Goal: Task Accomplishment & Management: Manage account settings

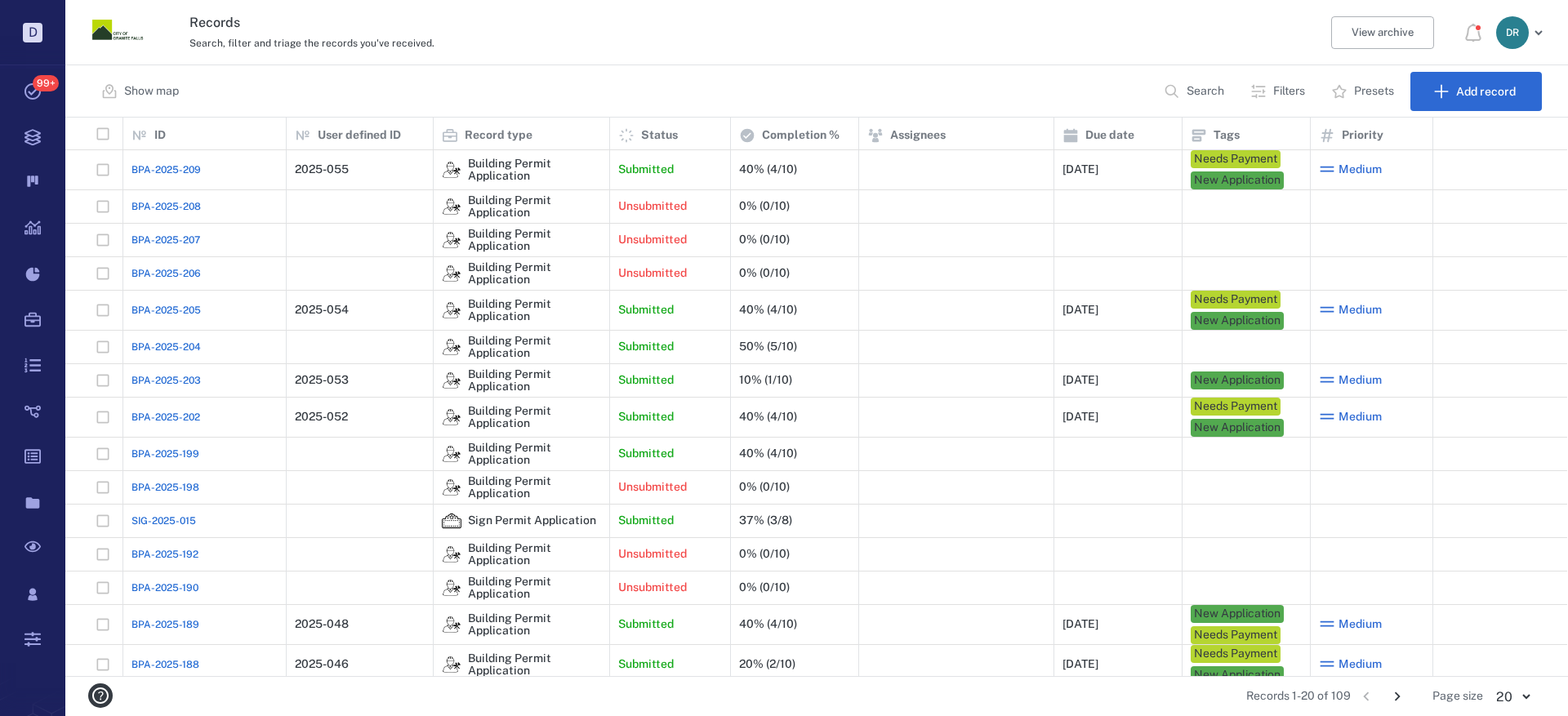
click at [160, 311] on span "BPA-2025-205" at bounding box center [165, 310] width 69 height 14
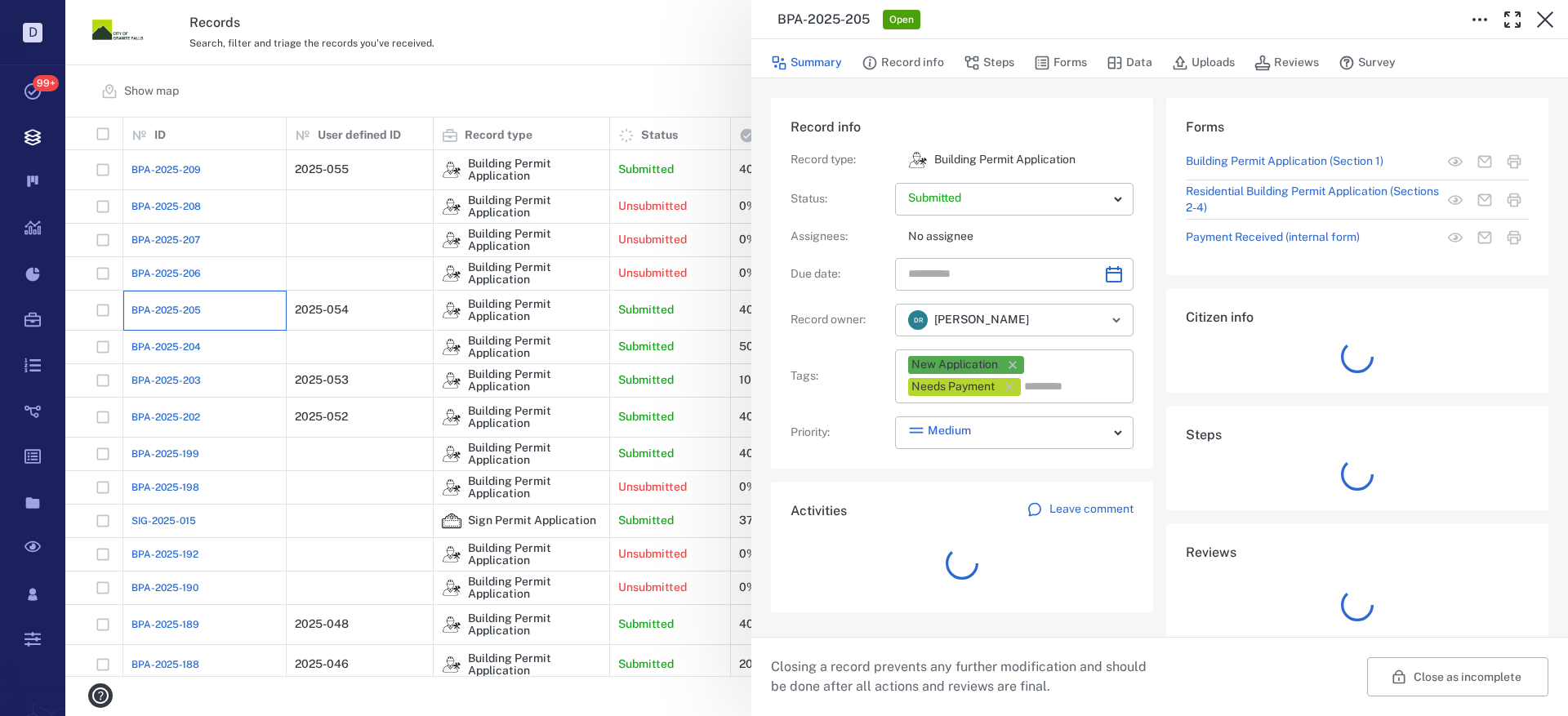
type input "**********"
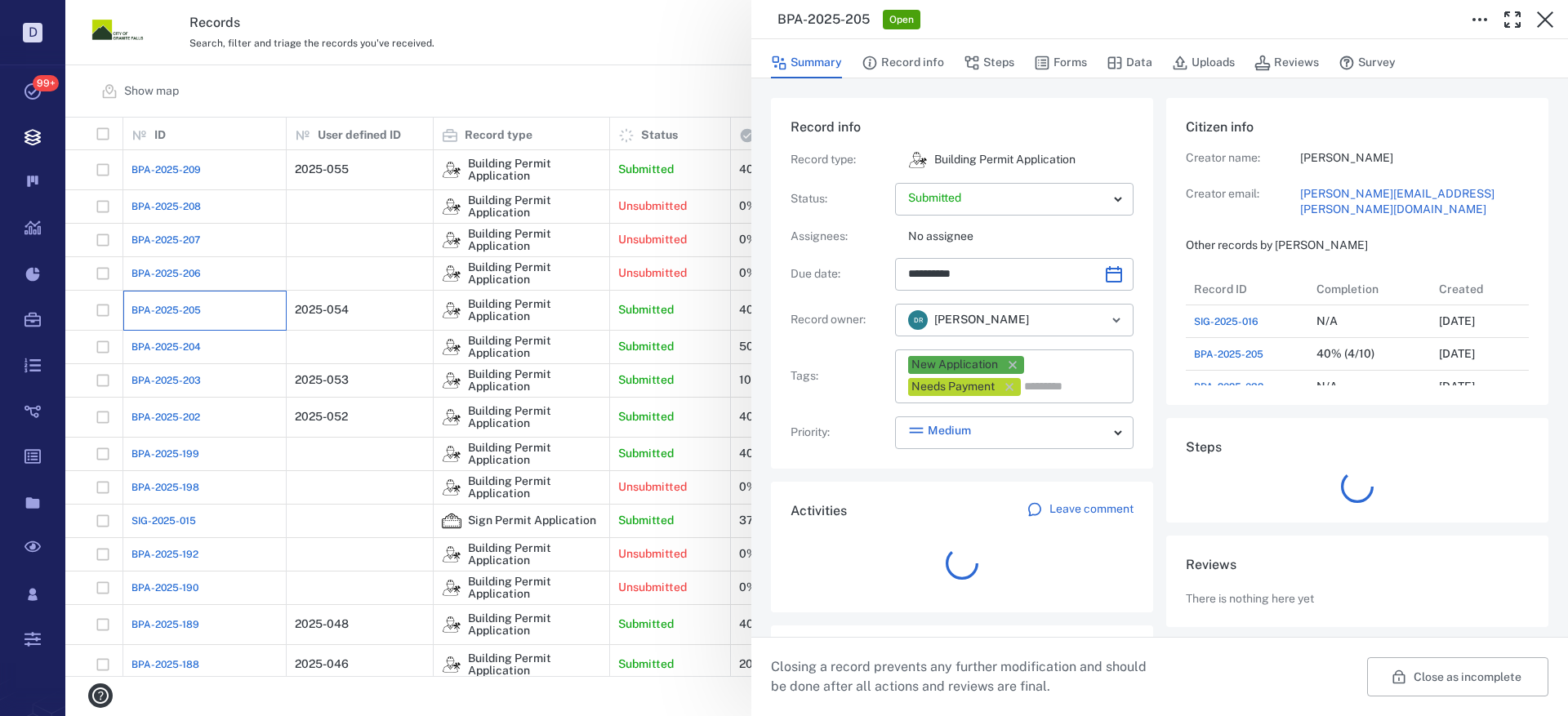
scroll to position [13, 13]
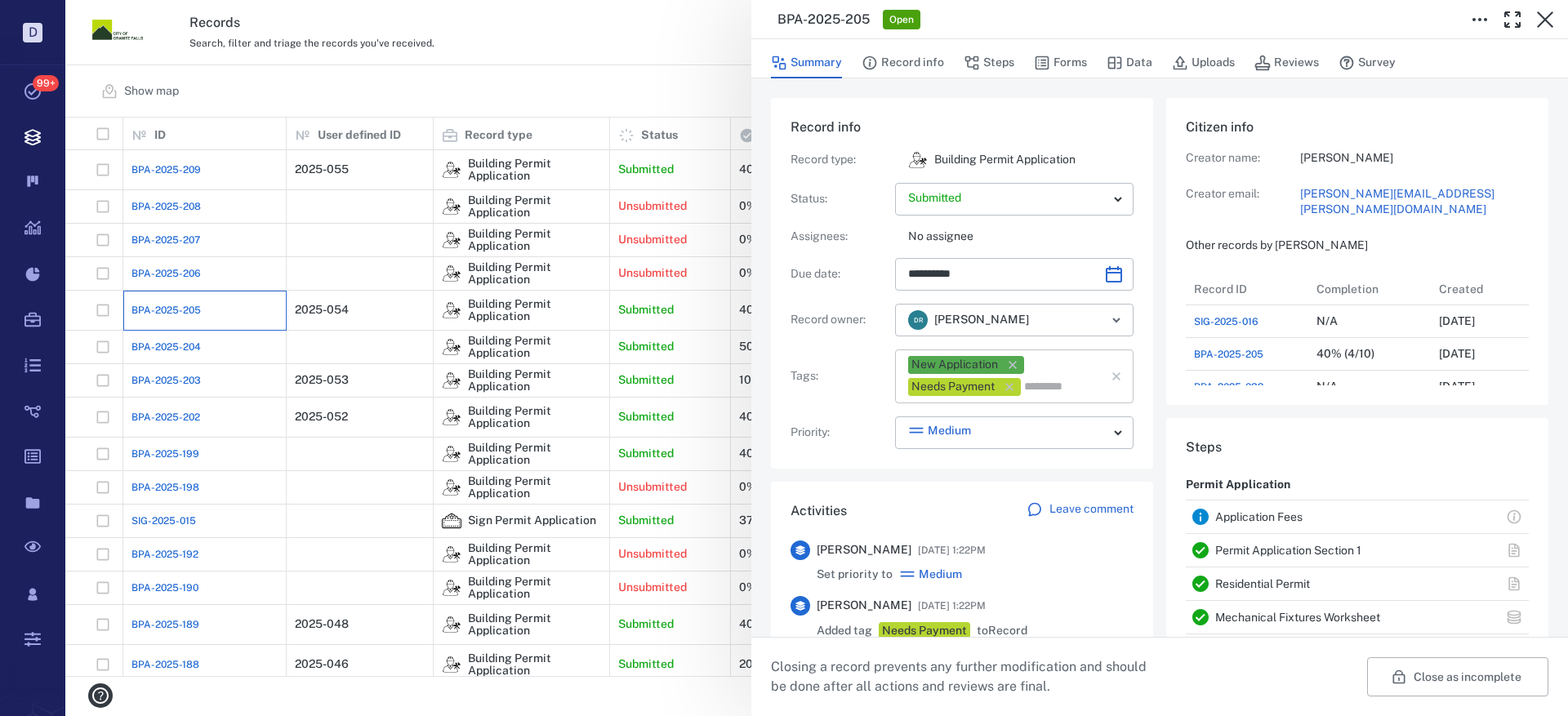
click at [1017, 365] on icon "button" at bounding box center [1012, 365] width 16 height 16
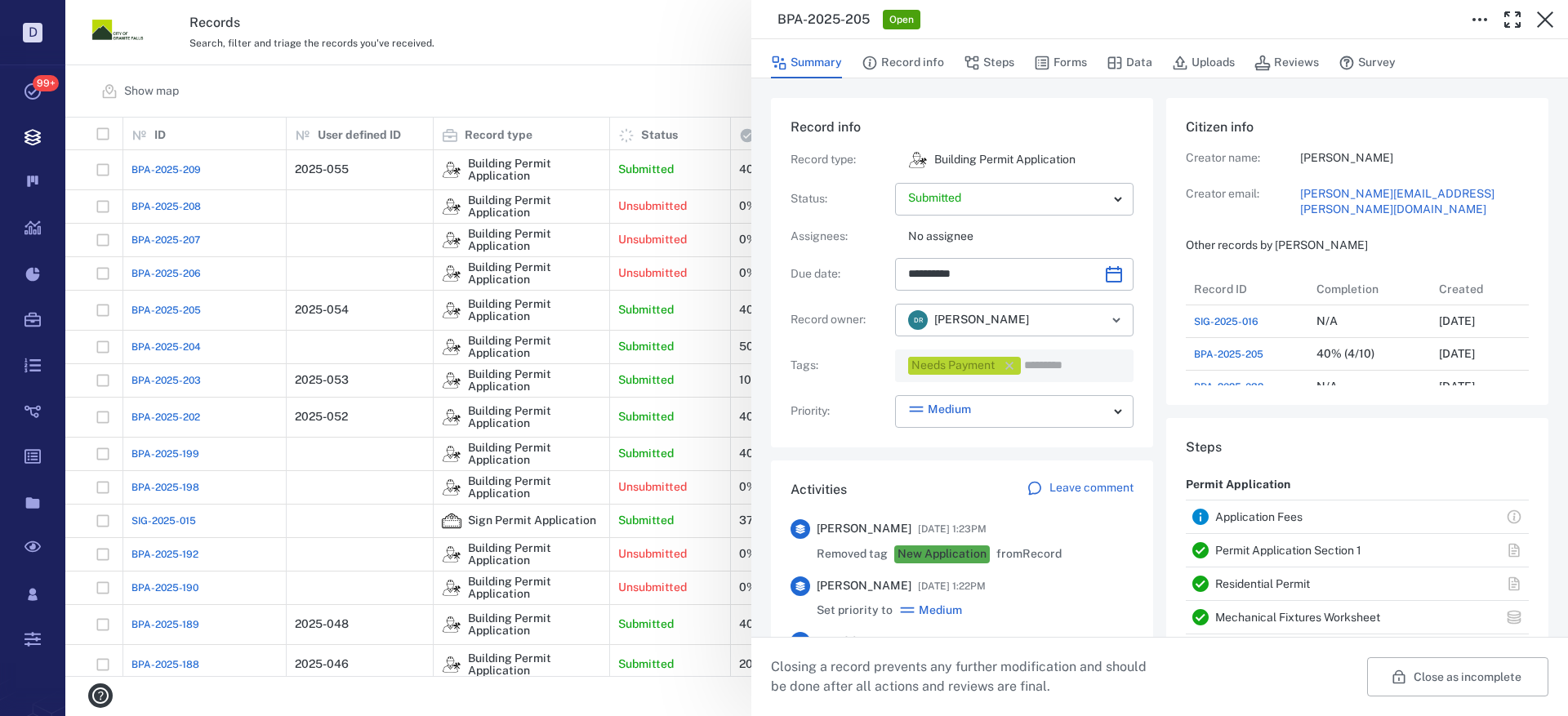
click at [1009, 365] on icon "button" at bounding box center [1010, 366] width 9 height 9
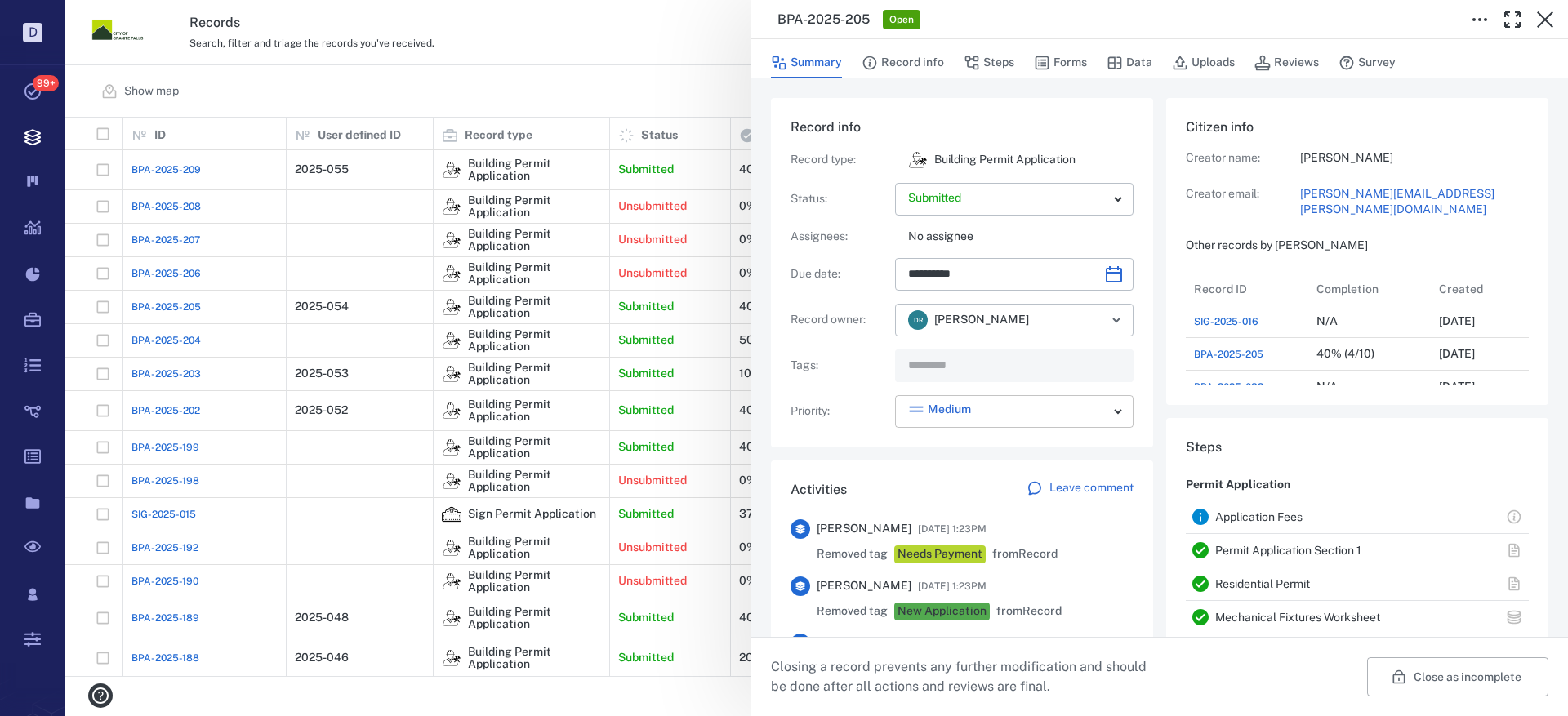
click at [1105, 412] on body "D Tasks 99+ Records Boards Dashboard Reports Record types Guide steps Rules For…" at bounding box center [784, 358] width 1568 height 716
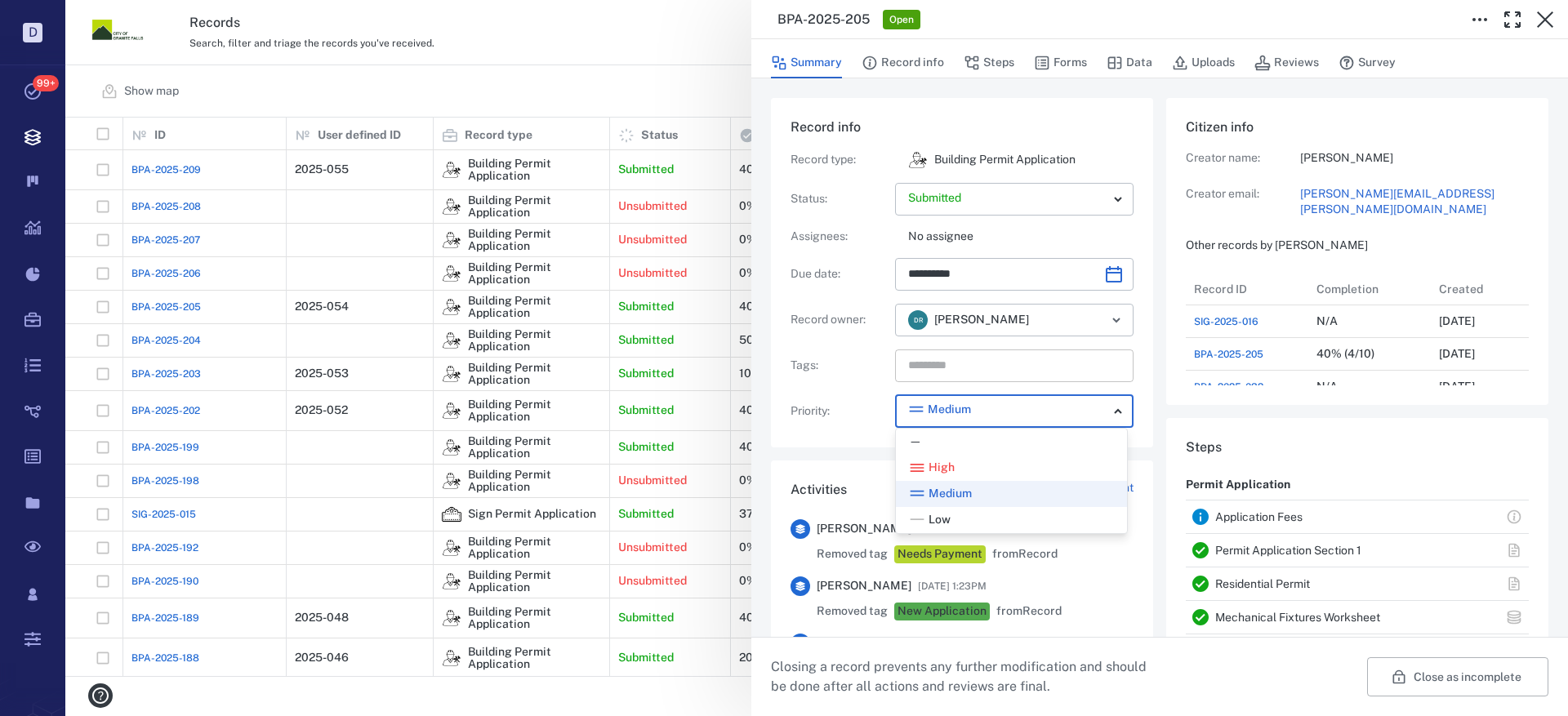
click at [986, 444] on div "—" at bounding box center [1011, 442] width 205 height 16
type input "*"
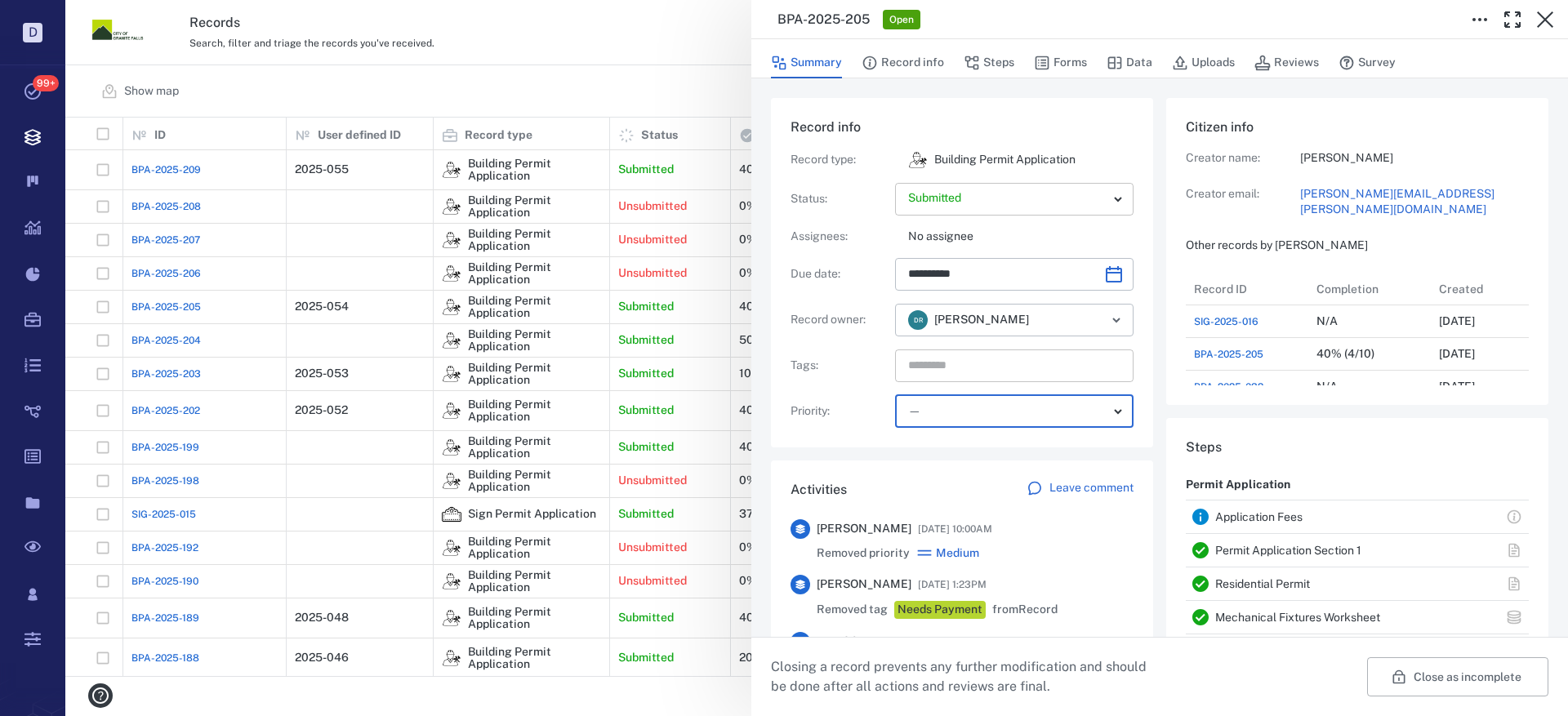
click at [969, 203] on body "D Tasks 99+ Records Boards Dashboard Reports Record types Guide steps Rules For…" at bounding box center [784, 358] width 1568 height 716
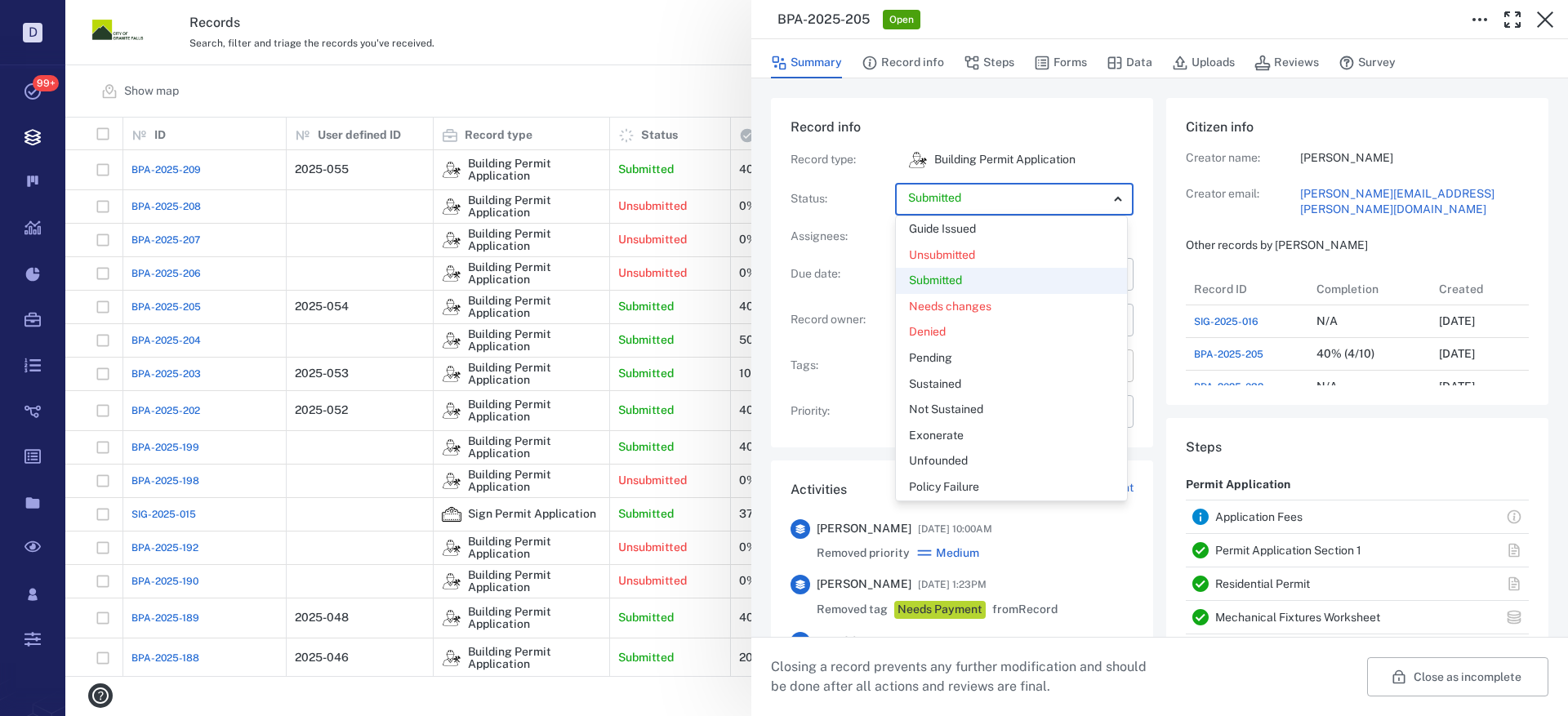
click at [967, 230] on p "Guide Issued" at bounding box center [942, 229] width 67 height 16
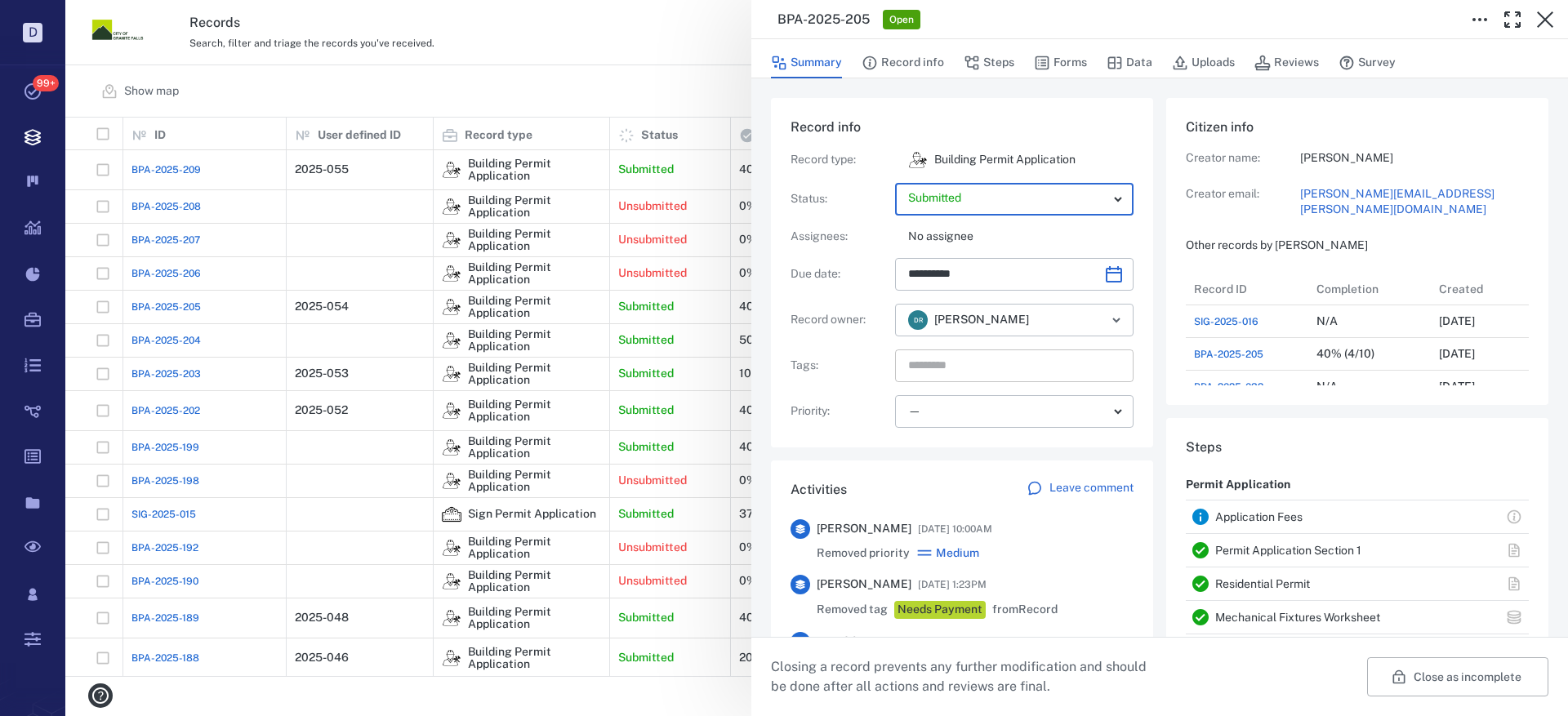
type input "*****"
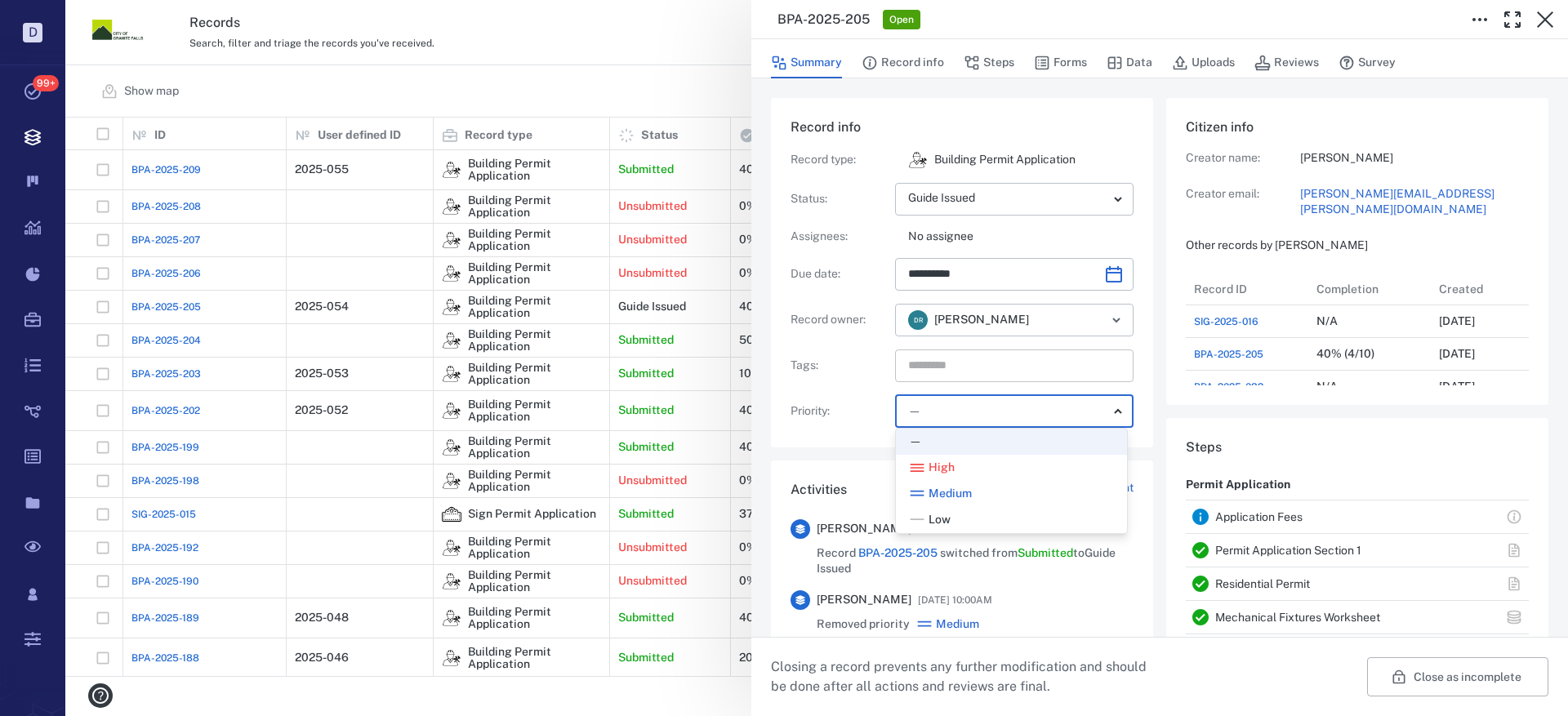
click at [974, 408] on body "D Tasks 99+ Records Boards Dashboard Reports Record types Guide steps Rules For…" at bounding box center [784, 358] width 1568 height 716
click at [974, 408] on div at bounding box center [784, 358] width 1568 height 716
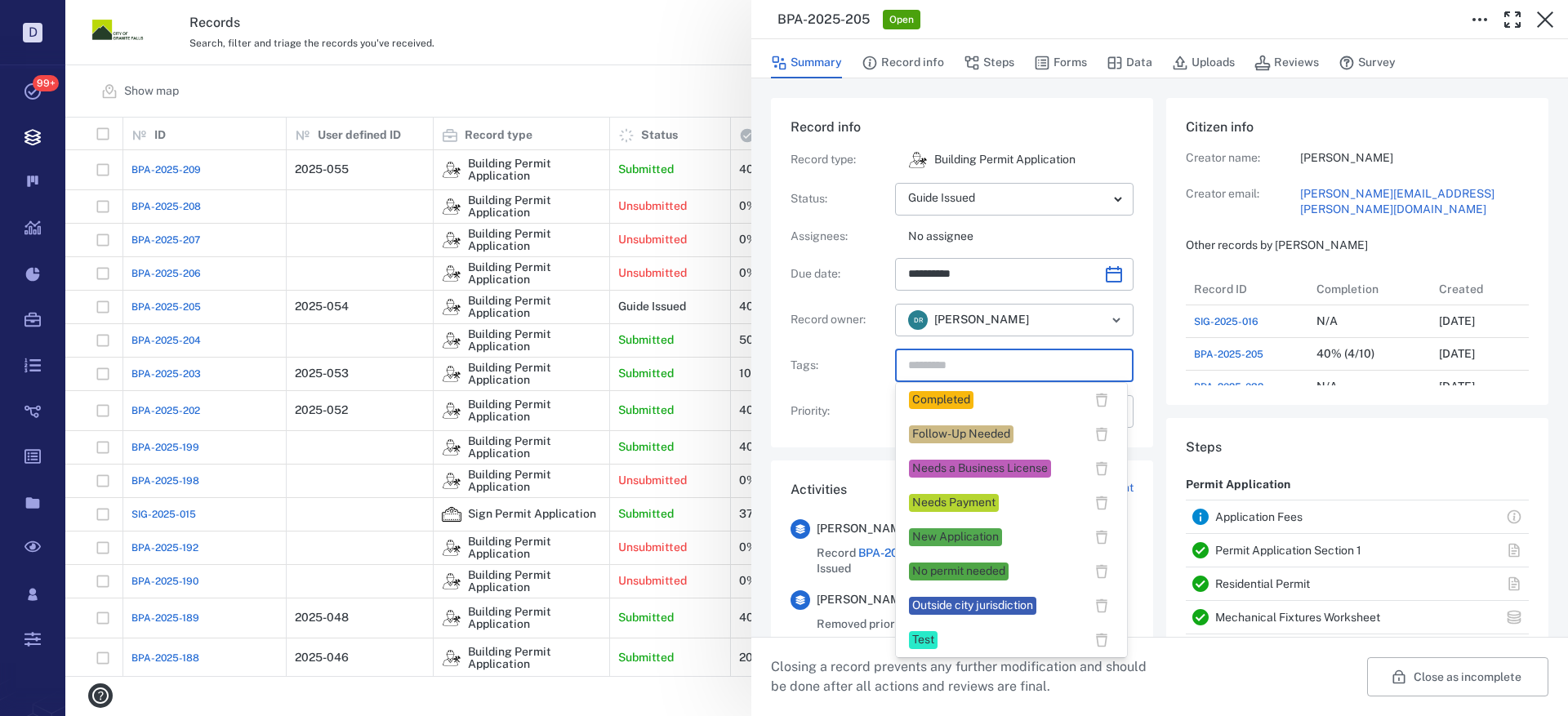
click at [977, 370] on input "text" at bounding box center [995, 366] width 178 height 23
click at [941, 401] on div "Completed" at bounding box center [941, 400] width 58 height 16
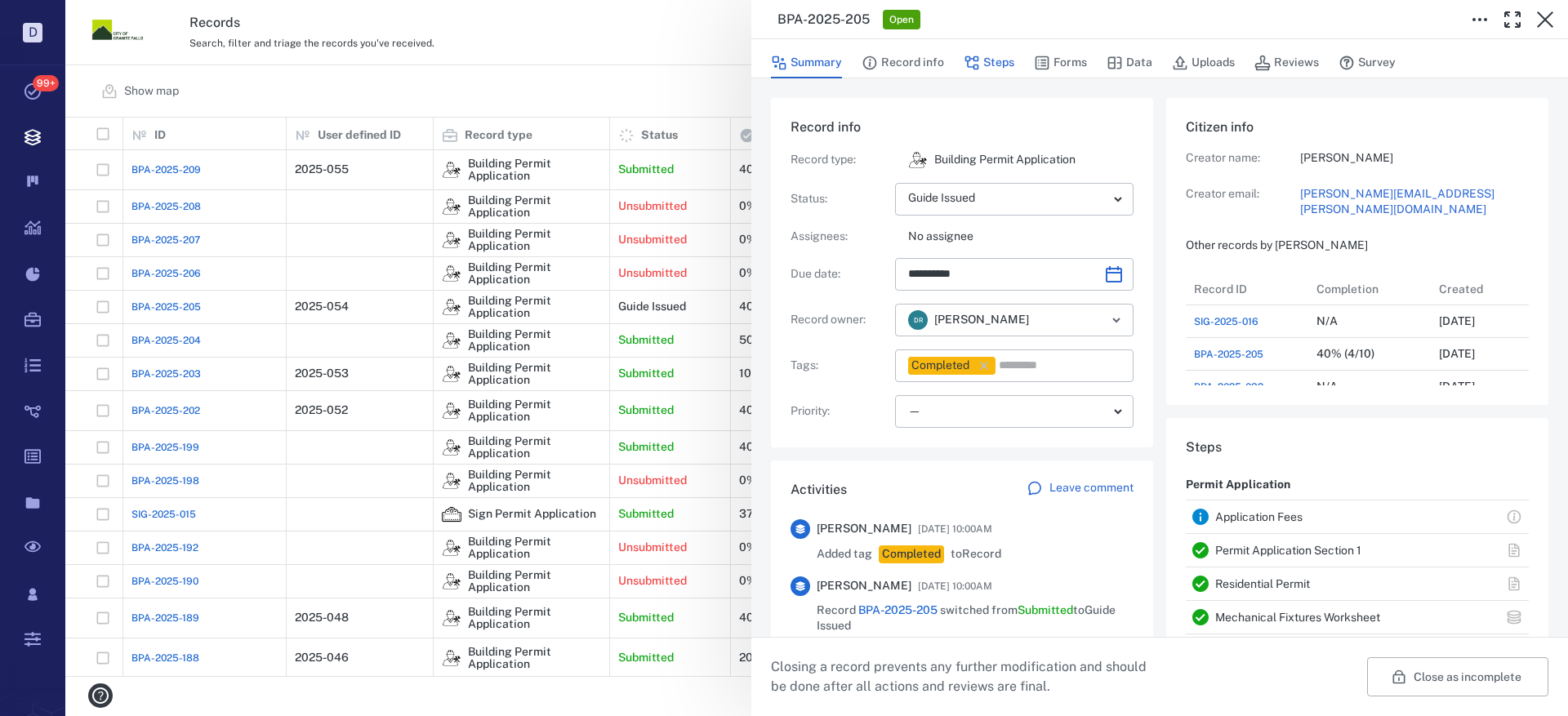
click at [999, 58] on button "Steps" at bounding box center [989, 63] width 50 height 31
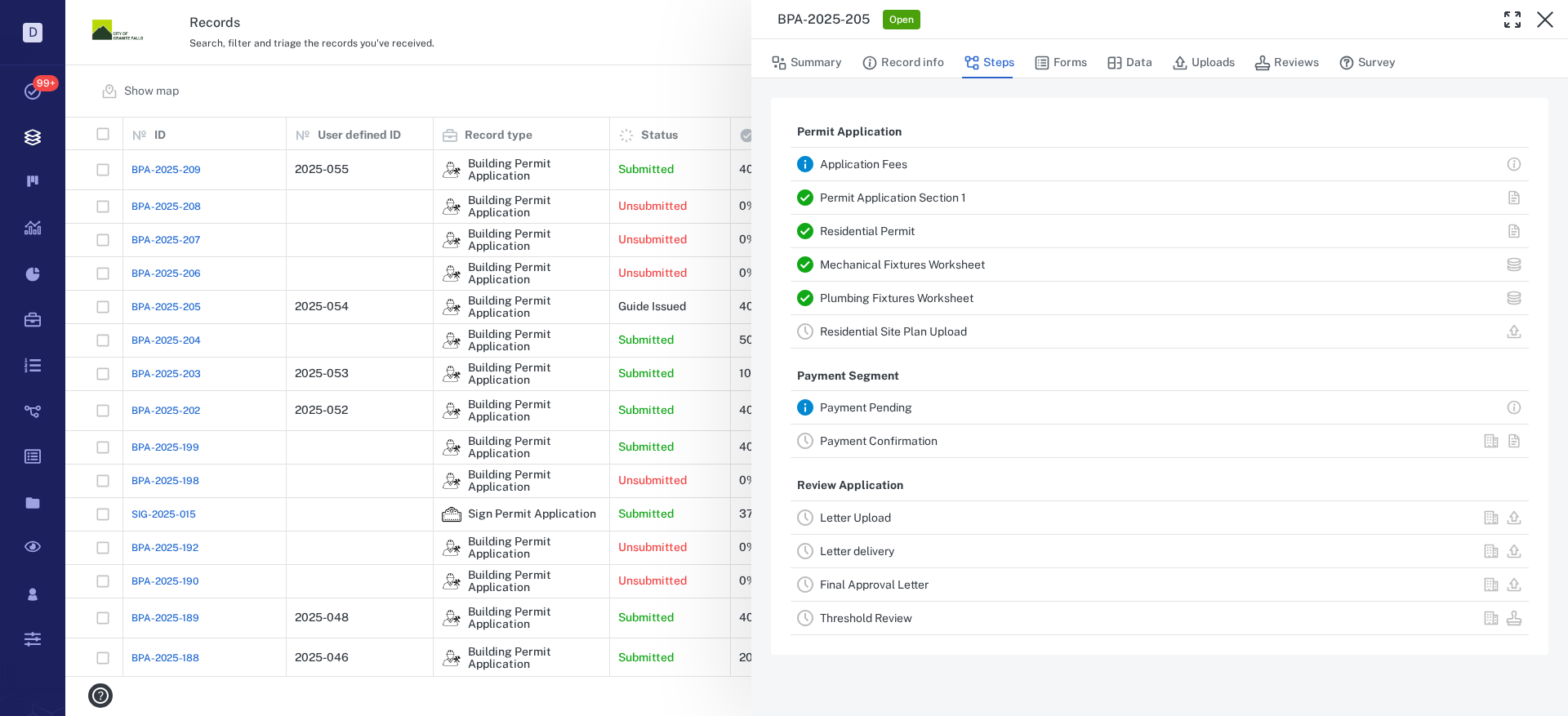
click at [900, 441] on link "Payment Confirmation" at bounding box center [878, 441] width 118 height 13
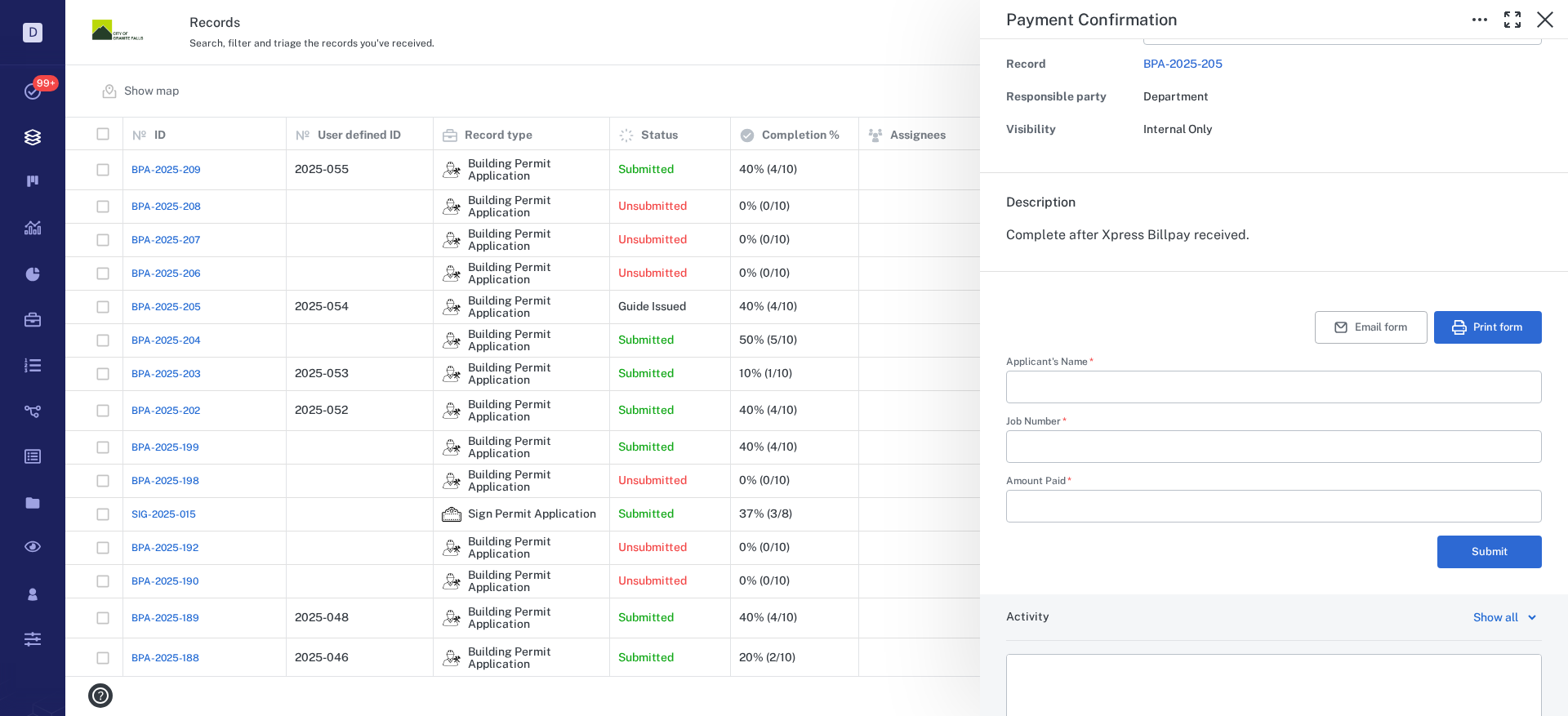
scroll to position [163, 0]
click at [1054, 377] on input "Applicant's Name   *" at bounding box center [1274, 386] width 510 height 32
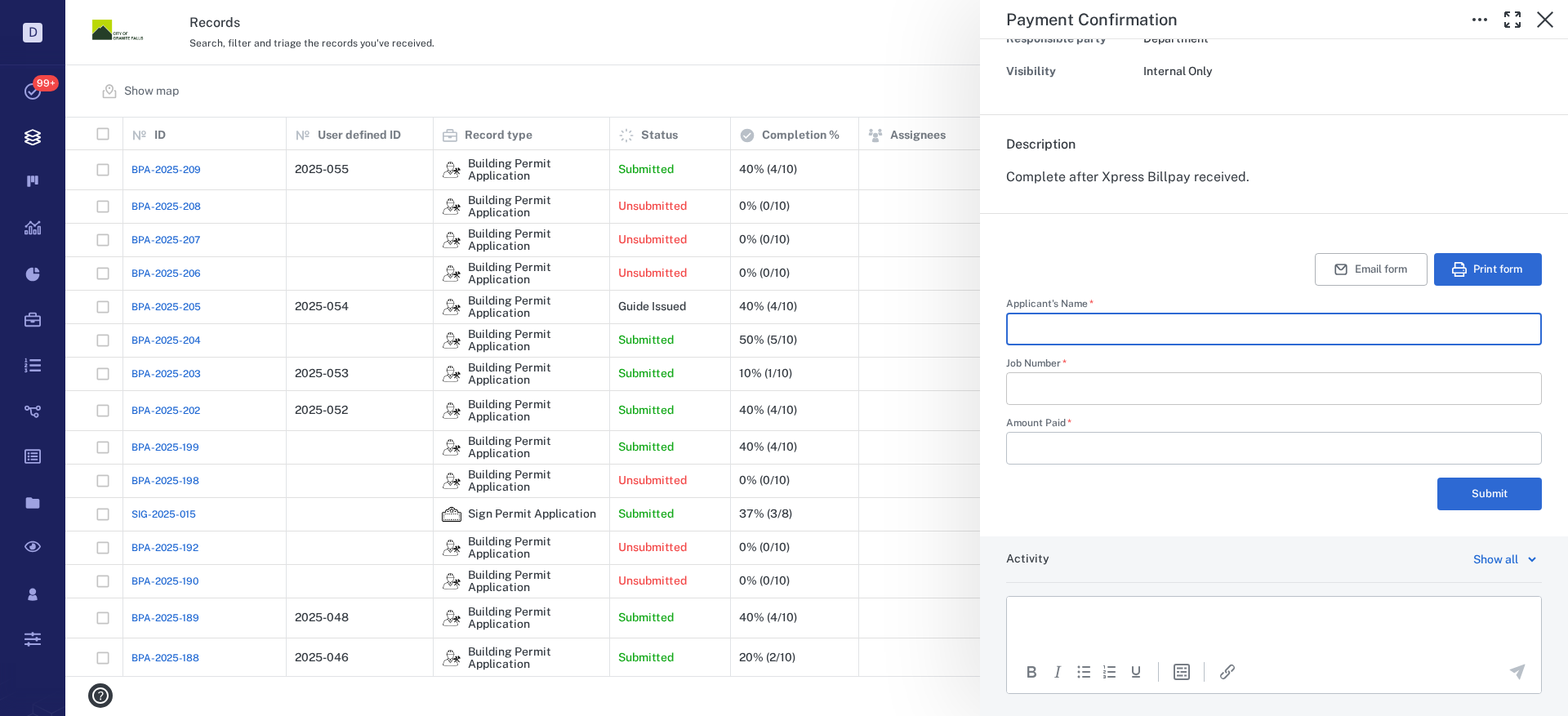
scroll to position [245, 0]
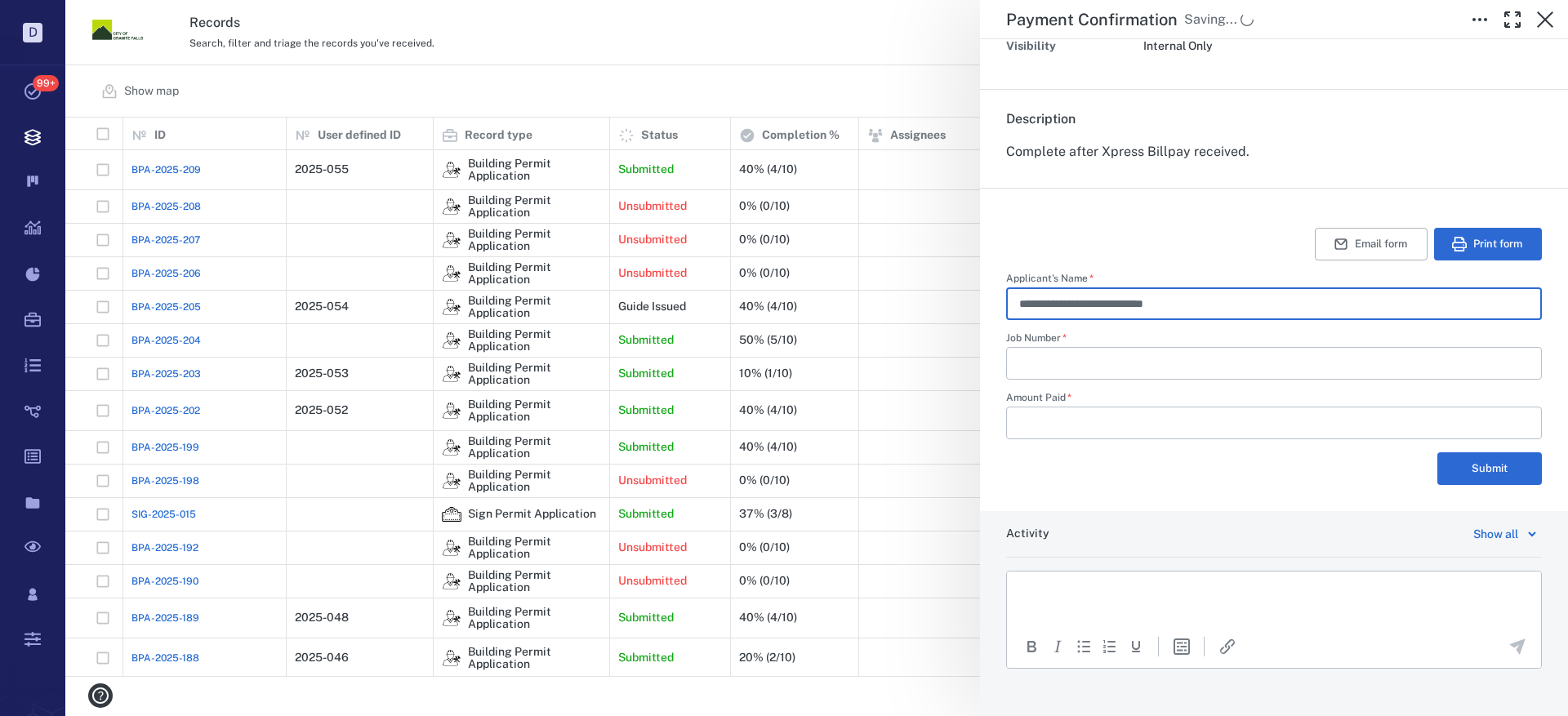
type input "**********"
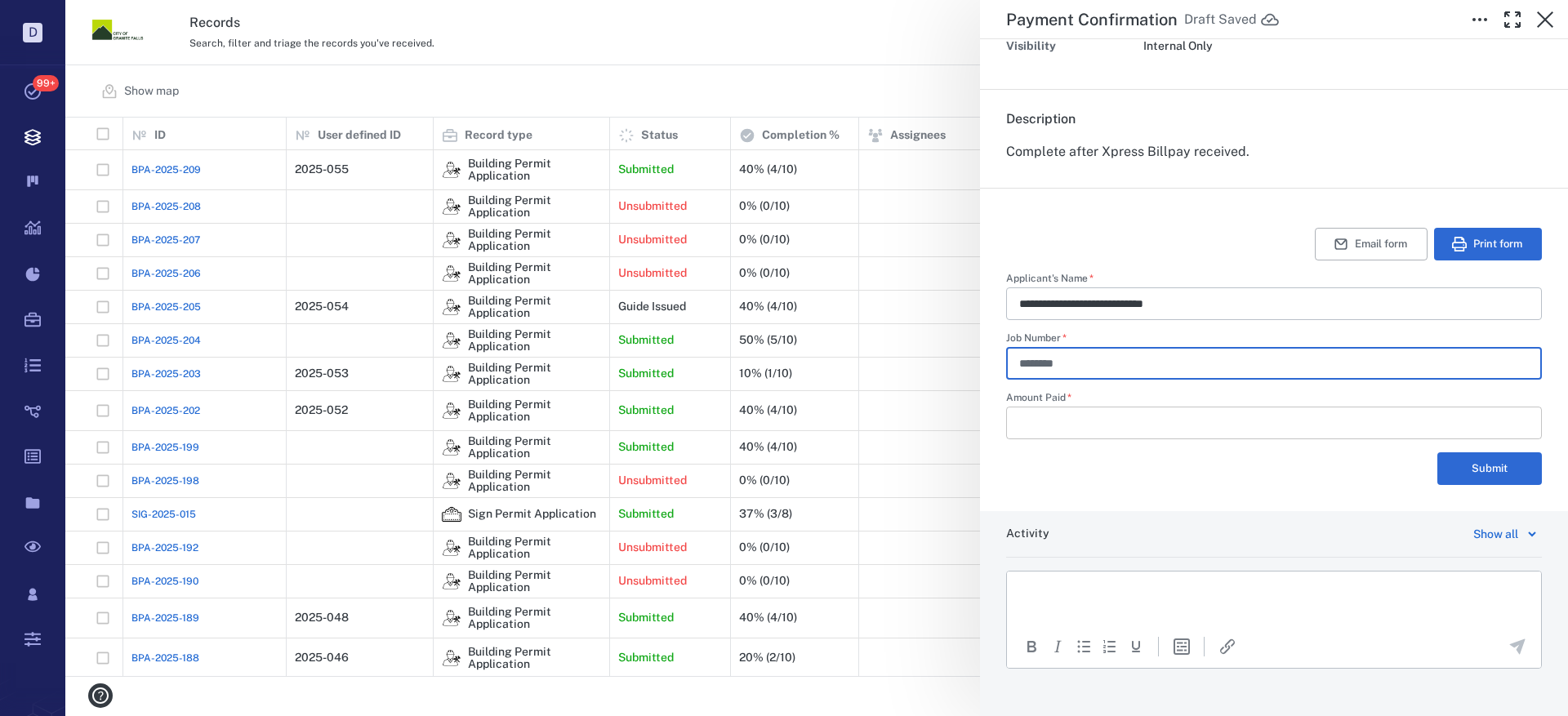
type input "********"
click at [1131, 429] on input "Amount Paid   *" at bounding box center [1274, 423] width 510 height 32
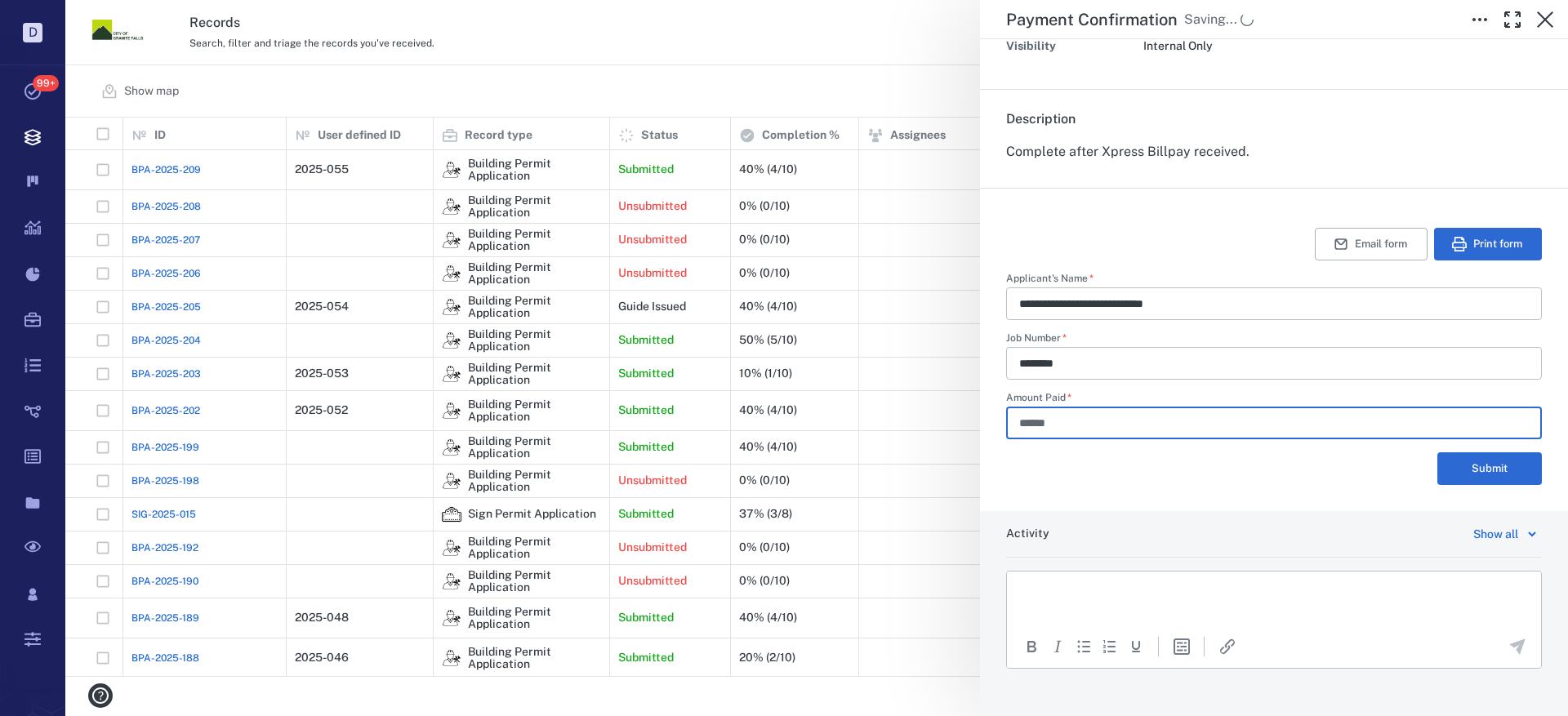
type input "******"
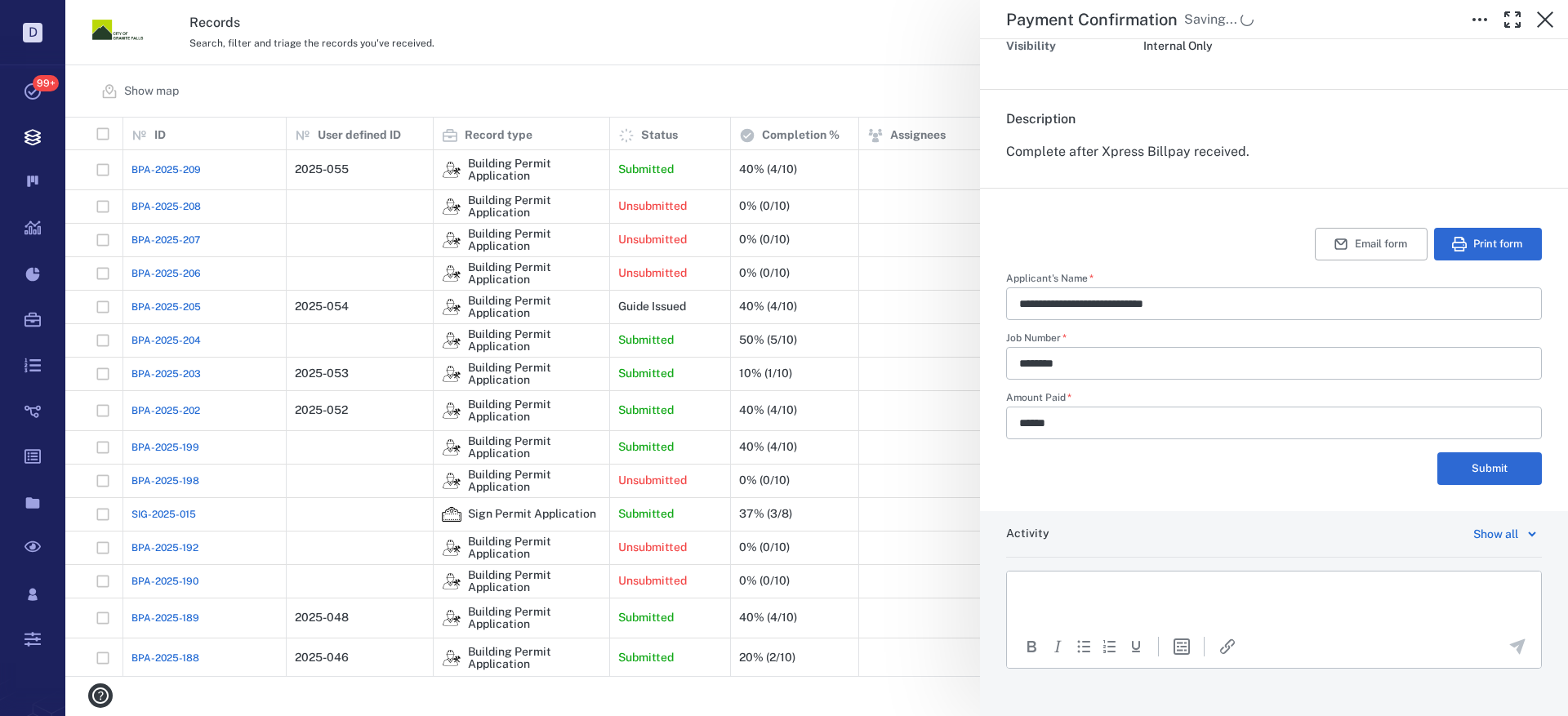
click at [1103, 588] on p "Rich Text Area. Press ALT-0 for help." at bounding box center [1274, 592] width 506 height 14
click at [1510, 643] on icon "Send the comment" at bounding box center [1518, 647] width 15 height 15
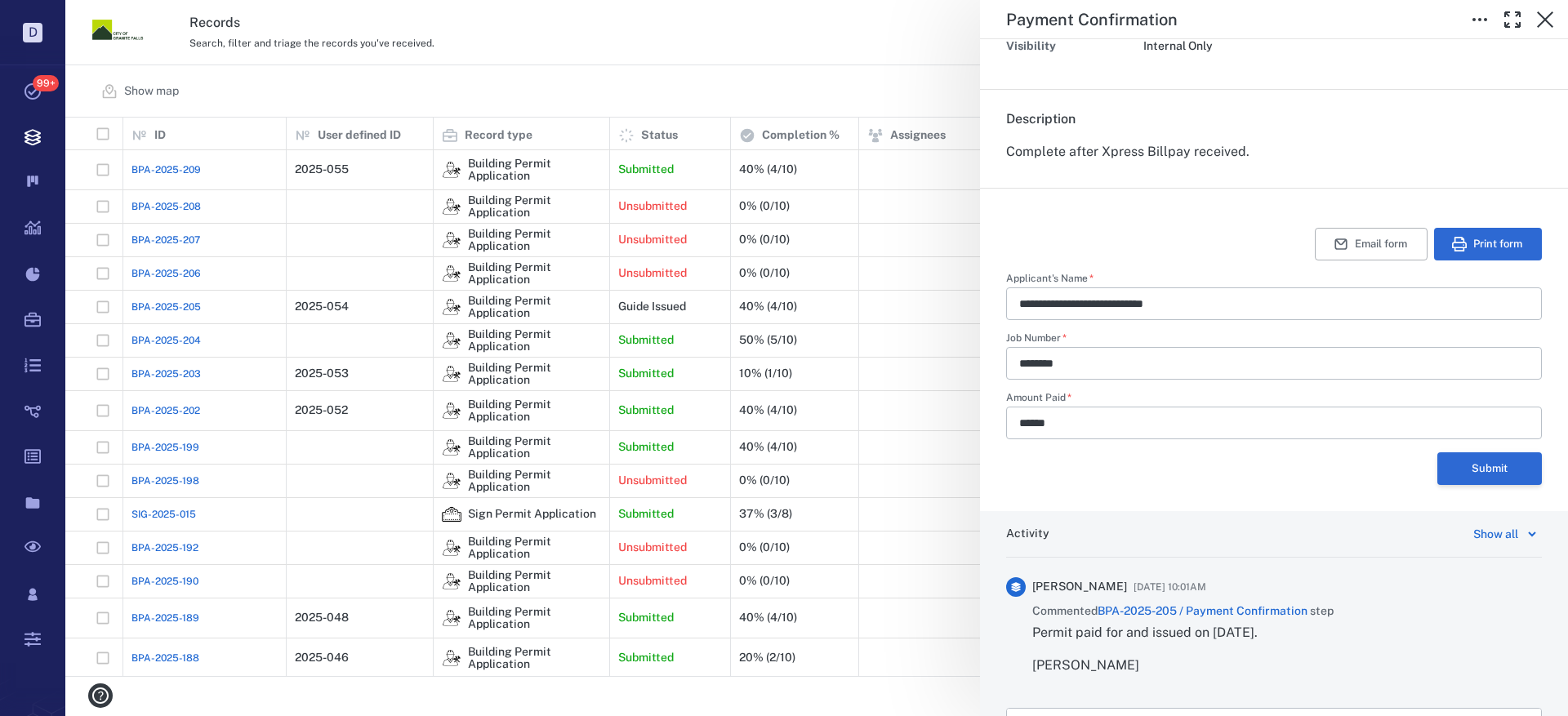
click at [1482, 469] on button "Submit" at bounding box center [1489, 468] width 104 height 32
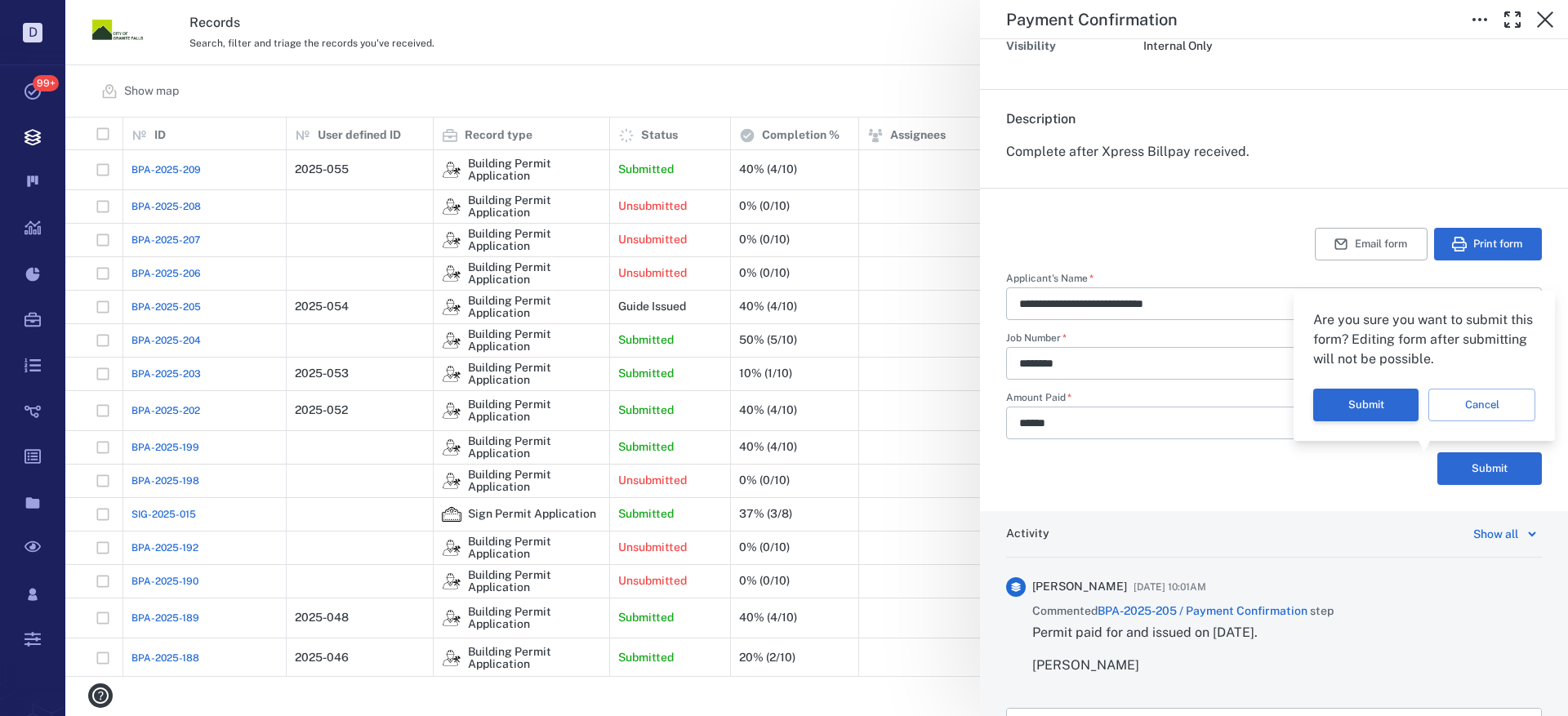
click at [1387, 404] on button "Submit" at bounding box center [1366, 405] width 105 height 32
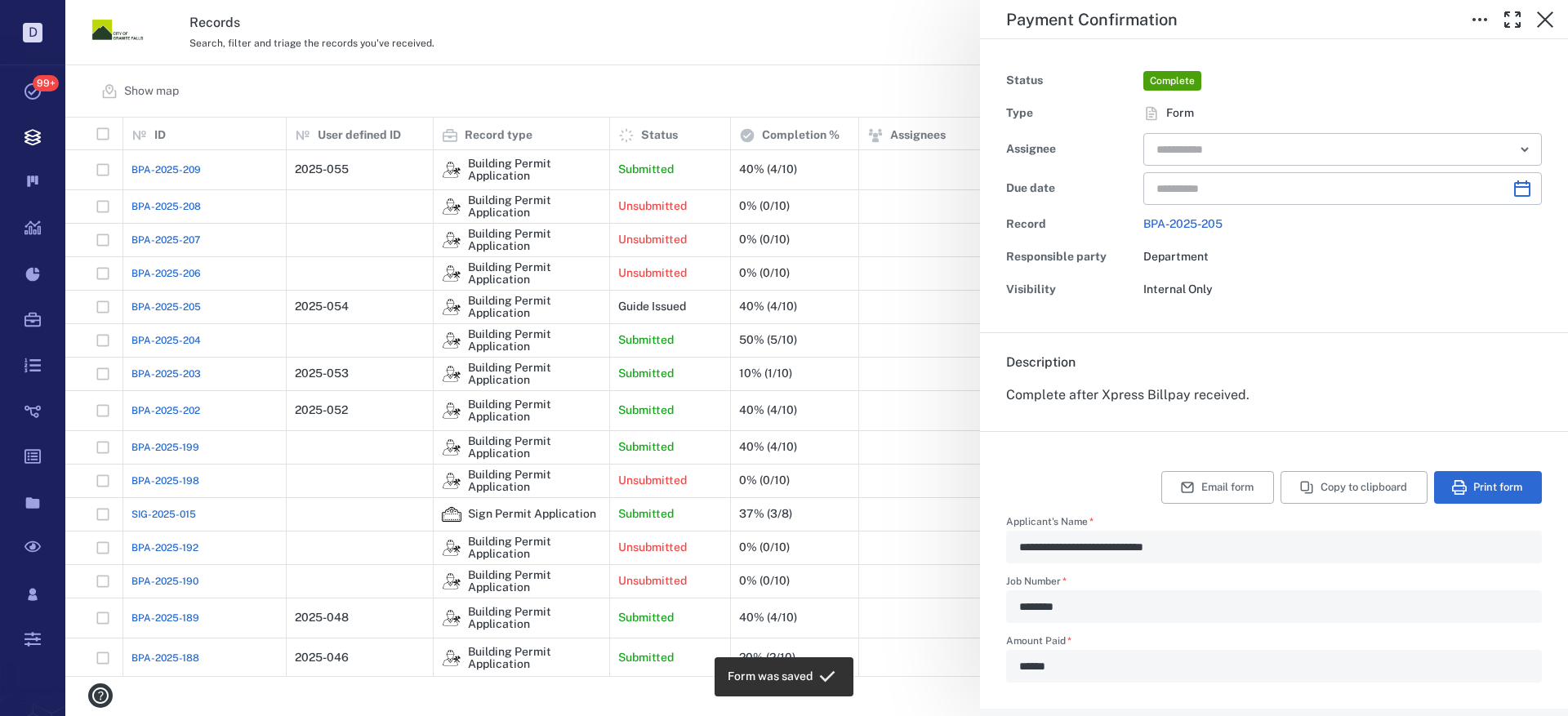
scroll to position [0, 0]
click at [1550, 16] on icon "button" at bounding box center [1545, 19] width 20 height 20
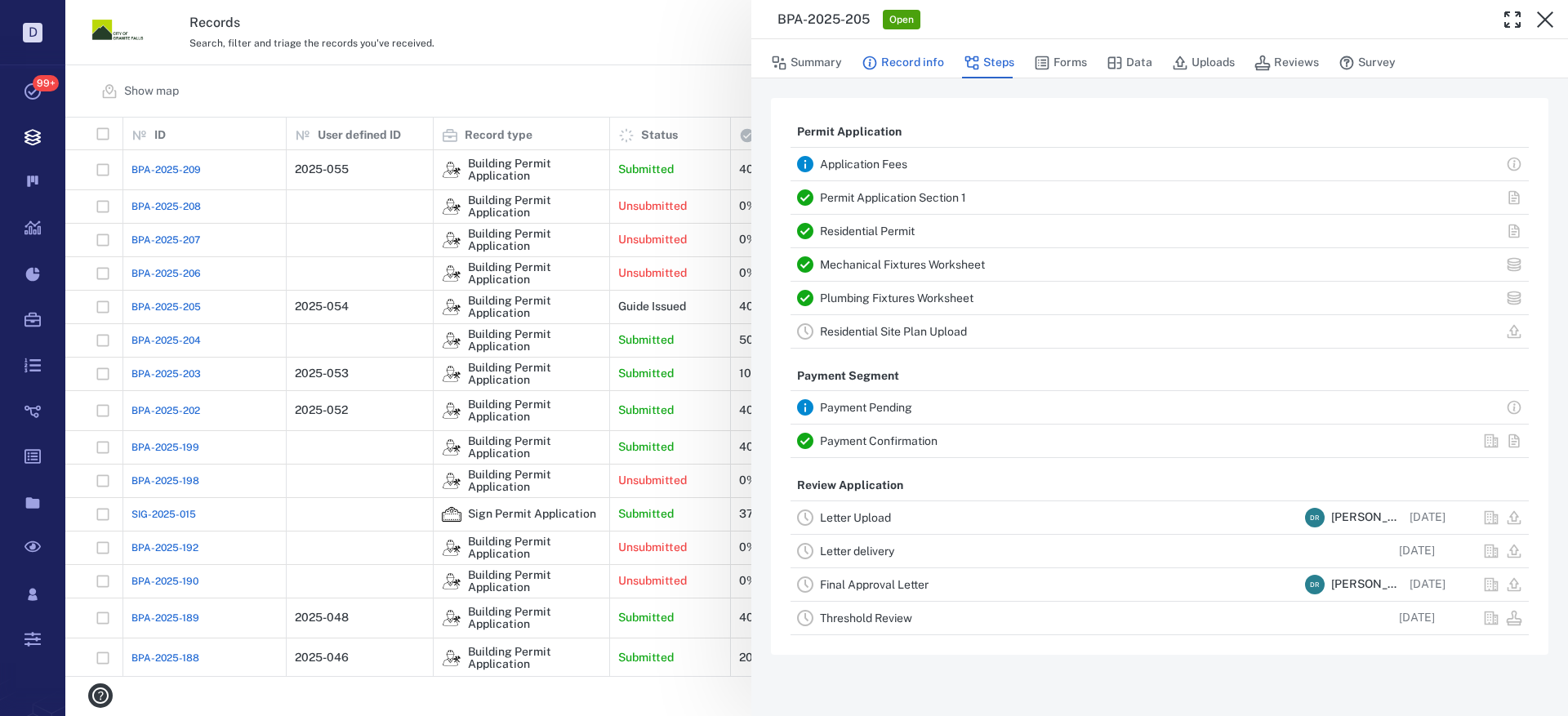
click at [913, 62] on button "Record info" at bounding box center [902, 63] width 83 height 31
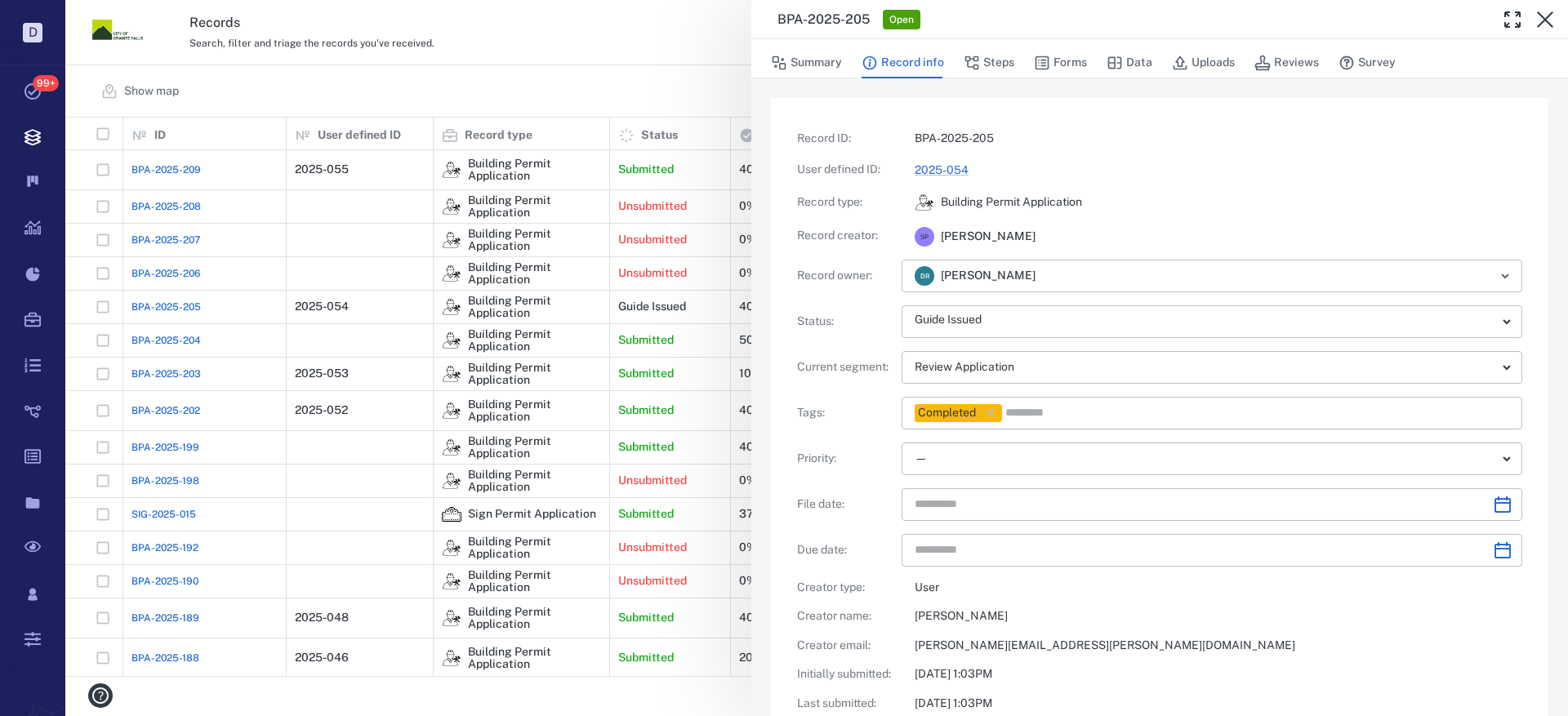
type input "**********"
click at [1547, 14] on icon "button" at bounding box center [1545, 19] width 20 height 20
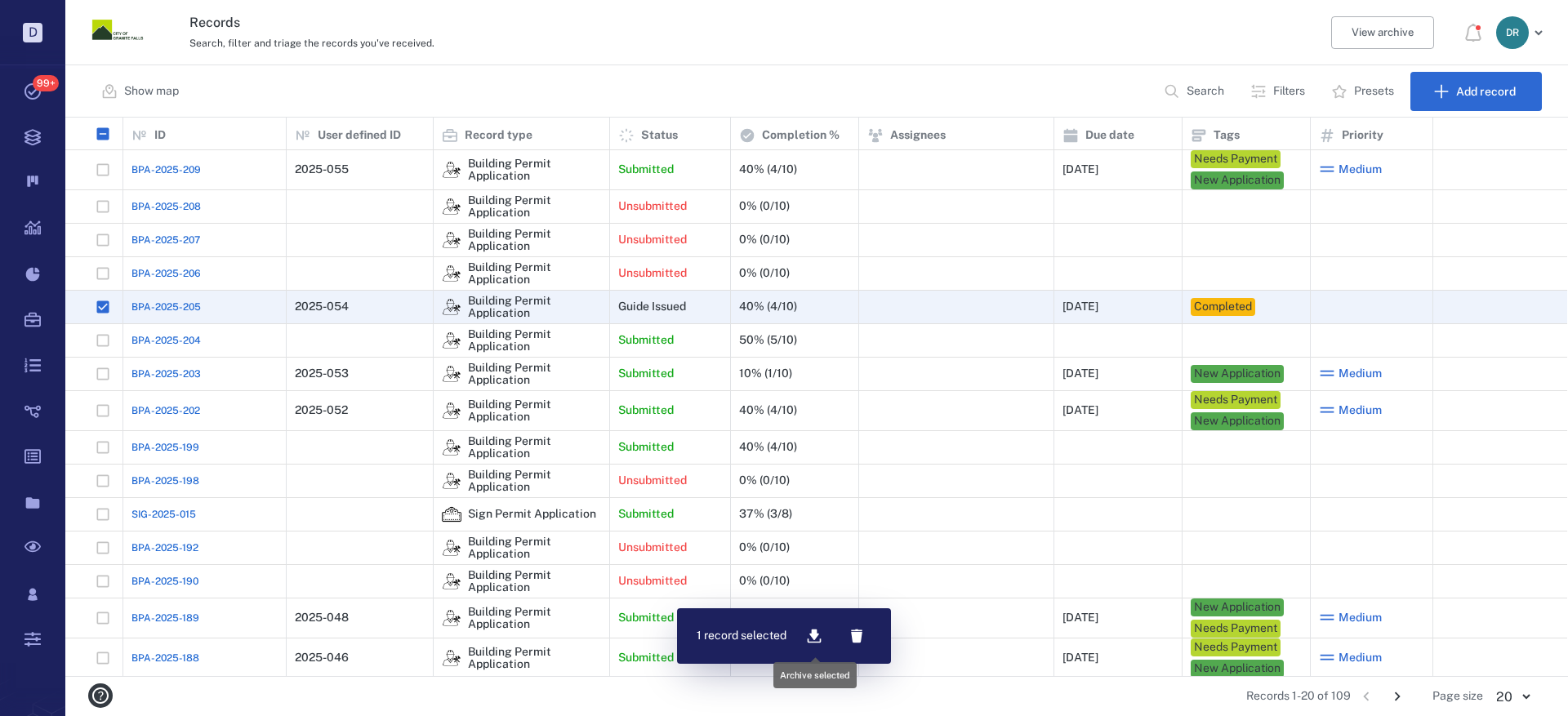
click at [817, 628] on icon "button" at bounding box center [814, 635] width 16 height 16
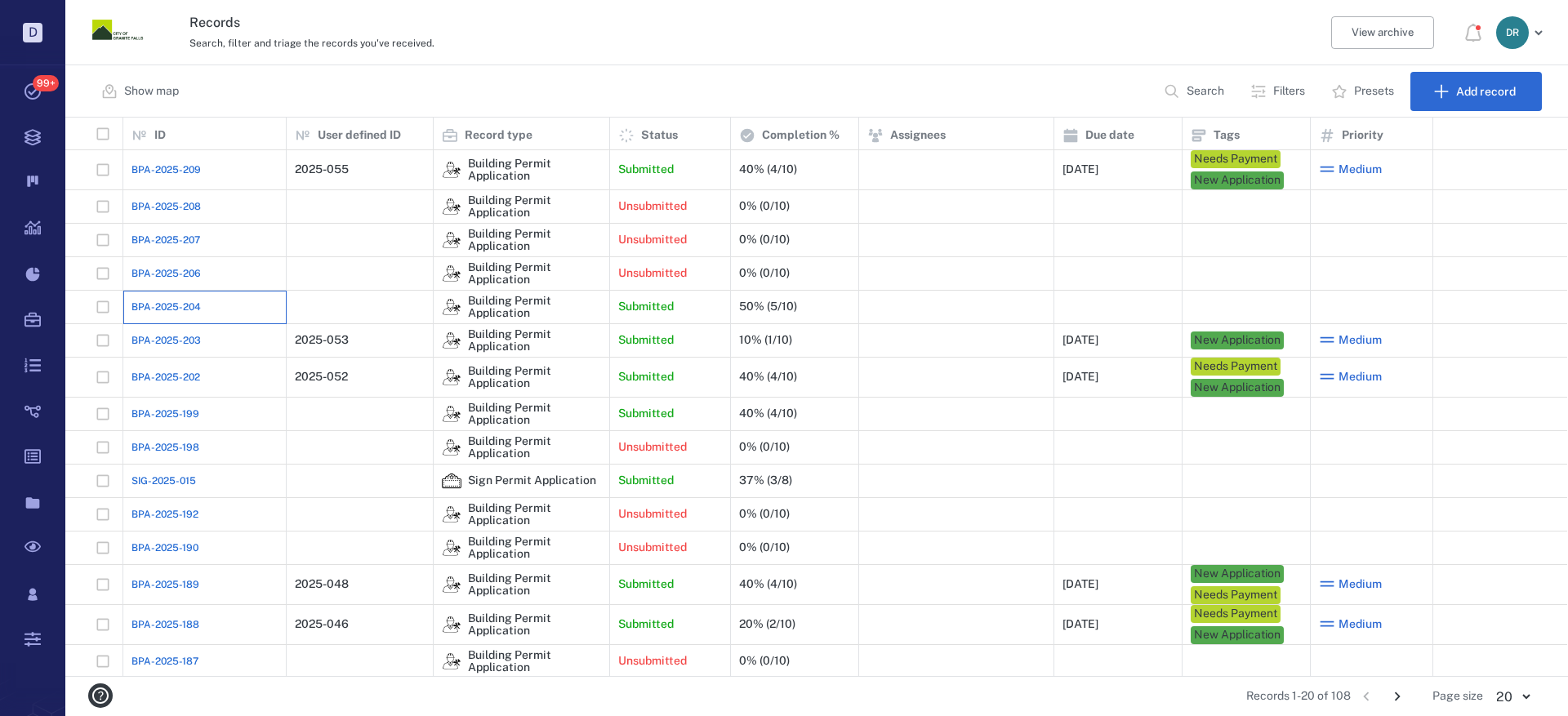
click at [183, 298] on div "BPA-2025-204" at bounding box center [204, 307] width 146 height 32
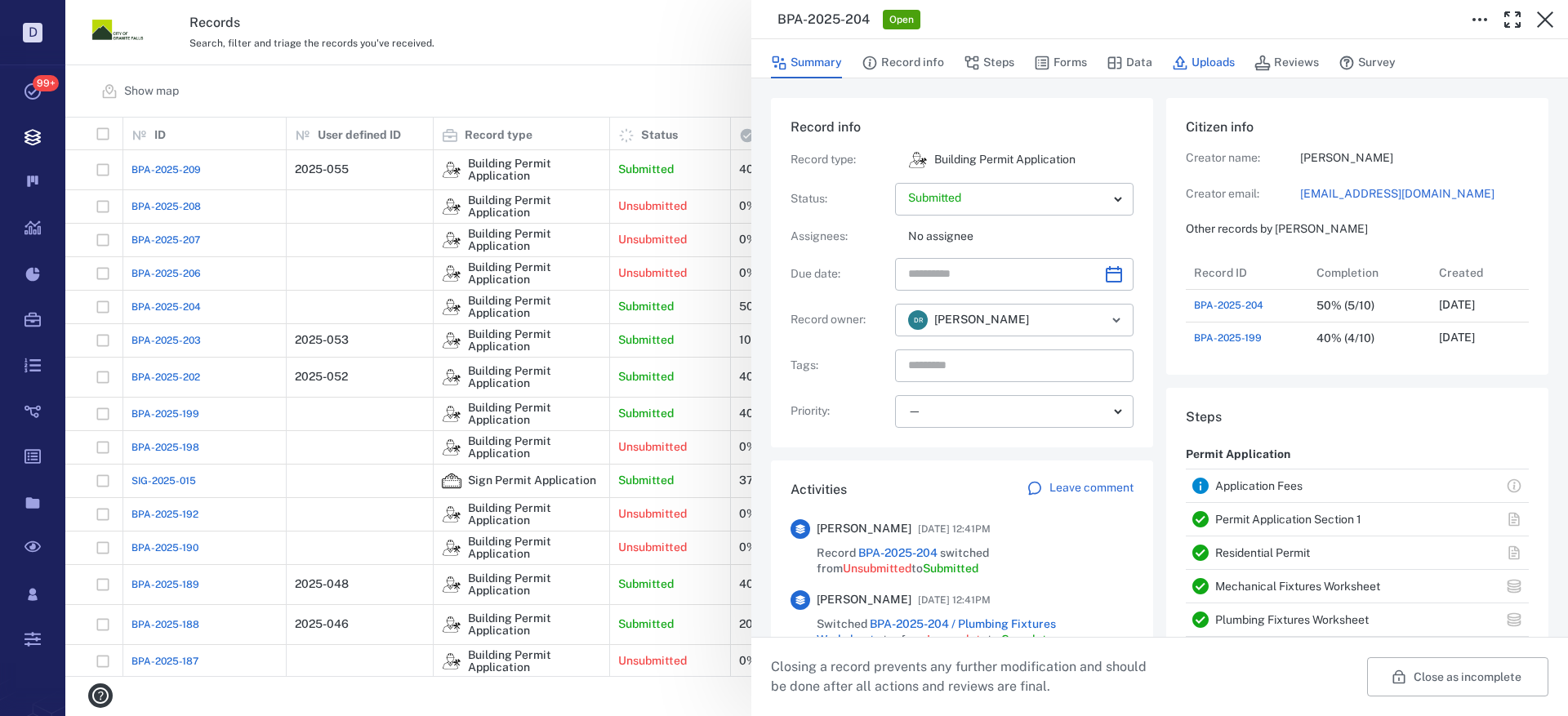
click at [1218, 65] on button "Uploads" at bounding box center [1203, 63] width 63 height 31
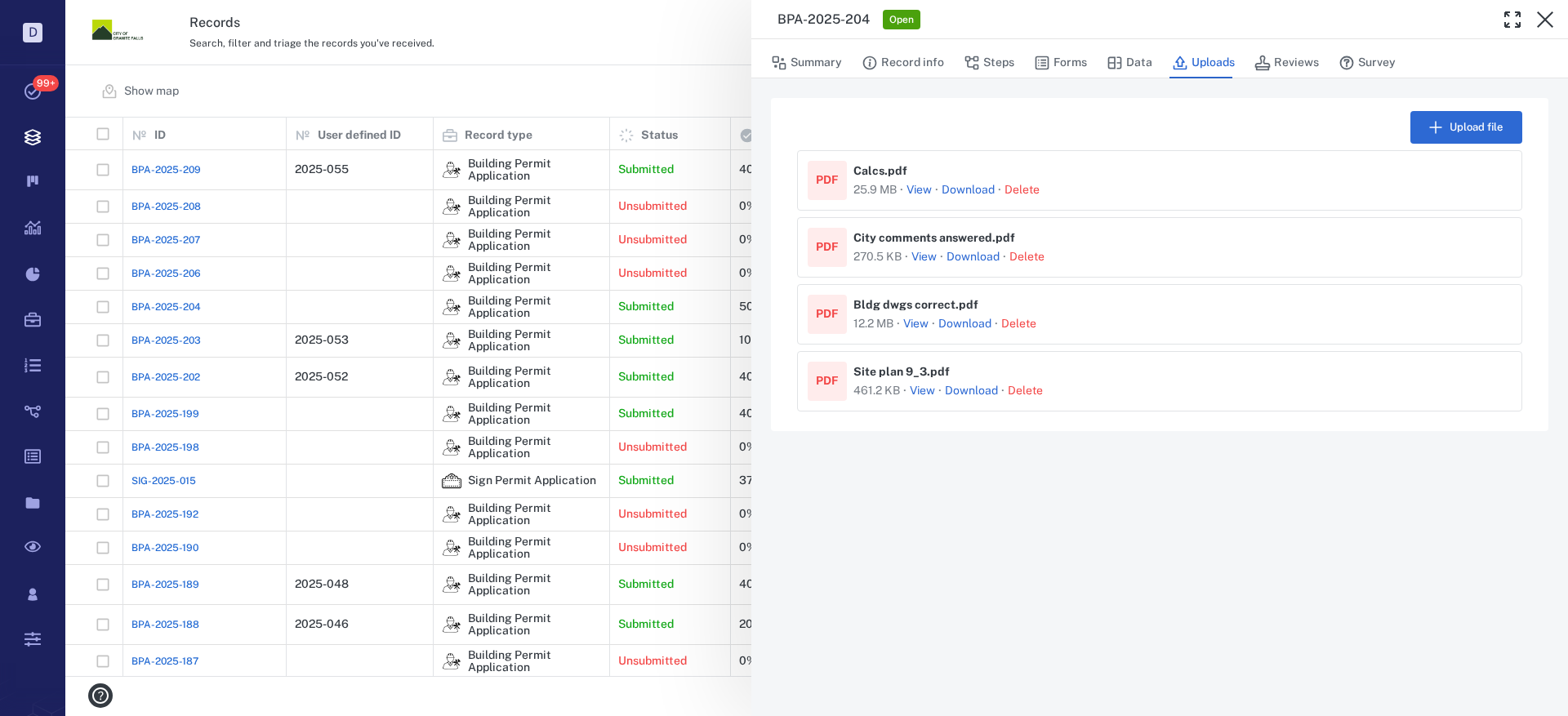
click at [924, 188] on button "View" at bounding box center [919, 190] width 26 height 16
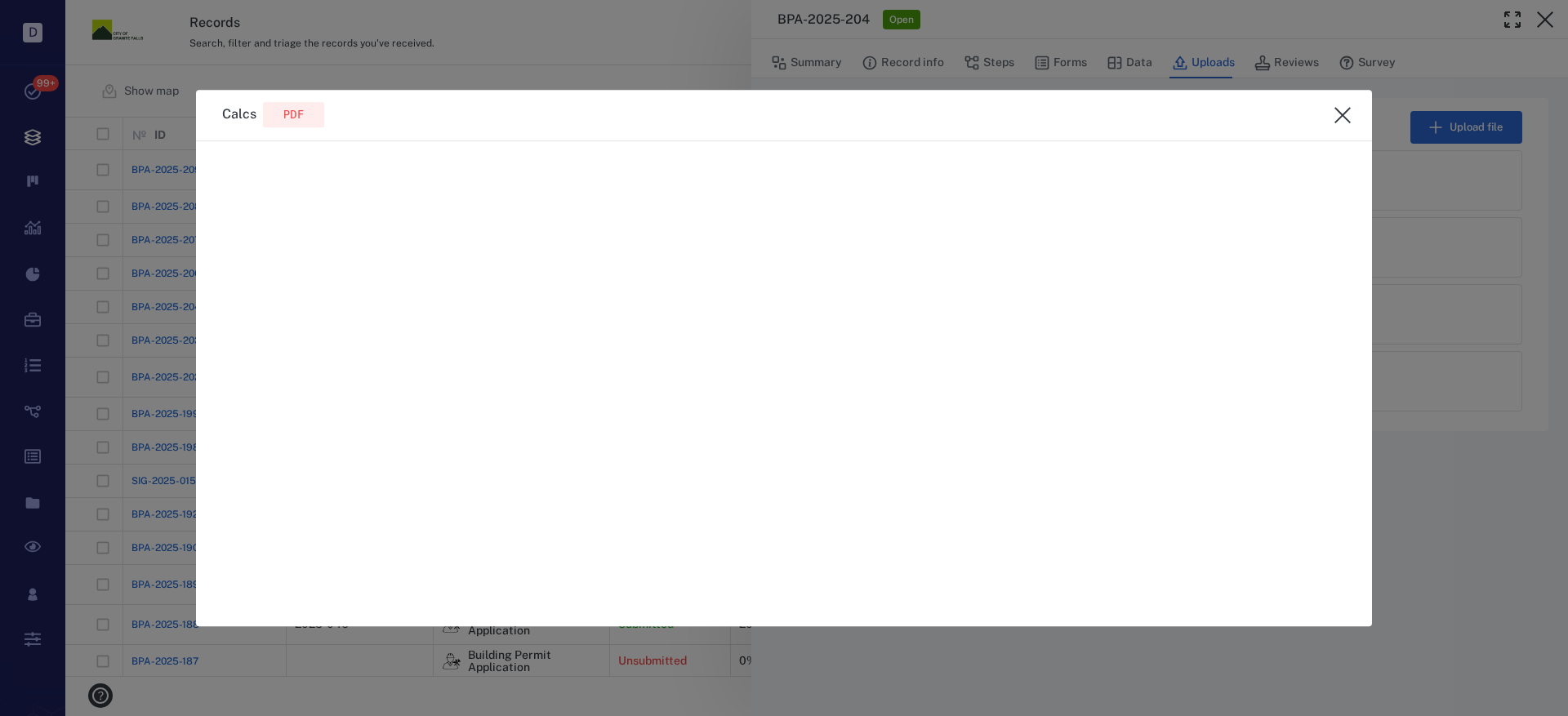
click at [1346, 114] on icon "close" at bounding box center [1342, 115] width 20 height 20
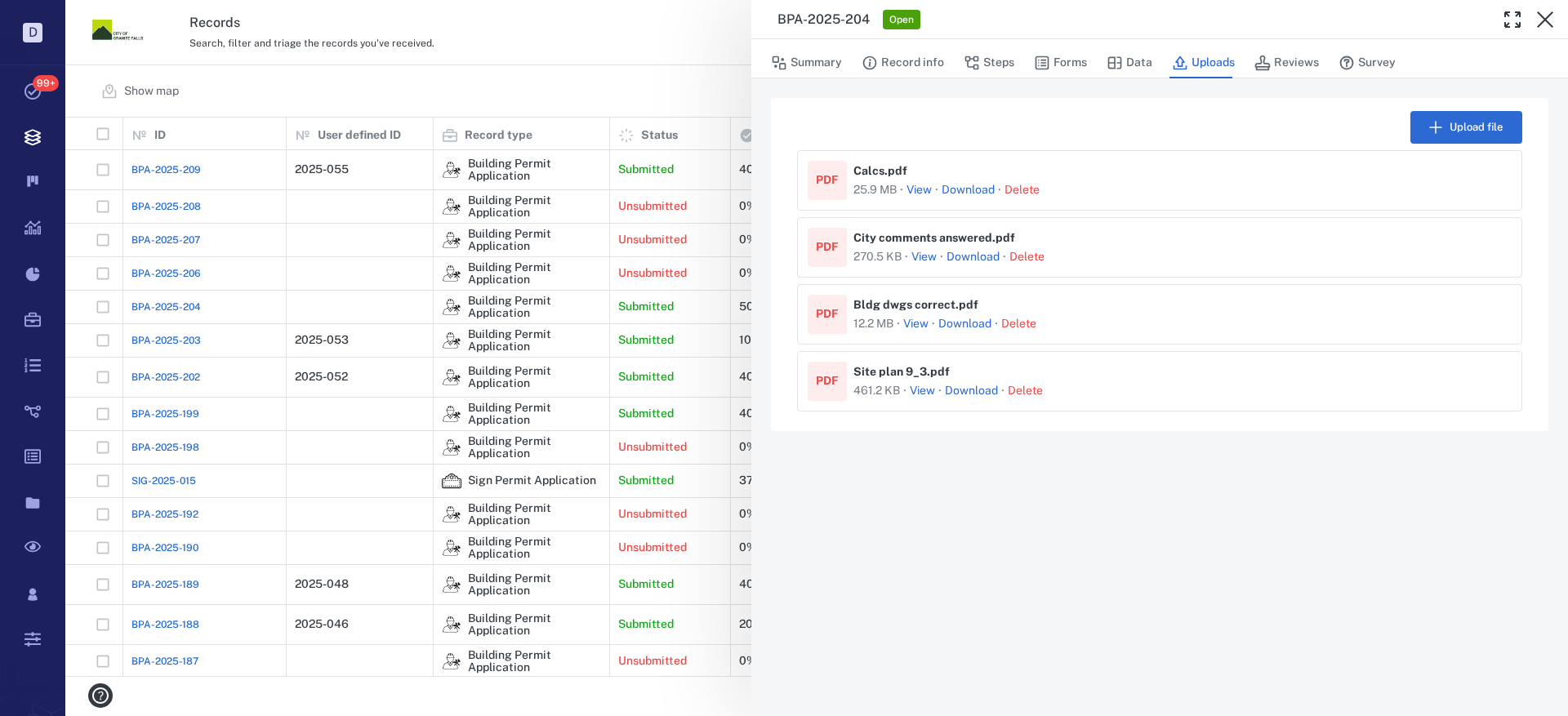
click at [964, 184] on link "Download" at bounding box center [968, 190] width 53 height 16
click at [1546, 18] on icon "button" at bounding box center [1544, 19] width 16 height 16
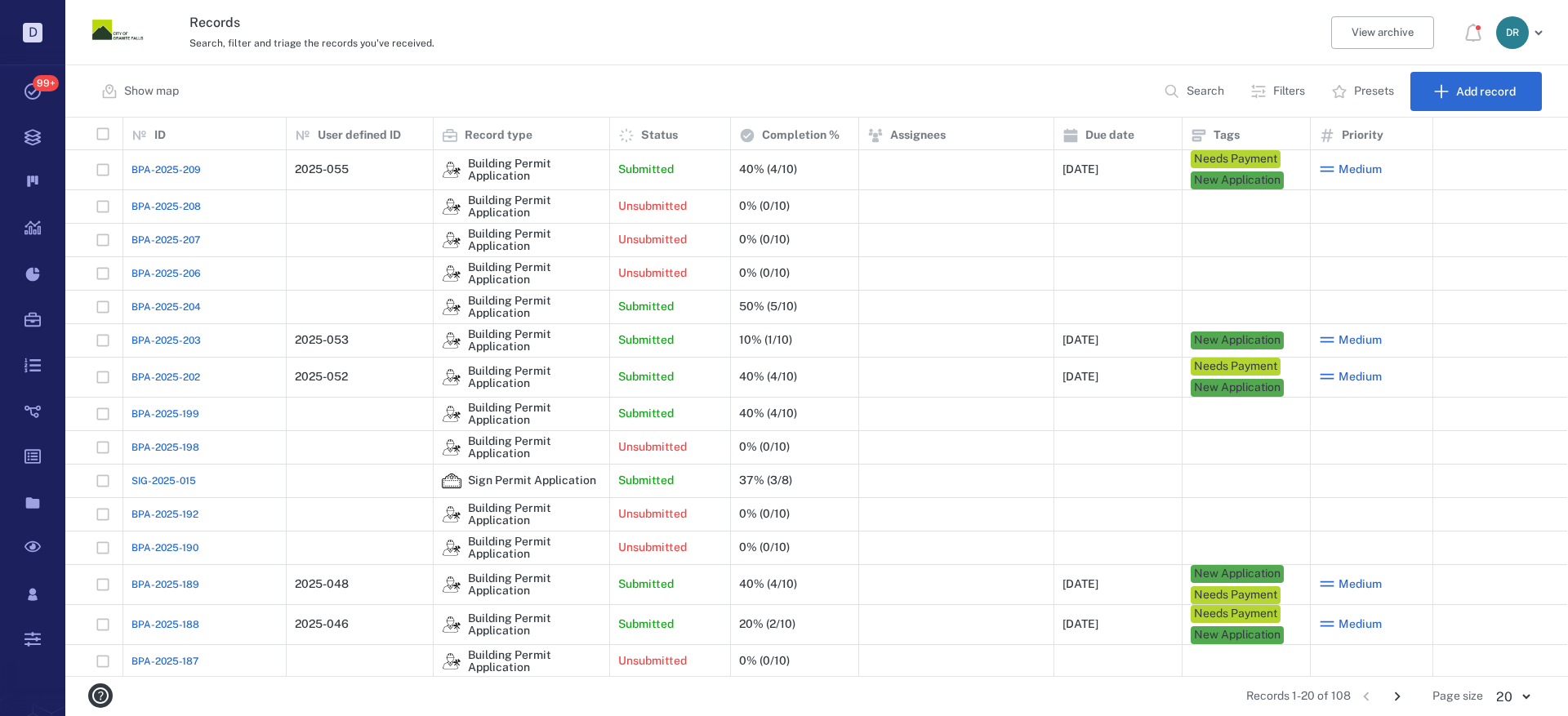
click at [167, 306] on span "BPA-2025-204" at bounding box center [165, 307] width 69 height 14
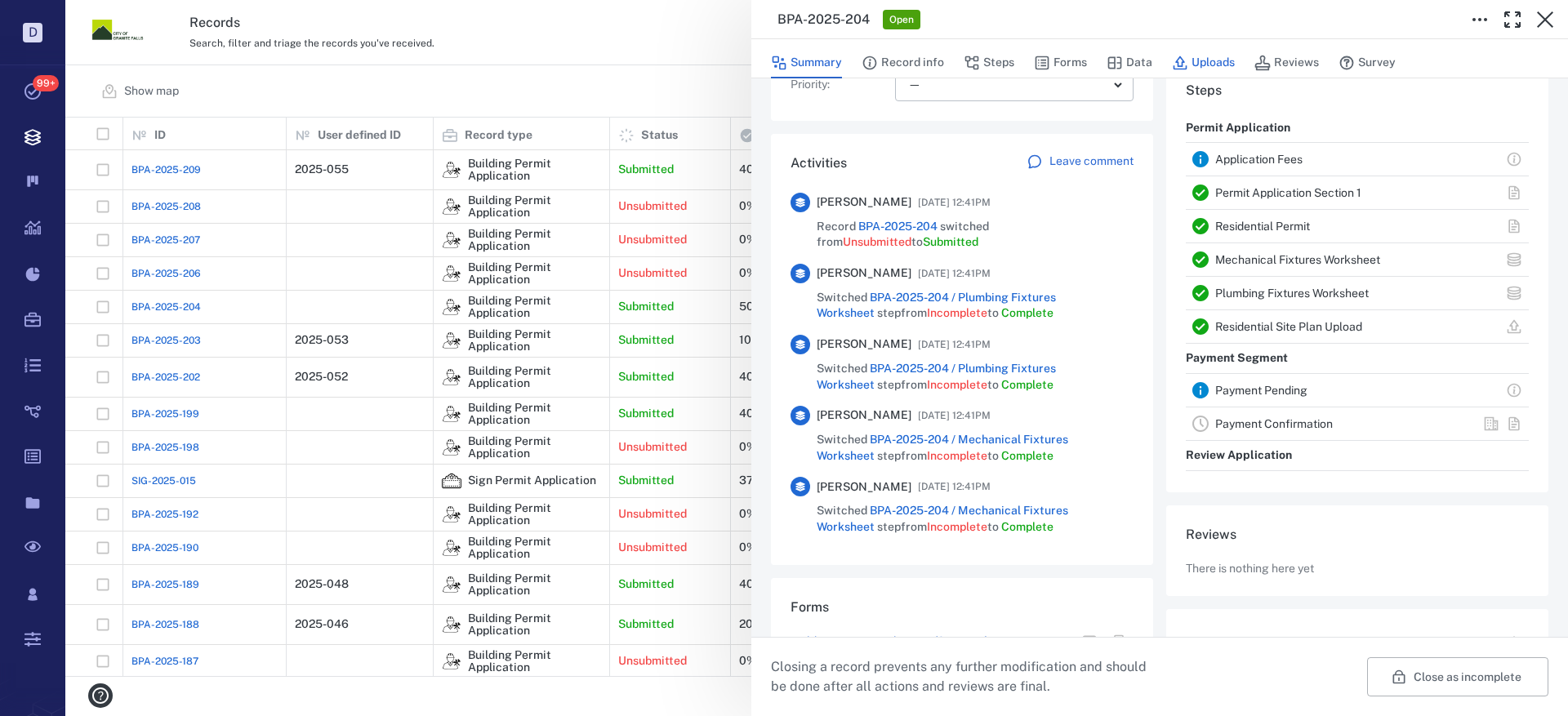
click at [1199, 61] on button "Uploads" at bounding box center [1203, 63] width 63 height 31
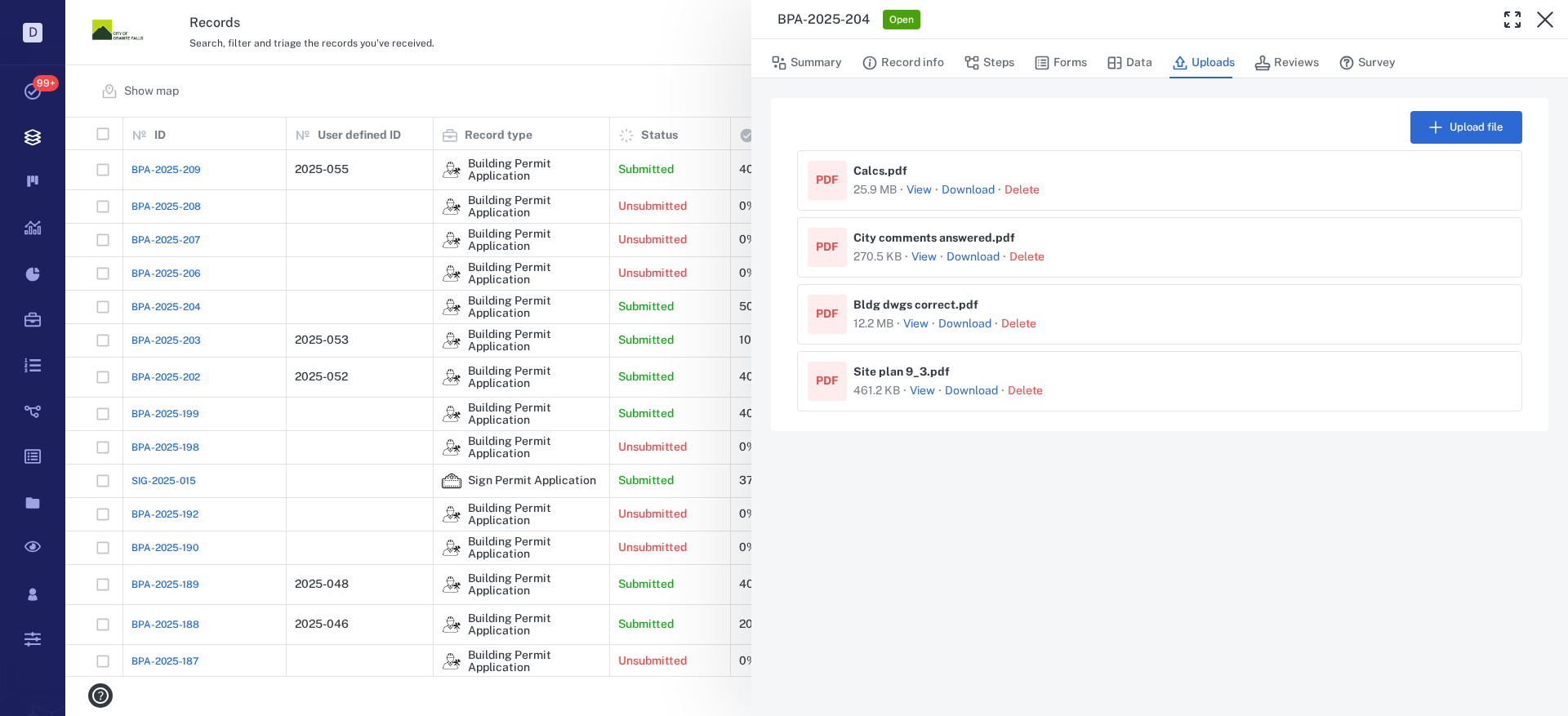
click at [961, 186] on link "Download" at bounding box center [968, 190] width 53 height 16
click at [973, 256] on link "Download" at bounding box center [973, 256] width 53 height 16
click at [954, 321] on link "Download" at bounding box center [965, 324] width 53 height 16
click at [965, 387] on link "Download" at bounding box center [972, 390] width 53 height 16
drag, startPoint x: 1183, startPoint y: 141, endPoint x: 1129, endPoint y: 342, distance: 208.1
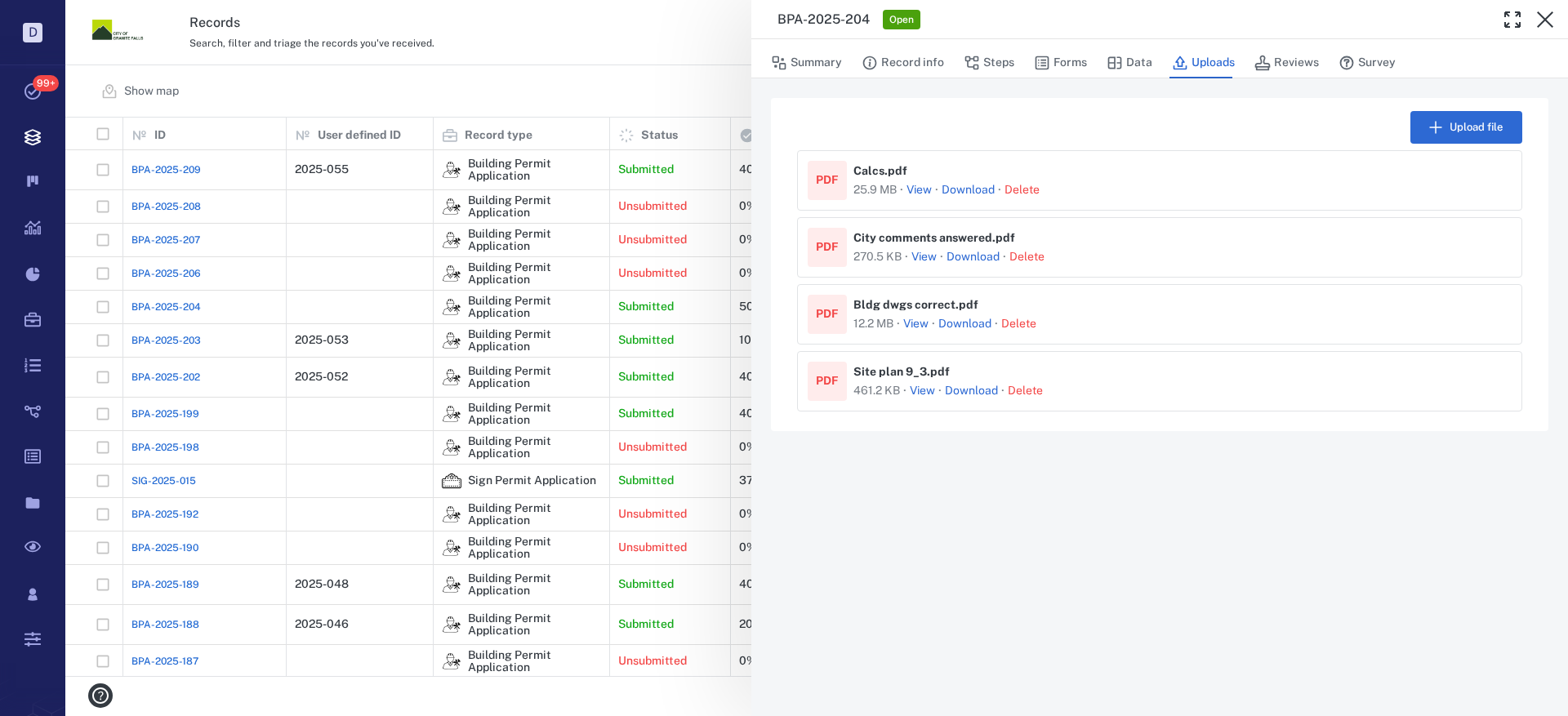
click at [1152, 334] on div "PDF Bldg dwgs correct . pdf 12.2 MB · View · Download · [GEOGRAPHIC_DATA]" at bounding box center [1160, 314] width 726 height 61
click at [1550, 11] on icon "button" at bounding box center [1545, 19] width 20 height 20
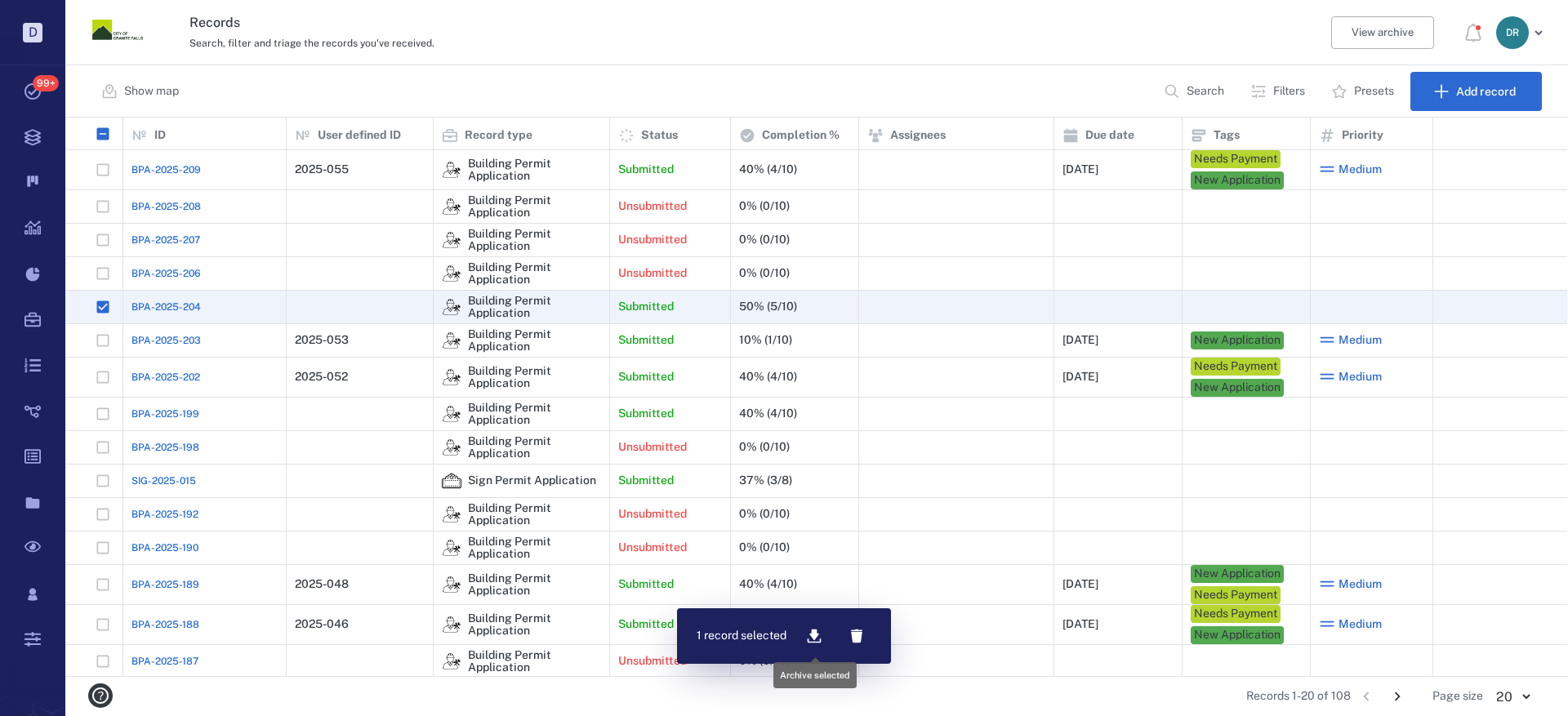
click at [815, 632] on icon "button" at bounding box center [814, 636] width 14 height 14
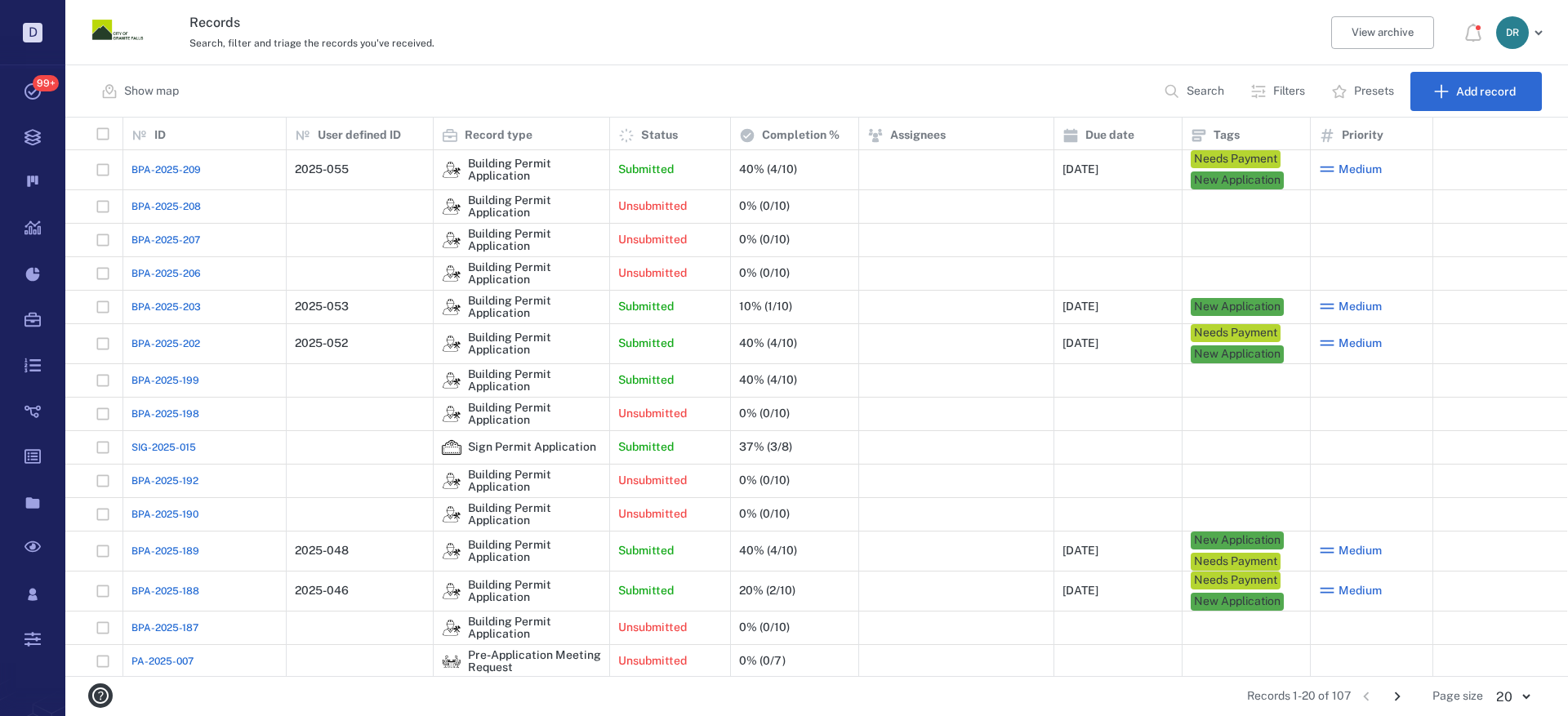
click at [169, 378] on span "BPA-2025-199" at bounding box center [164, 380] width 67 height 14
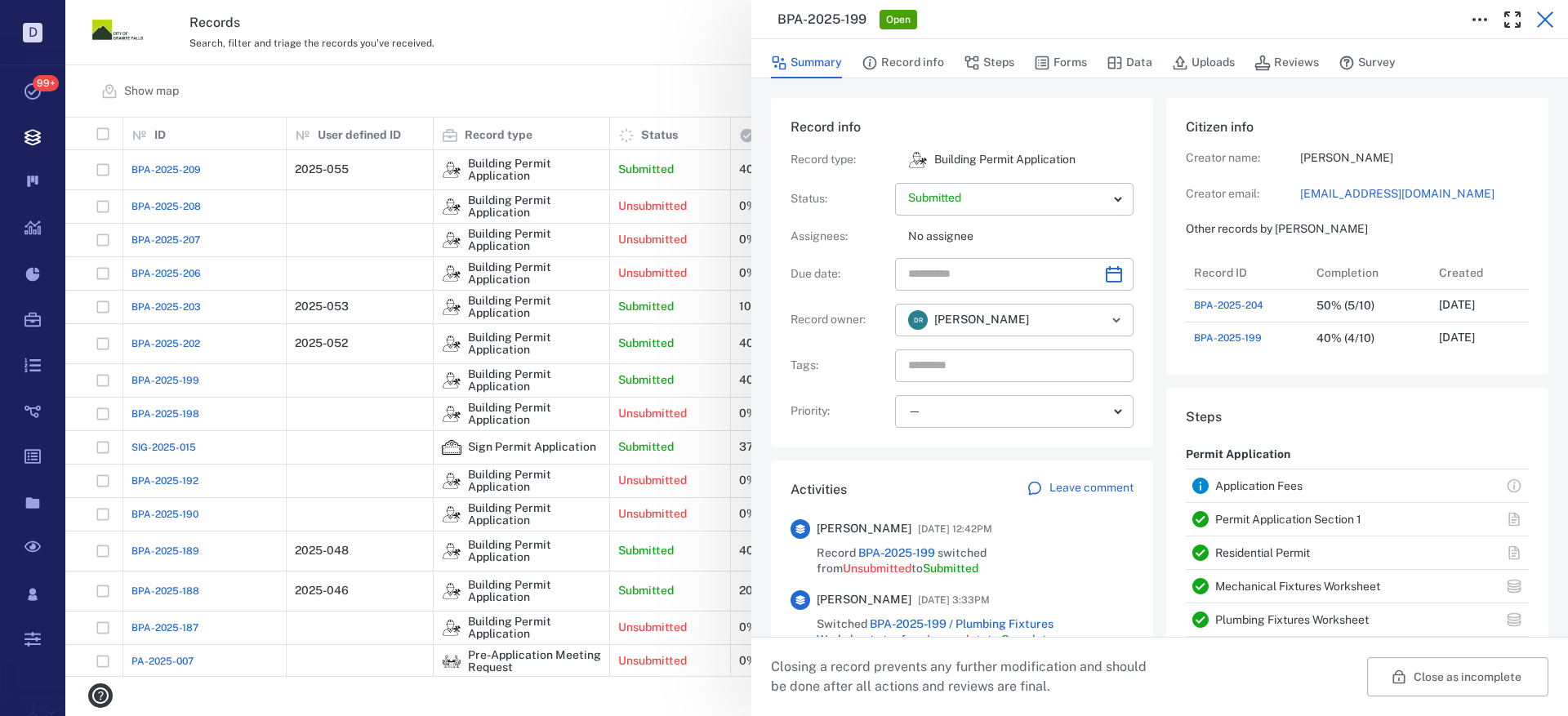
click at [1548, 17] on icon "button" at bounding box center [1544, 19] width 16 height 16
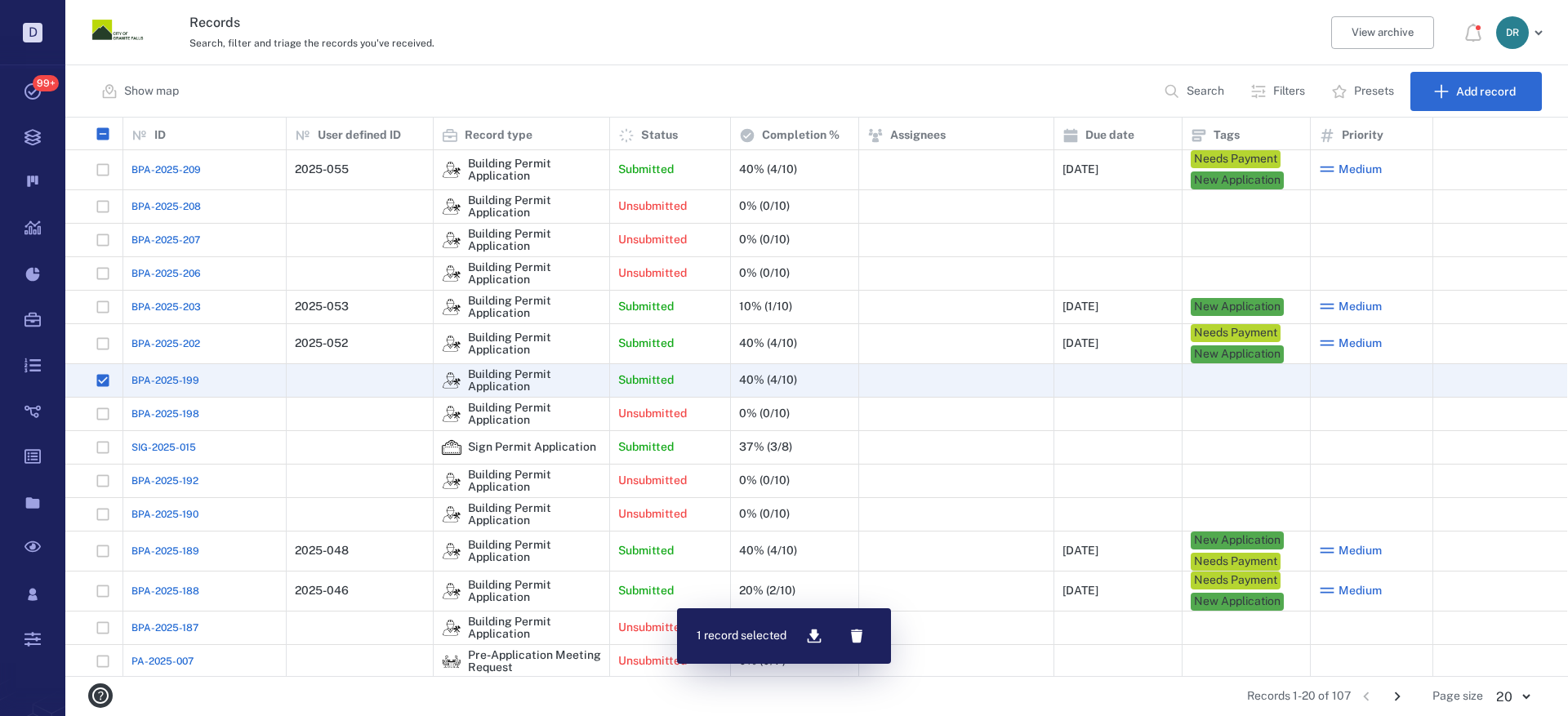
click at [813, 637] on icon "button" at bounding box center [814, 636] width 14 height 14
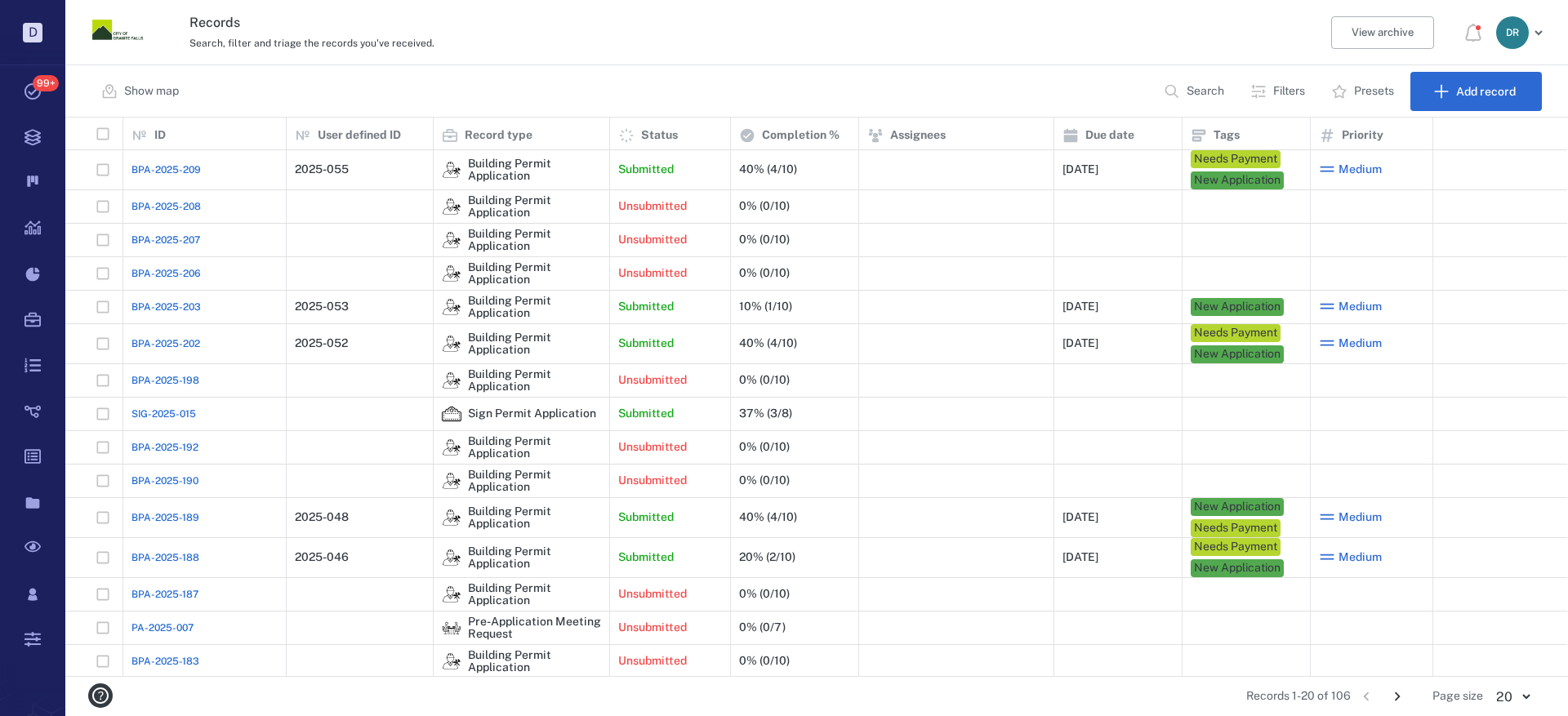
click at [188, 409] on span "SIG-2025-015" at bounding box center [163, 413] width 65 height 14
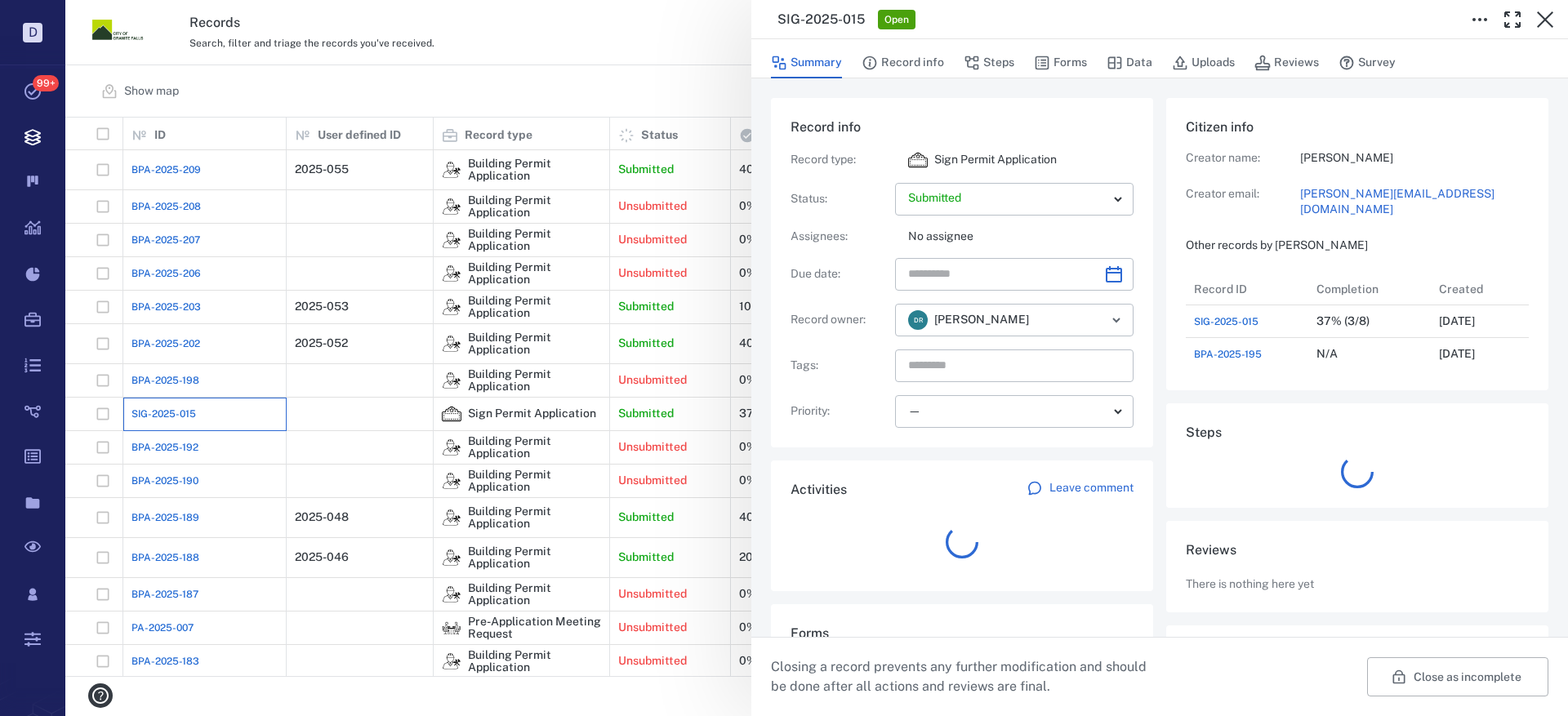
scroll to position [98, 324]
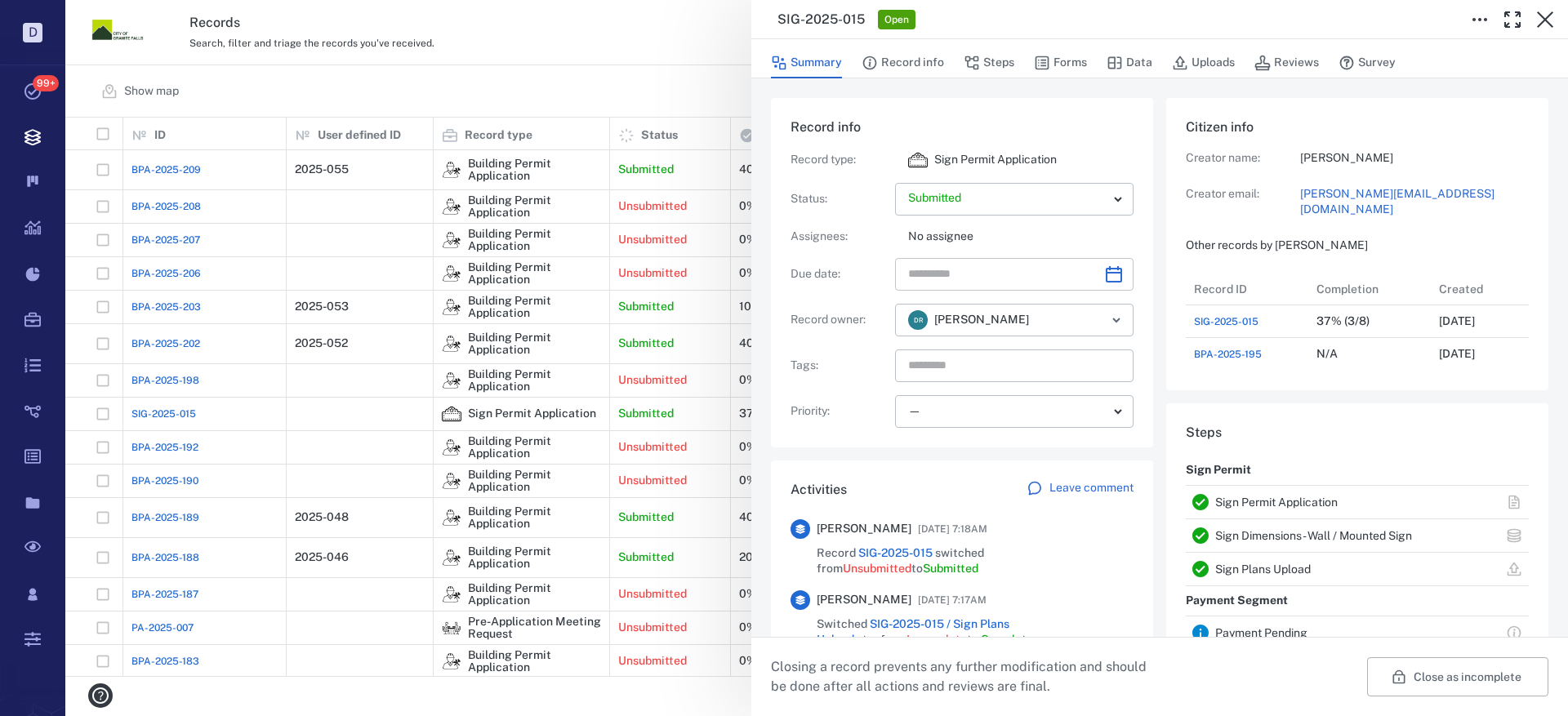
click at [1105, 277] on icon "Choose date" at bounding box center [1114, 274] width 20 height 20
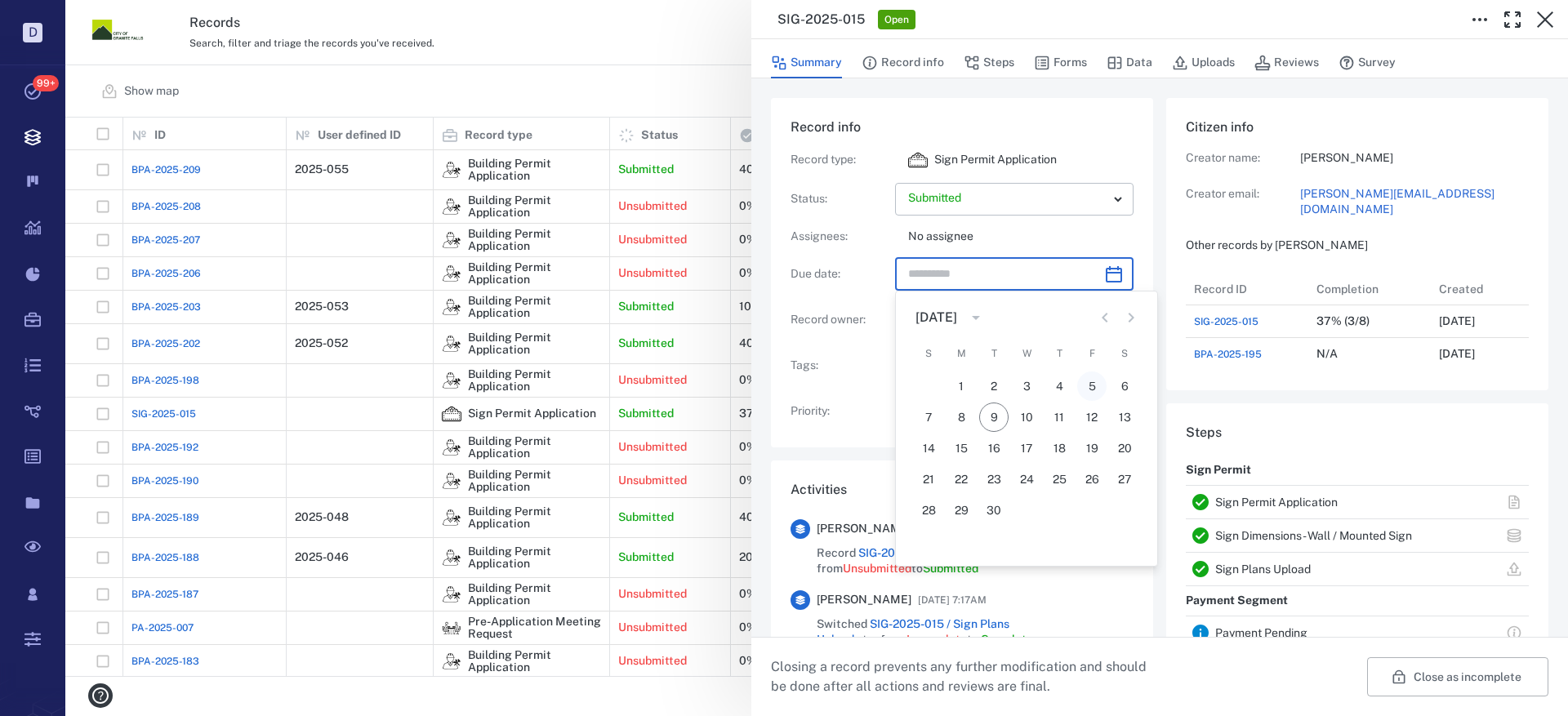
click at [1088, 383] on button "5" at bounding box center [1091, 386] width 29 height 29
type input "**********"
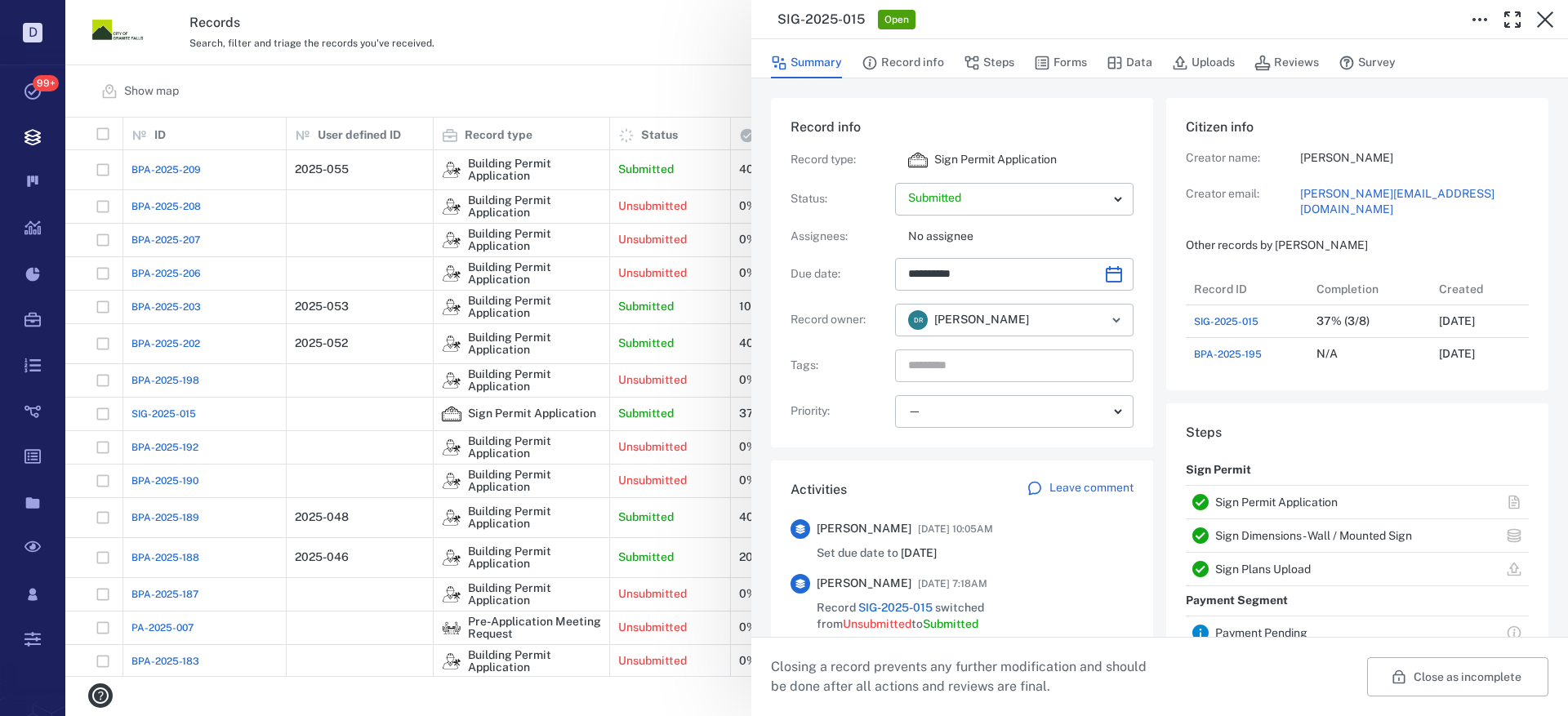
click at [986, 369] on input "text" at bounding box center [995, 366] width 178 height 23
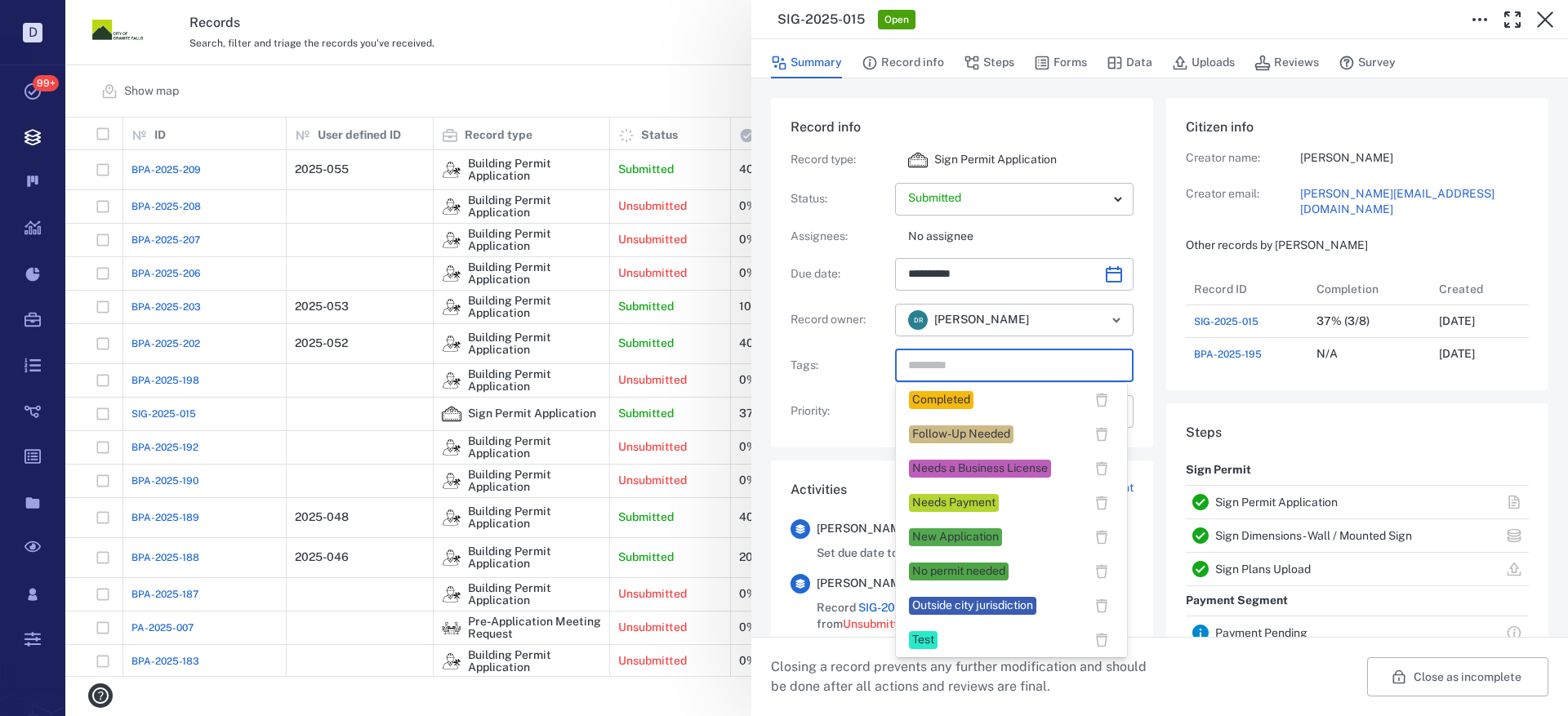
click at [973, 400] on div "Completed" at bounding box center [941, 400] width 65 height 18
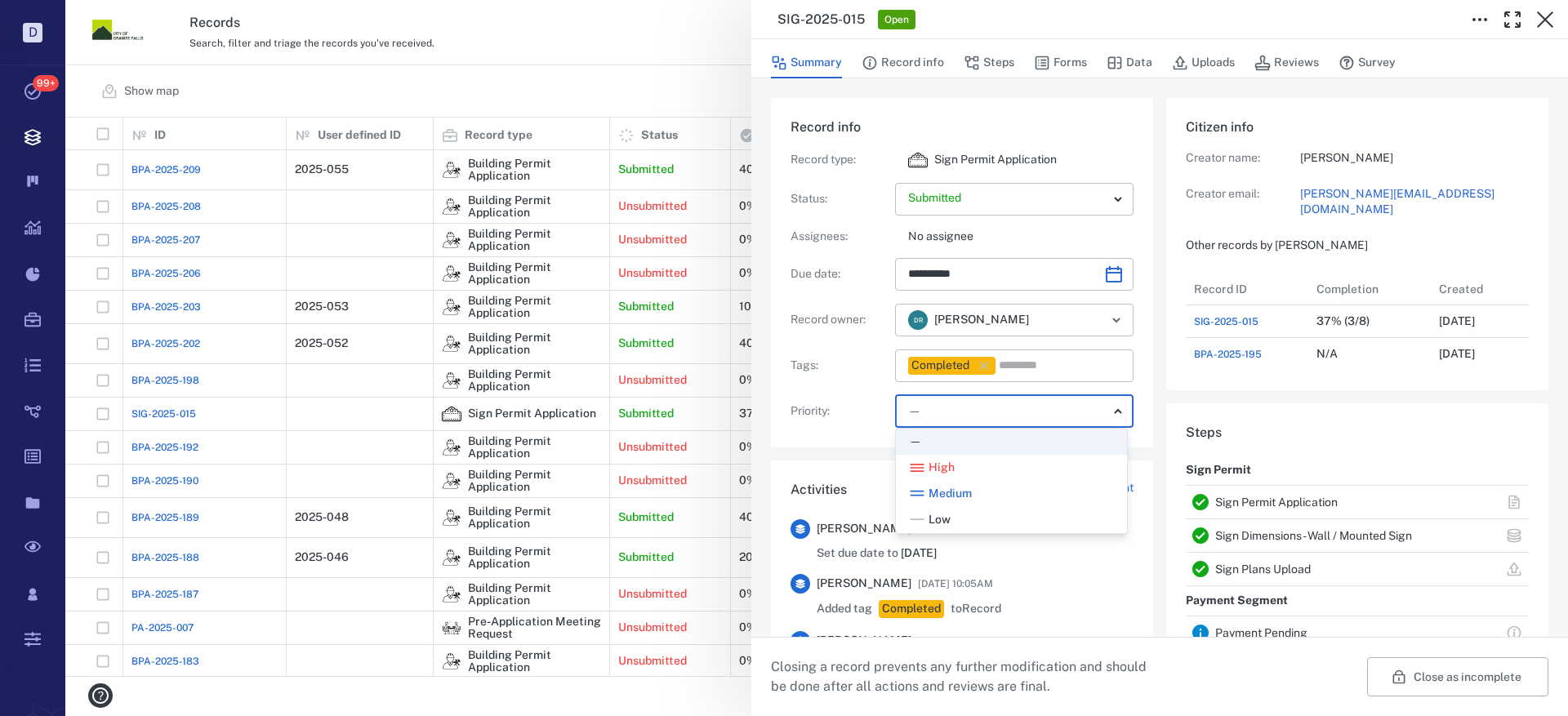
click at [980, 415] on body "D Tasks 99+ Records Boards Dashboard Reports Record types Guide steps Rules For…" at bounding box center [784, 358] width 1568 height 716
click at [982, 415] on div at bounding box center [784, 358] width 1568 height 716
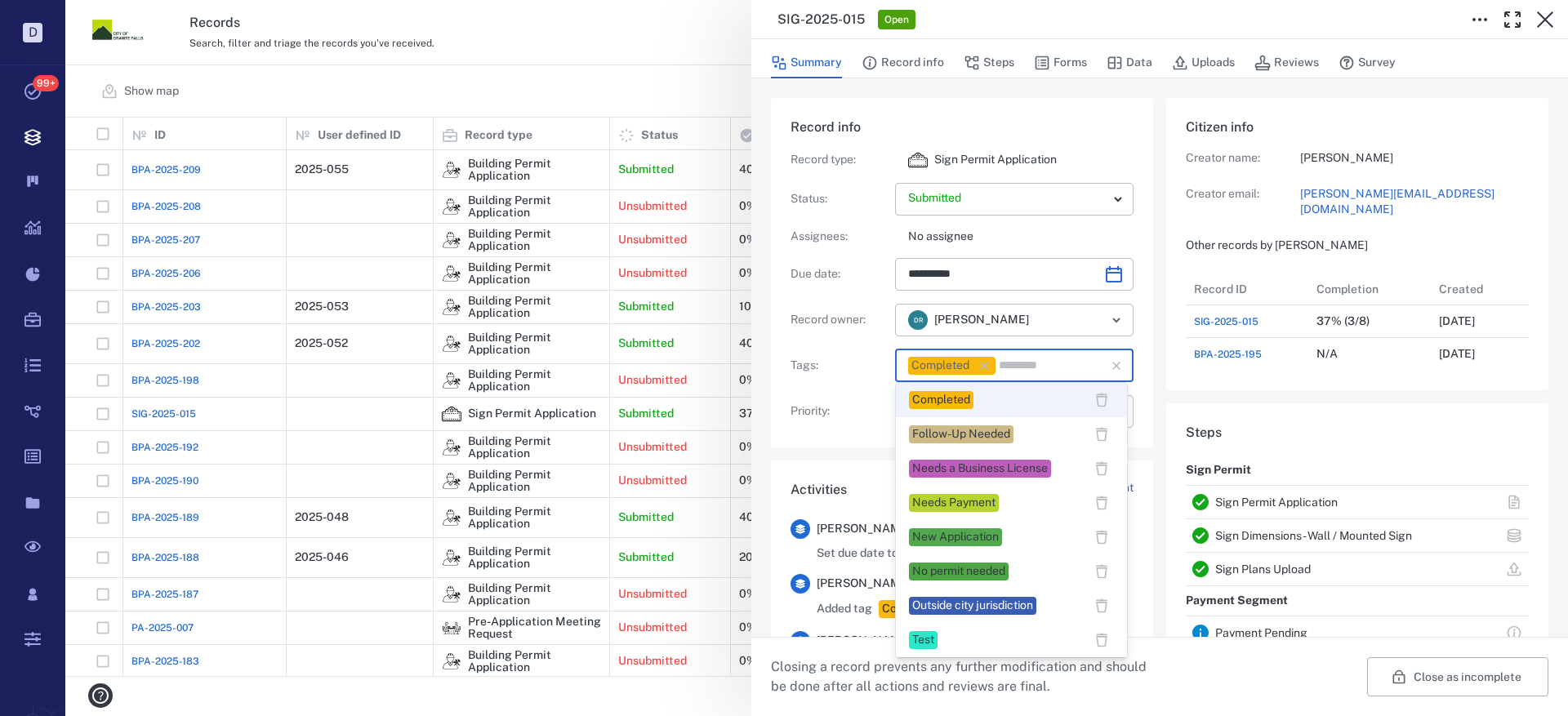
click at [1048, 365] on input "text" at bounding box center [1041, 366] width 87 height 23
click at [992, 503] on div "Needs Payment" at bounding box center [954, 502] width 84 height 16
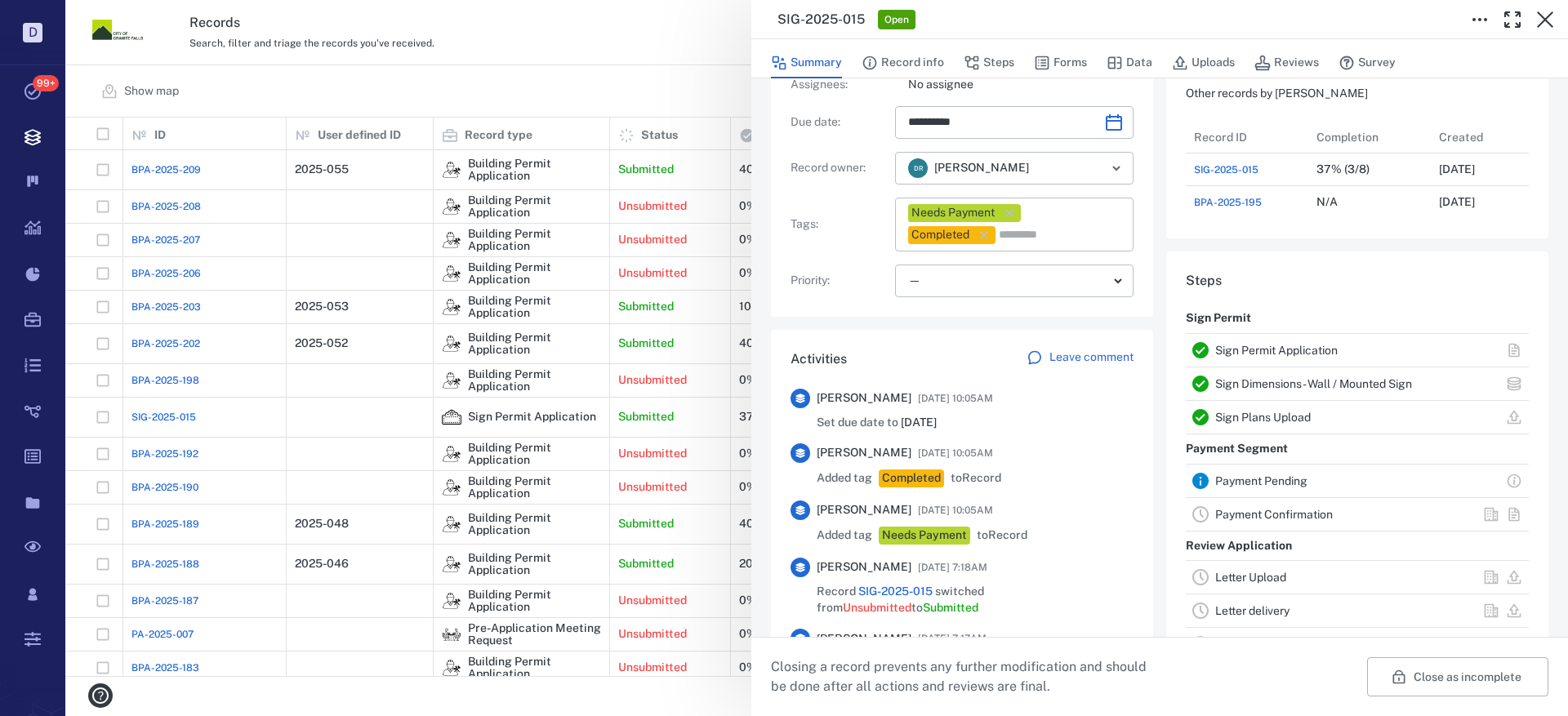
scroll to position [0, 0]
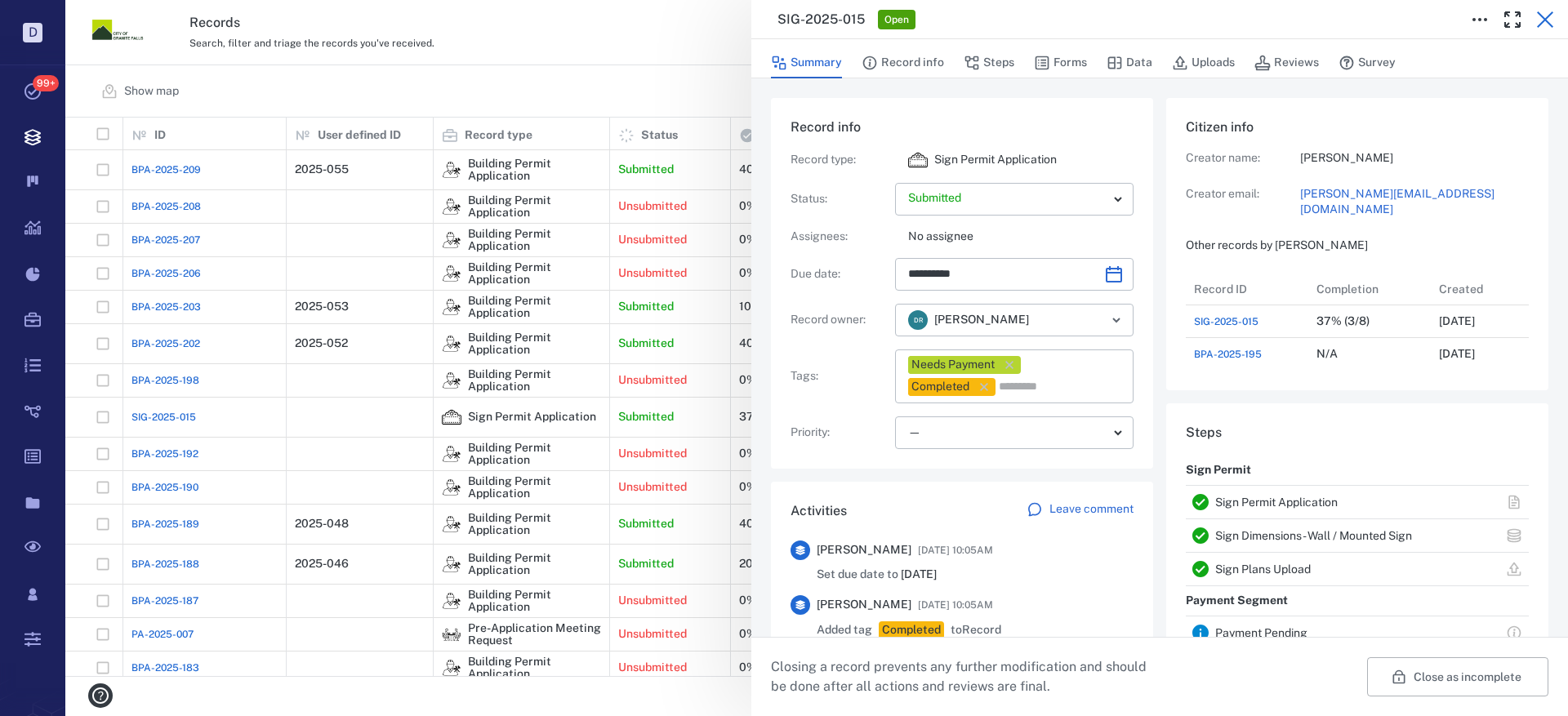
click at [1549, 14] on icon "button" at bounding box center [1544, 19] width 16 height 16
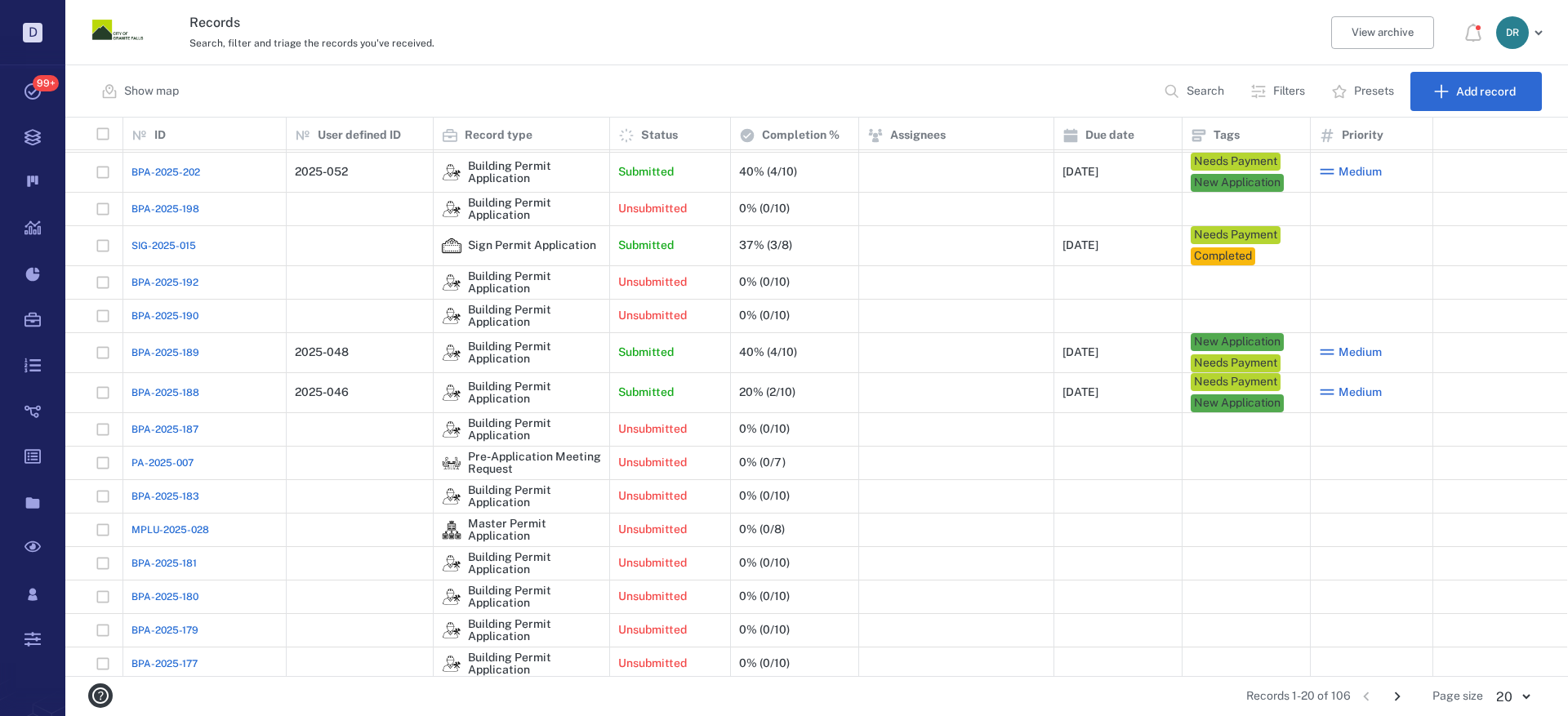
scroll to position [177, 0]
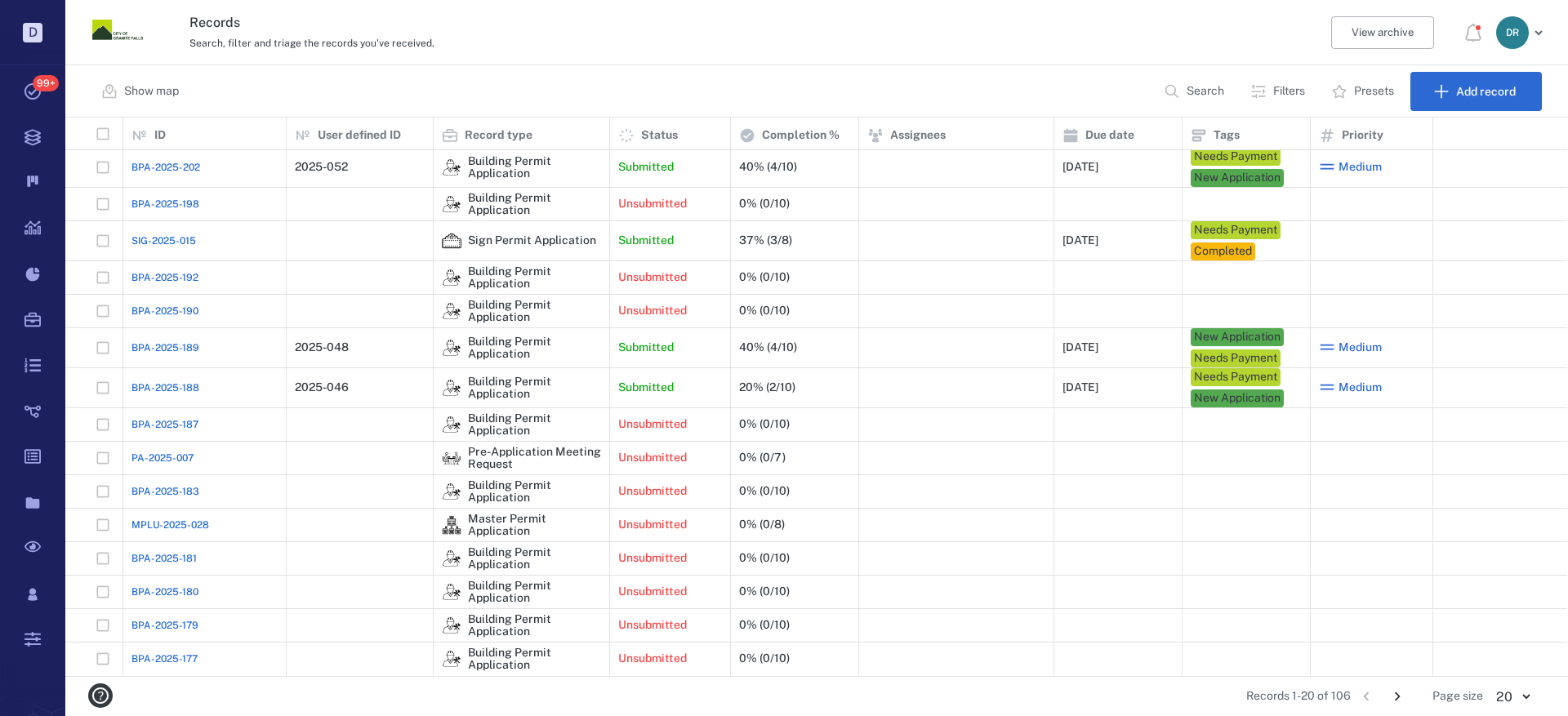
click at [1403, 695] on icon "Go to next page" at bounding box center [1397, 696] width 18 height 18
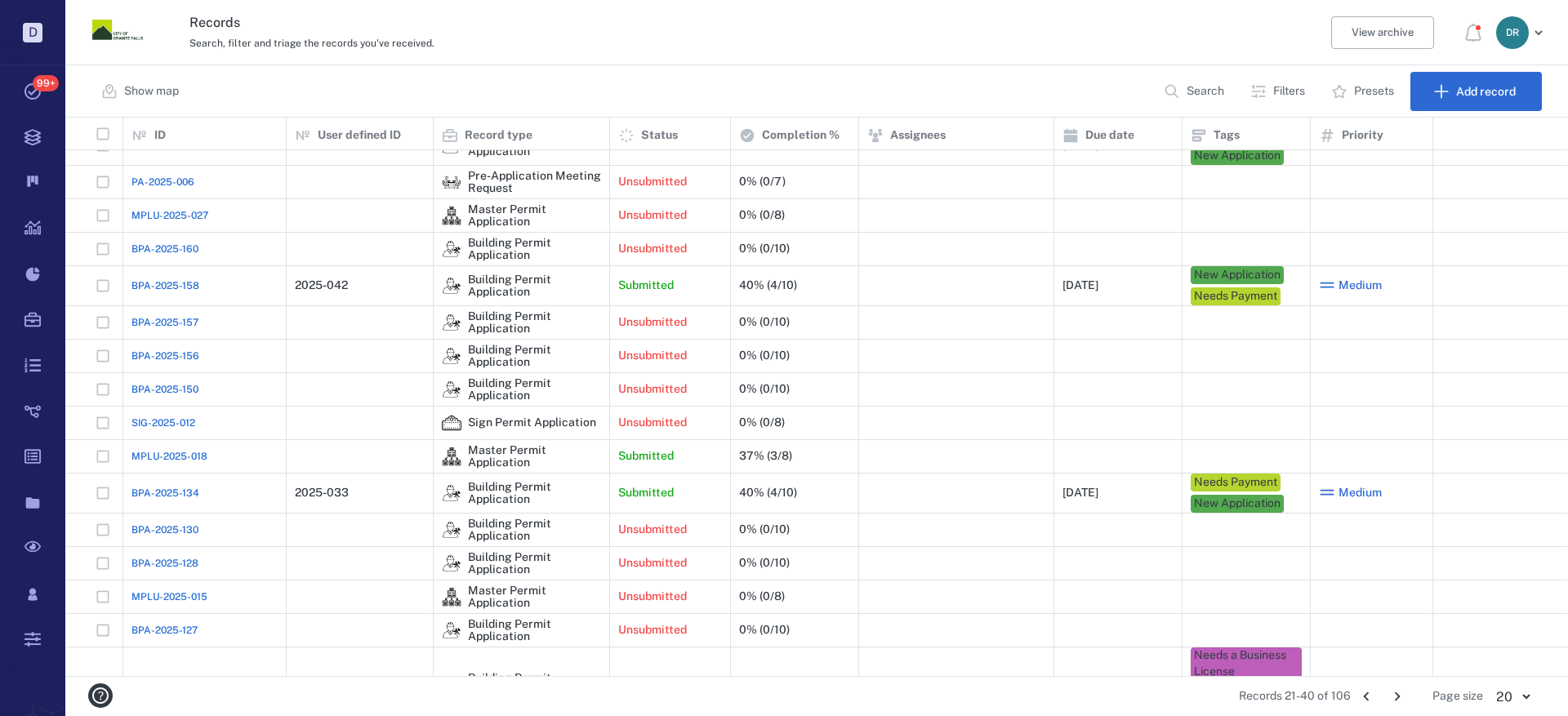
scroll to position [223, 0]
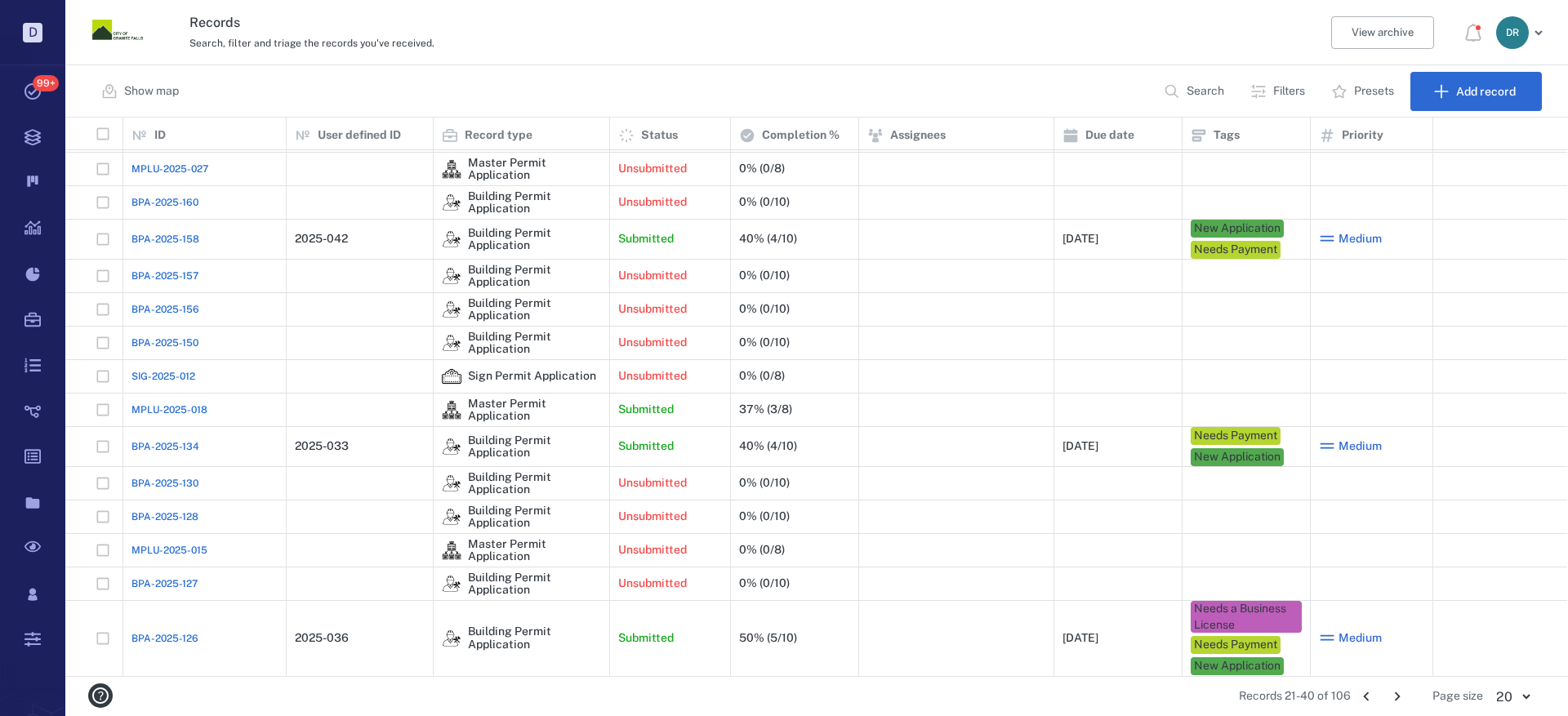
click at [182, 411] on span "MPLU-2025-018" at bounding box center [169, 409] width 76 height 14
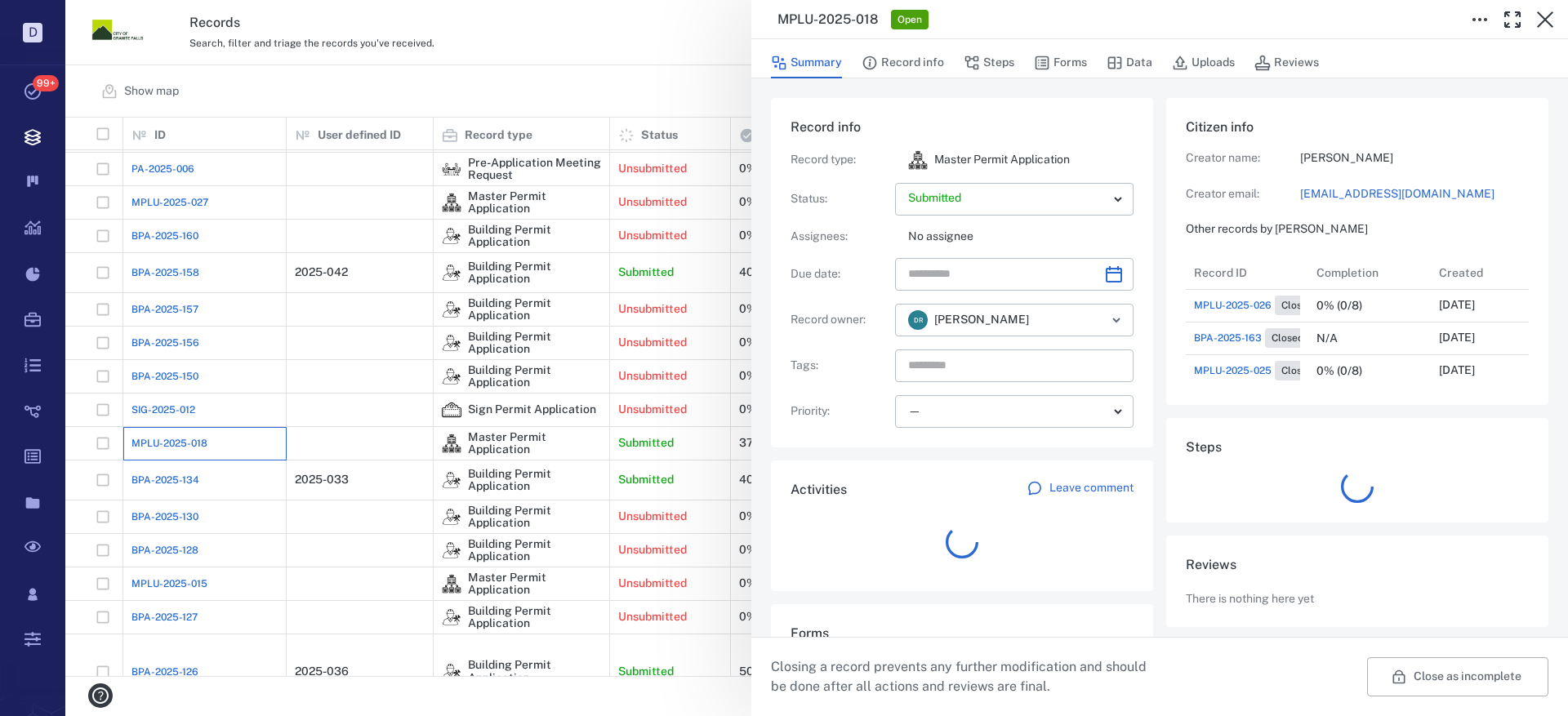
scroll to position [621, 312]
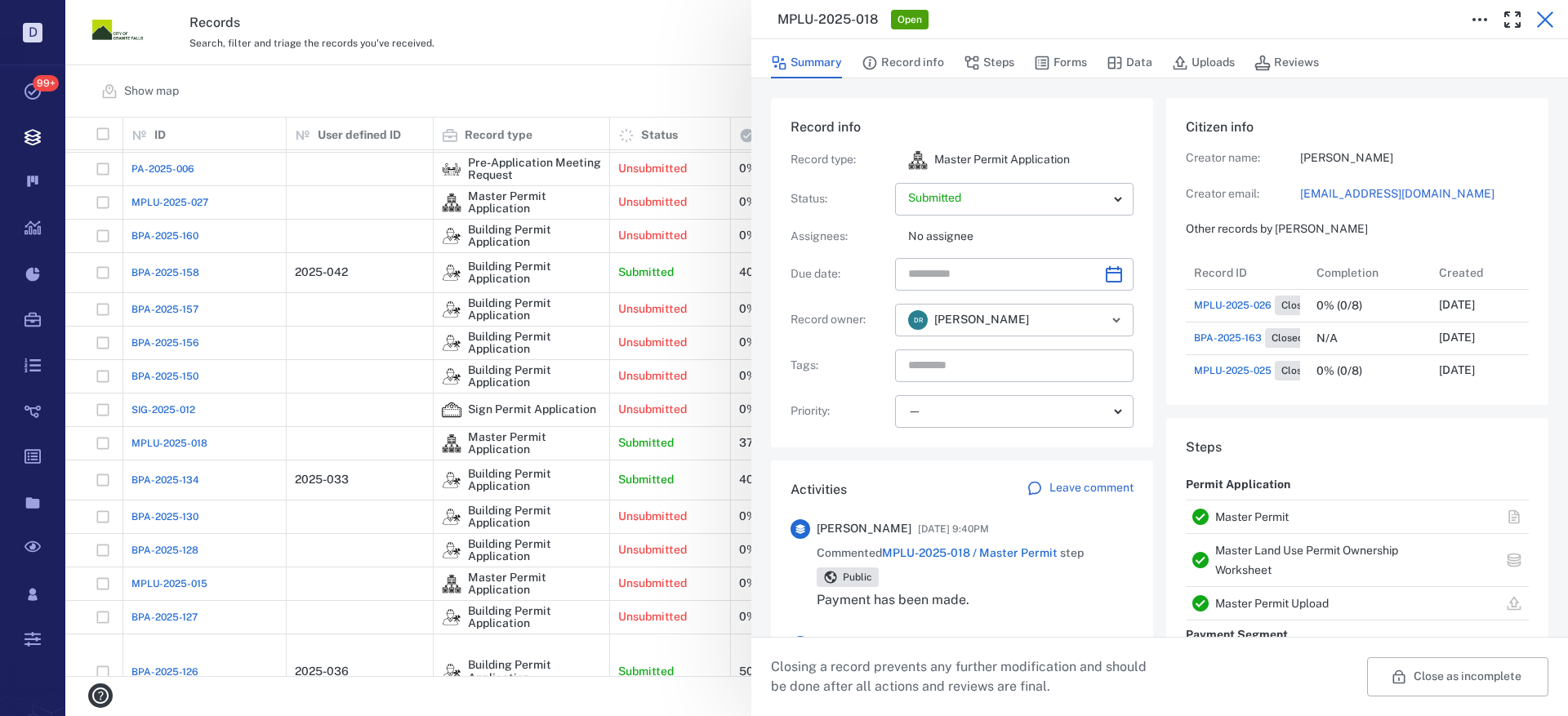
click at [1554, 6] on button "button" at bounding box center [1545, 19] width 32 height 32
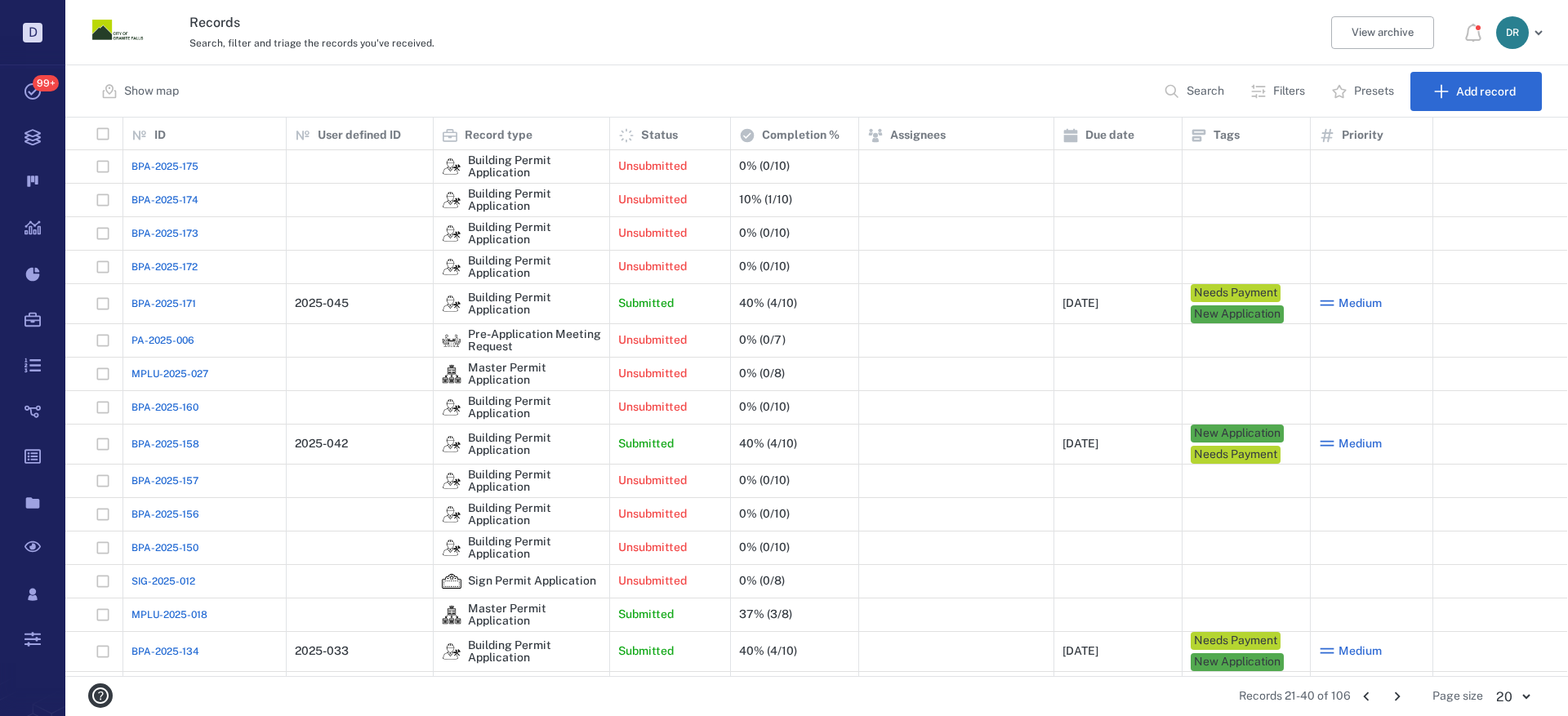
click at [182, 446] on span "BPA-2025-158" at bounding box center [164, 443] width 67 height 14
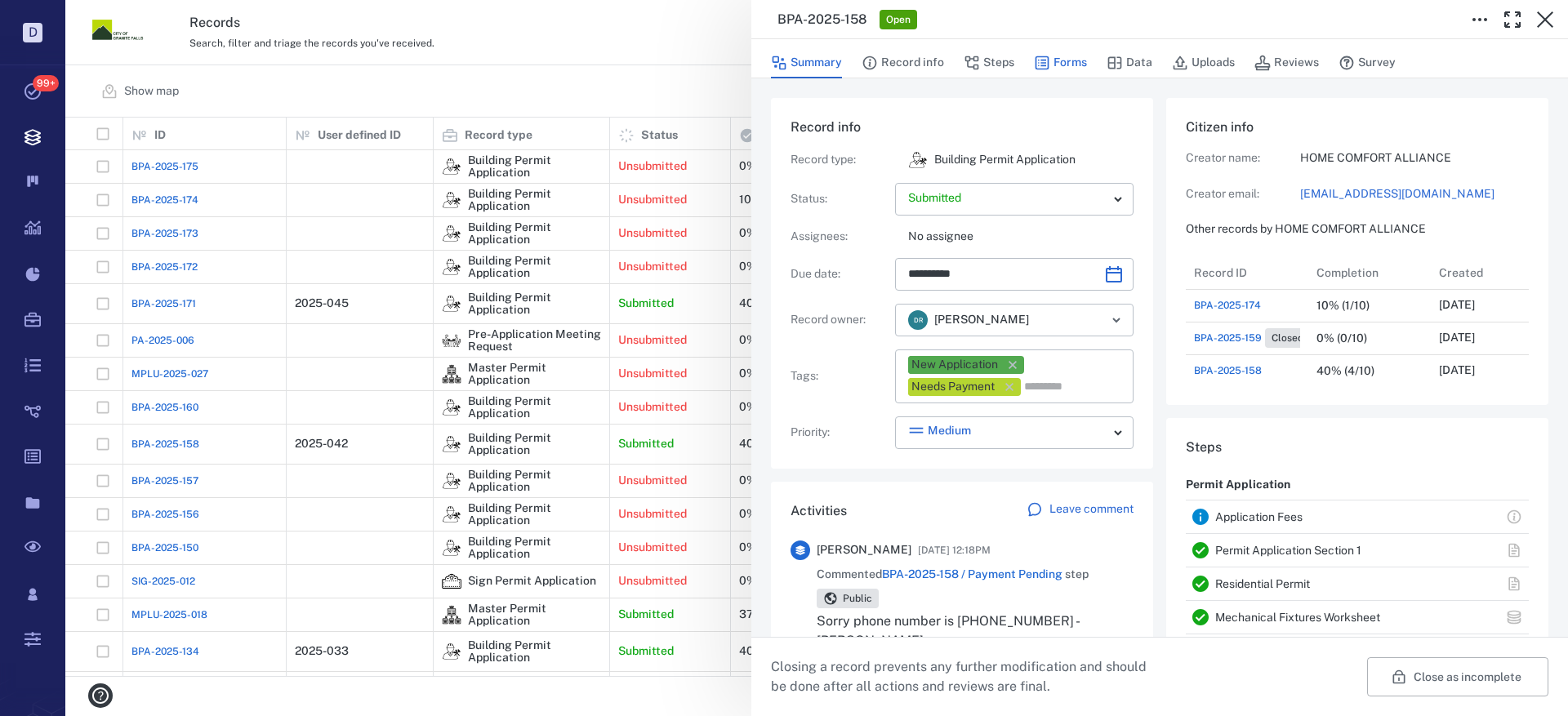
click at [1064, 57] on button "Forms" at bounding box center [1061, 63] width 53 height 31
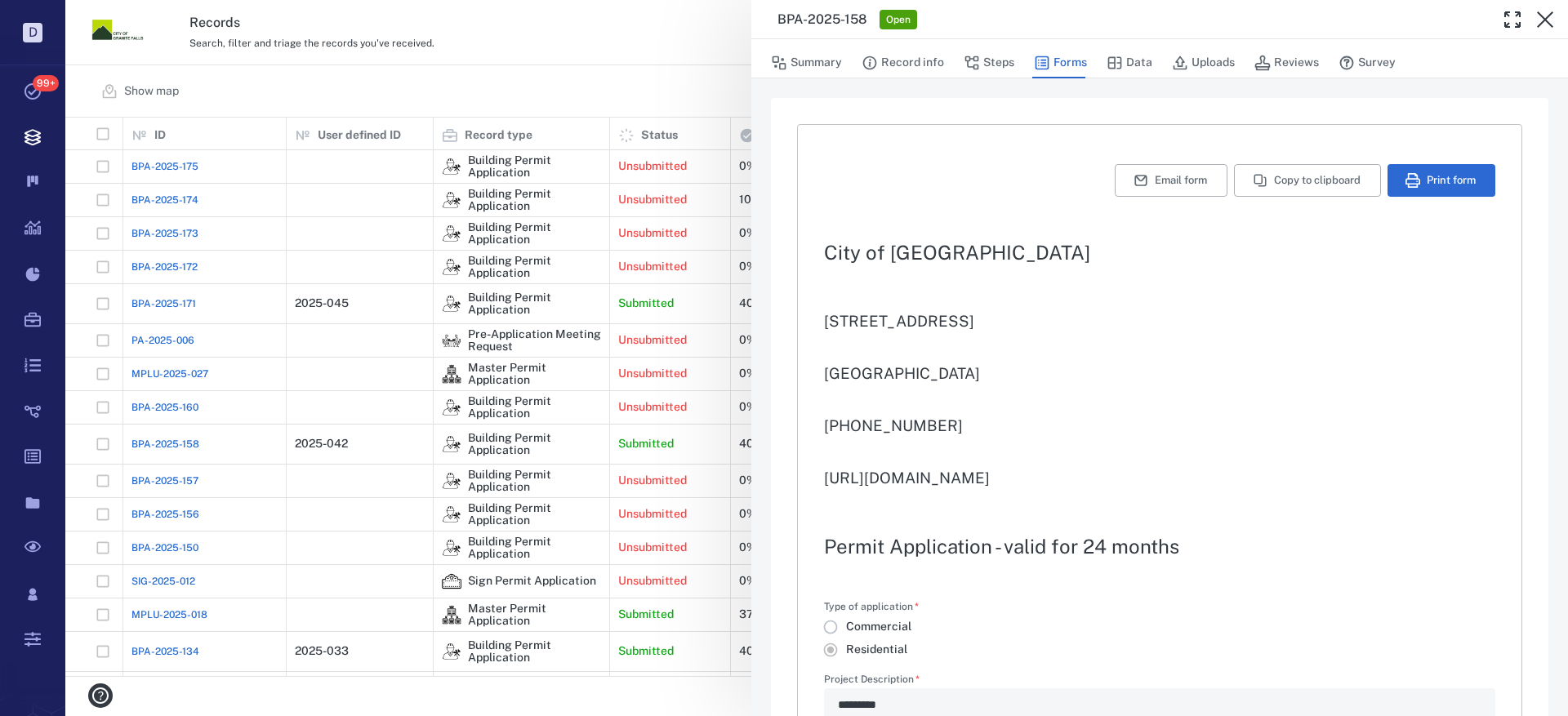
type textarea "*"
type input "**********"
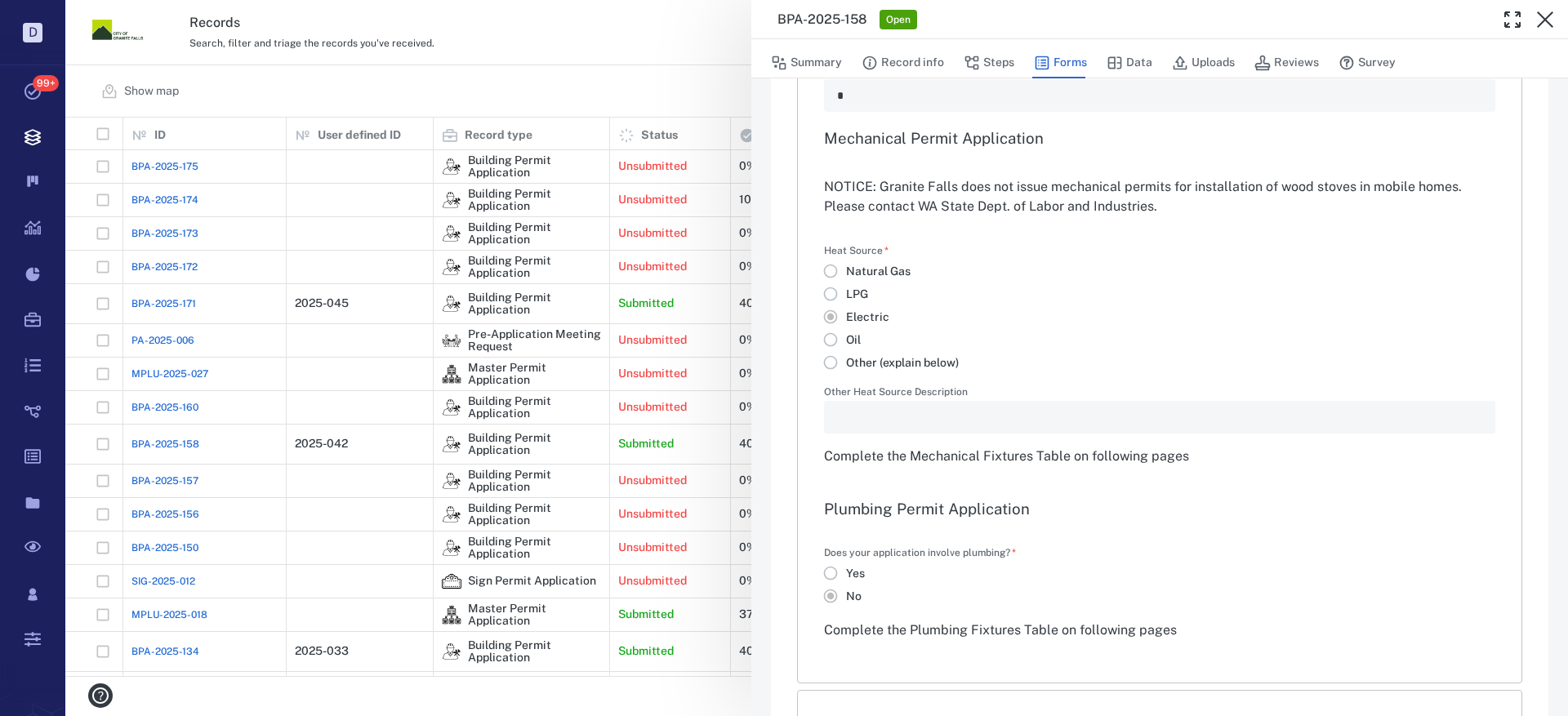
scroll to position [4808, 0]
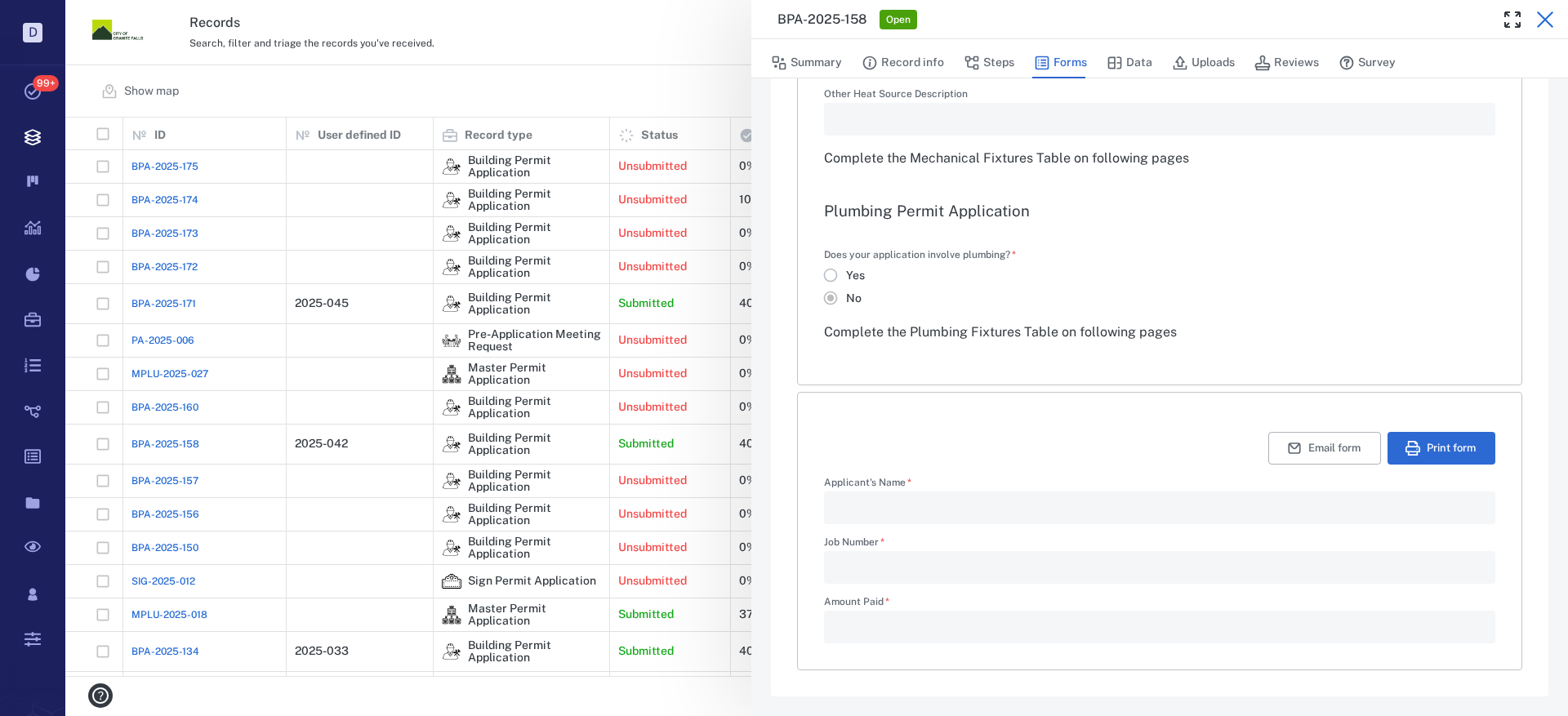
click at [1544, 16] on icon "button" at bounding box center [1545, 19] width 20 height 20
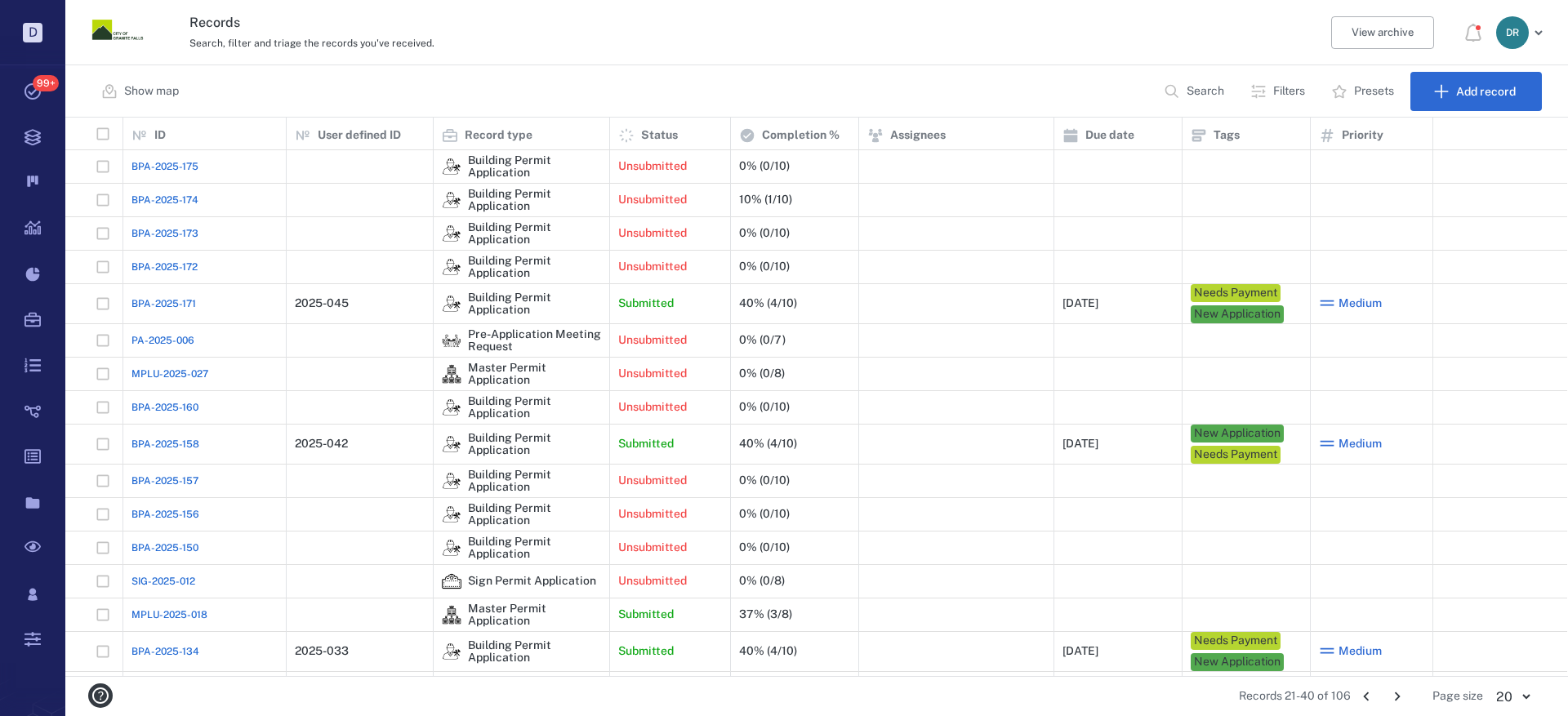
click at [195, 439] on span "BPA-2025-158" at bounding box center [164, 443] width 67 height 14
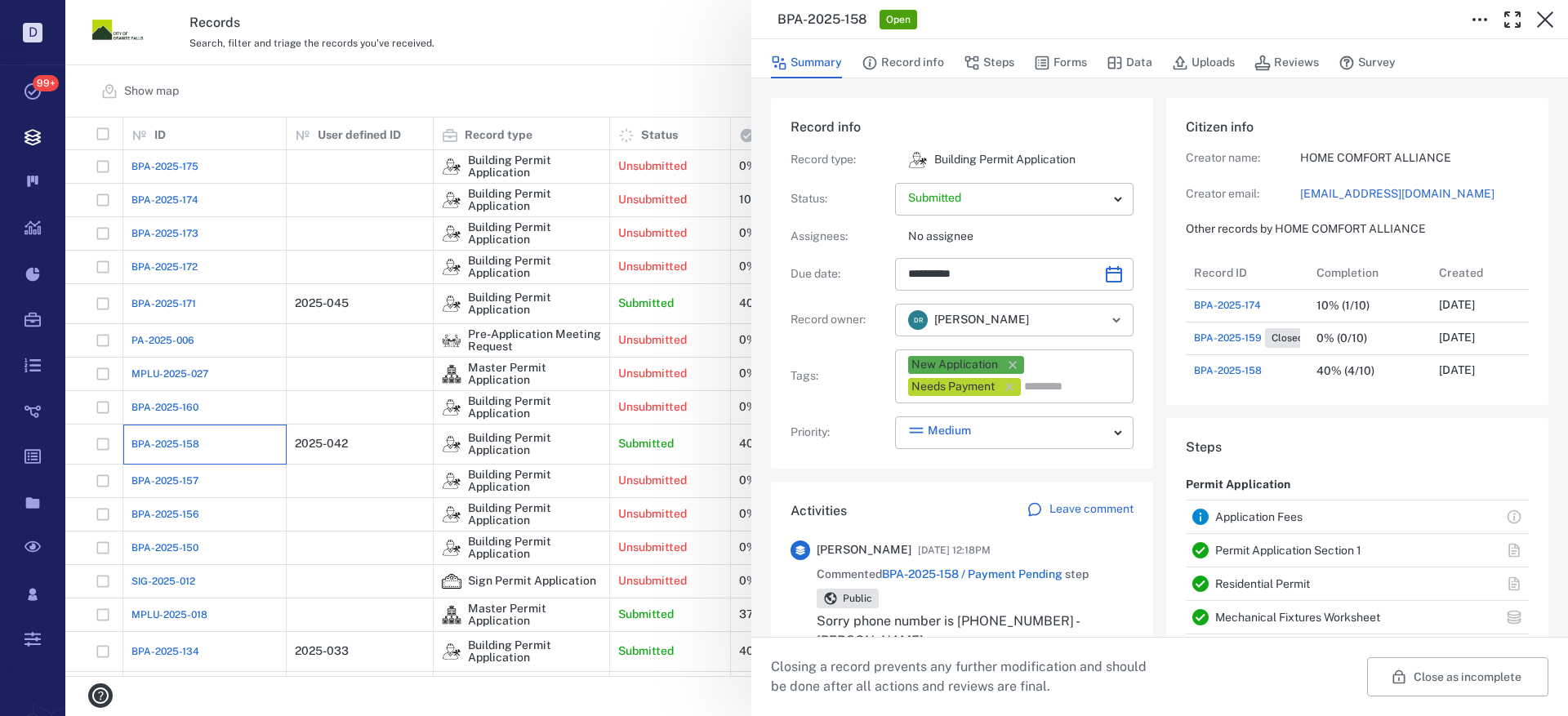
type input "**********"
click at [1051, 58] on button "Forms" at bounding box center [1061, 63] width 53 height 31
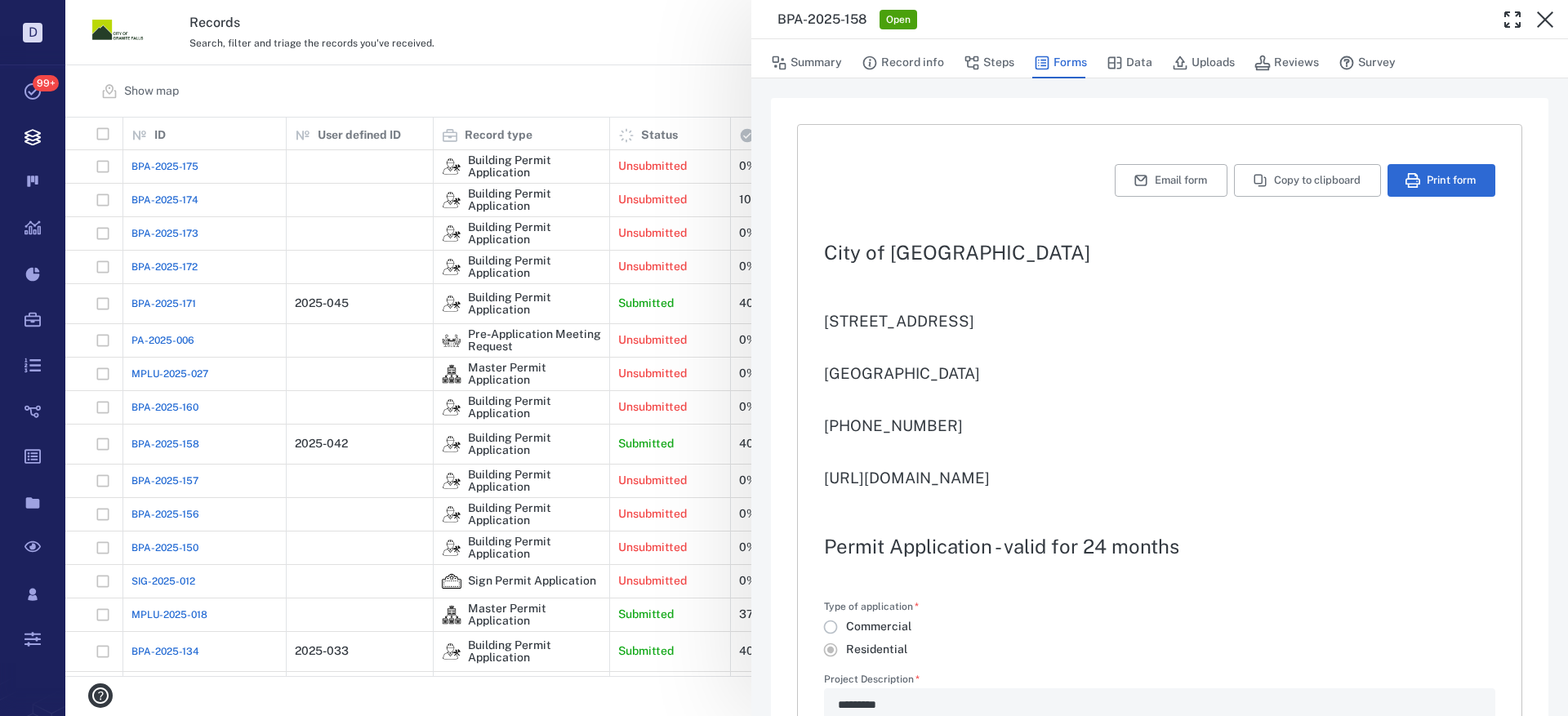
type input "**********"
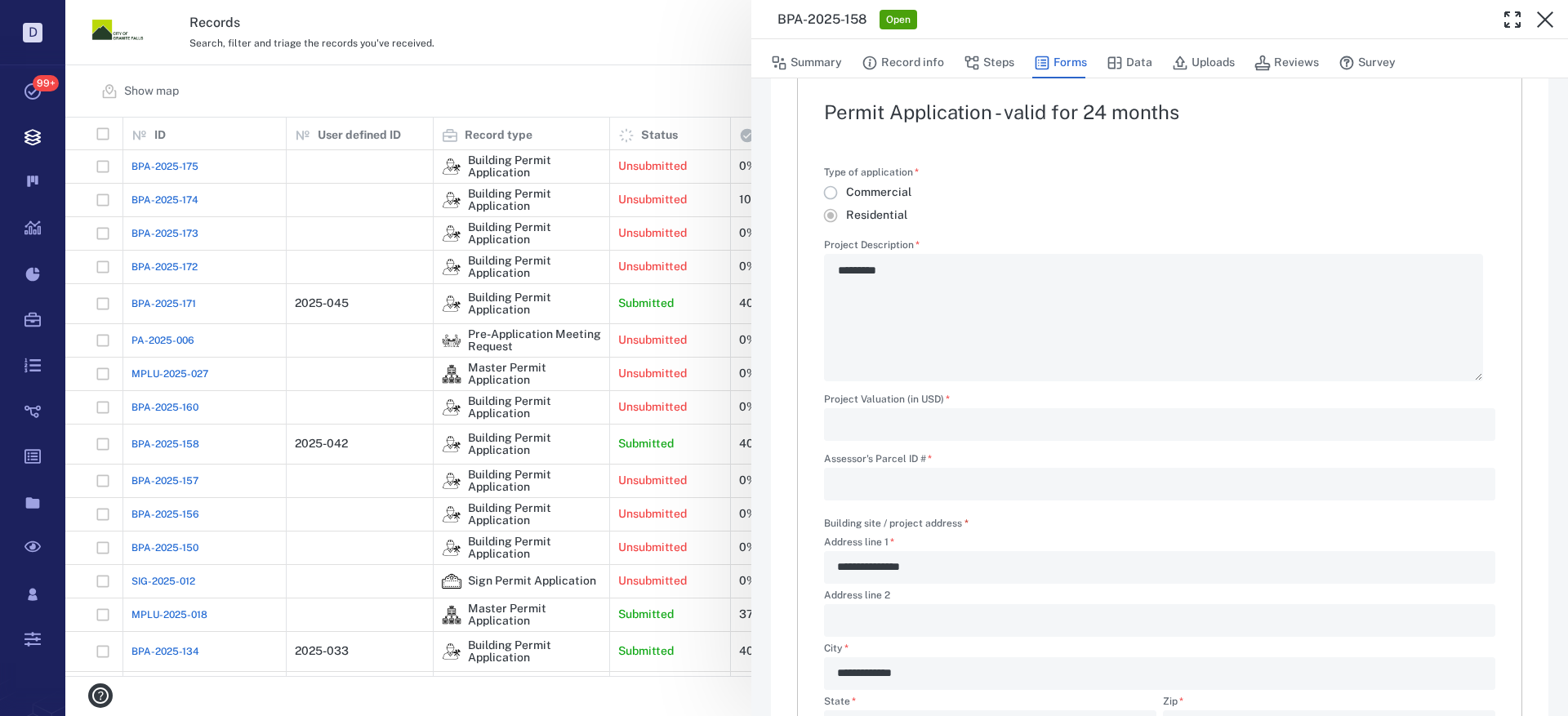
scroll to position [408, 0]
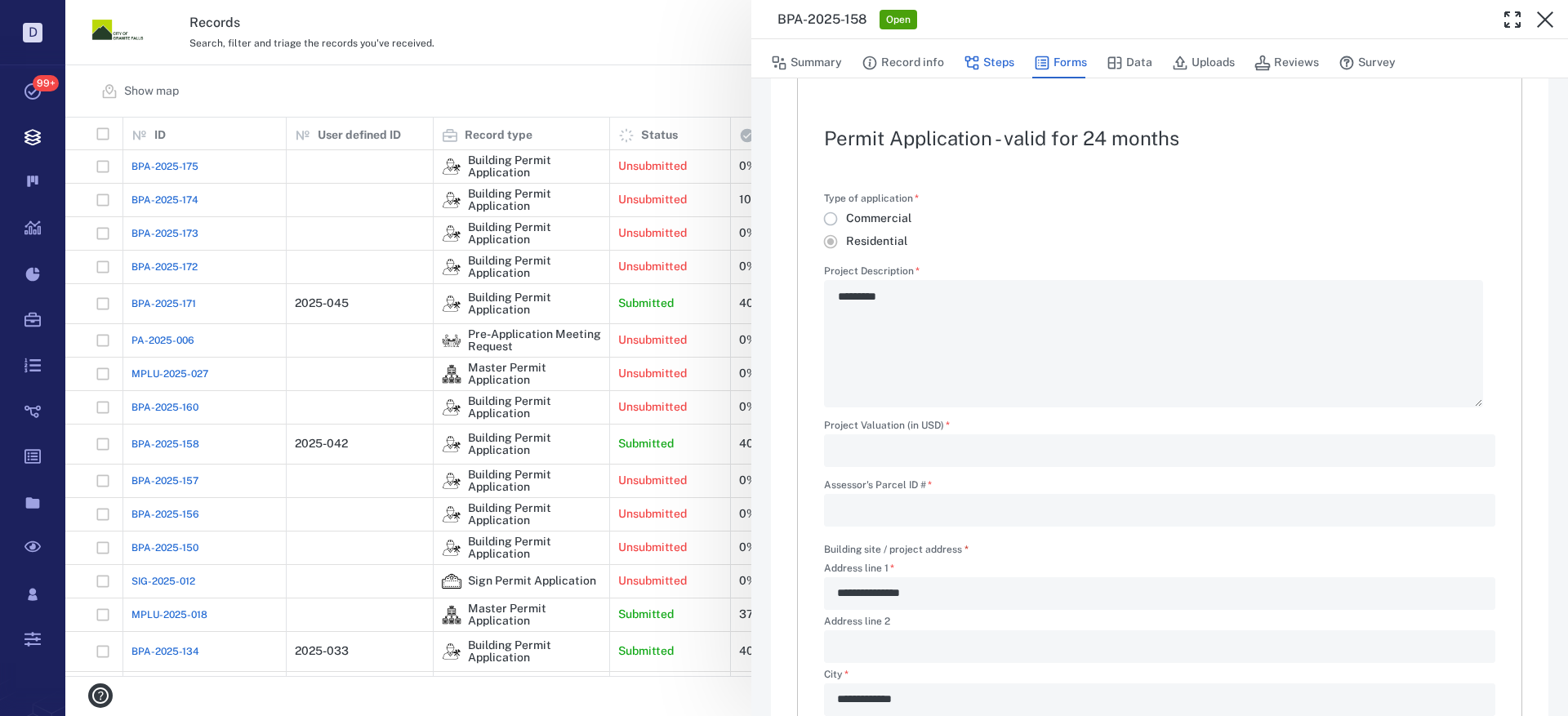
click at [973, 65] on icon "button" at bounding box center [972, 63] width 16 height 16
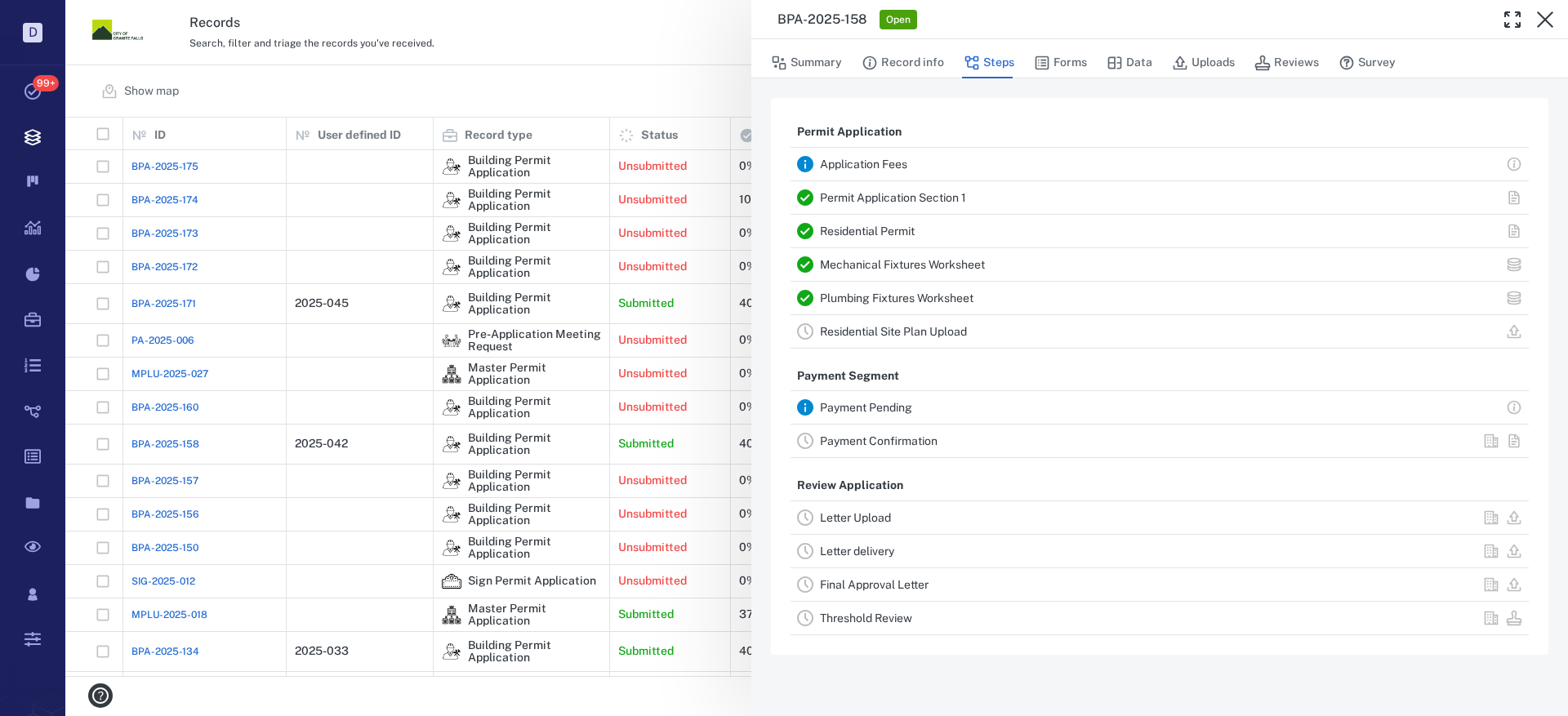
click at [869, 434] on div "Payment Confirmation" at bounding box center [1059, 441] width 479 height 20
click at [861, 439] on link "Payment Confirmation" at bounding box center [878, 441] width 118 height 13
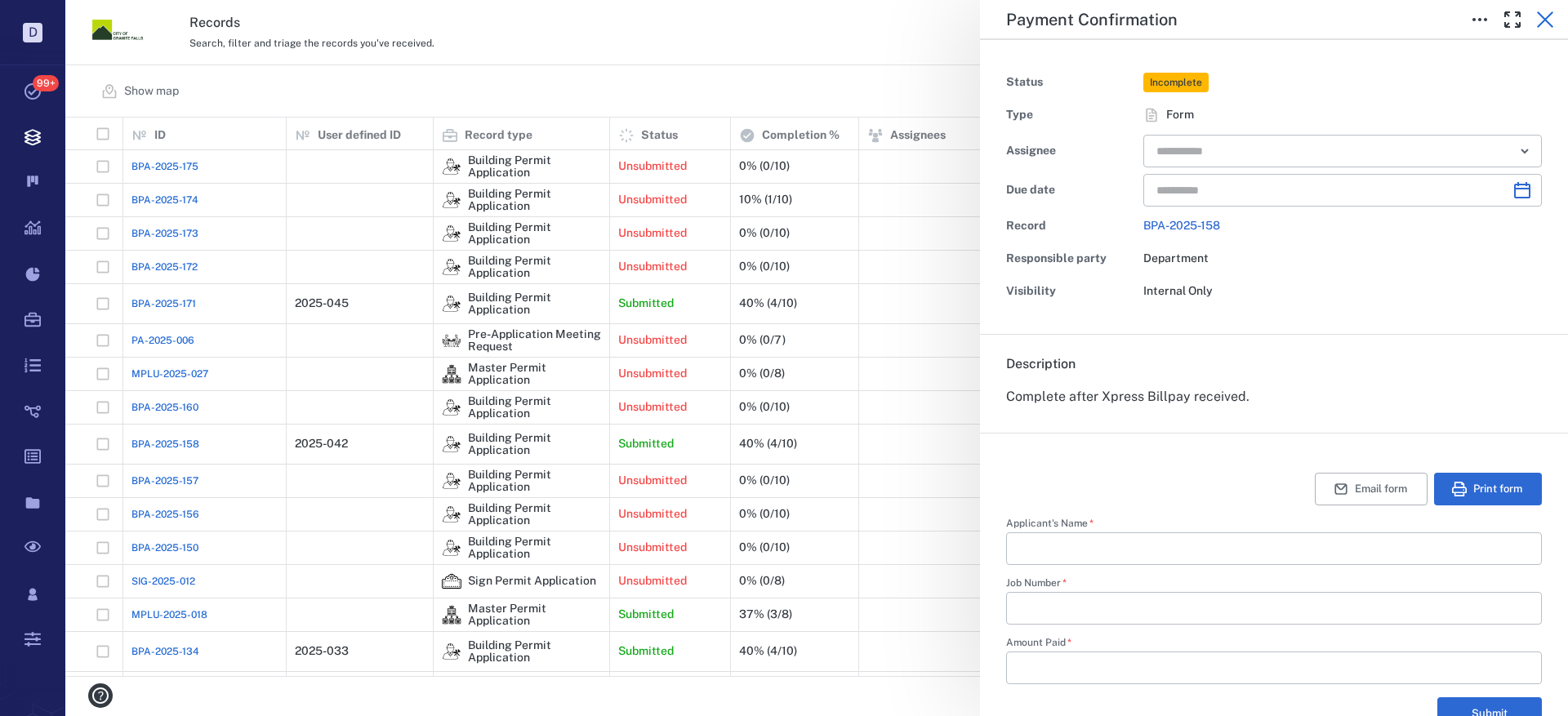
click at [1542, 8] on button "button" at bounding box center [1545, 19] width 32 height 32
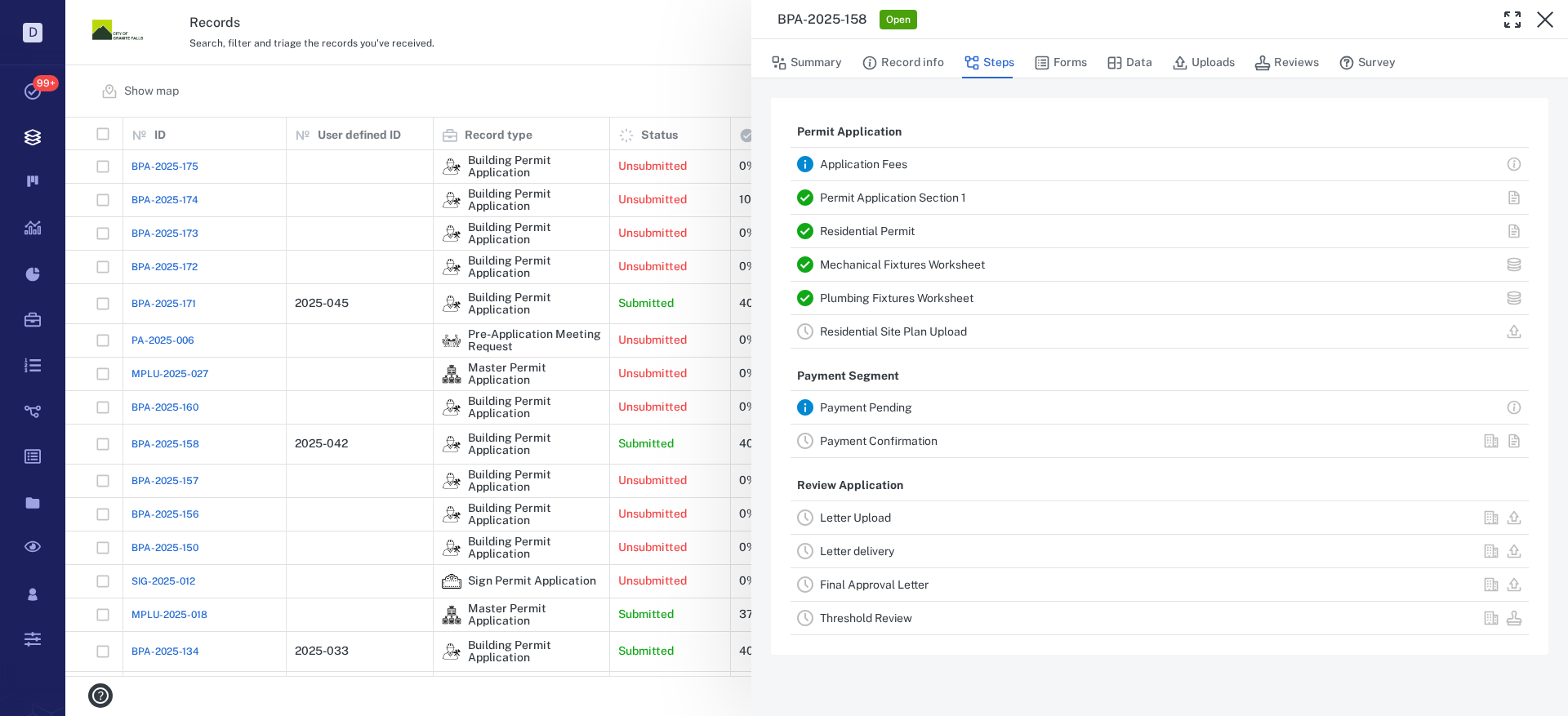
click at [863, 405] on link "Payment Pending" at bounding box center [865, 407] width 92 height 13
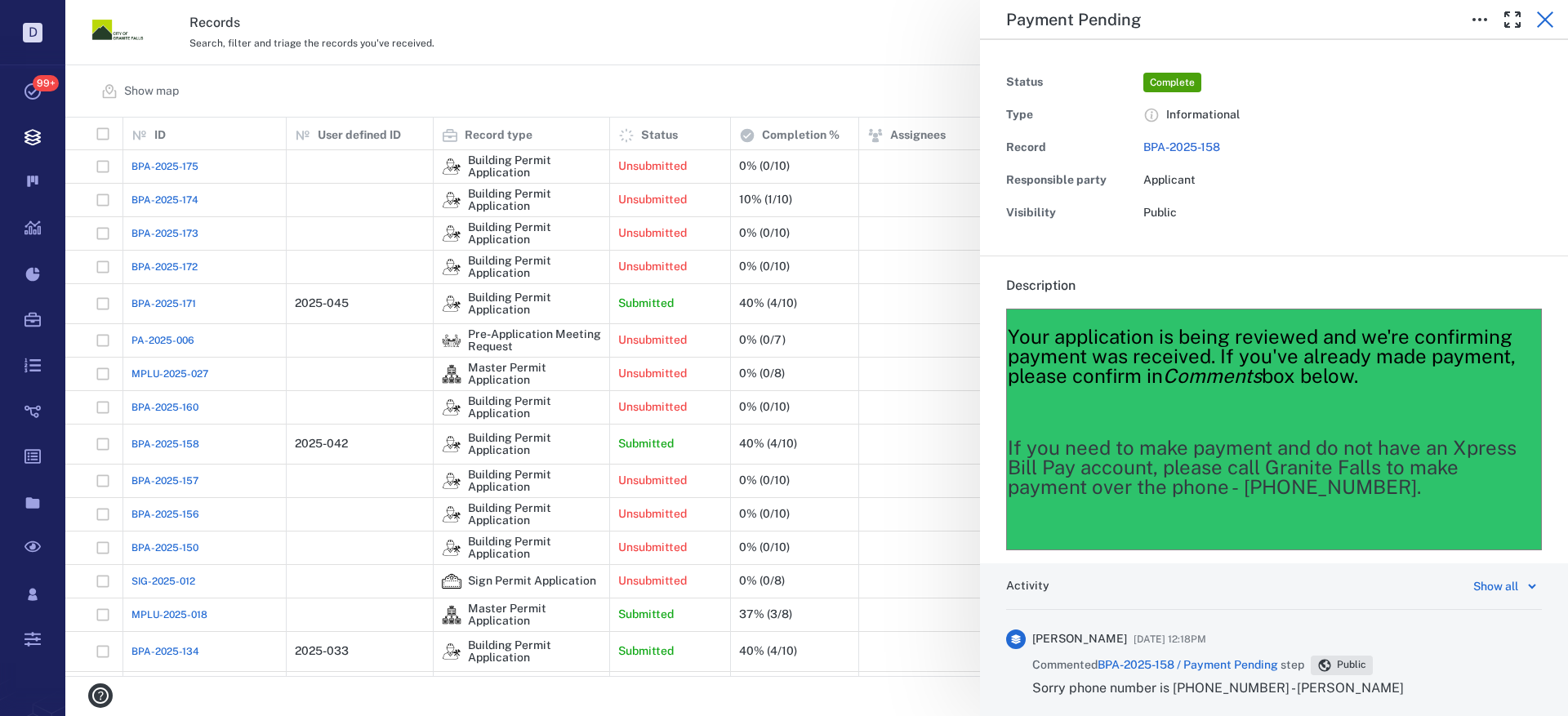
click at [1544, 14] on icon "button" at bounding box center [1545, 19] width 20 height 20
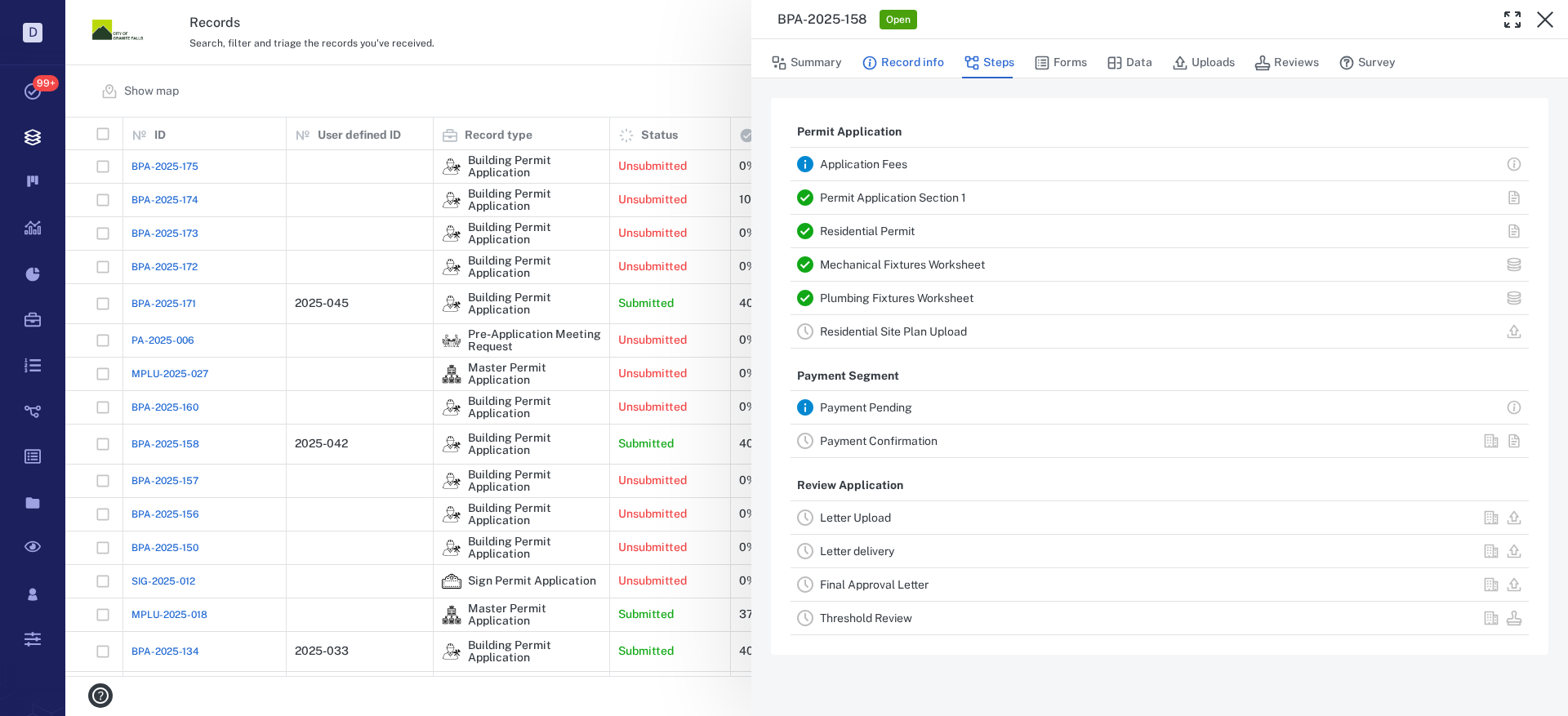
click at [901, 56] on button "Record info" at bounding box center [902, 63] width 83 height 31
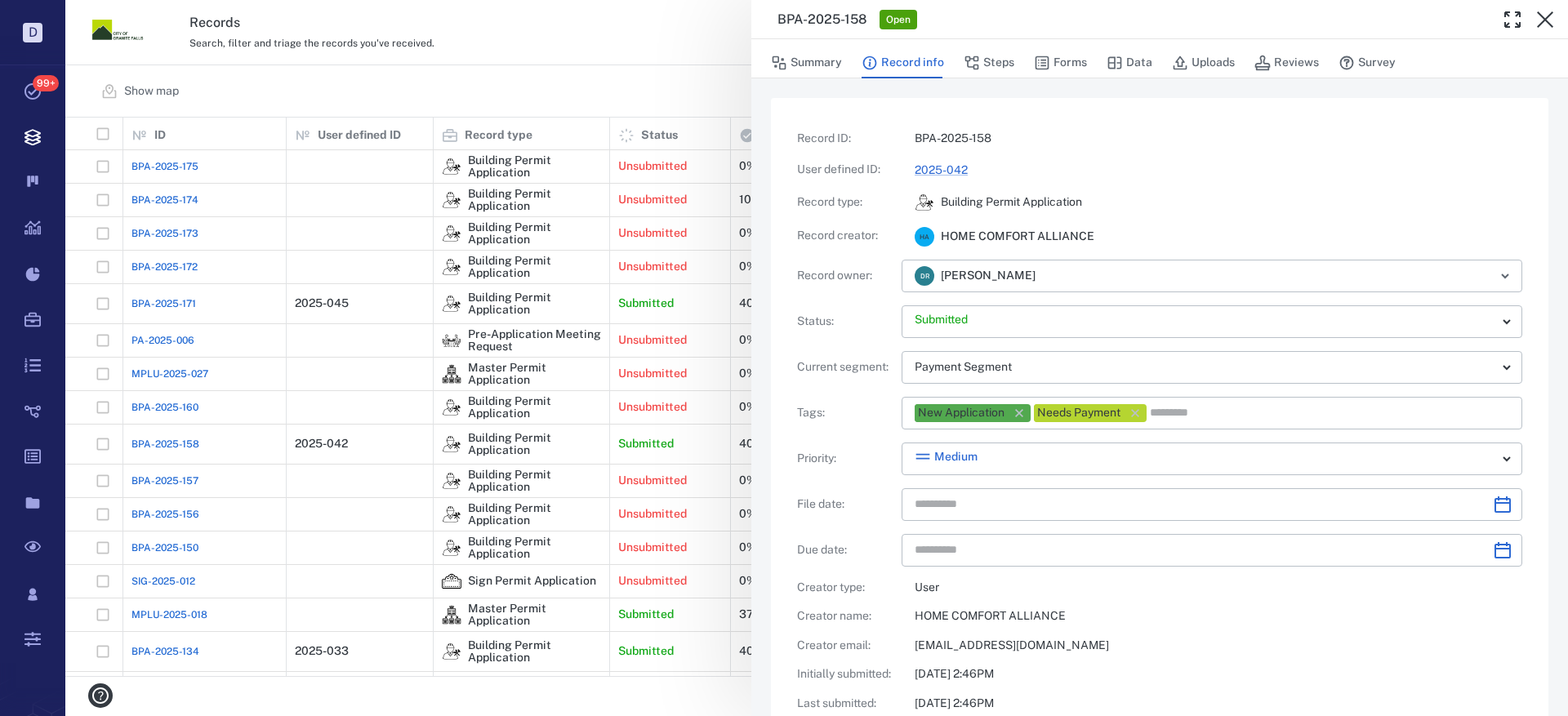
type input "**********"
click at [1071, 57] on button "Forms" at bounding box center [1061, 63] width 53 height 31
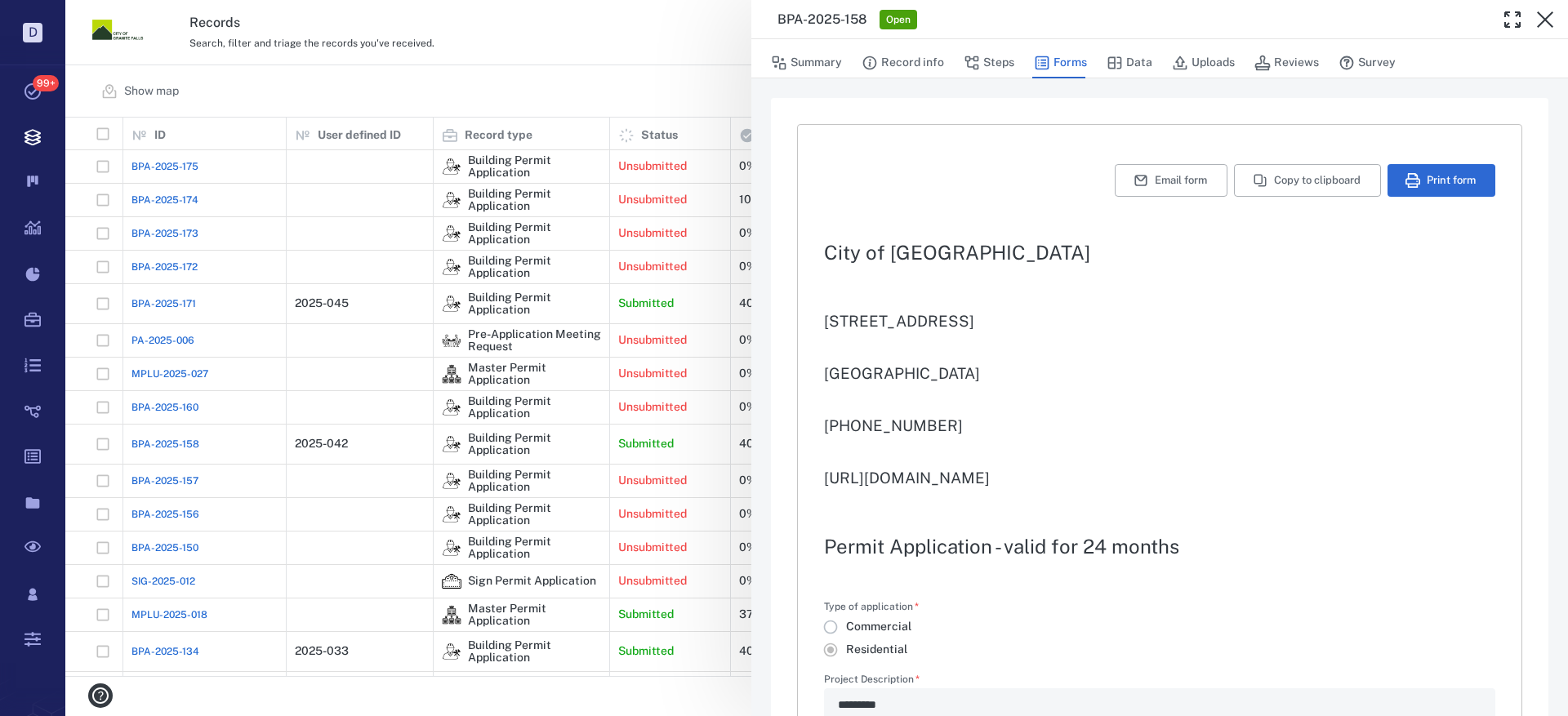
type input "**********"
type textarea "*"
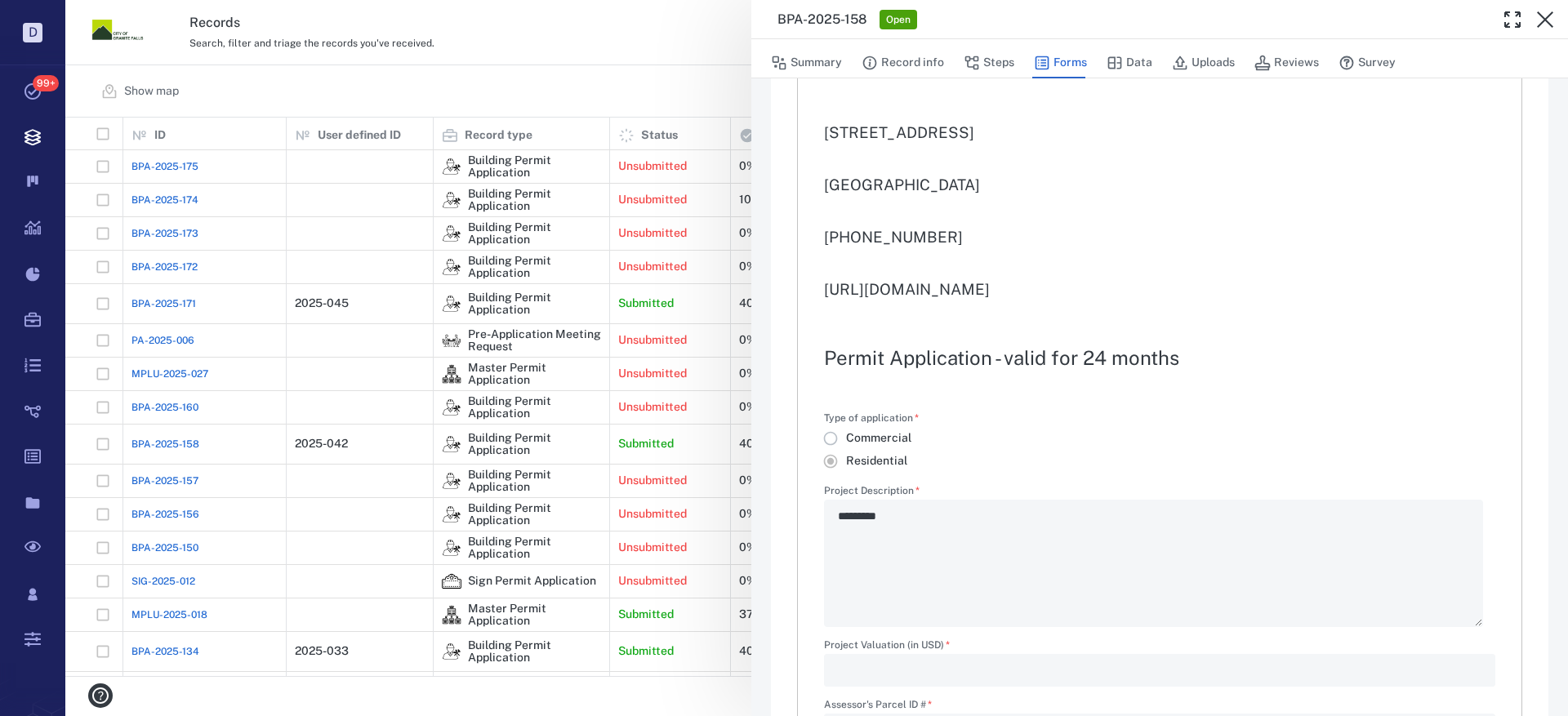
scroll to position [82, 0]
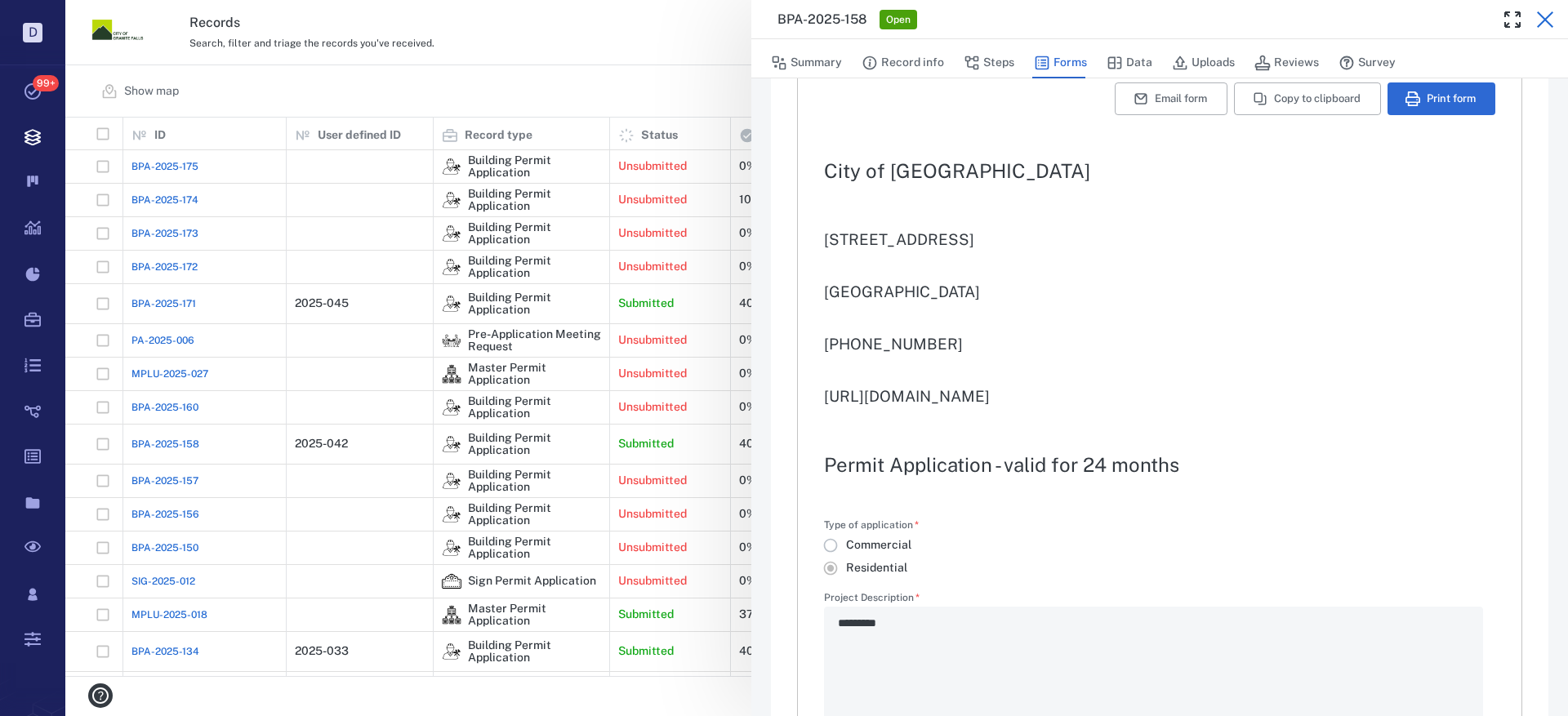
click at [1547, 14] on icon "button" at bounding box center [1545, 19] width 20 height 20
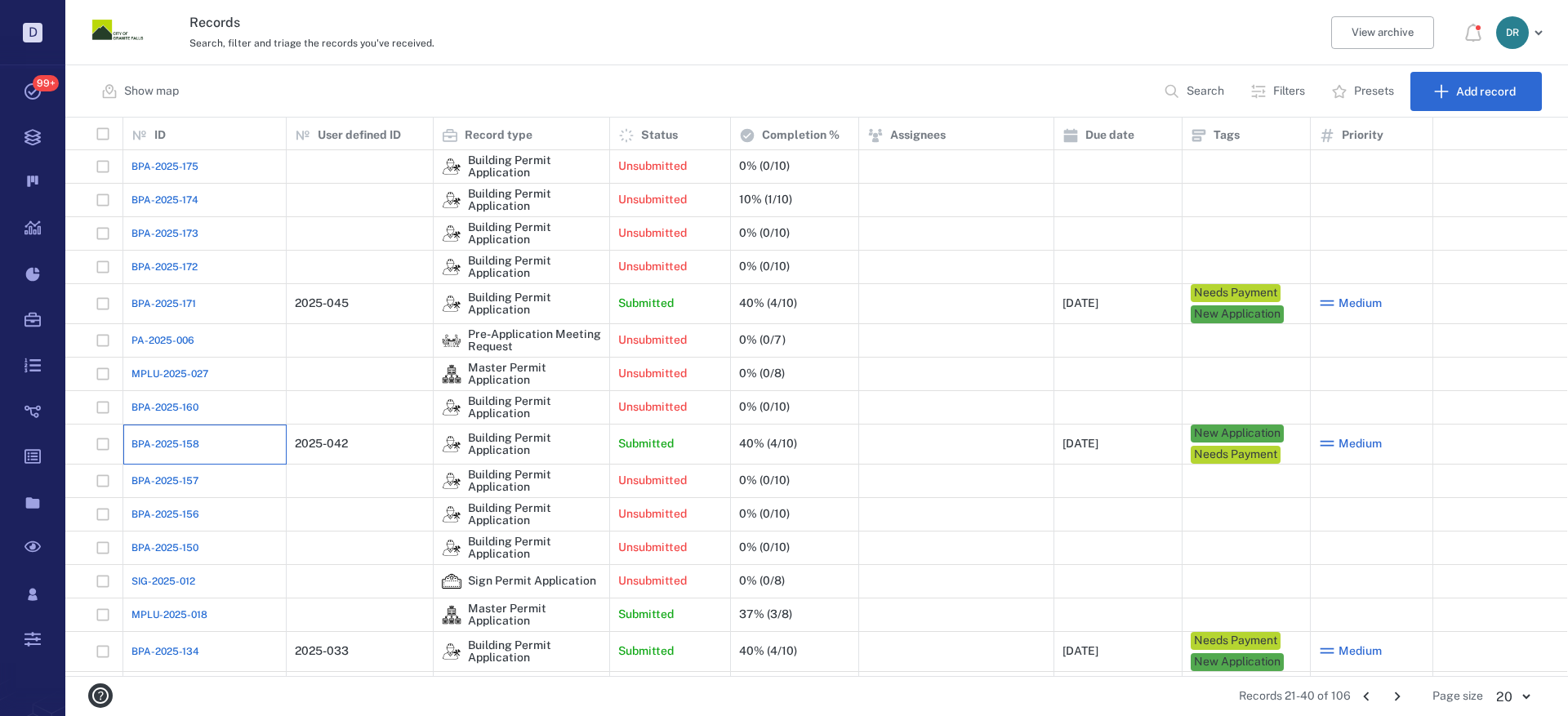
click at [183, 435] on div "BPA-2025-158" at bounding box center [204, 444] width 146 height 32
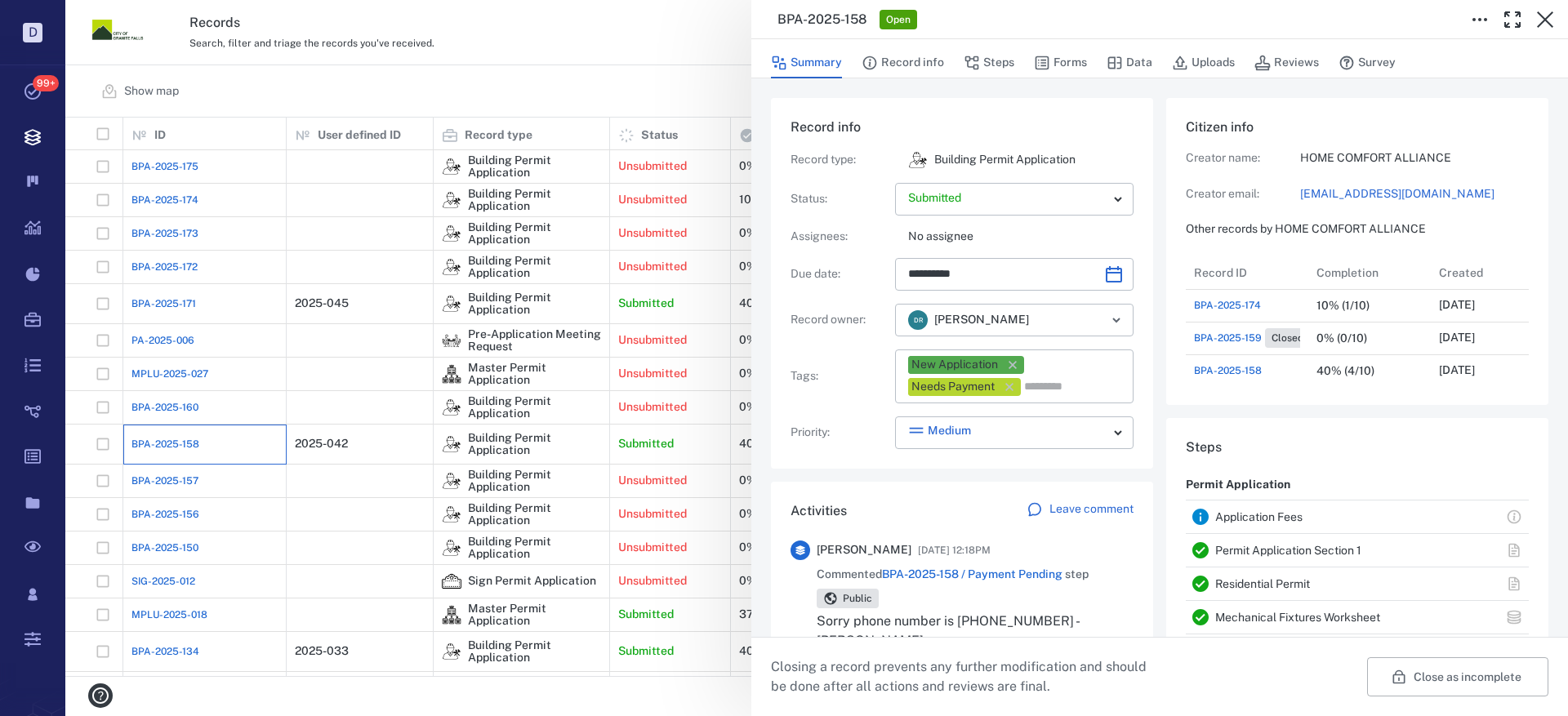
type input "**********"
click at [1006, 60] on button "Steps" at bounding box center [989, 63] width 50 height 31
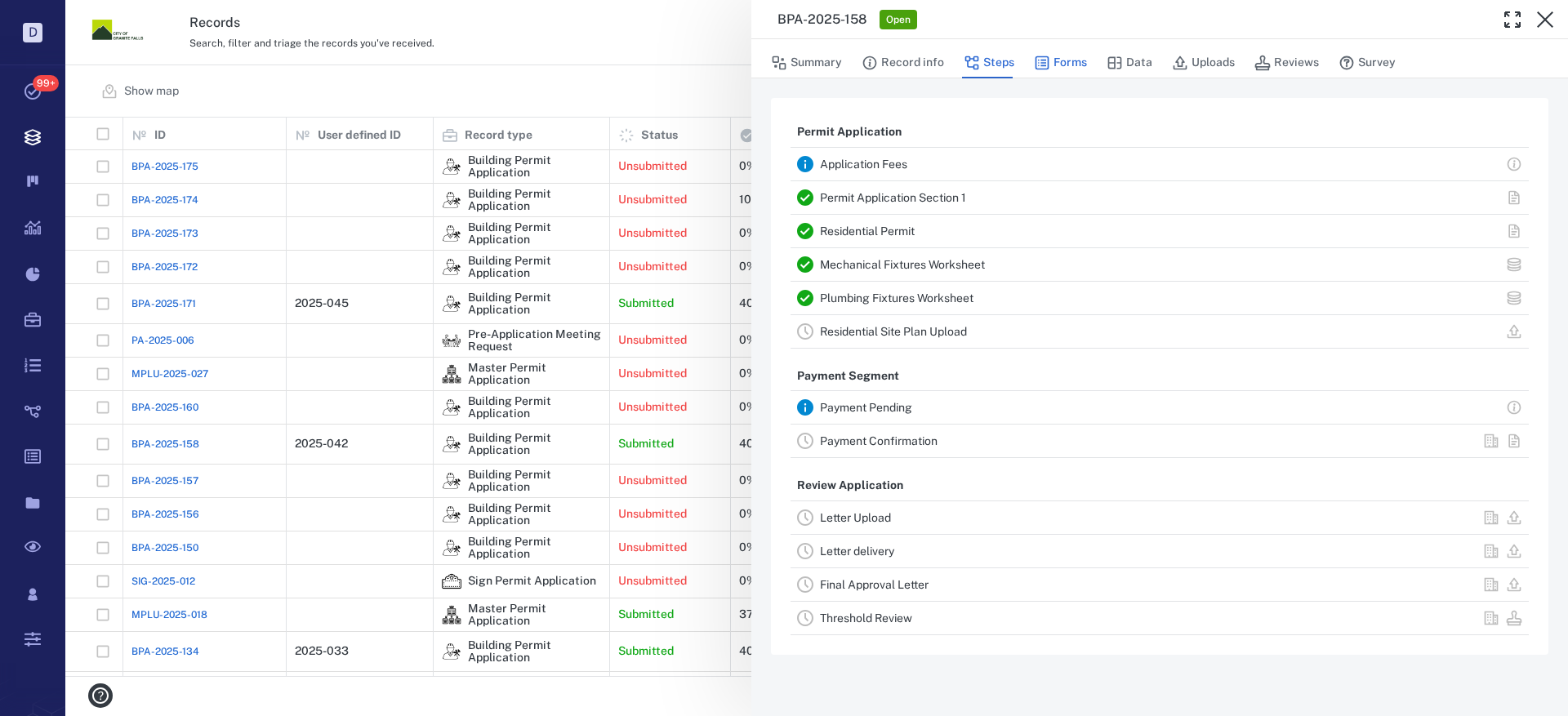
click at [1060, 65] on button "Forms" at bounding box center [1061, 63] width 53 height 31
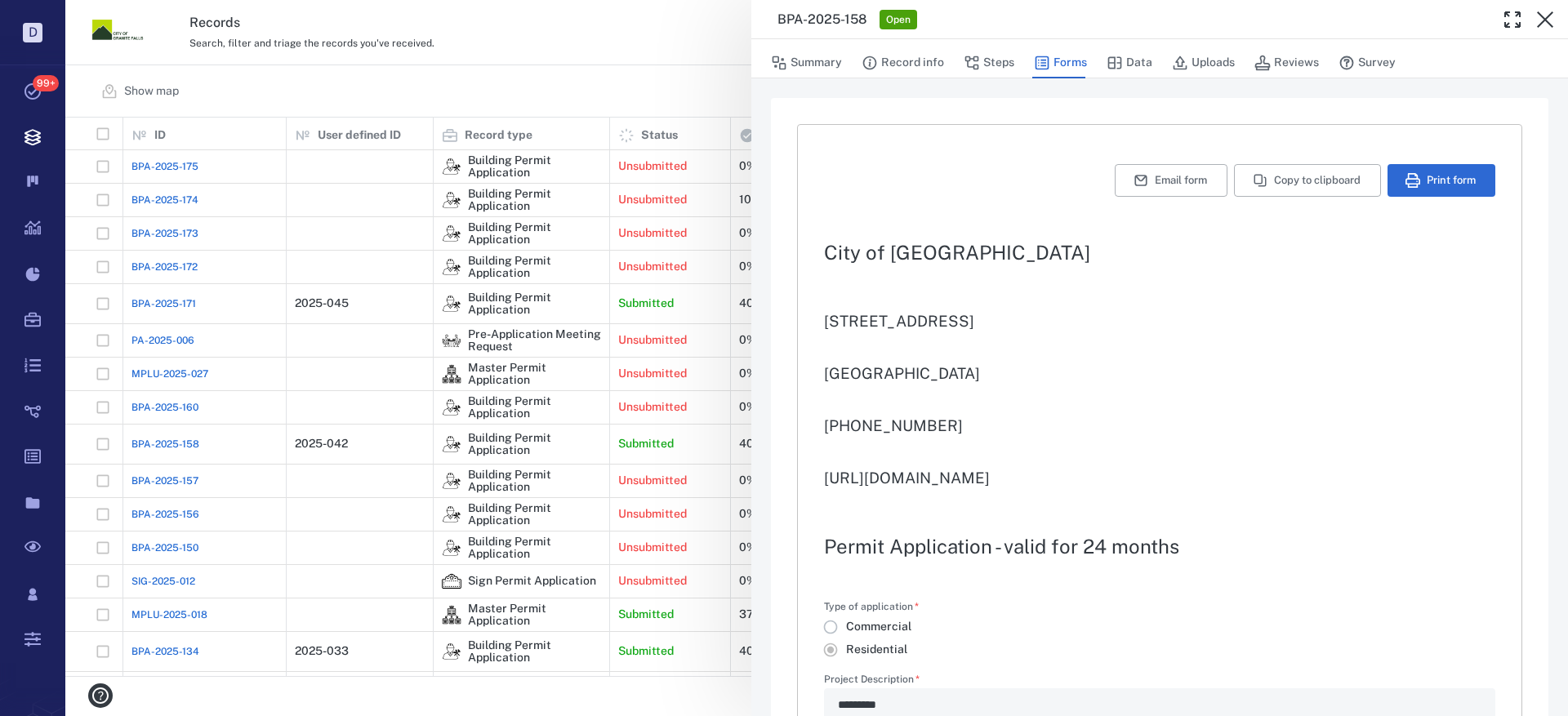
type input "**********"
type textarea "*"
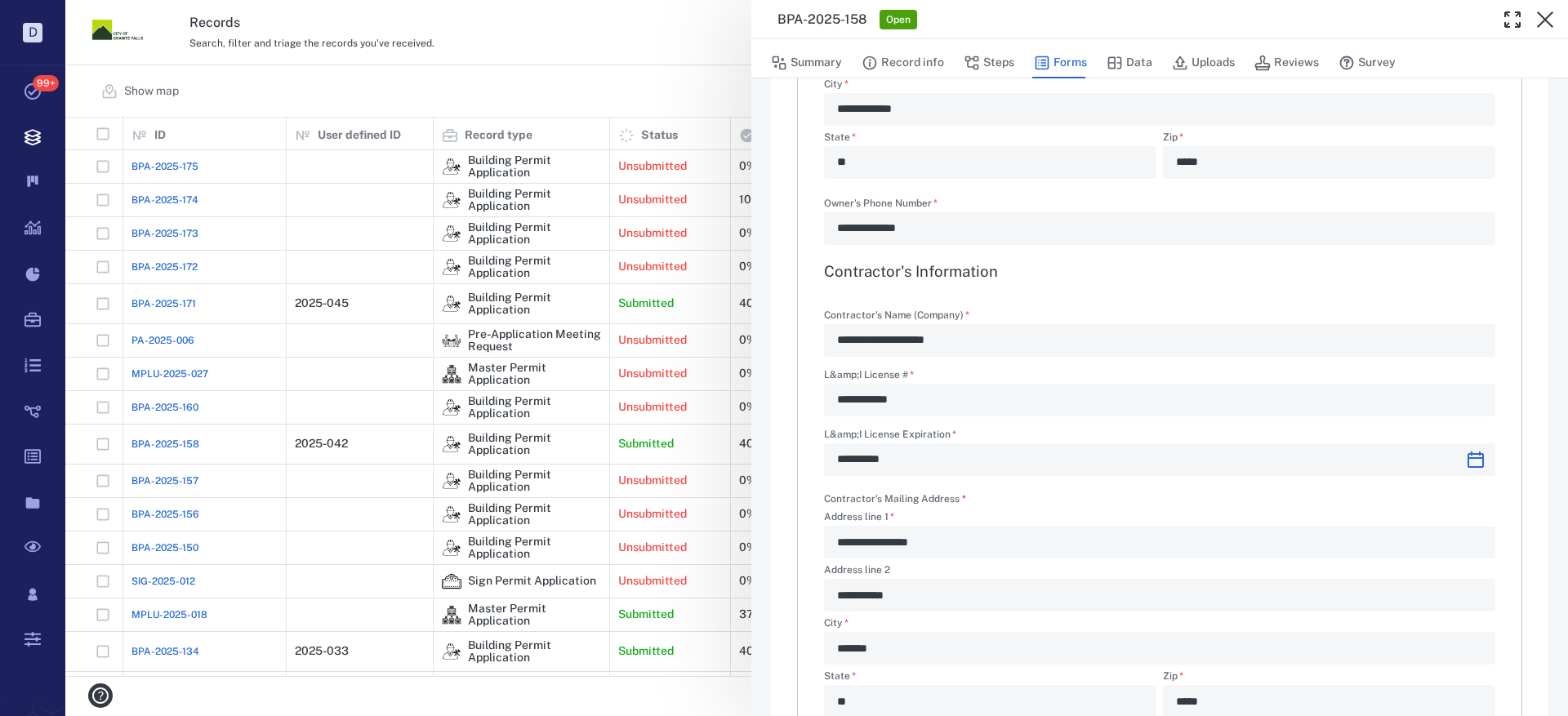
scroll to position [1470, 0]
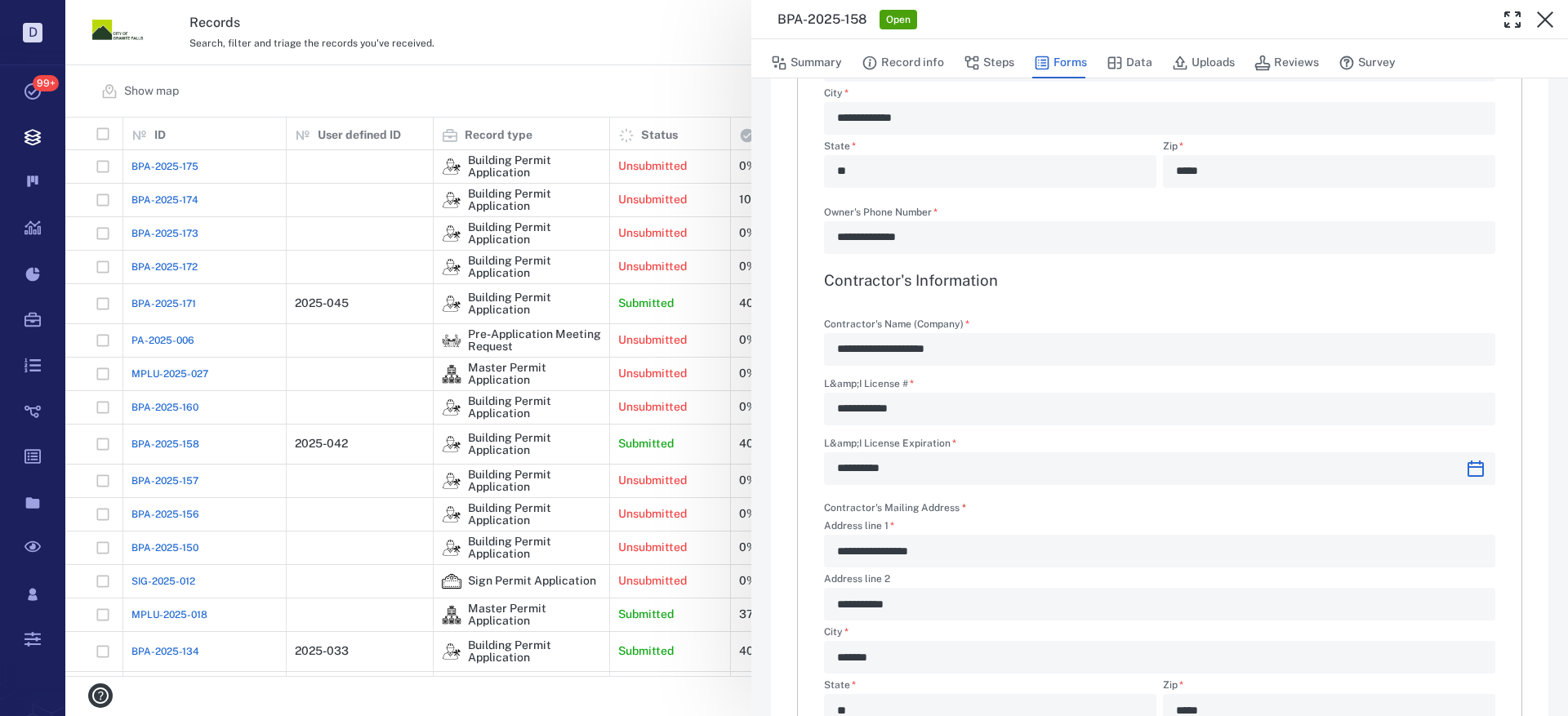
drag, startPoint x: 1545, startPoint y: 20, endPoint x: 508, endPoint y: 488, distance: 1137.7
click at [1545, 20] on icon "button" at bounding box center [1544, 19] width 16 height 16
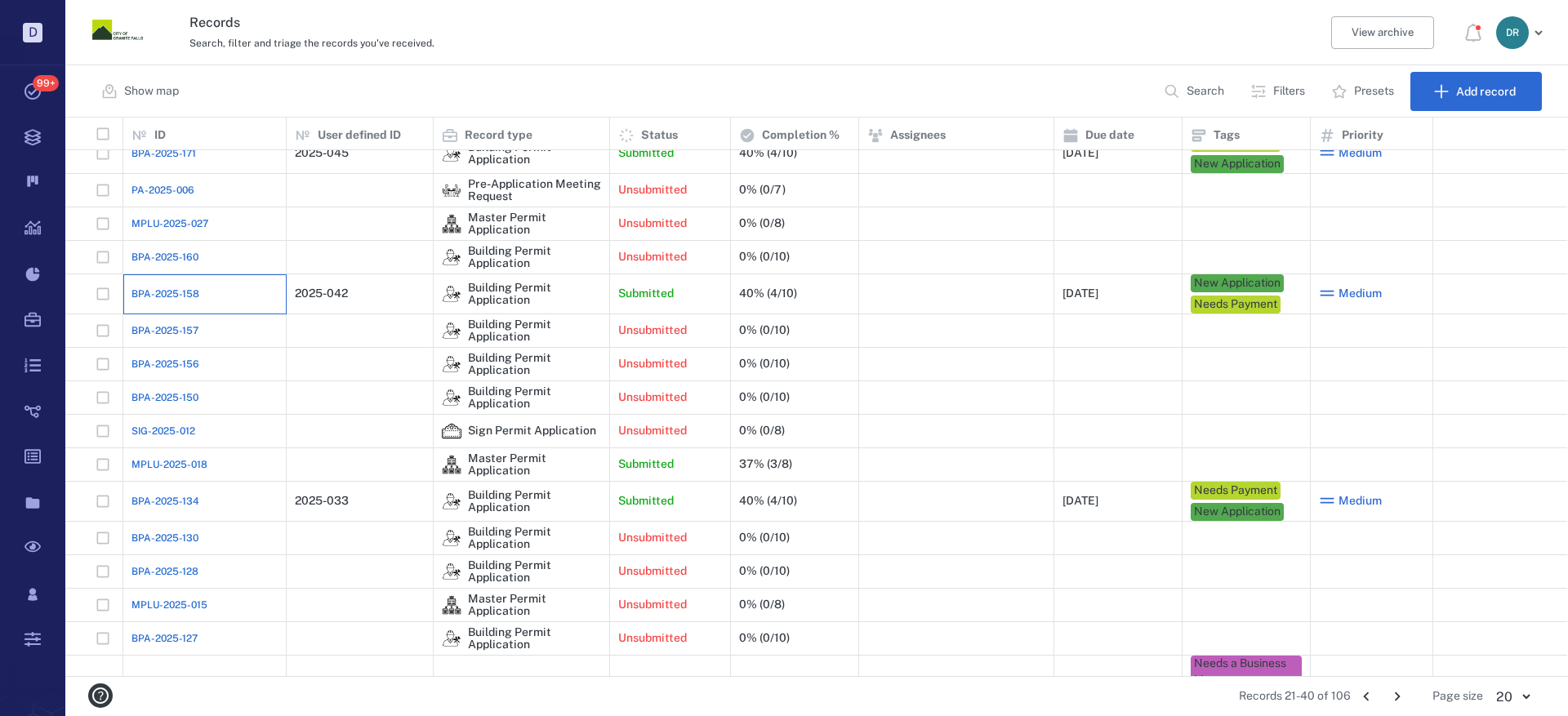
scroll to position [163, 0]
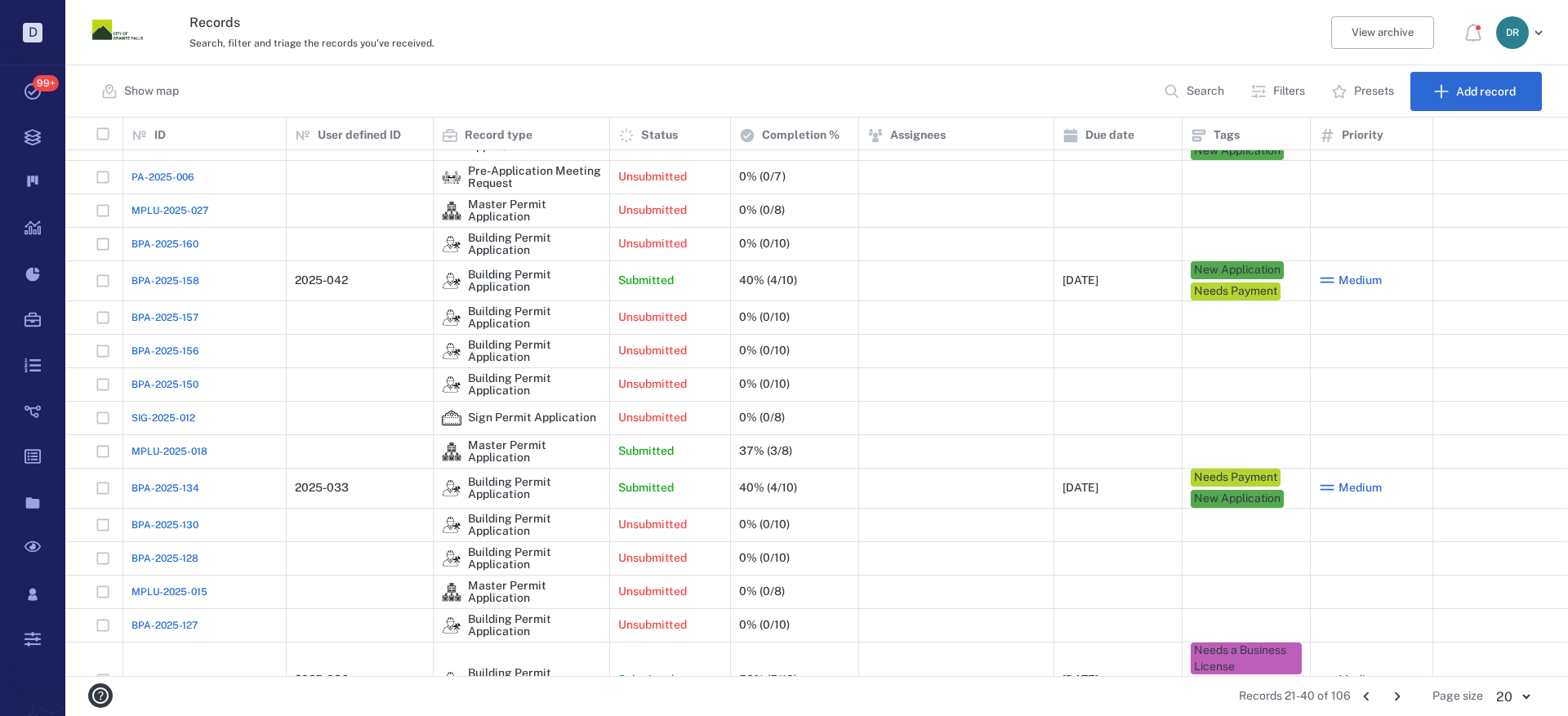
click at [177, 489] on span "BPA-2025-134" at bounding box center [164, 487] width 67 height 14
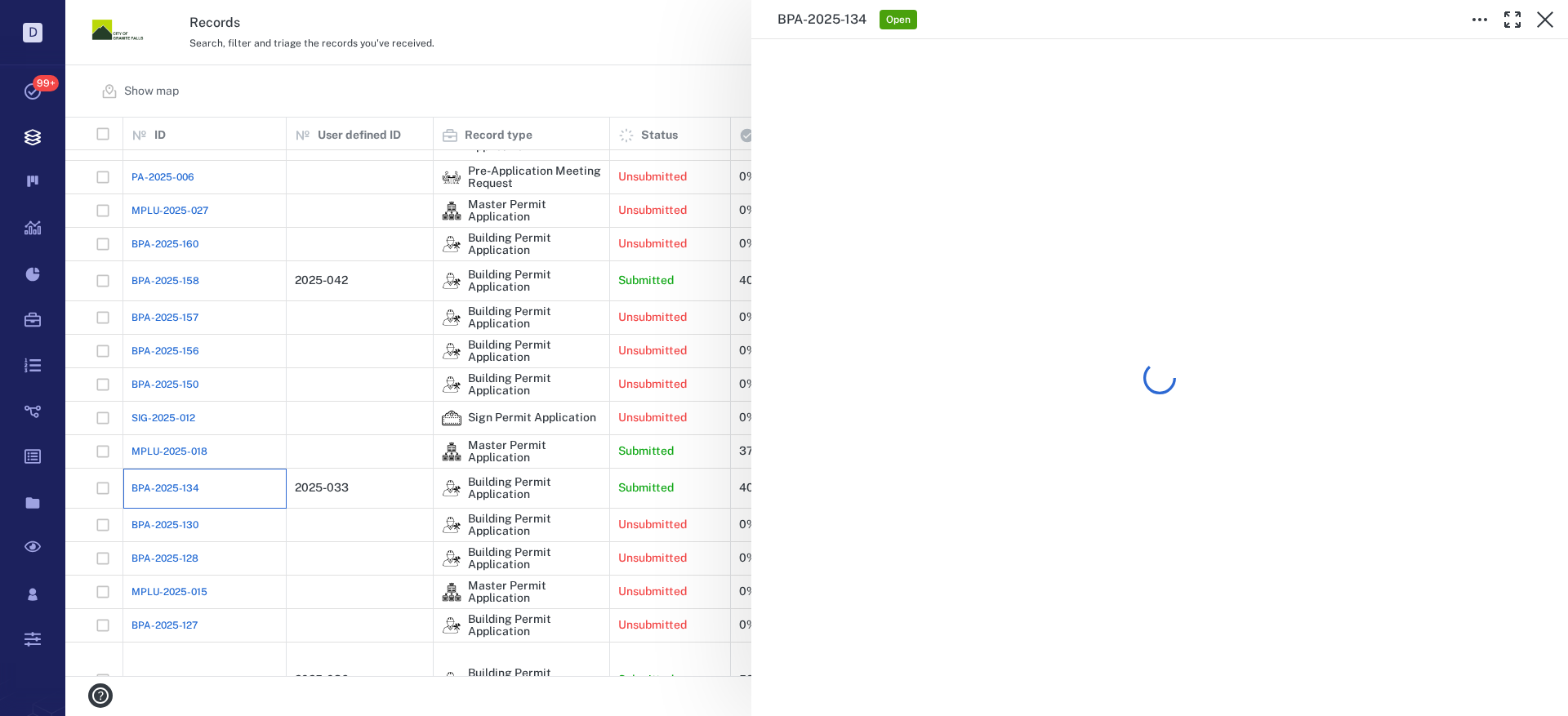
scroll to position [96, 0]
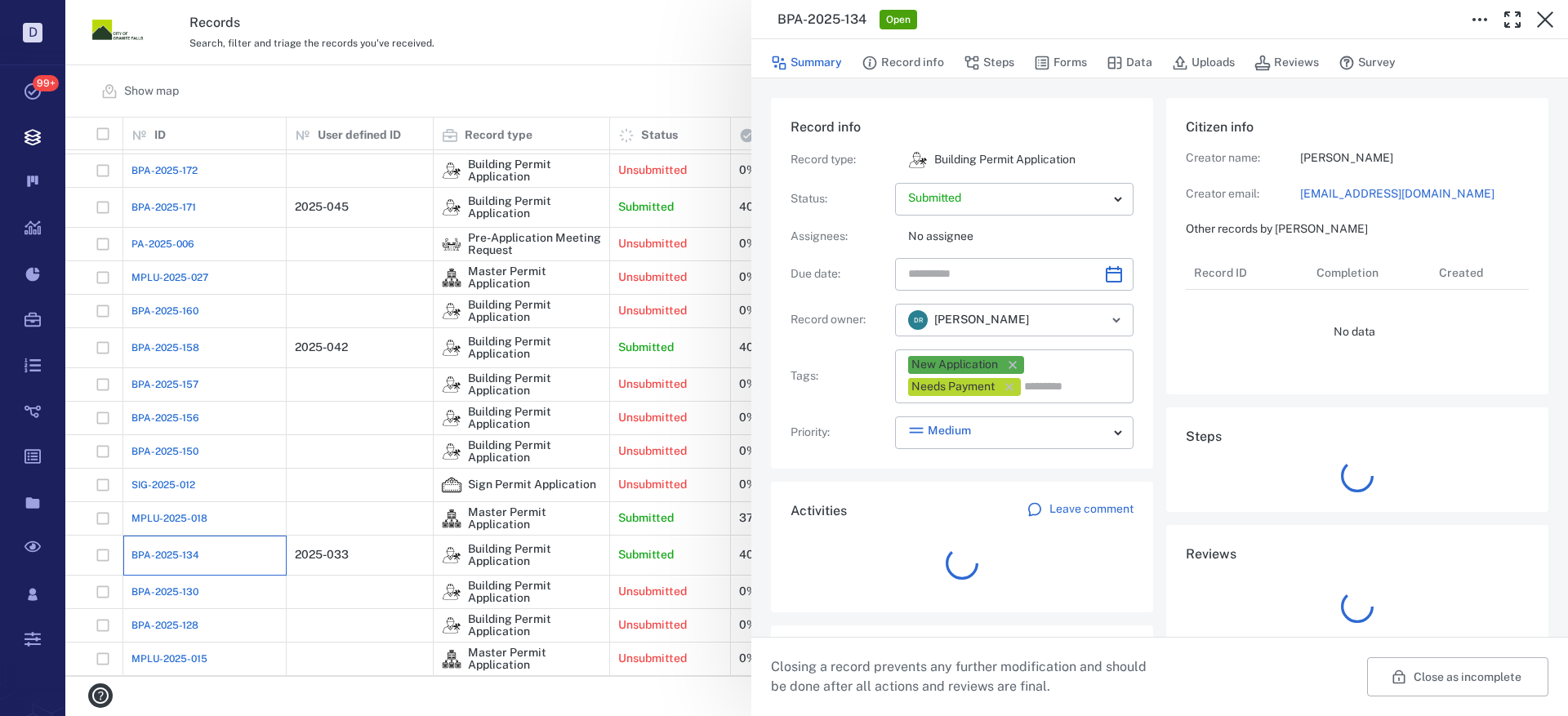
type input "**********"
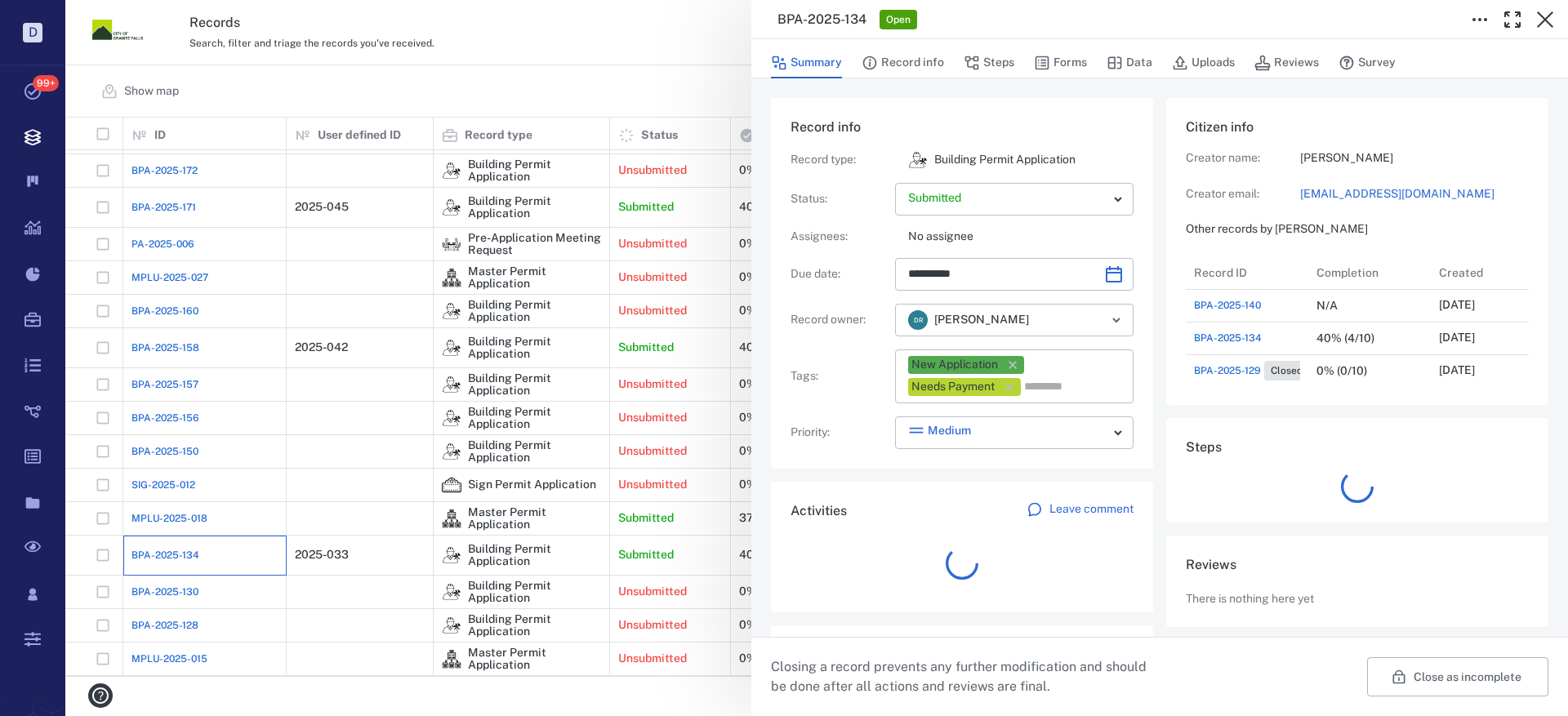
scroll to position [131, 312]
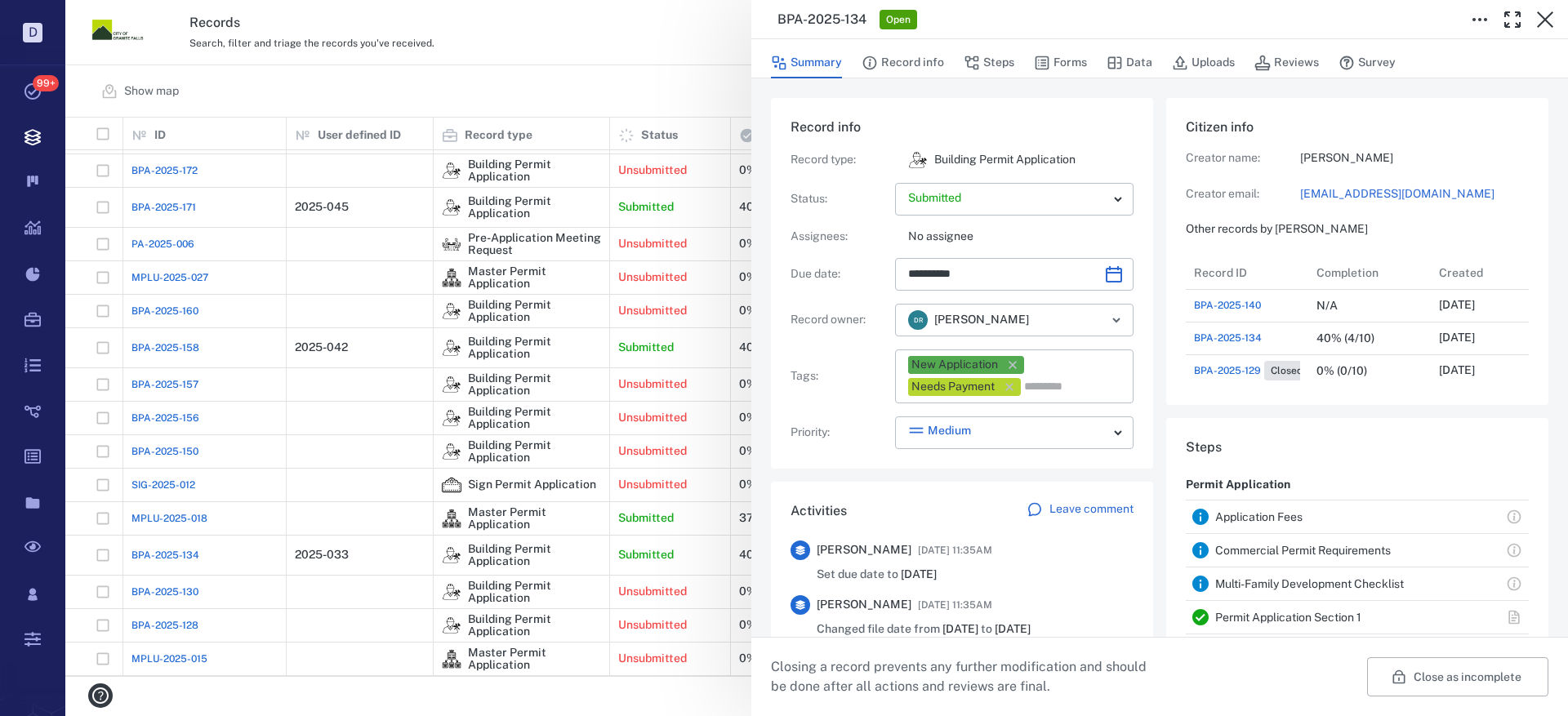
drag, startPoint x: 1542, startPoint y: 17, endPoint x: 668, endPoint y: 499, distance: 998.1
click at [1542, 18] on icon "button" at bounding box center [1545, 19] width 20 height 20
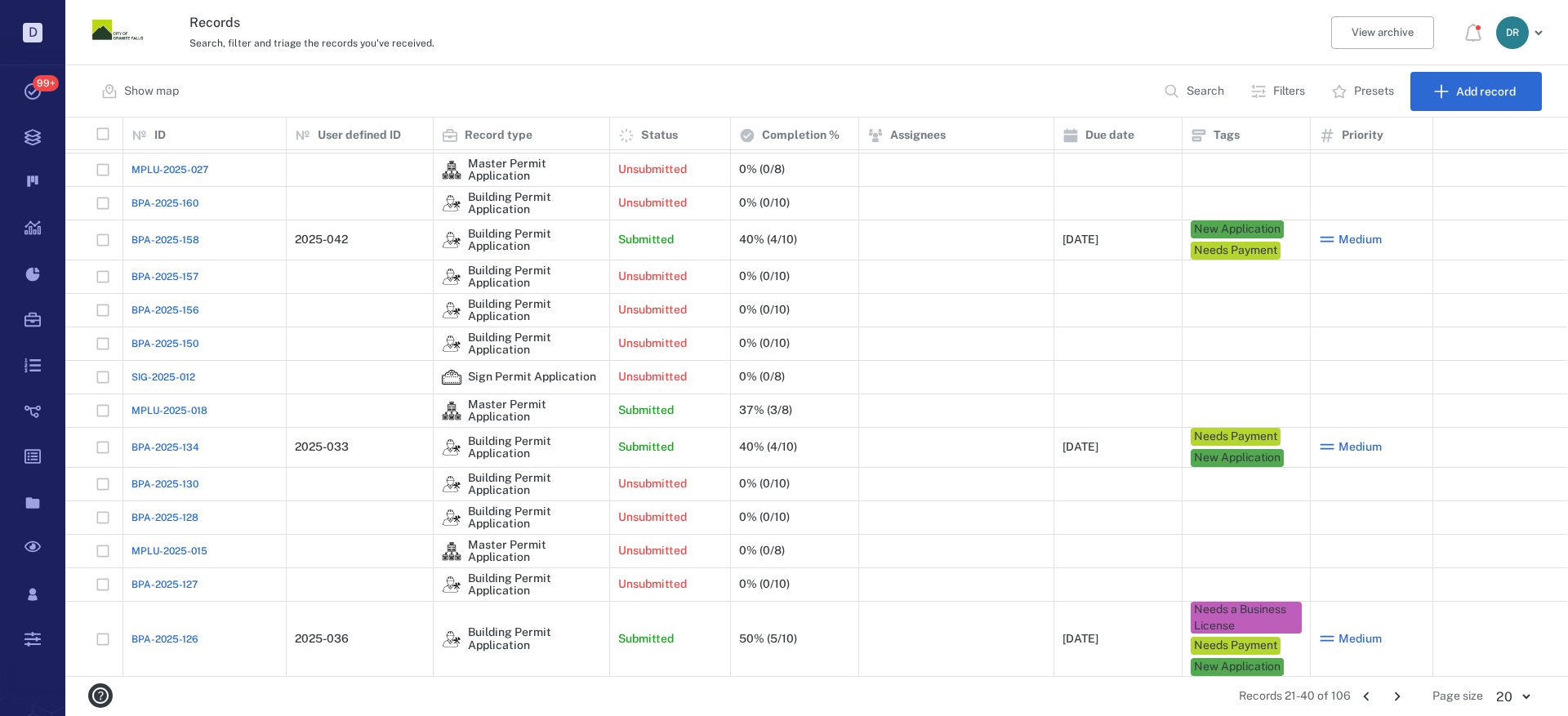
scroll to position [205, 0]
click at [1405, 692] on icon "Go to next page" at bounding box center [1397, 696] width 18 height 18
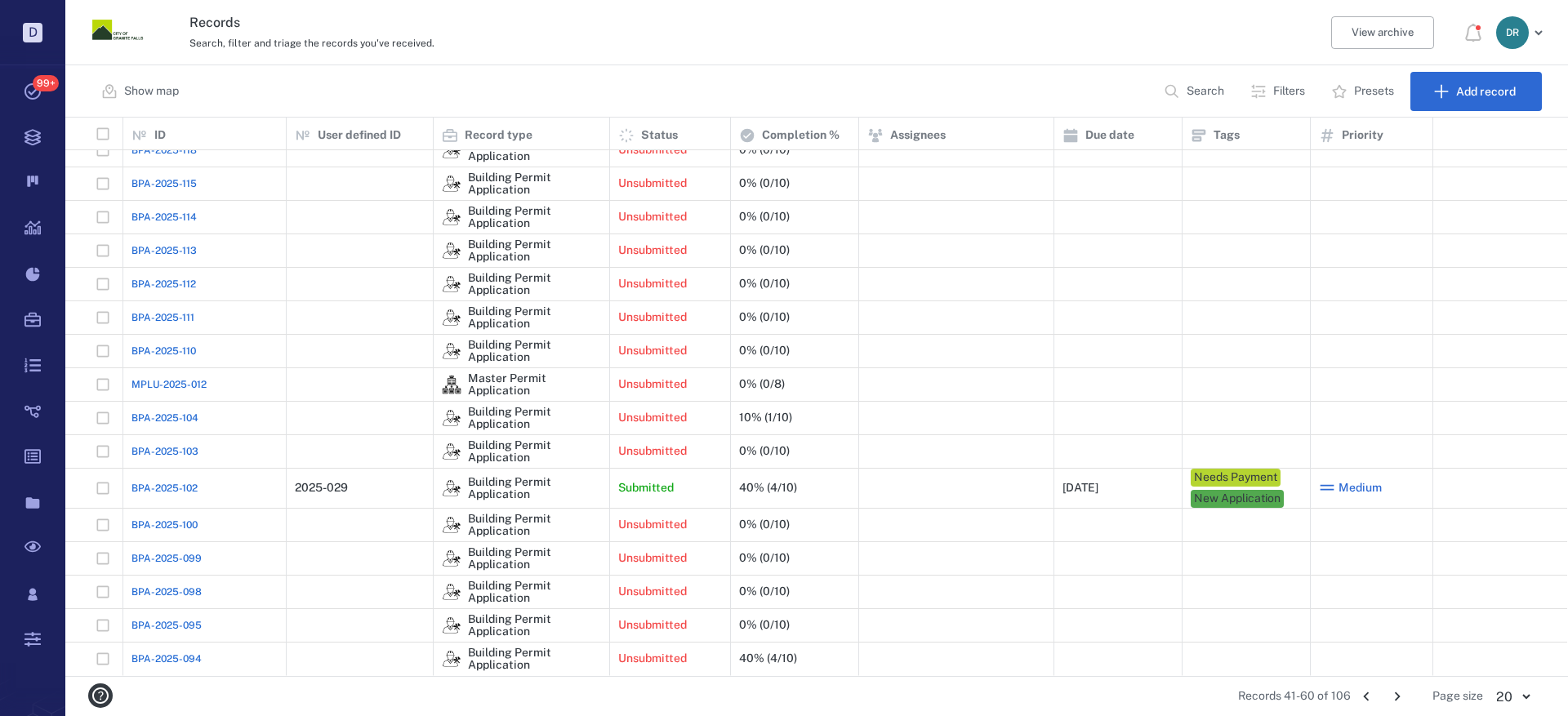
scroll to position [168, 0]
click at [164, 491] on span "BPA-2025-102" at bounding box center [164, 487] width 66 height 14
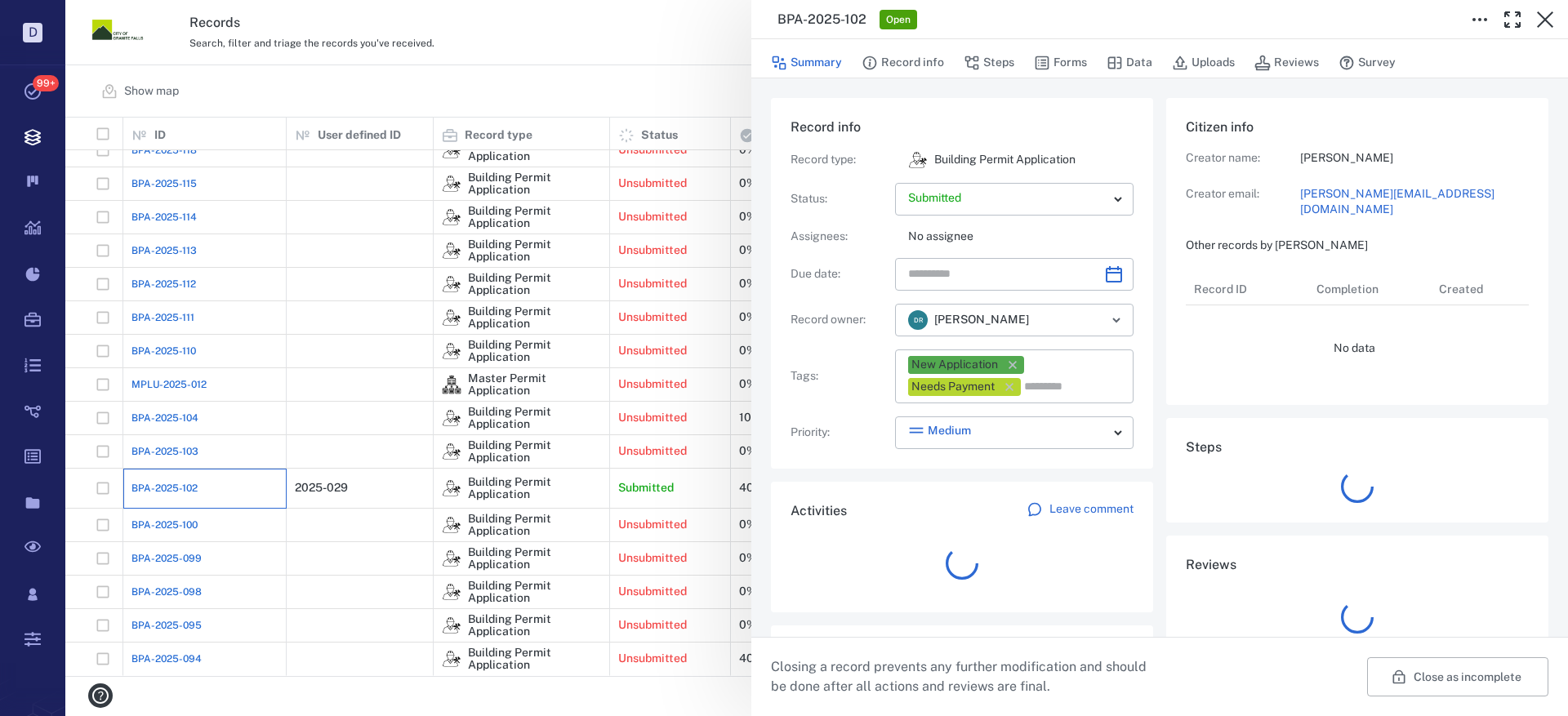
type input "**********"
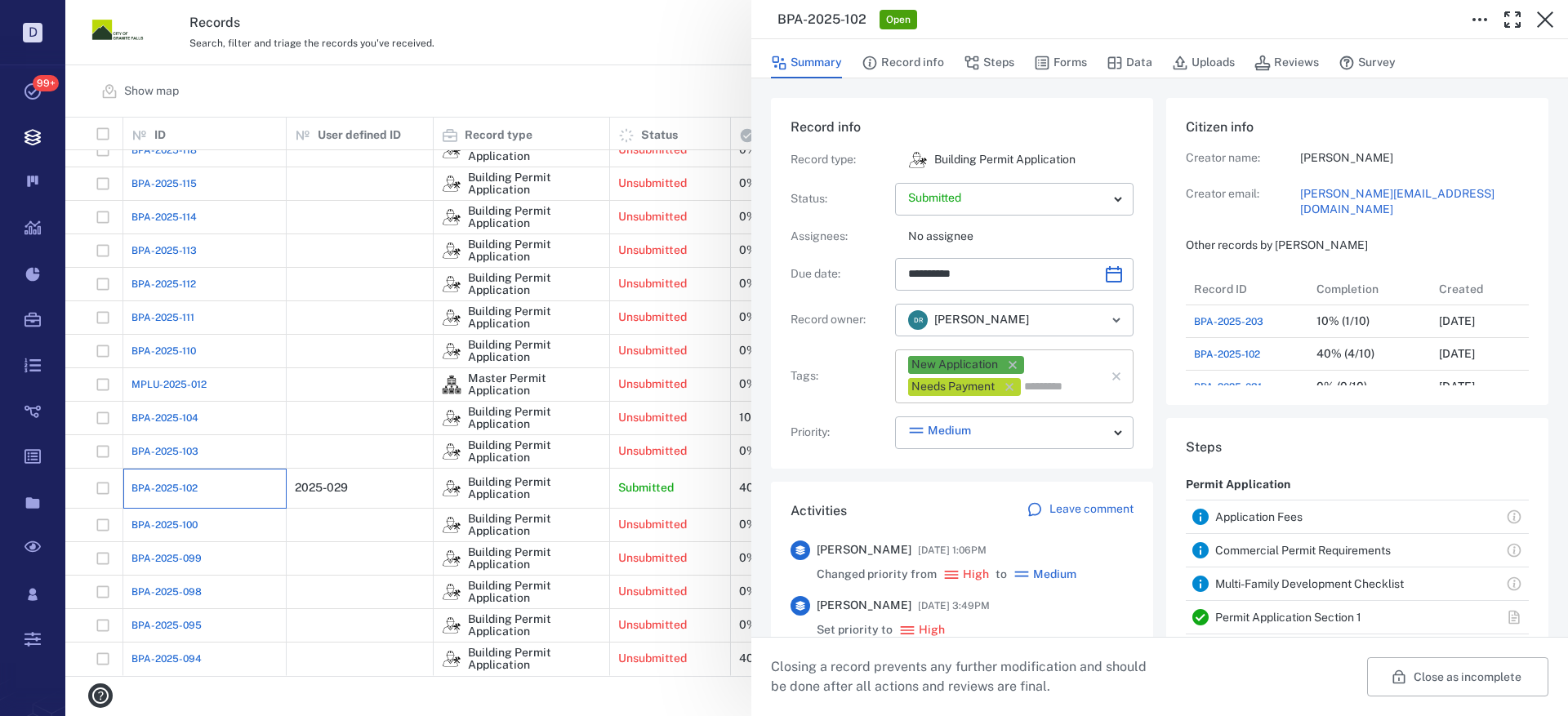
click at [1014, 366] on icon "button" at bounding box center [1012, 365] width 9 height 9
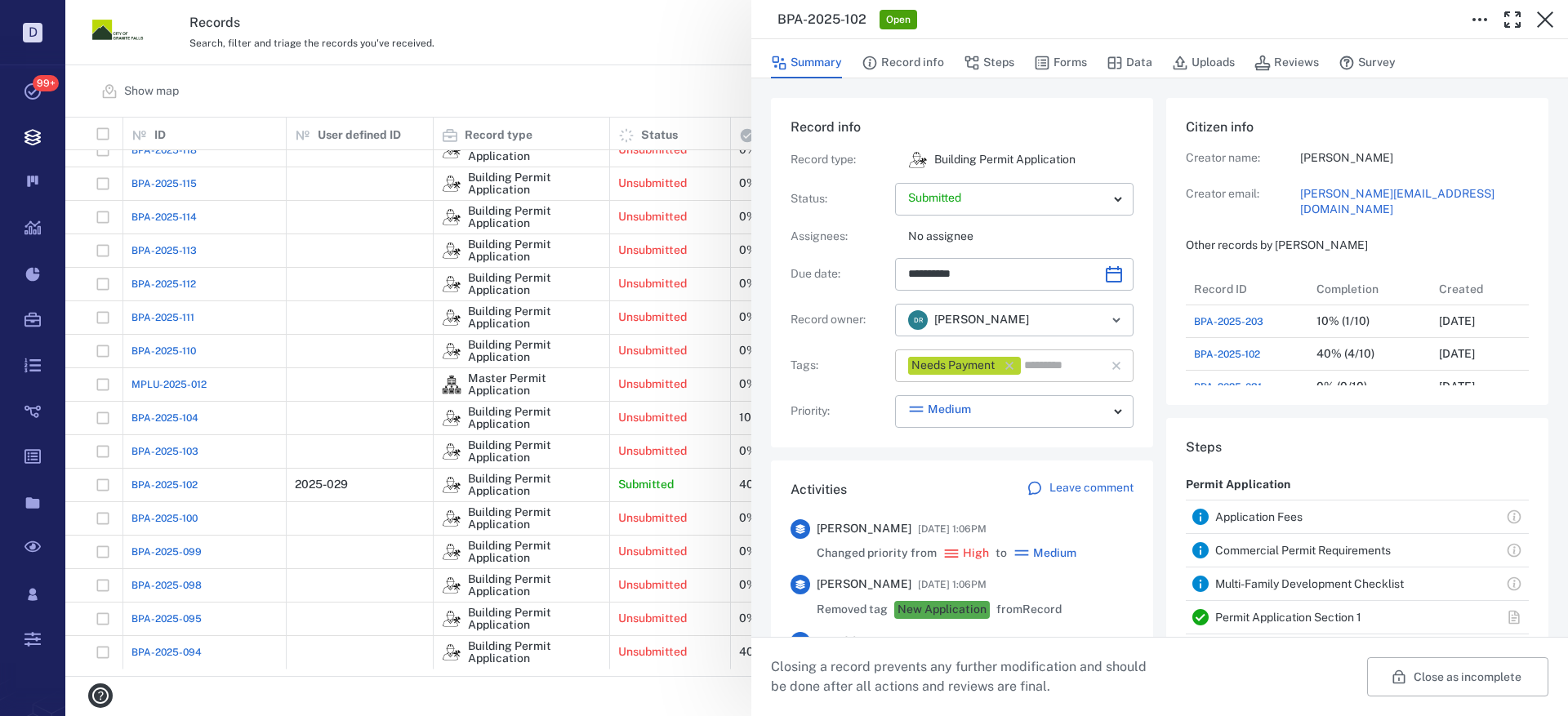
scroll to position [161, 0]
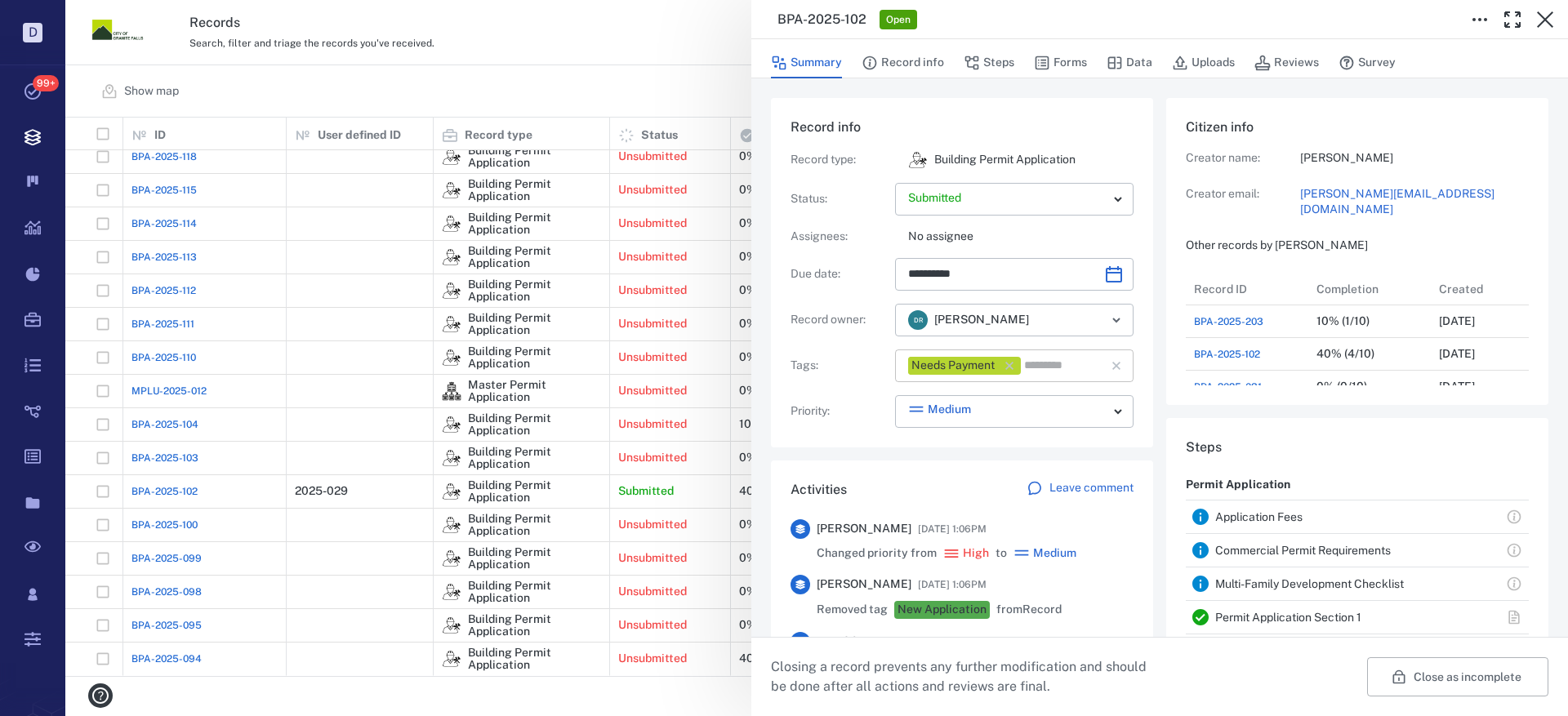
click at [1014, 366] on icon "button" at bounding box center [1009, 366] width 16 height 16
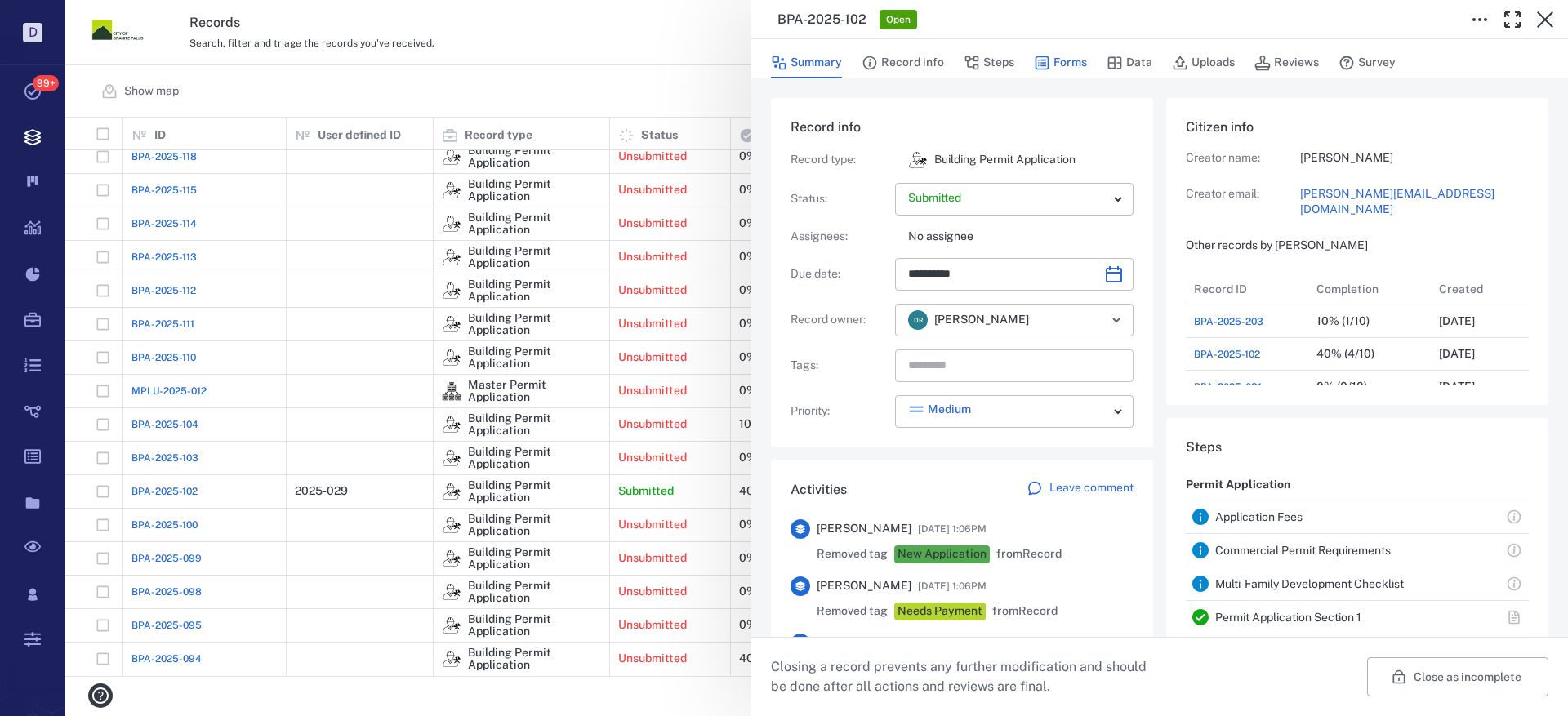
click at [1048, 62] on icon "button" at bounding box center [1042, 63] width 16 height 16
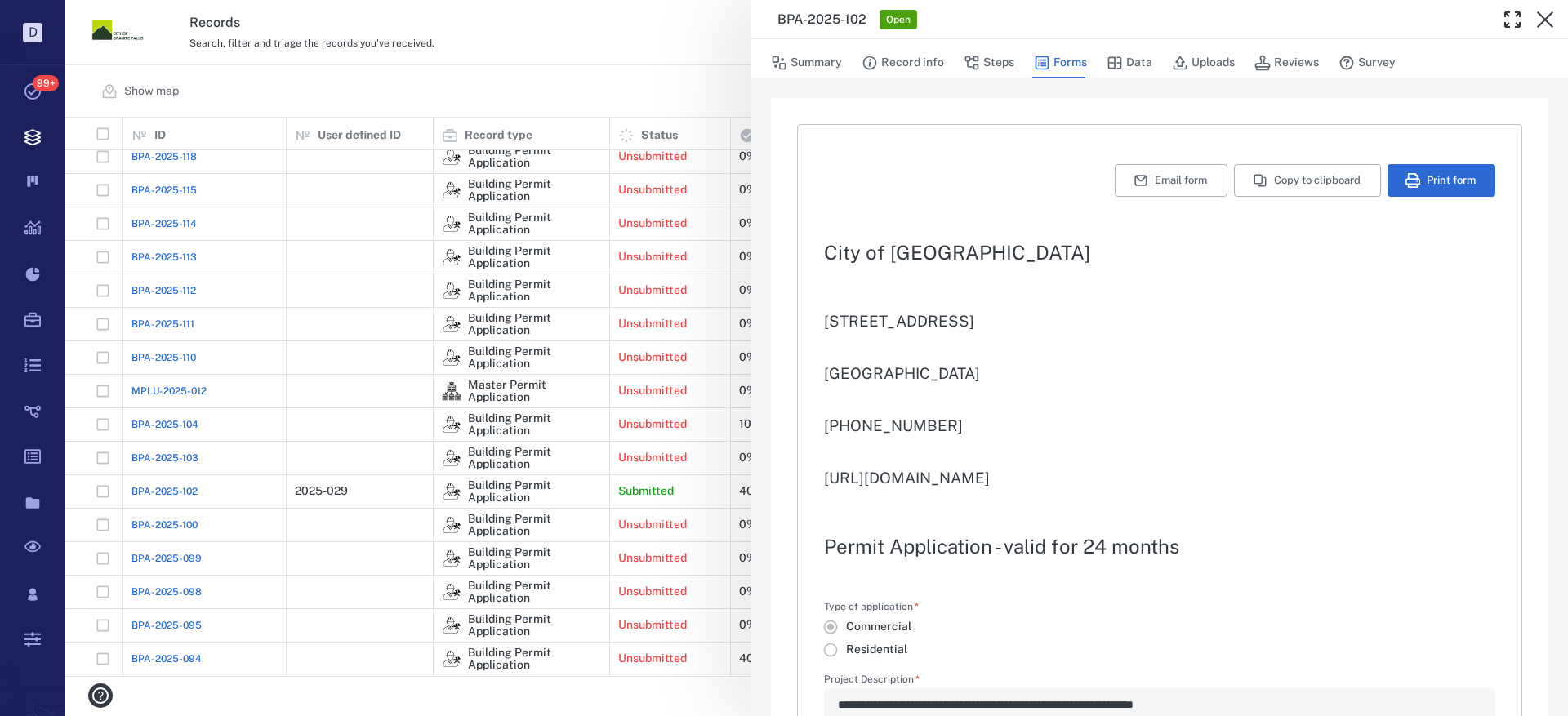
type input "**********"
type textarea "*"
click at [999, 59] on button "Steps" at bounding box center [989, 63] width 50 height 31
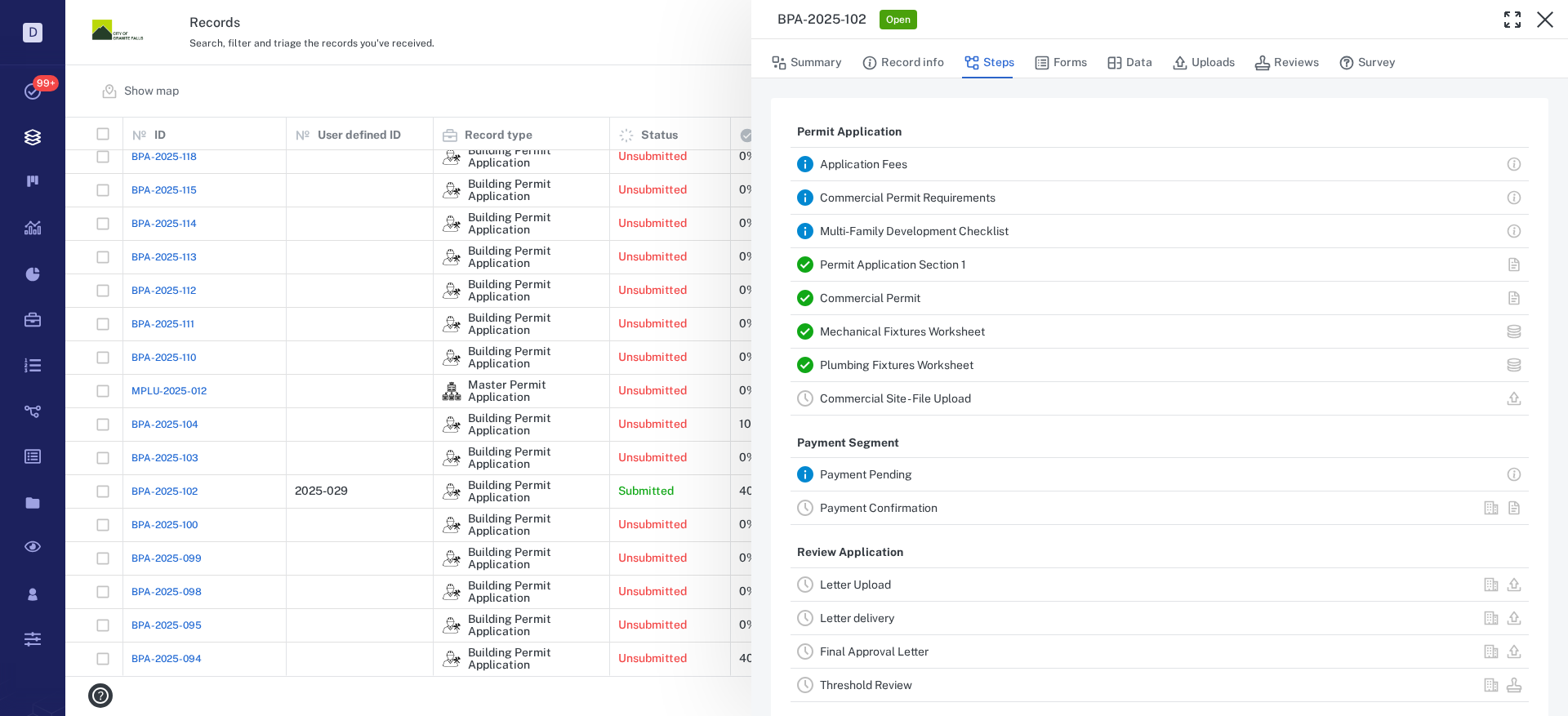
click at [897, 505] on link "Payment Confirmation" at bounding box center [878, 508] width 118 height 13
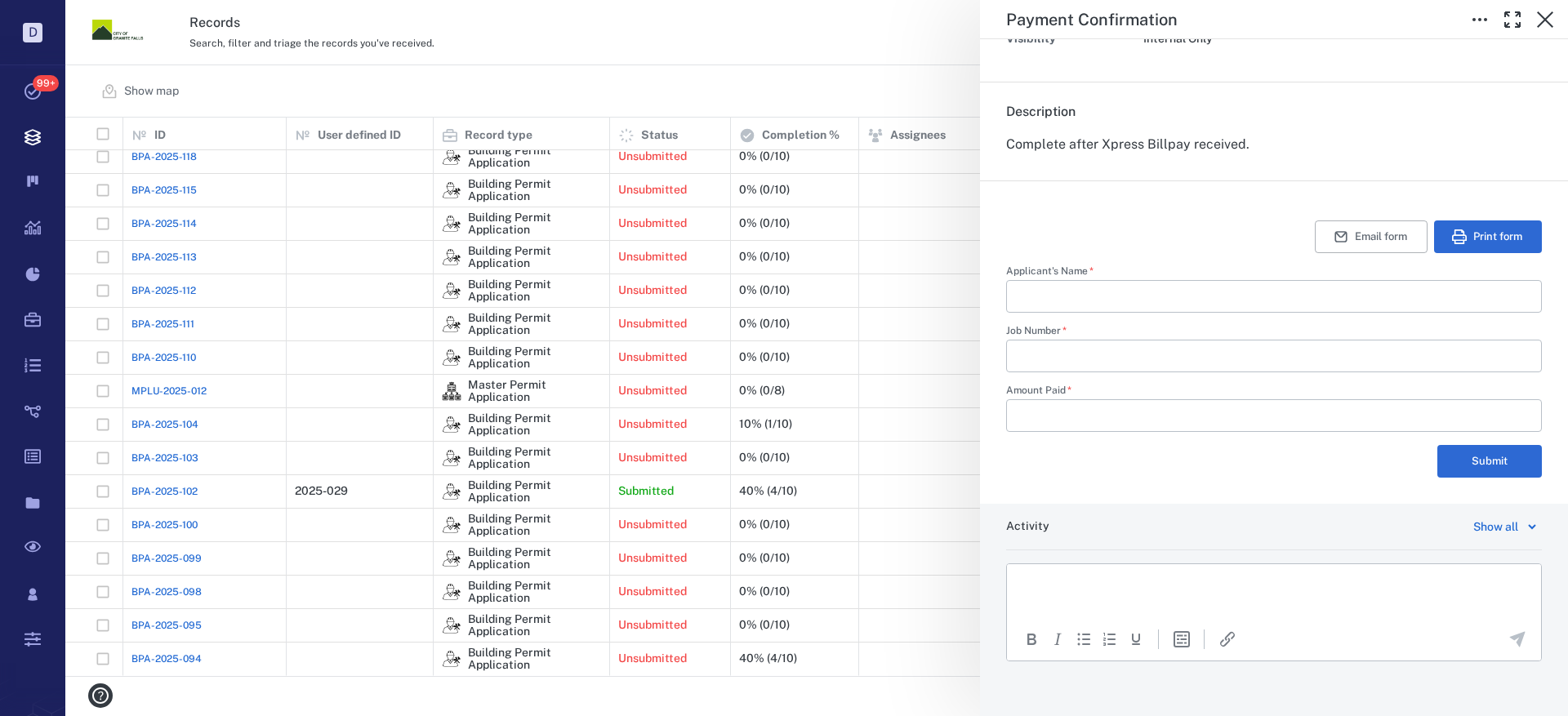
scroll to position [263, 0]
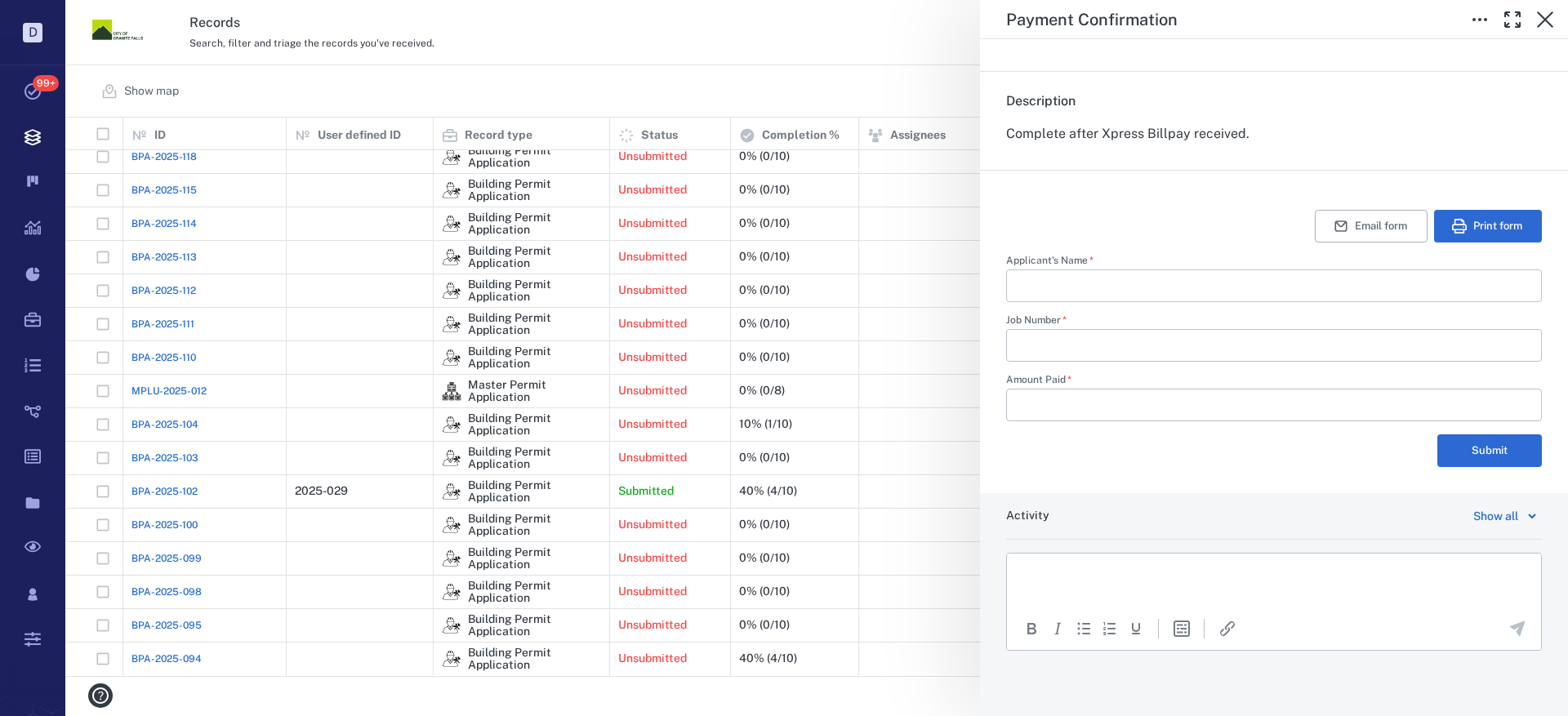
click at [1074, 287] on input "Applicant's Name   *" at bounding box center [1274, 286] width 510 height 32
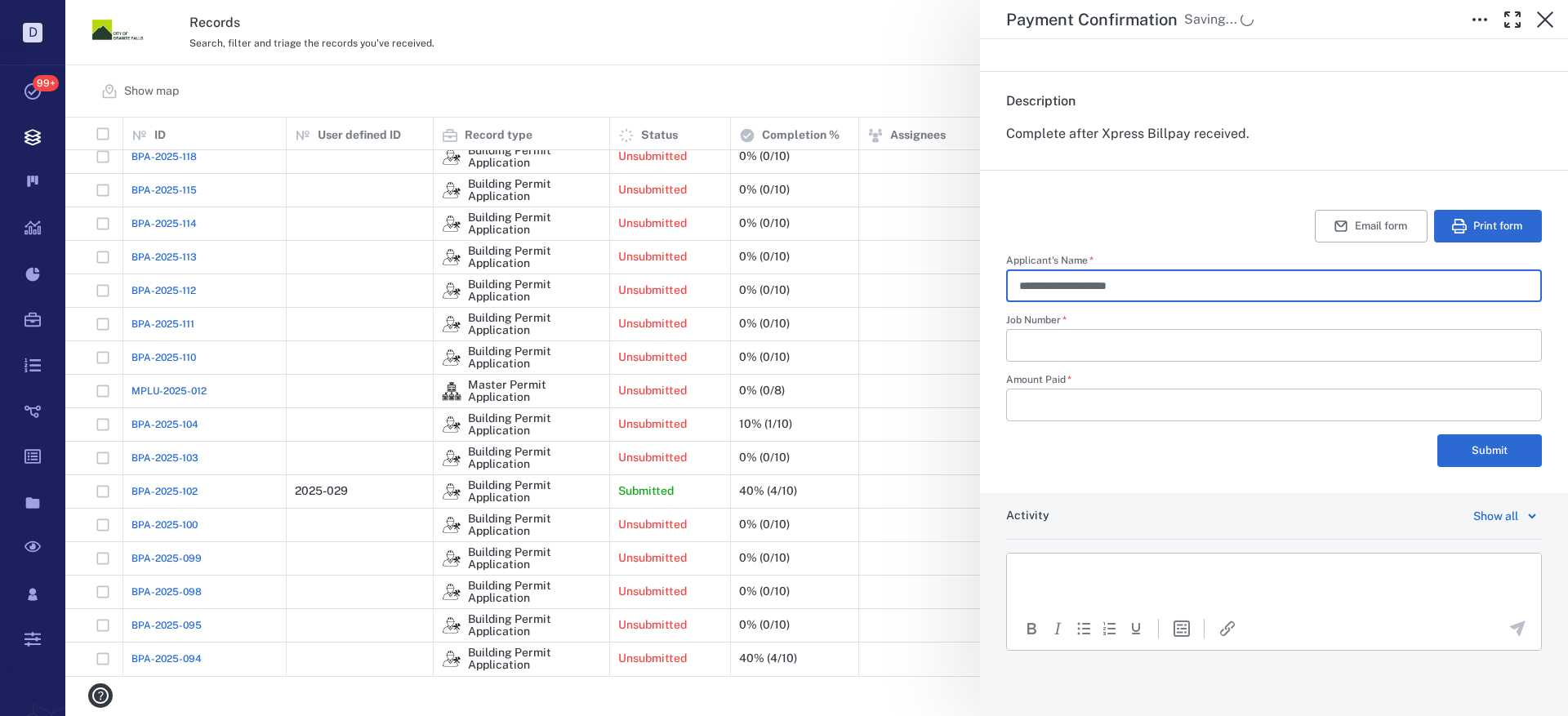
type input "**********"
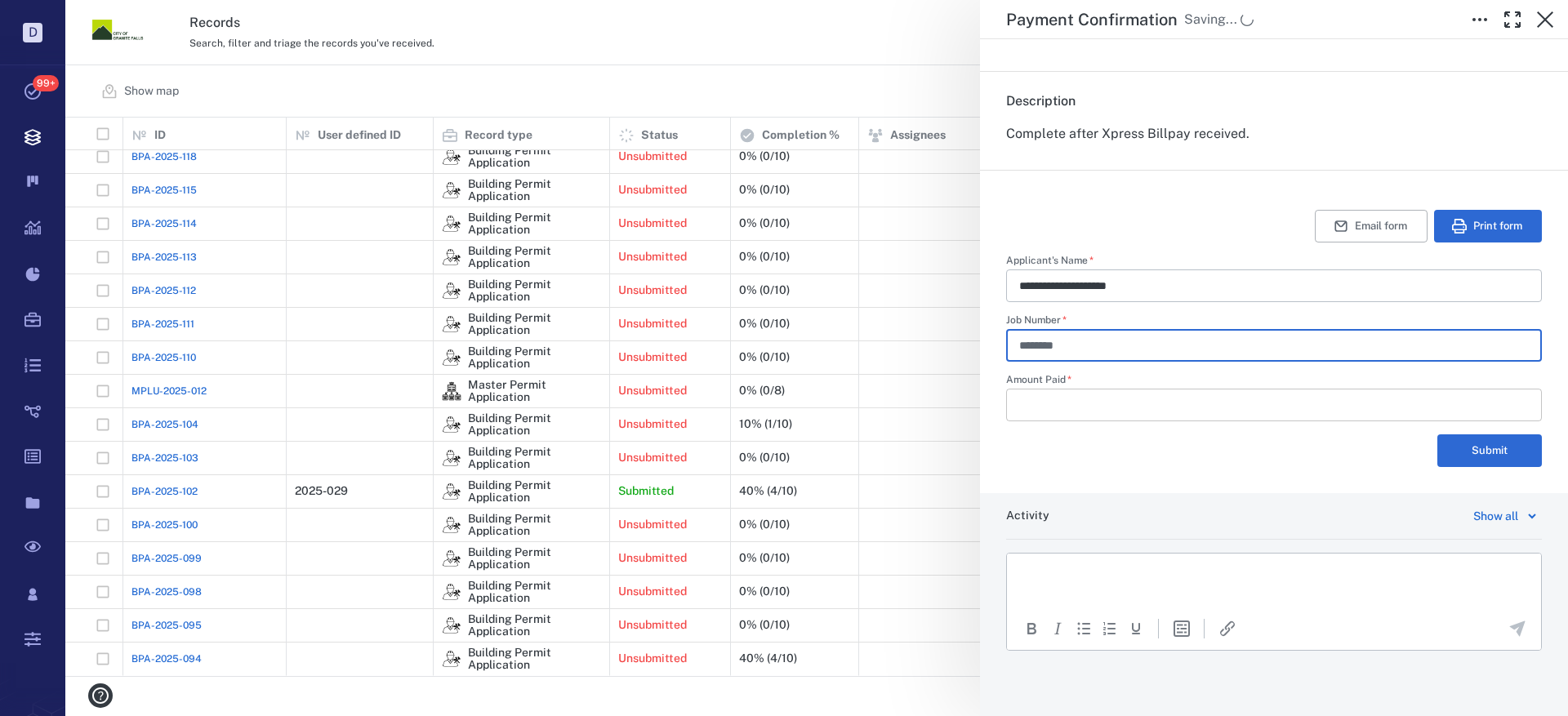
type input "********"
click at [1080, 399] on input "Amount Paid   *" at bounding box center [1274, 405] width 510 height 32
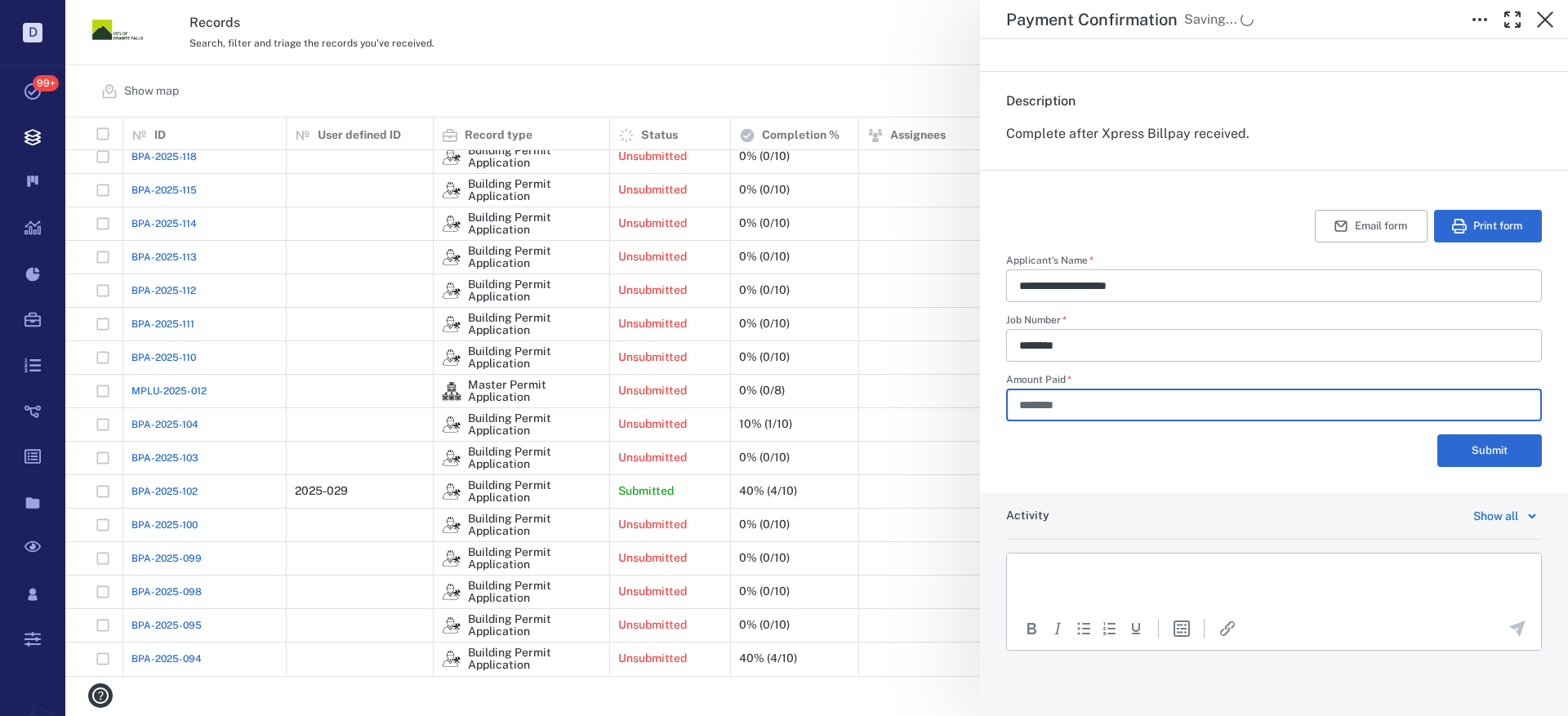
click at [1034, 407] on input "********" at bounding box center [1274, 405] width 510 height 32
type input "*********"
click at [1067, 565] on html at bounding box center [1274, 574] width 534 height 41
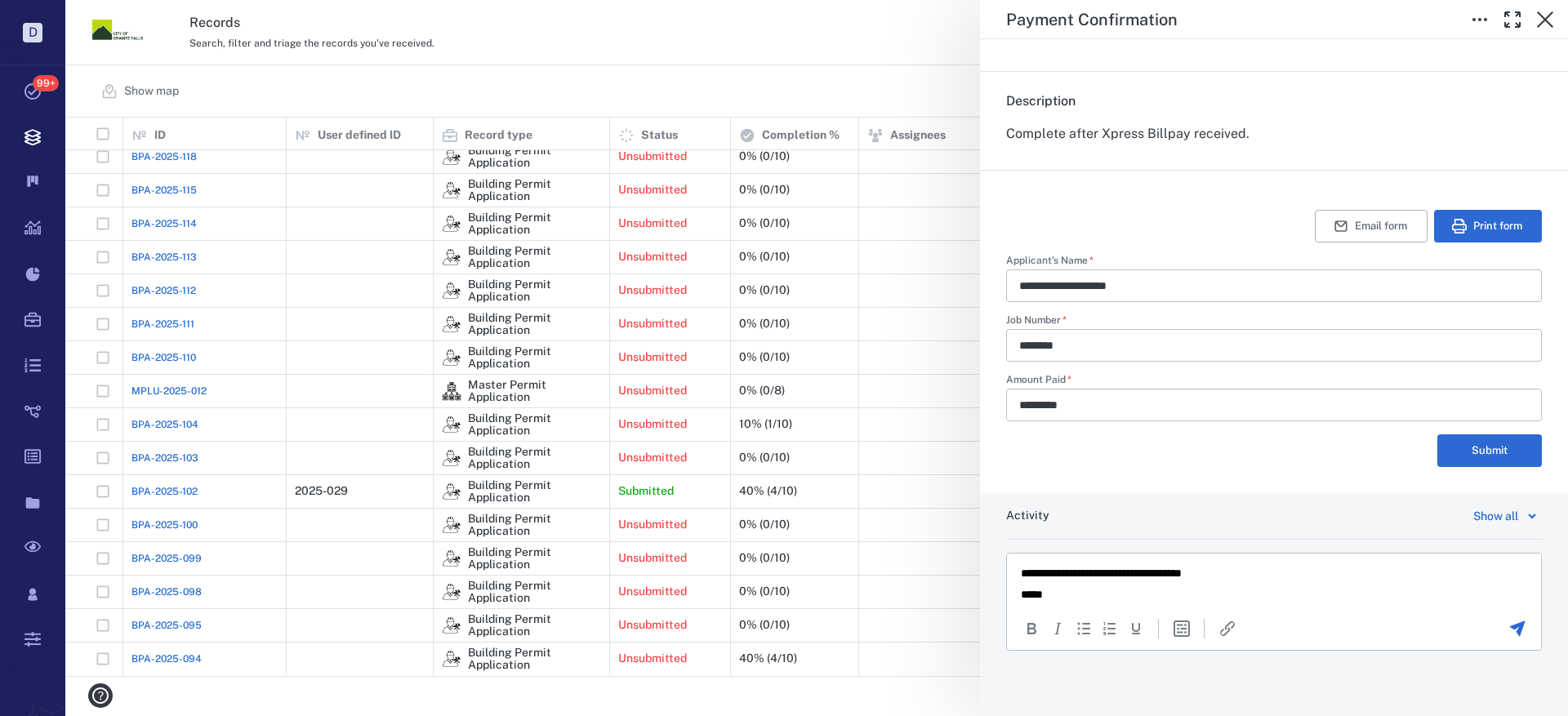
click at [1510, 628] on icon "Send the comment" at bounding box center [1518, 629] width 15 height 15
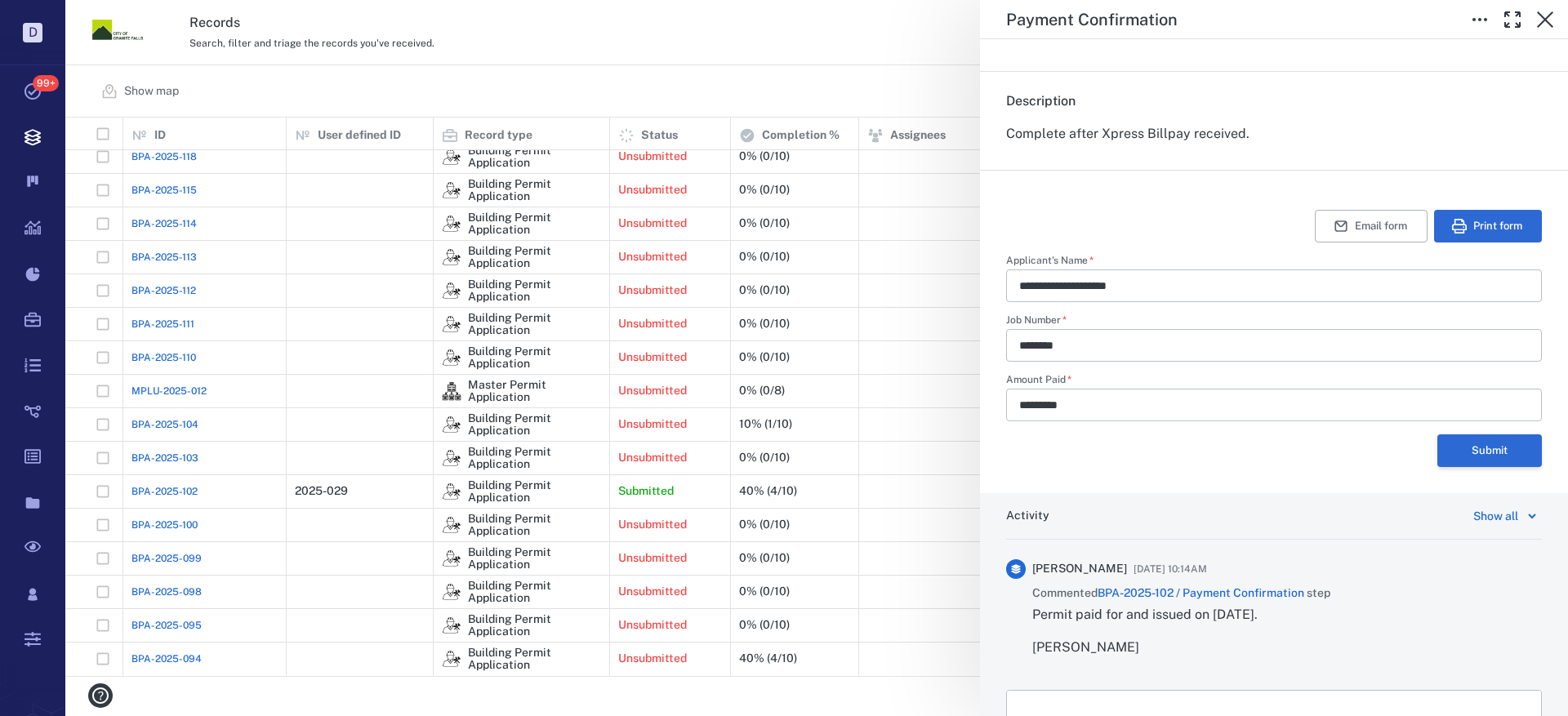
click at [1478, 451] on button "Submit" at bounding box center [1489, 450] width 104 height 32
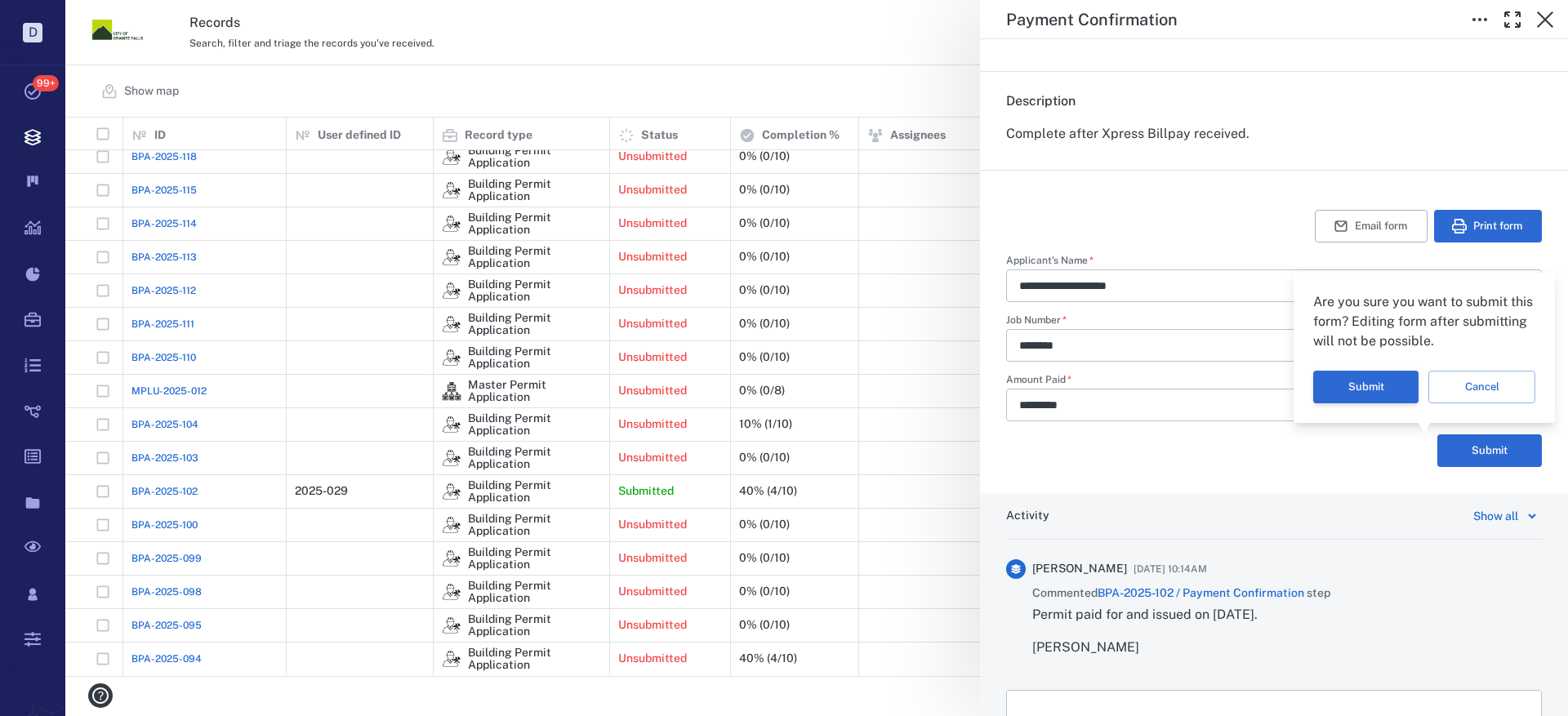
click at [1388, 382] on button "Submit" at bounding box center [1366, 386] width 105 height 32
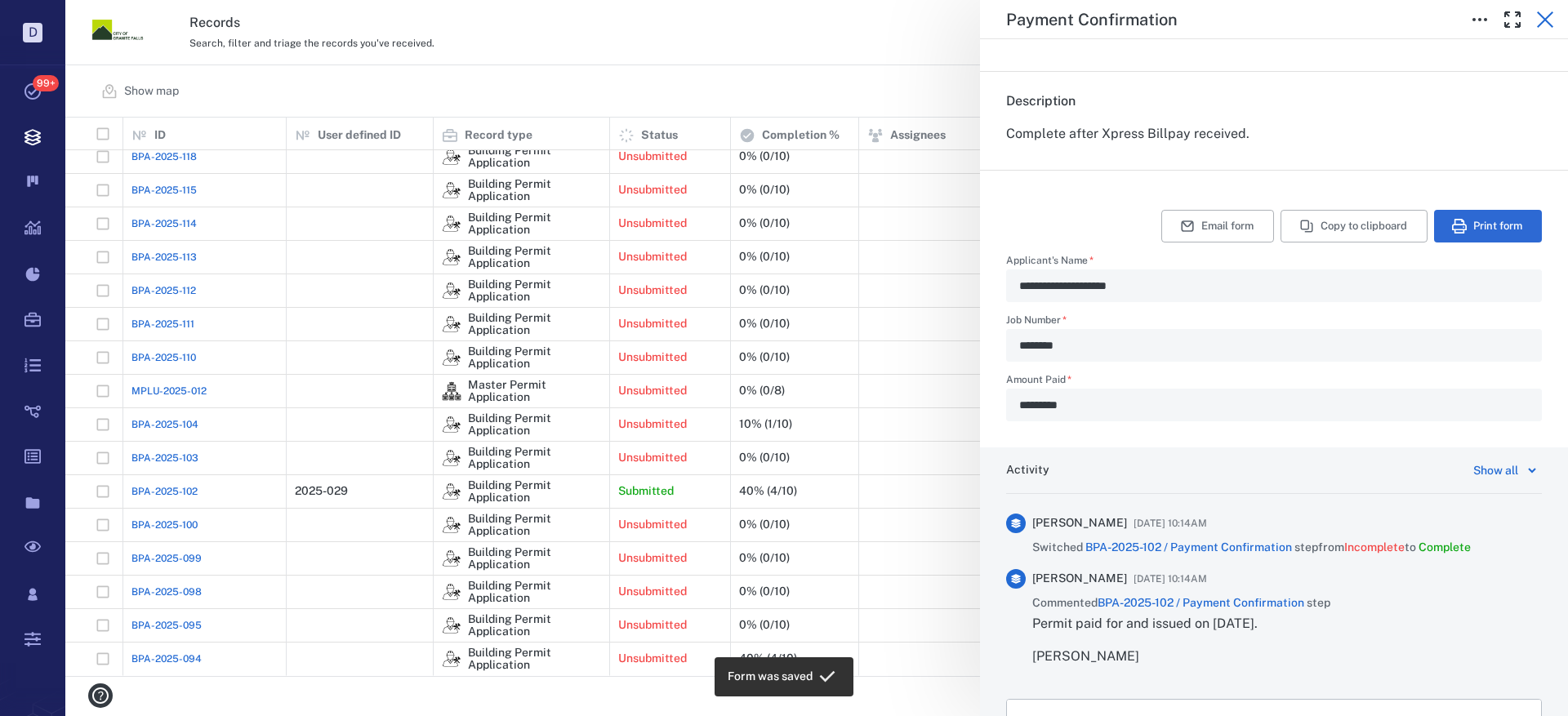
click at [1548, 15] on icon "button" at bounding box center [1544, 19] width 16 height 16
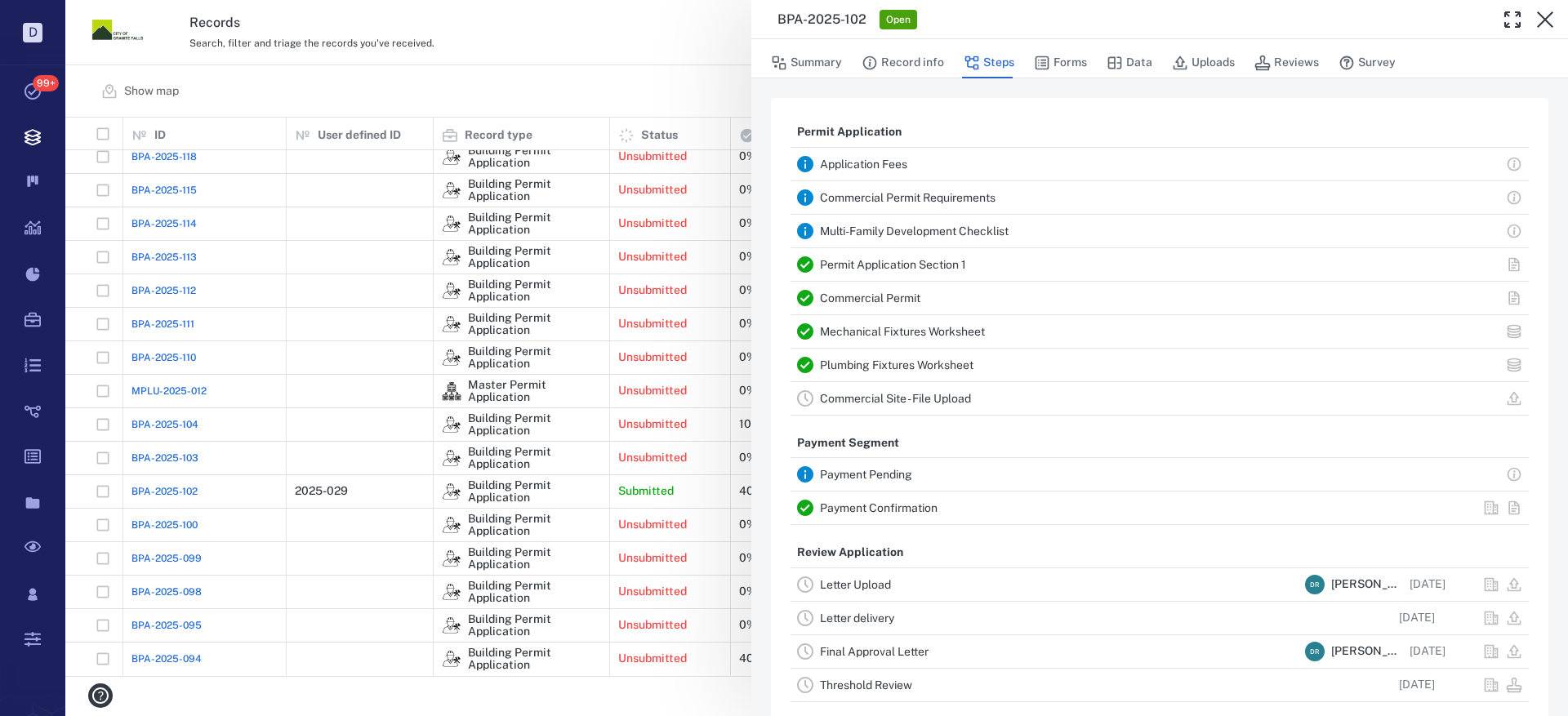
click at [182, 488] on div "BPA-2025-102 Open Summary Record info Steps Forms Data Uploads Reviews Survey P…" at bounding box center [817, 358] width 1502 height 716
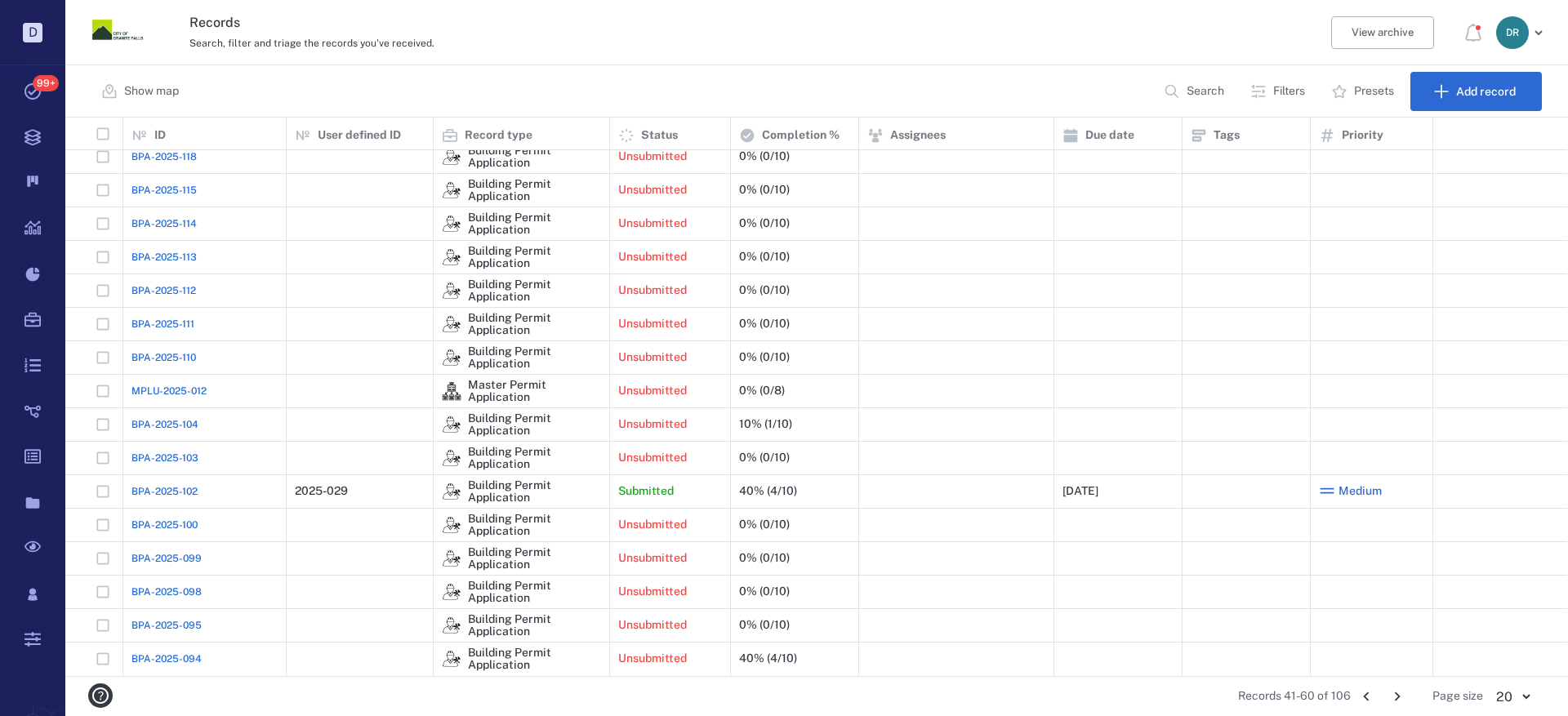
click at [159, 486] on span "BPA-2025-102" at bounding box center [164, 491] width 66 height 14
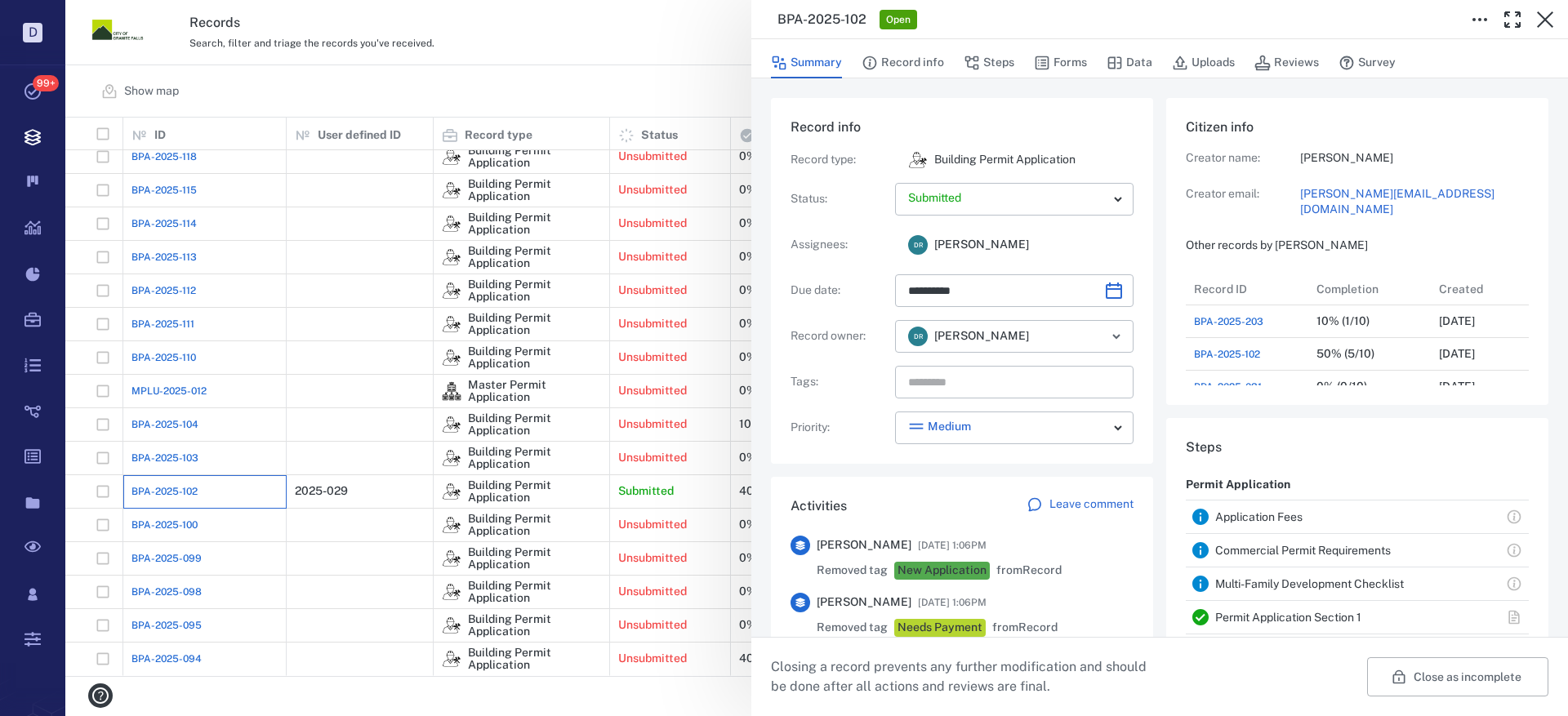
type input "**********"
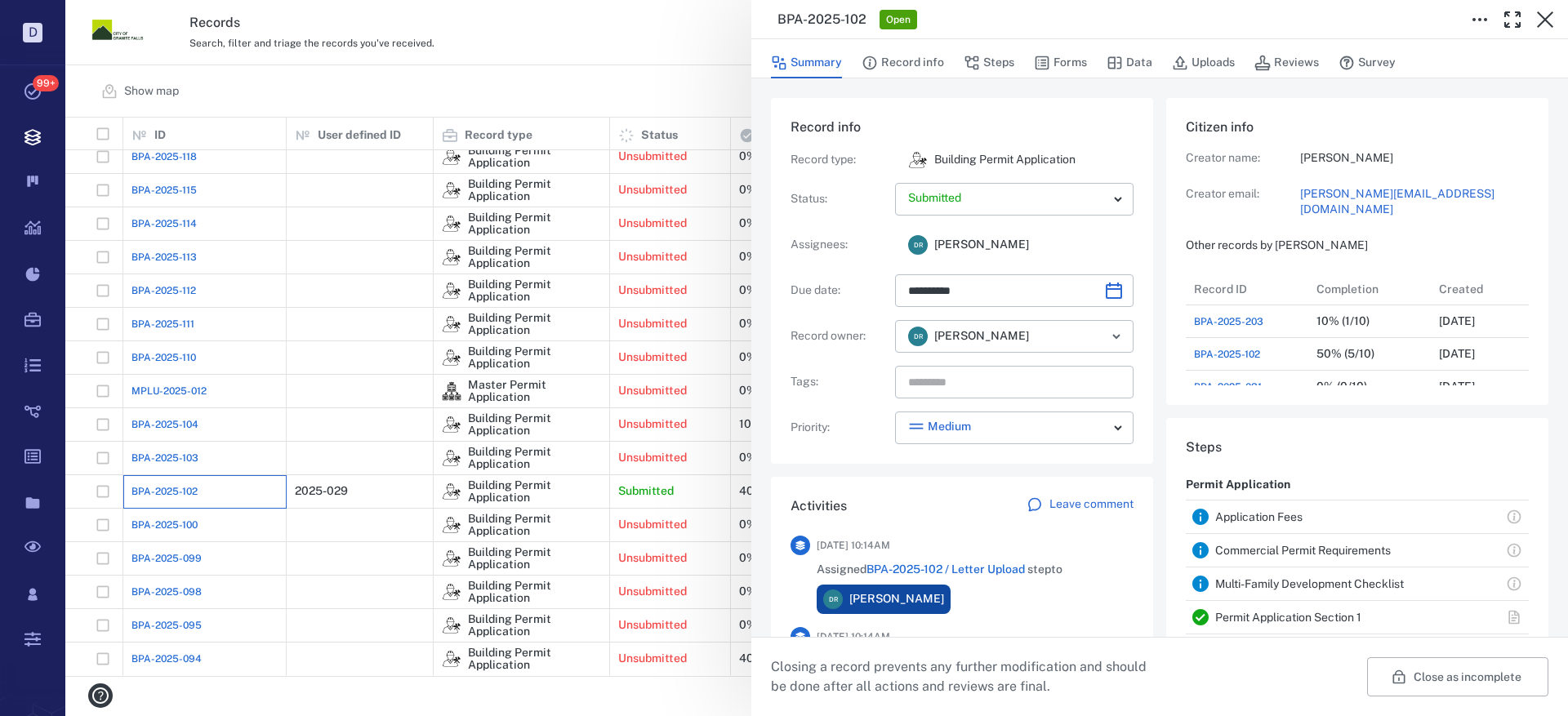
scroll to position [327, 312]
click at [994, 435] on body "D Tasks 99+ Records Boards Dashboard Reports Record types Guide steps Rules For…" at bounding box center [784, 358] width 1568 height 716
click at [992, 462] on div "—" at bounding box center [1011, 458] width 205 height 16
type input "*"
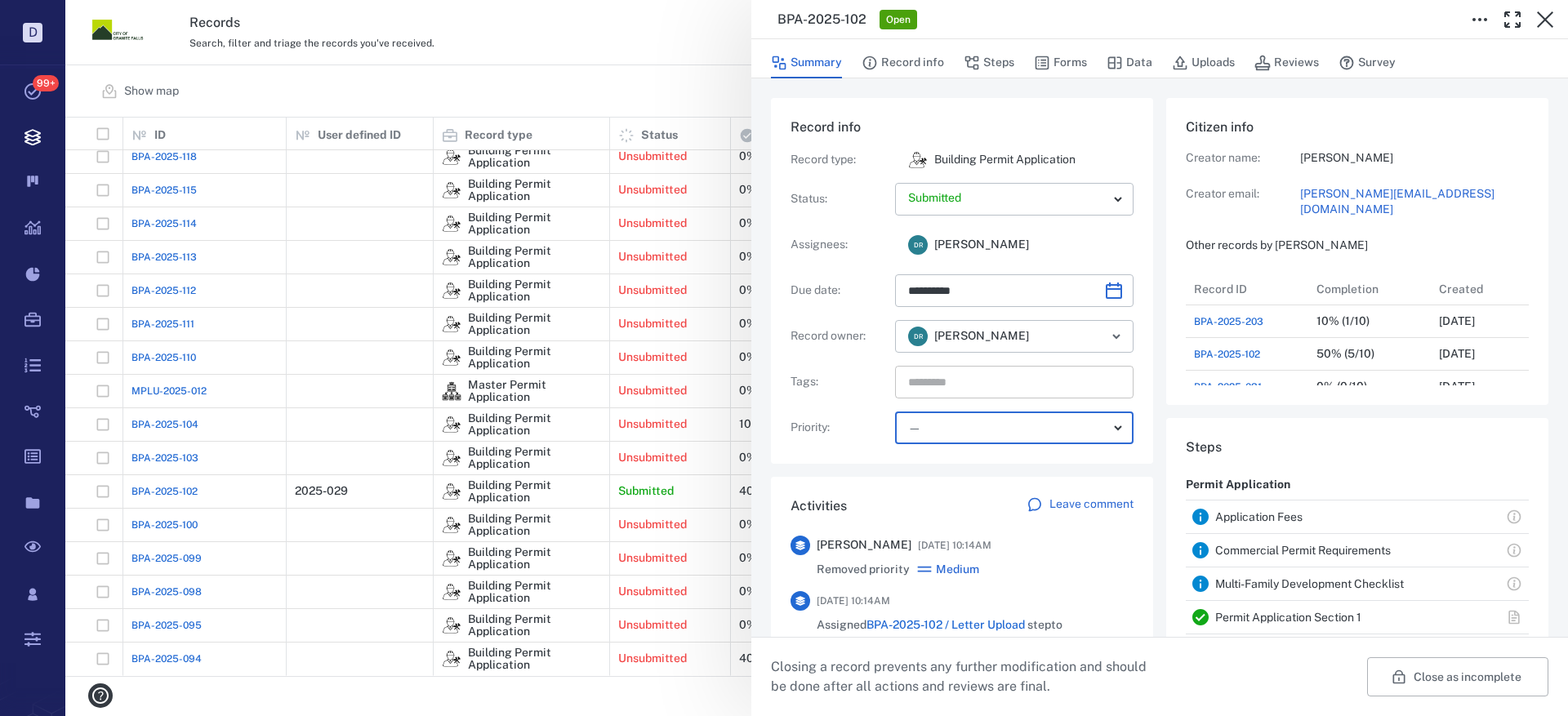
click at [997, 389] on input "text" at bounding box center [995, 382] width 178 height 23
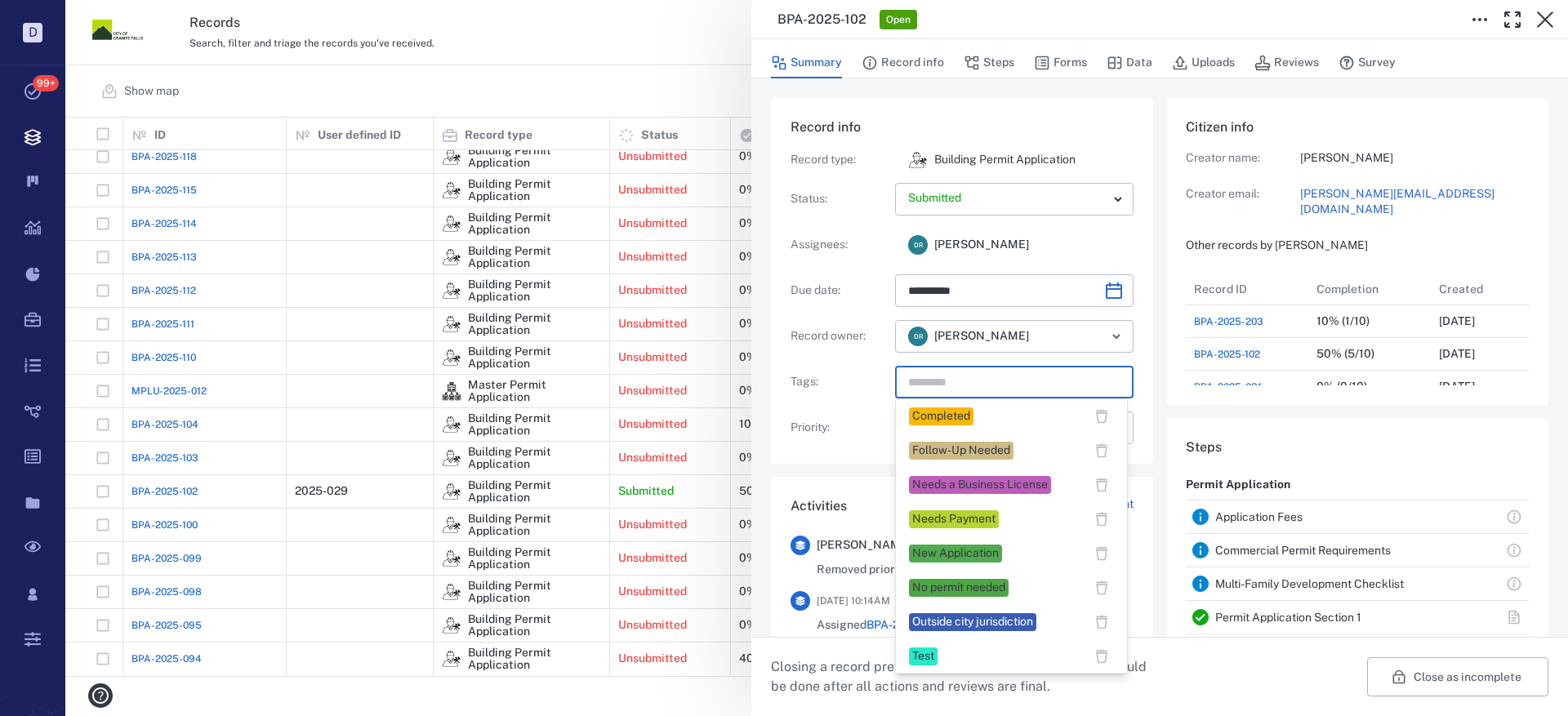
click at [968, 417] on div "Completed" at bounding box center [941, 416] width 58 height 16
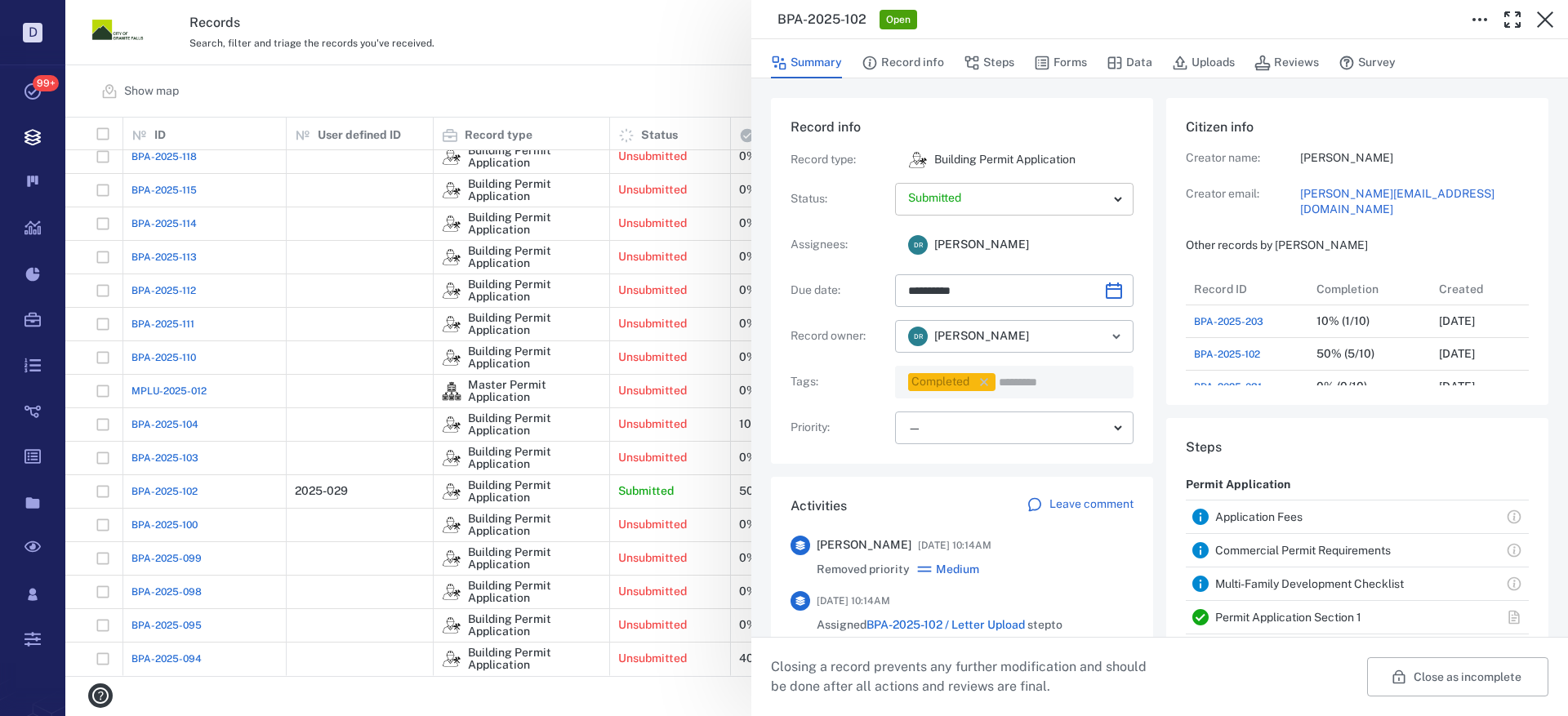
click at [1023, 198] on body "D Tasks 99+ Records Boards Dashboard Reports Record types Guide steps Rules For…" at bounding box center [784, 358] width 1568 height 716
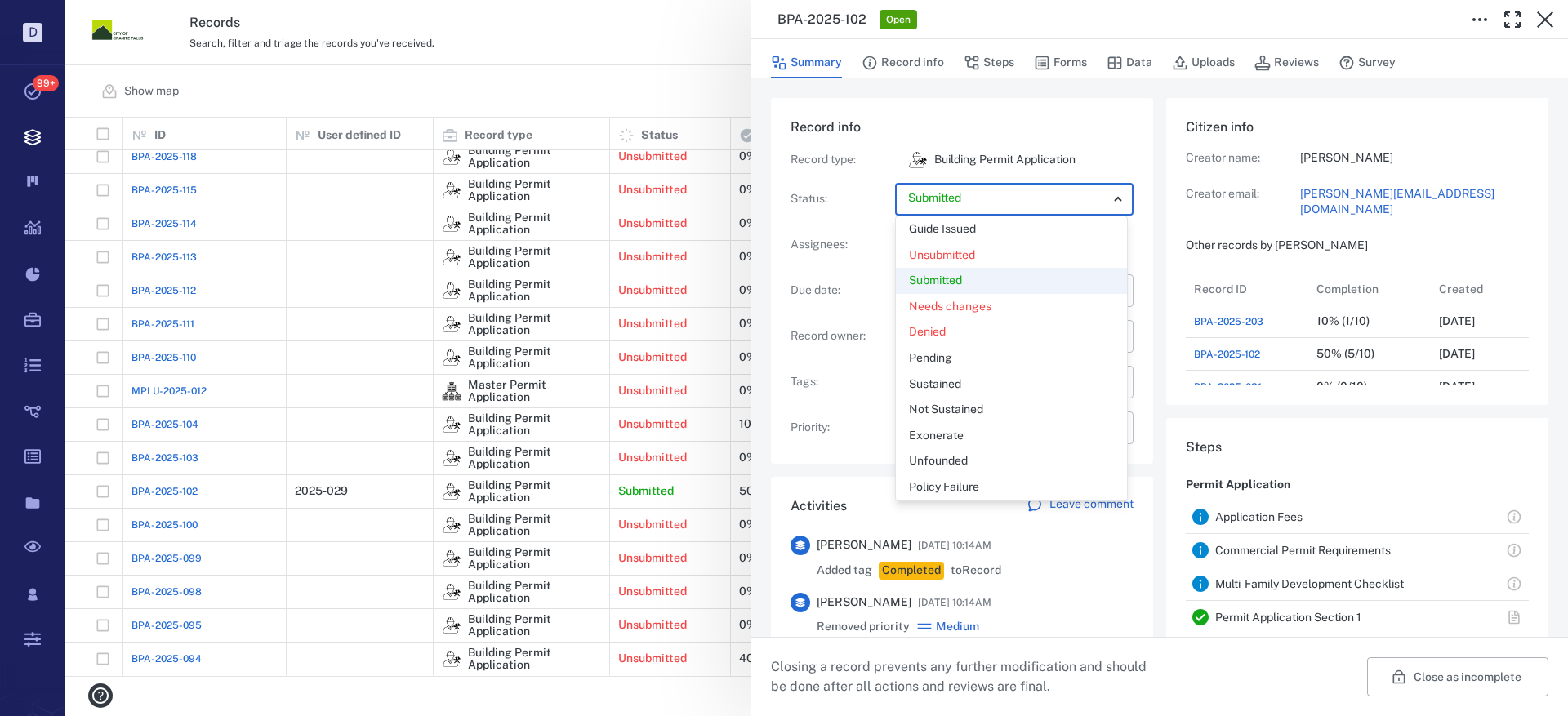
click at [1020, 231] on div "Guide Issued" at bounding box center [1011, 229] width 205 height 16
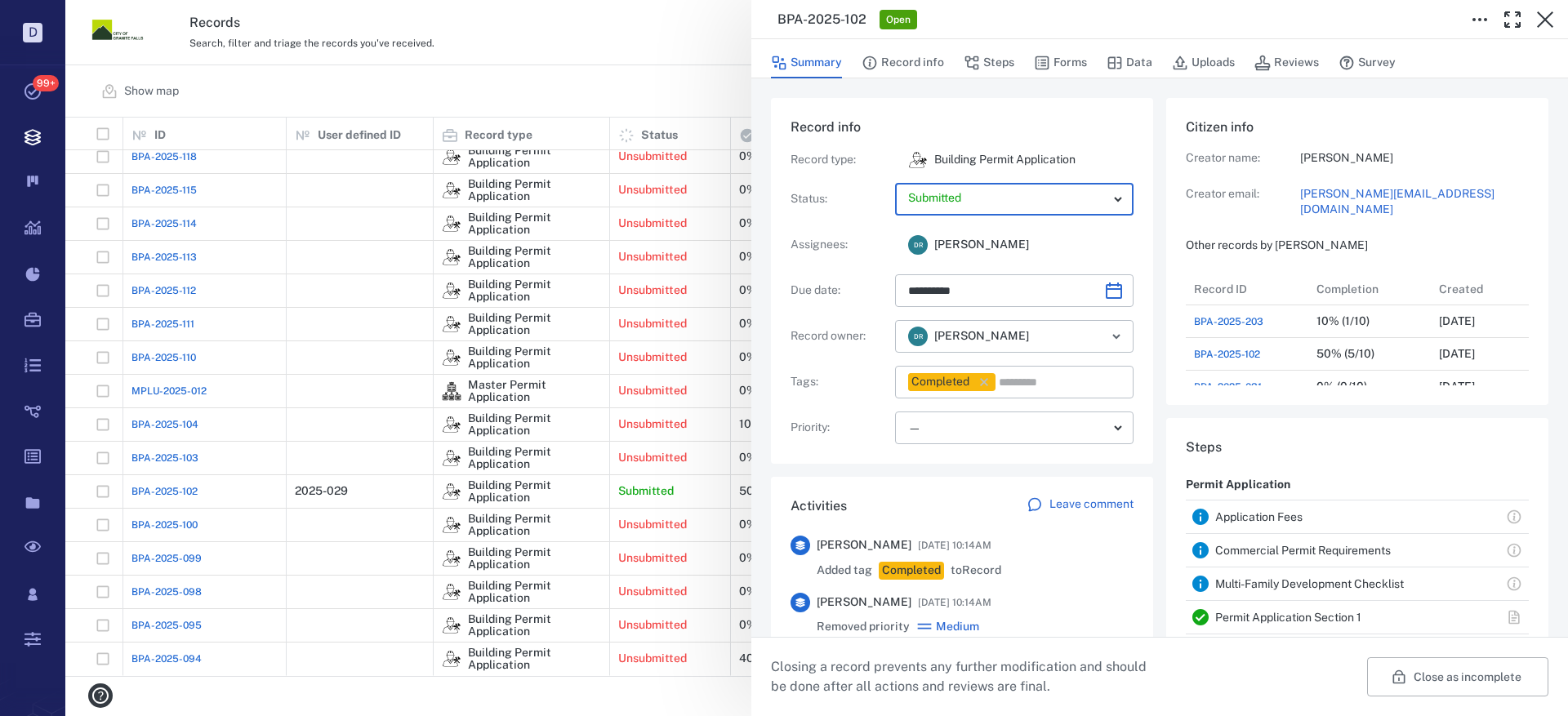
type input "*****"
click at [1548, 15] on icon "button" at bounding box center [1544, 19] width 16 height 16
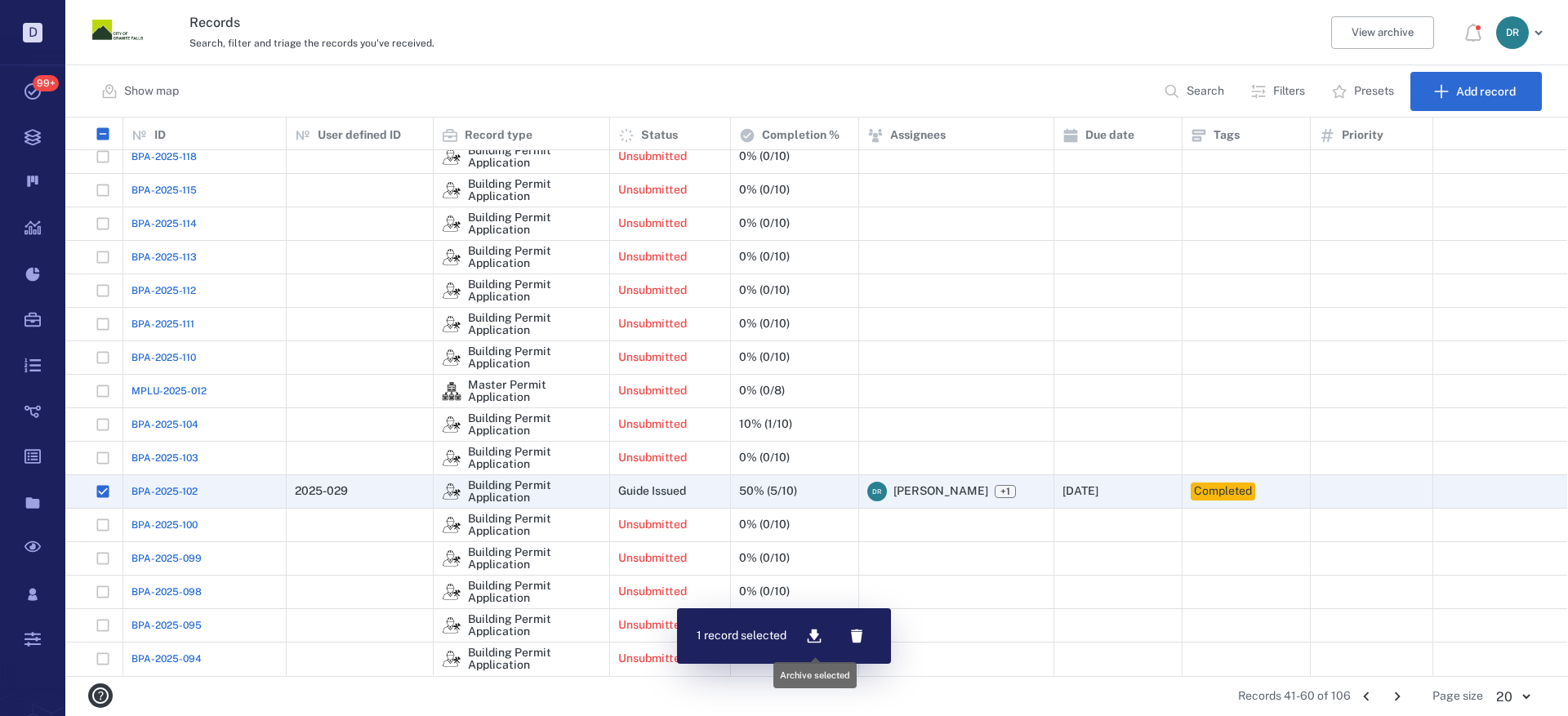
click at [816, 637] on icon "button" at bounding box center [814, 636] width 14 height 14
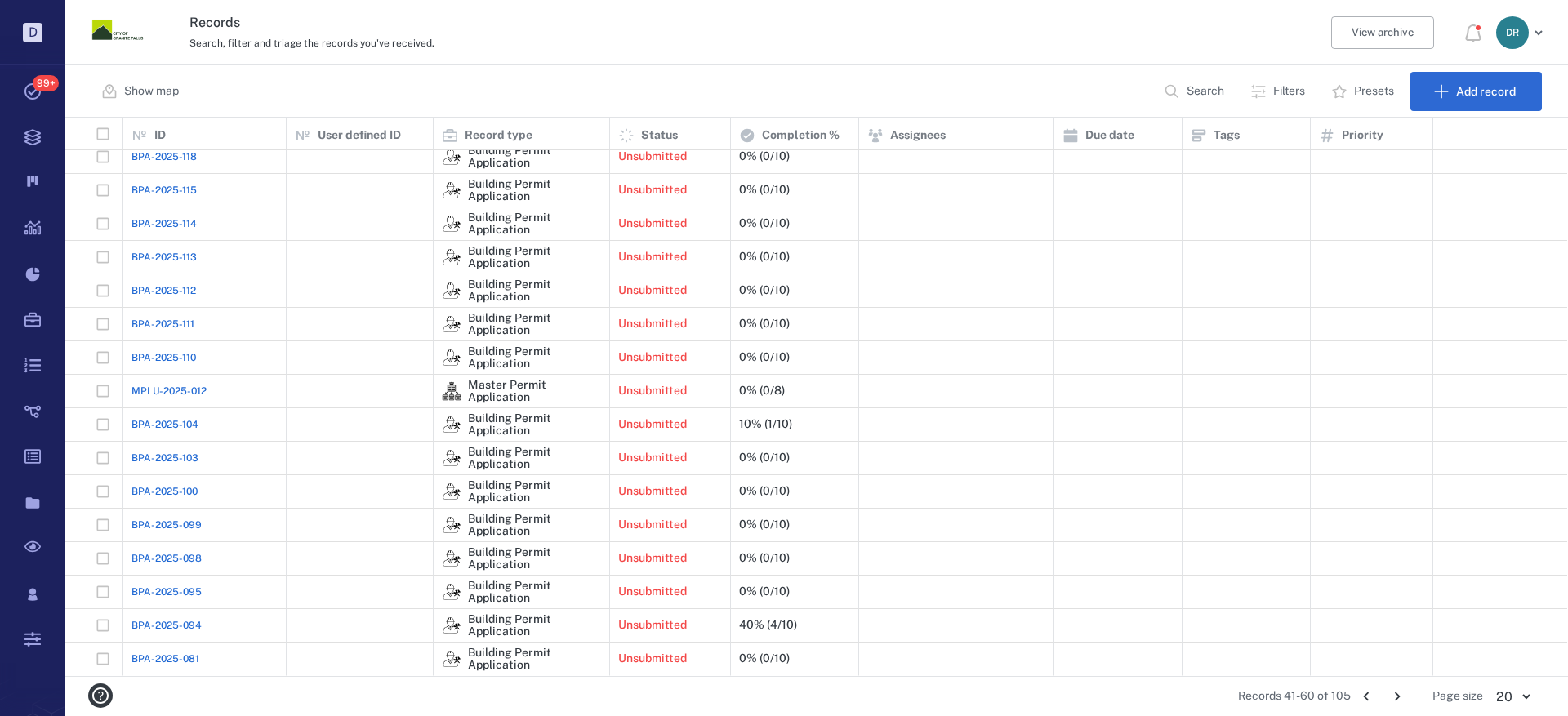
click at [1399, 697] on icon "Go to next page" at bounding box center [1398, 696] width 6 height 9
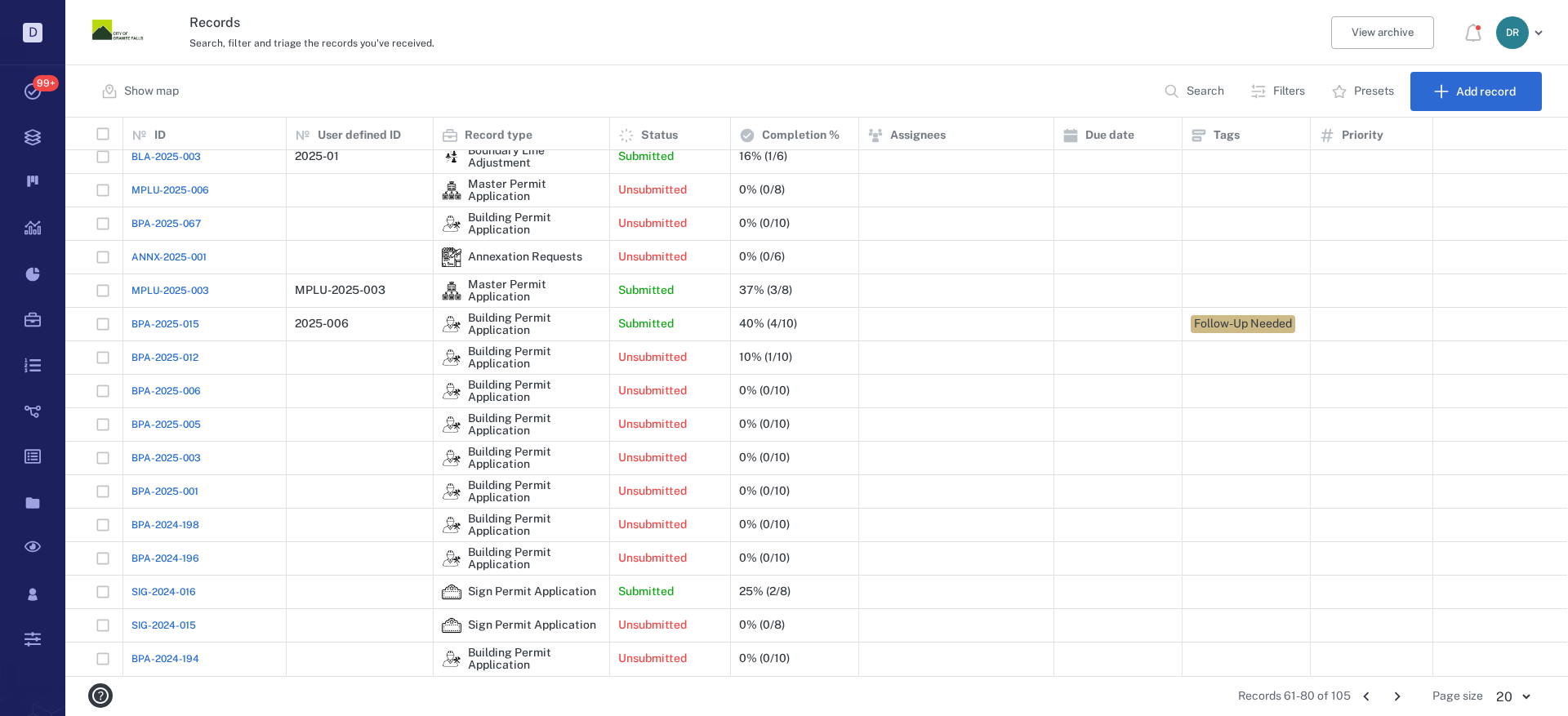
scroll to position [153, 0]
click at [159, 317] on span "BPA-2025-015" at bounding box center [164, 324] width 67 height 14
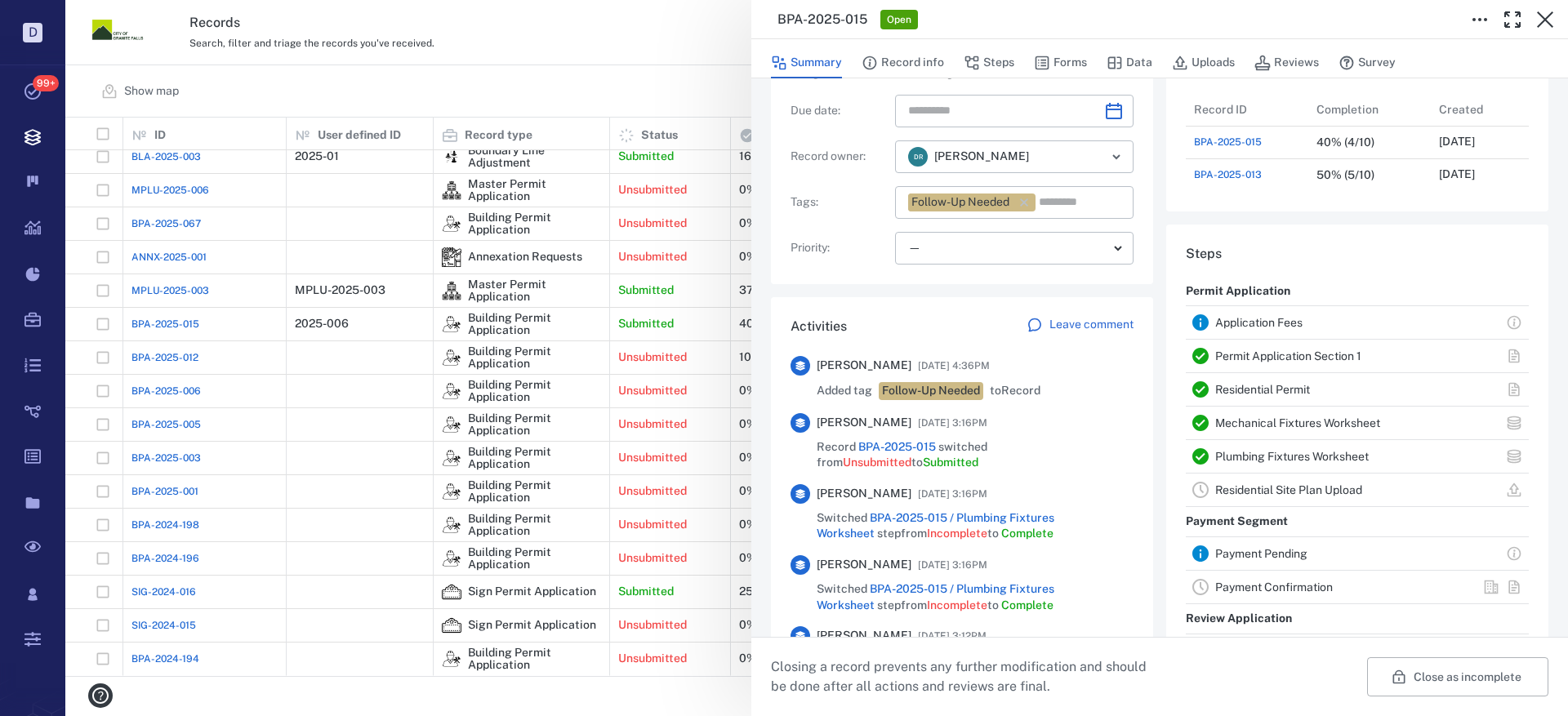
drag, startPoint x: 1548, startPoint y: 18, endPoint x: 961, endPoint y: 218, distance: 620.1
click at [1548, 18] on icon "button" at bounding box center [1545, 19] width 20 height 20
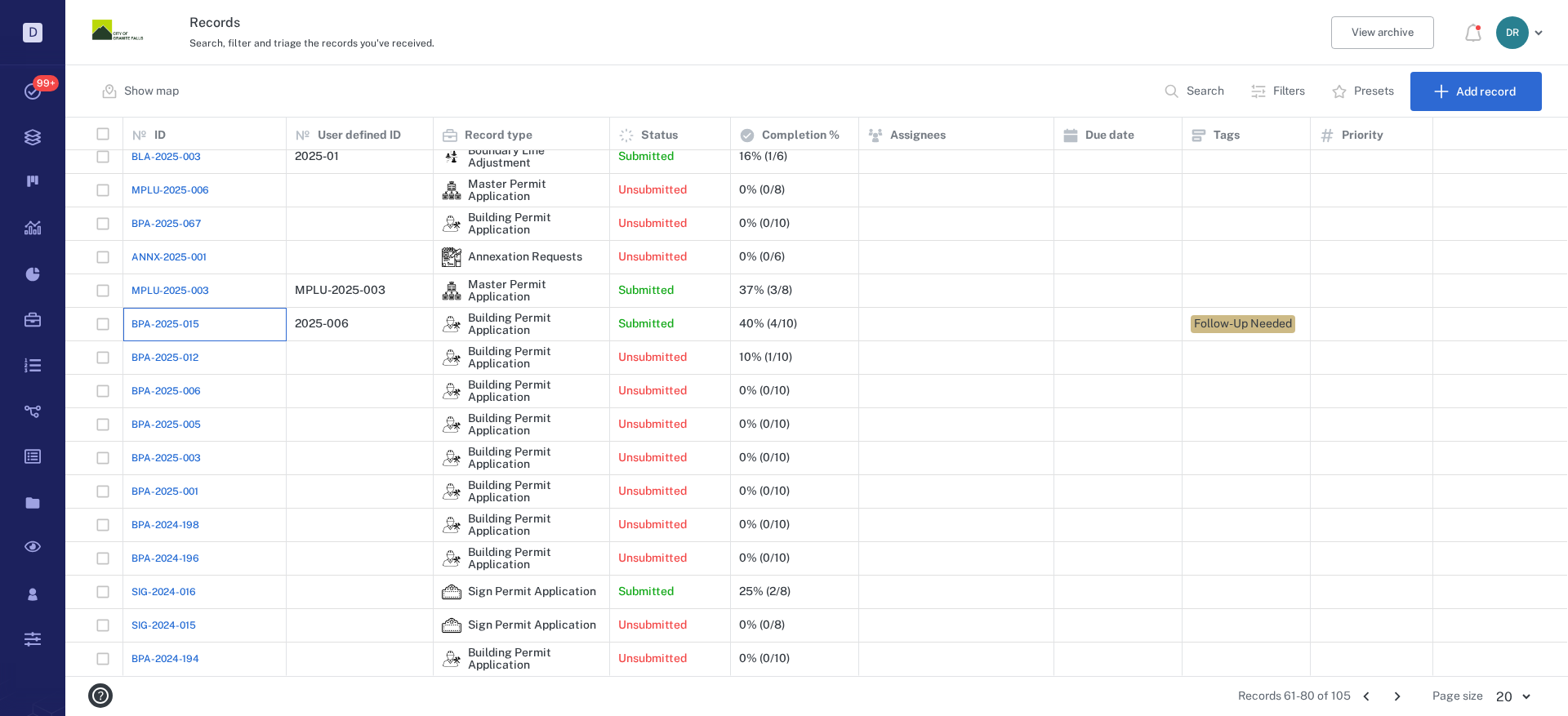
click at [172, 316] on div "BPA-2025-015" at bounding box center [204, 324] width 146 height 32
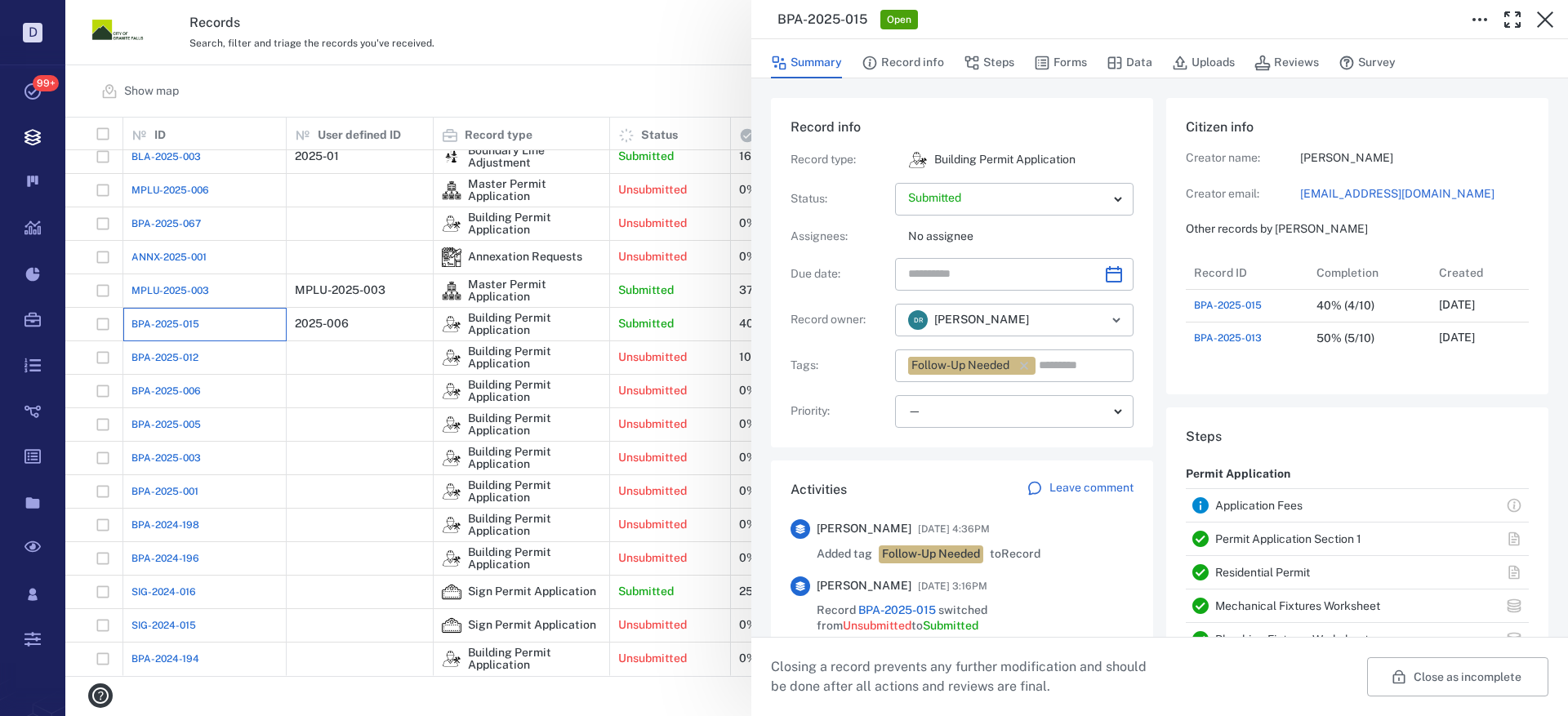
scroll to position [98, 324]
drag, startPoint x: 1008, startPoint y: 59, endPoint x: 1075, endPoint y: 96, distance: 76.5
click at [1008, 61] on button "Steps" at bounding box center [989, 63] width 50 height 31
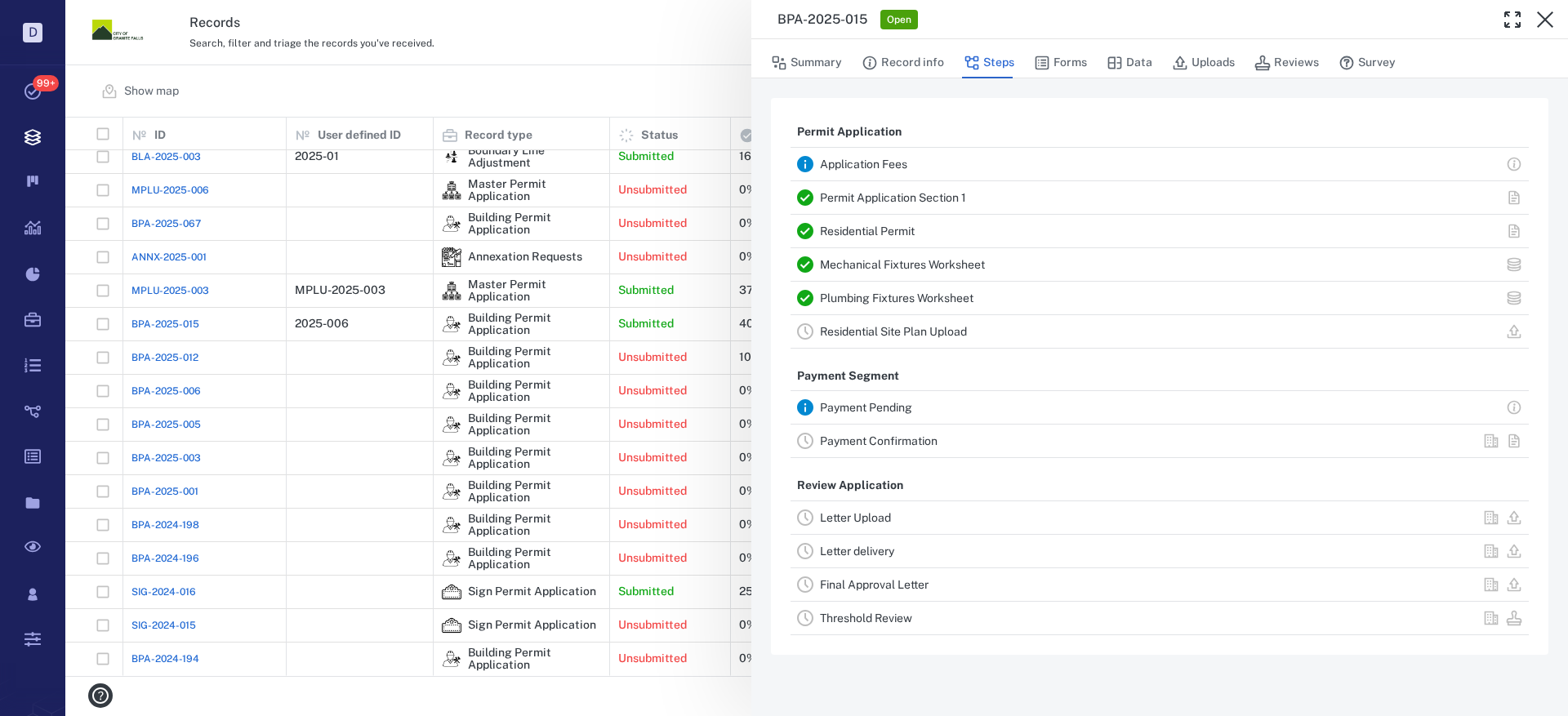
click at [893, 196] on link "Permit Application Section 1" at bounding box center [893, 198] width 146 height 13
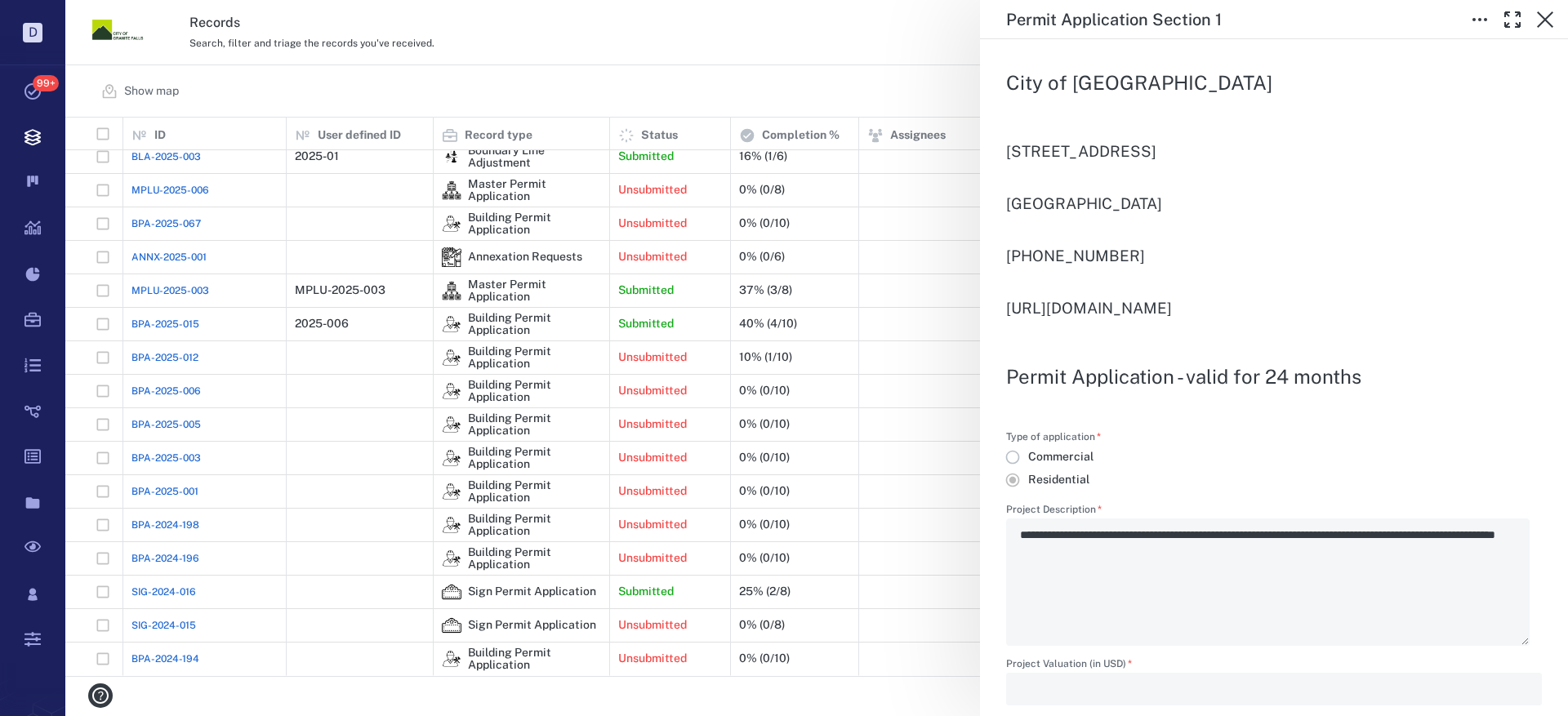
scroll to position [82, 0]
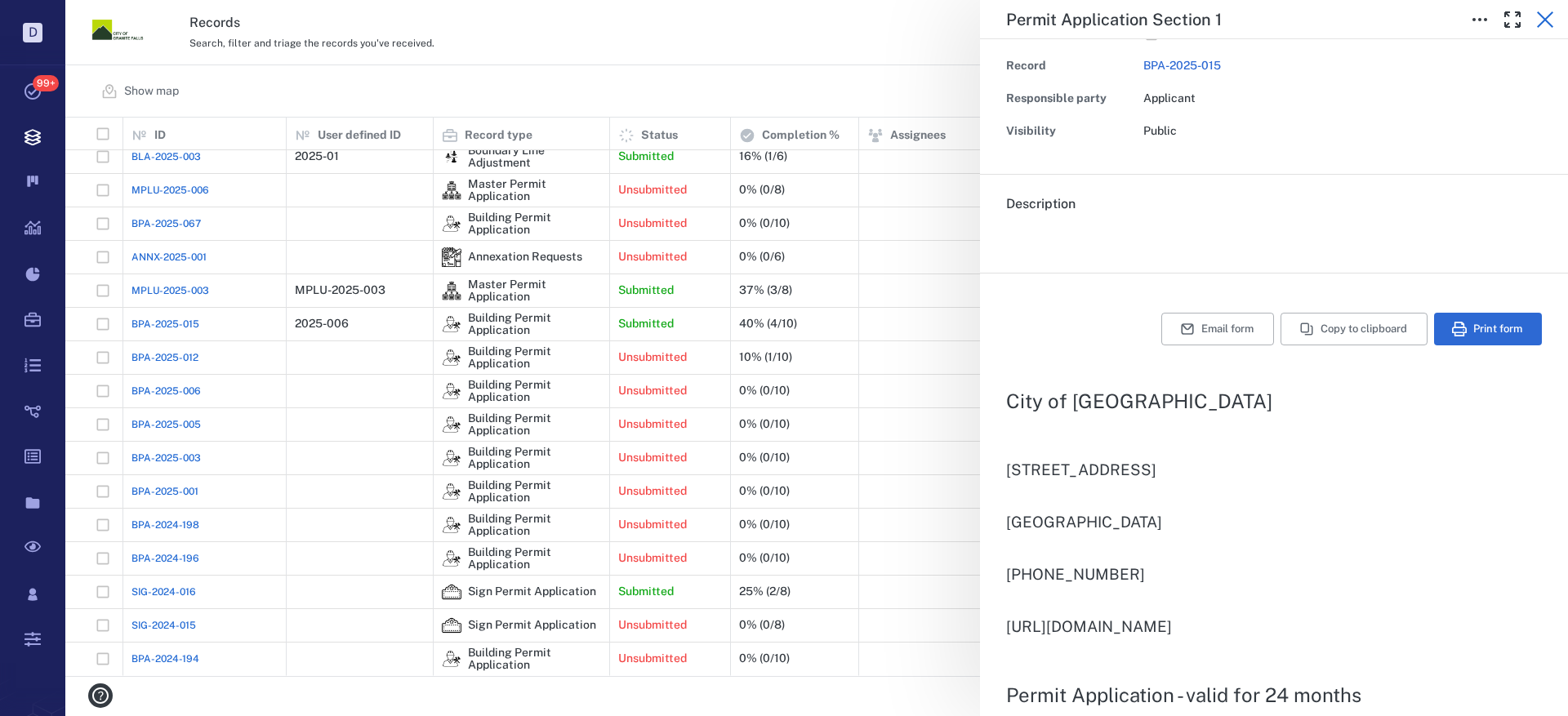
click at [1547, 18] on icon "button" at bounding box center [1544, 19] width 16 height 16
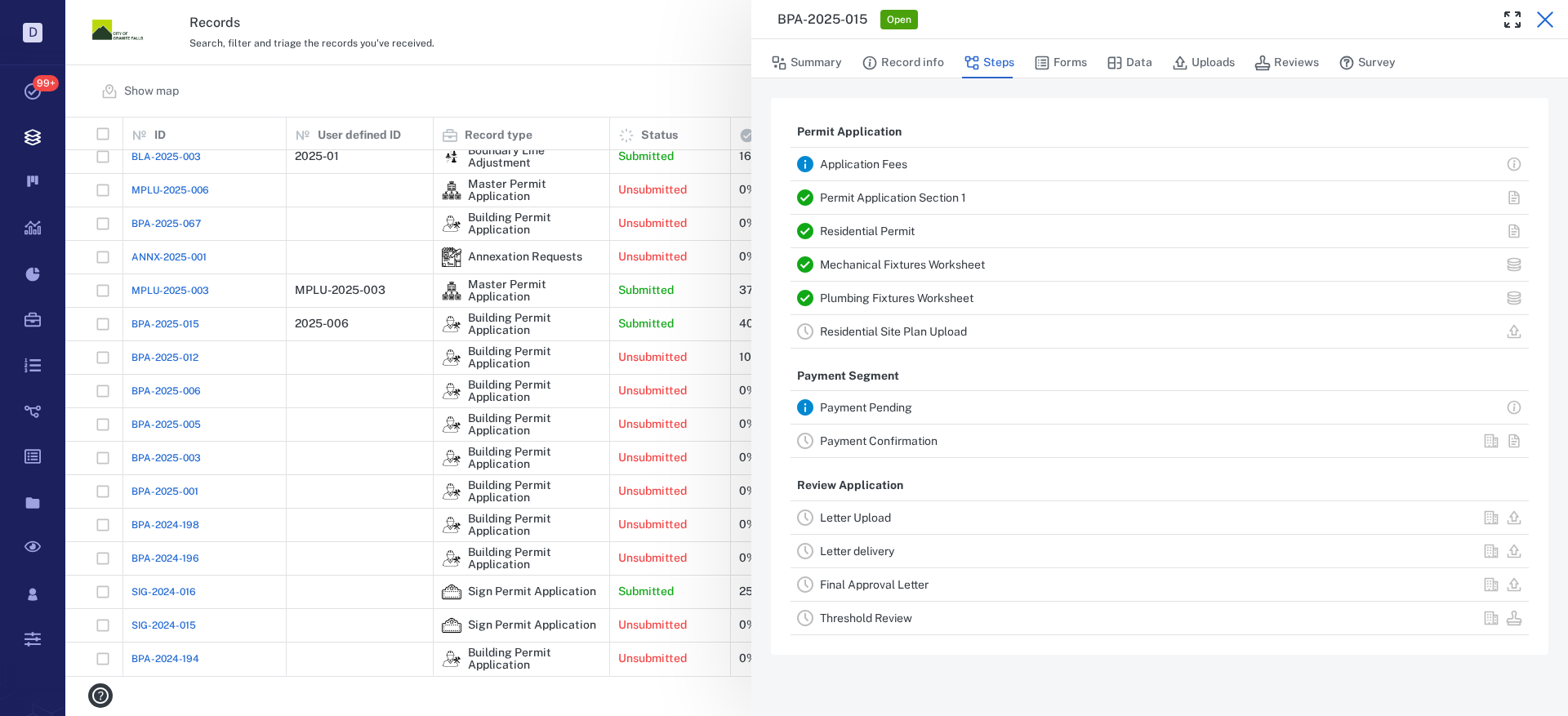
click at [1546, 14] on icon "button" at bounding box center [1545, 19] width 20 height 20
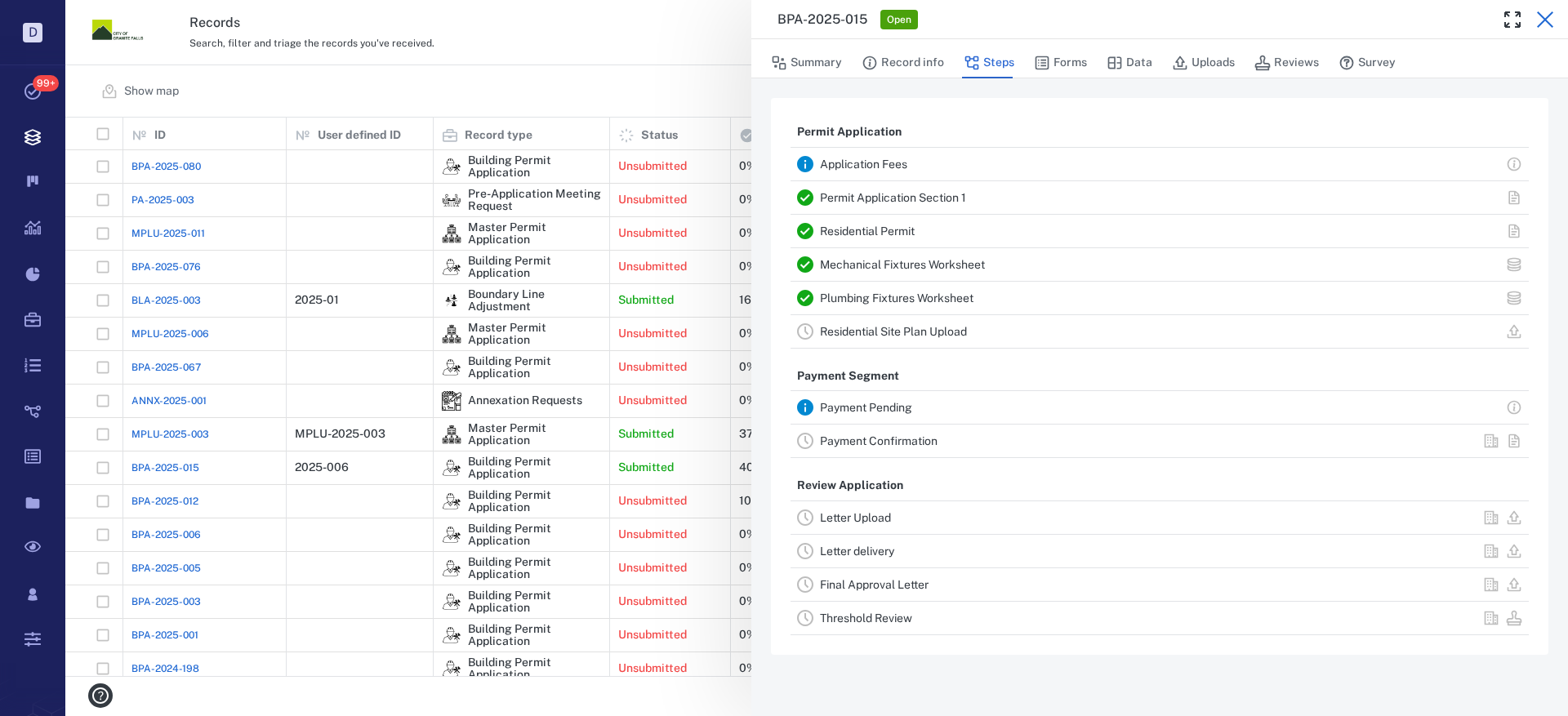
click at [1547, 20] on icon "button" at bounding box center [1544, 19] width 16 height 16
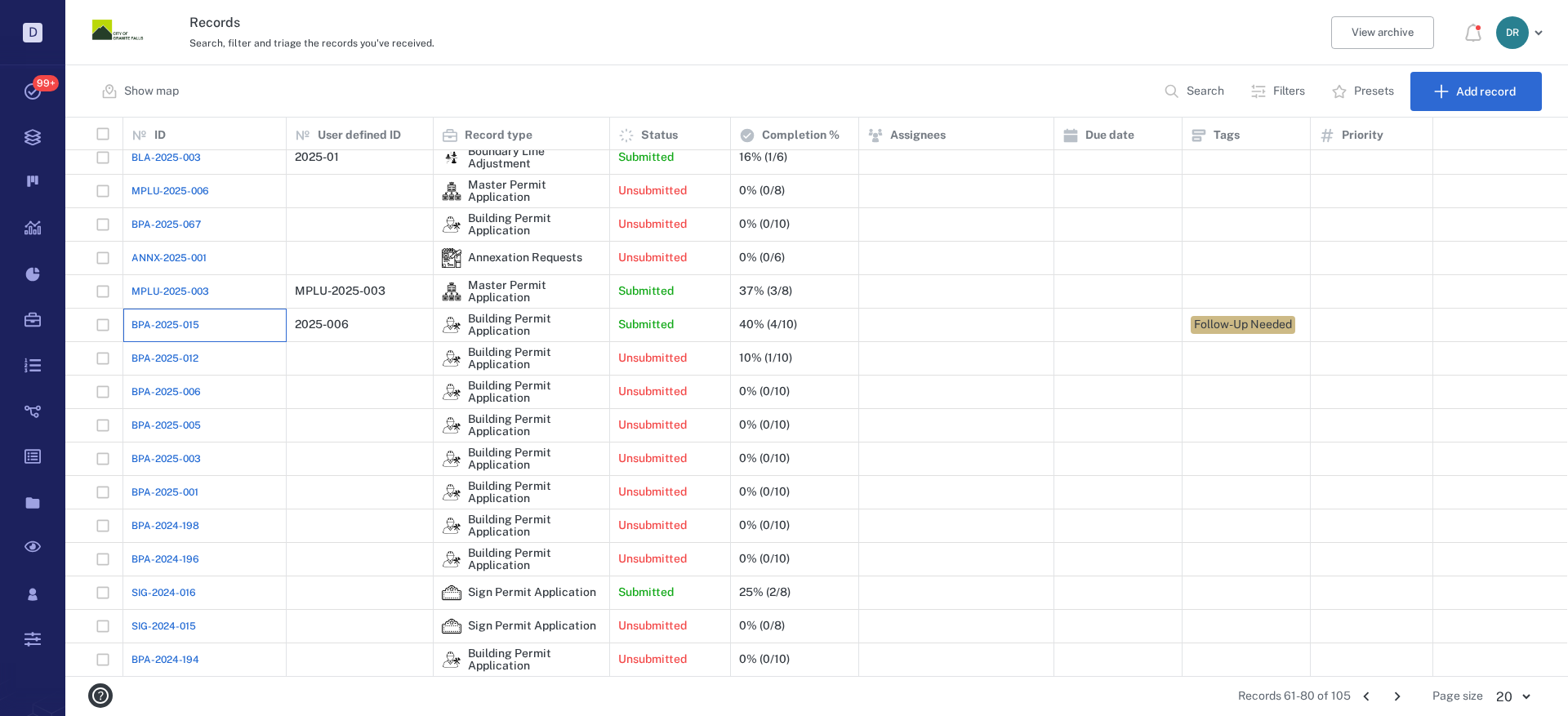
scroll to position [143, 0]
click at [1399, 694] on icon "Go to next page" at bounding box center [1397, 696] width 18 height 18
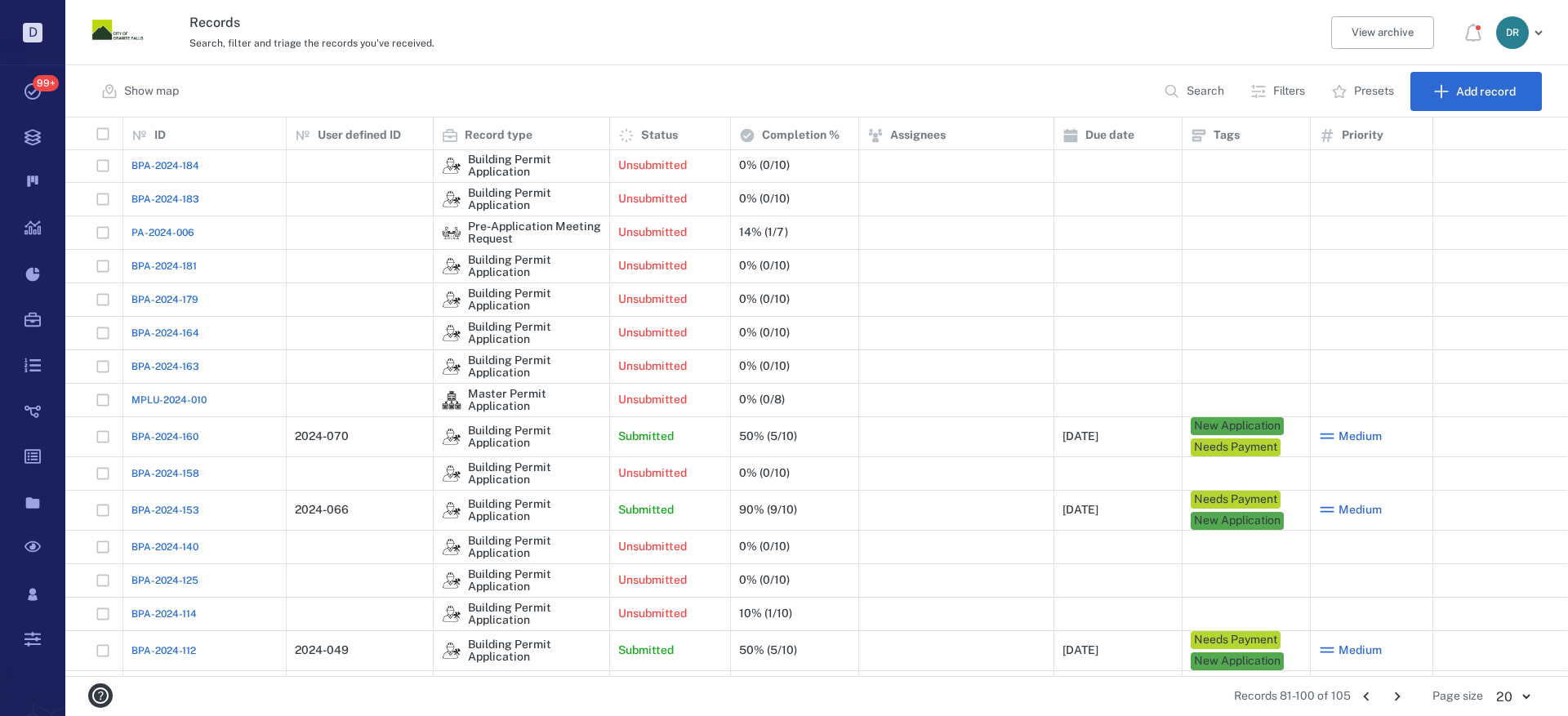
scroll to position [172, 0]
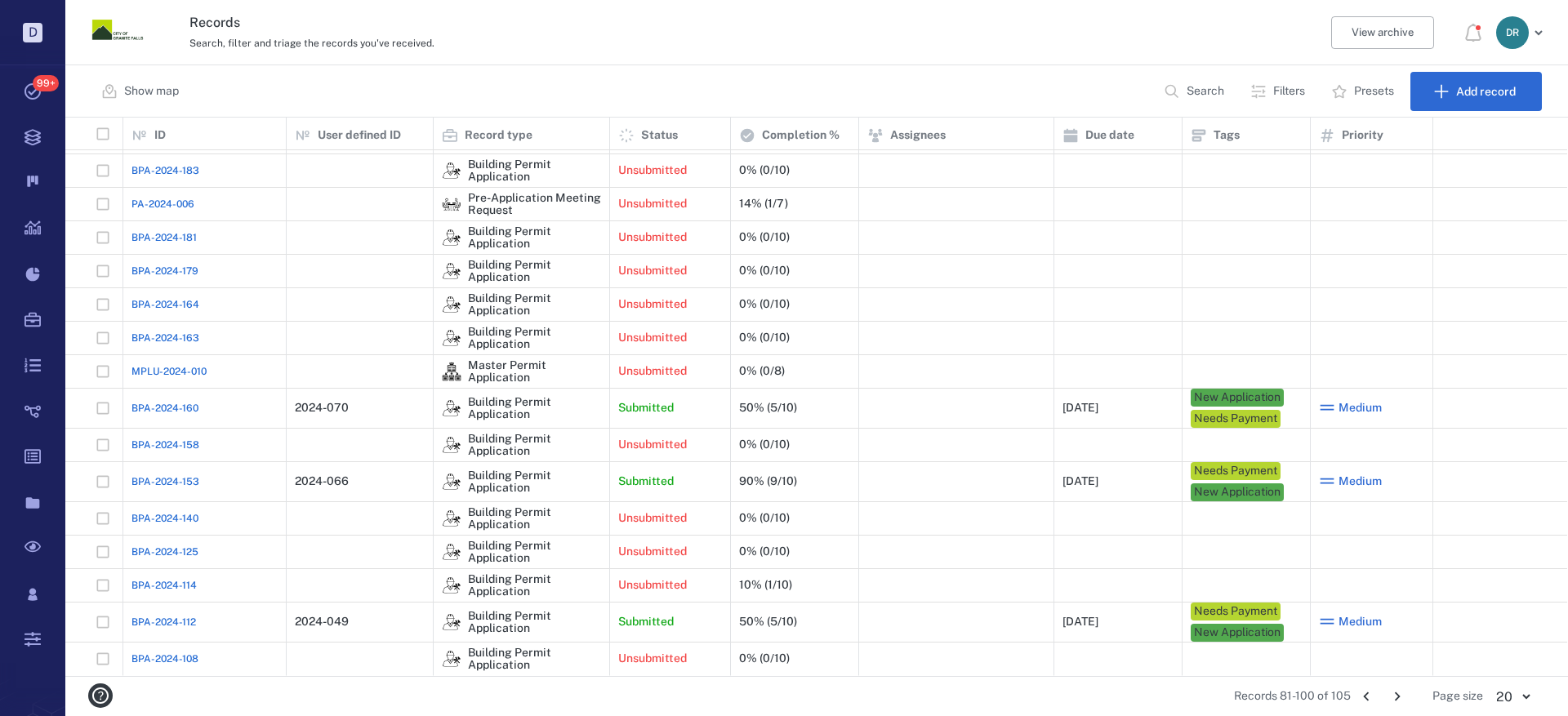
click at [149, 405] on span "BPA-2024-160" at bounding box center [164, 407] width 67 height 14
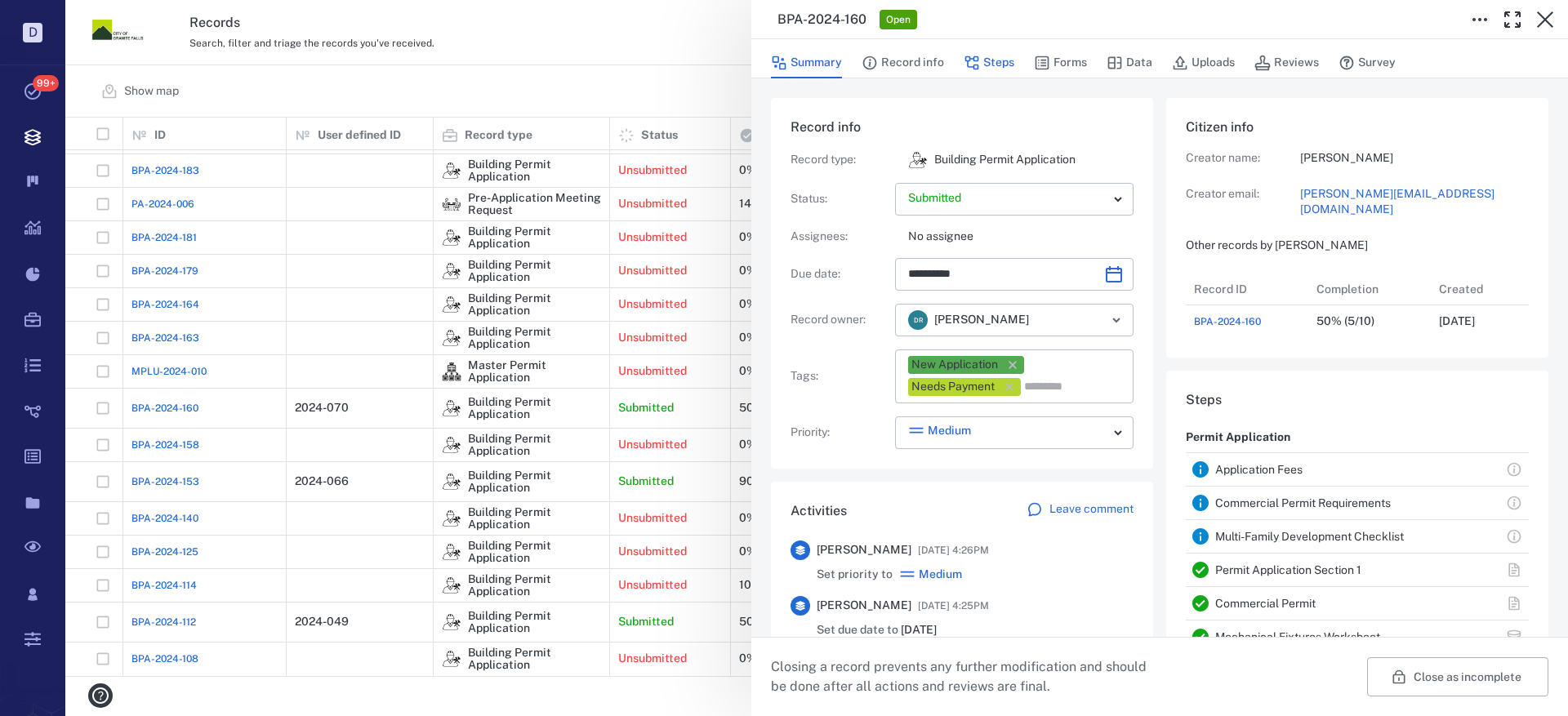
click at [989, 61] on button "Steps" at bounding box center [989, 63] width 50 height 31
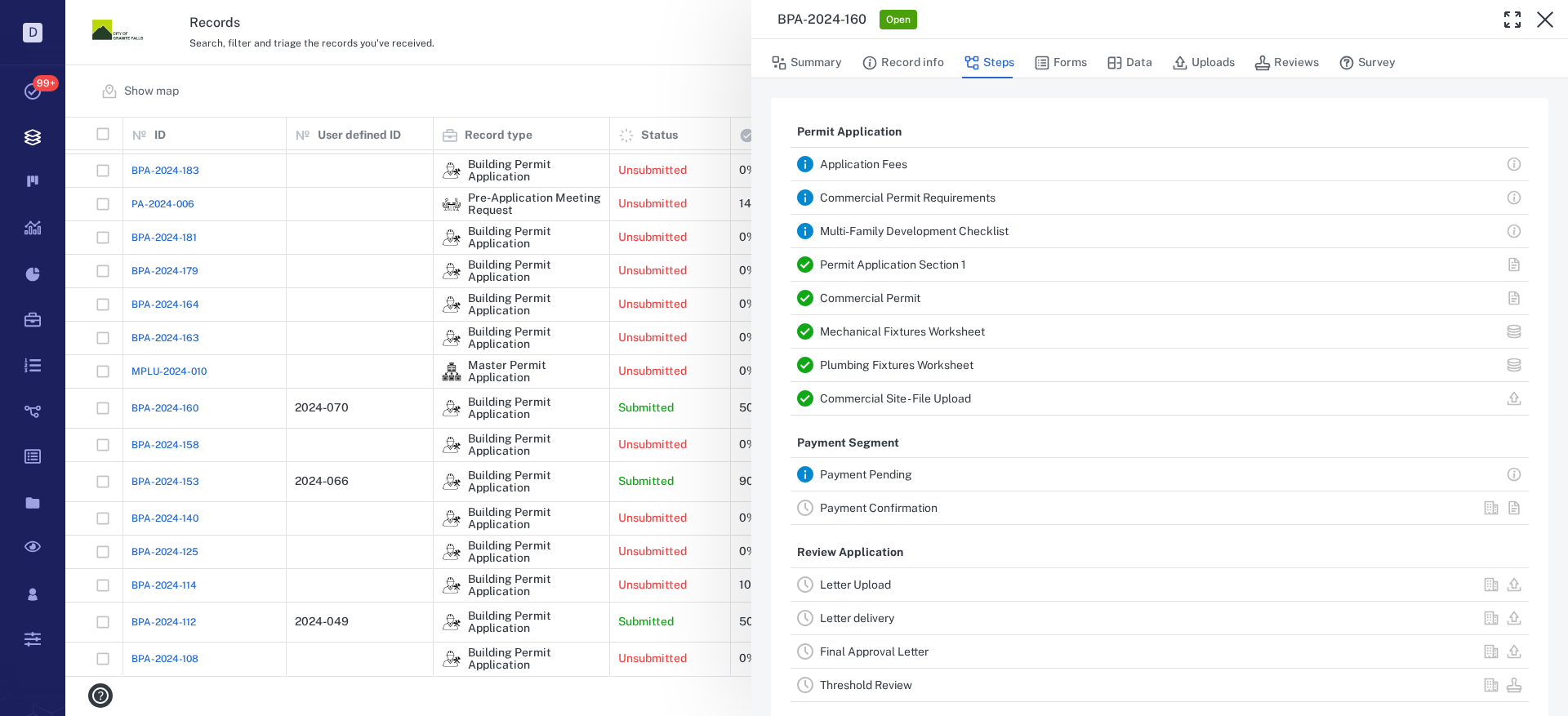
click at [880, 470] on link "Payment Pending" at bounding box center [865, 475] width 92 height 13
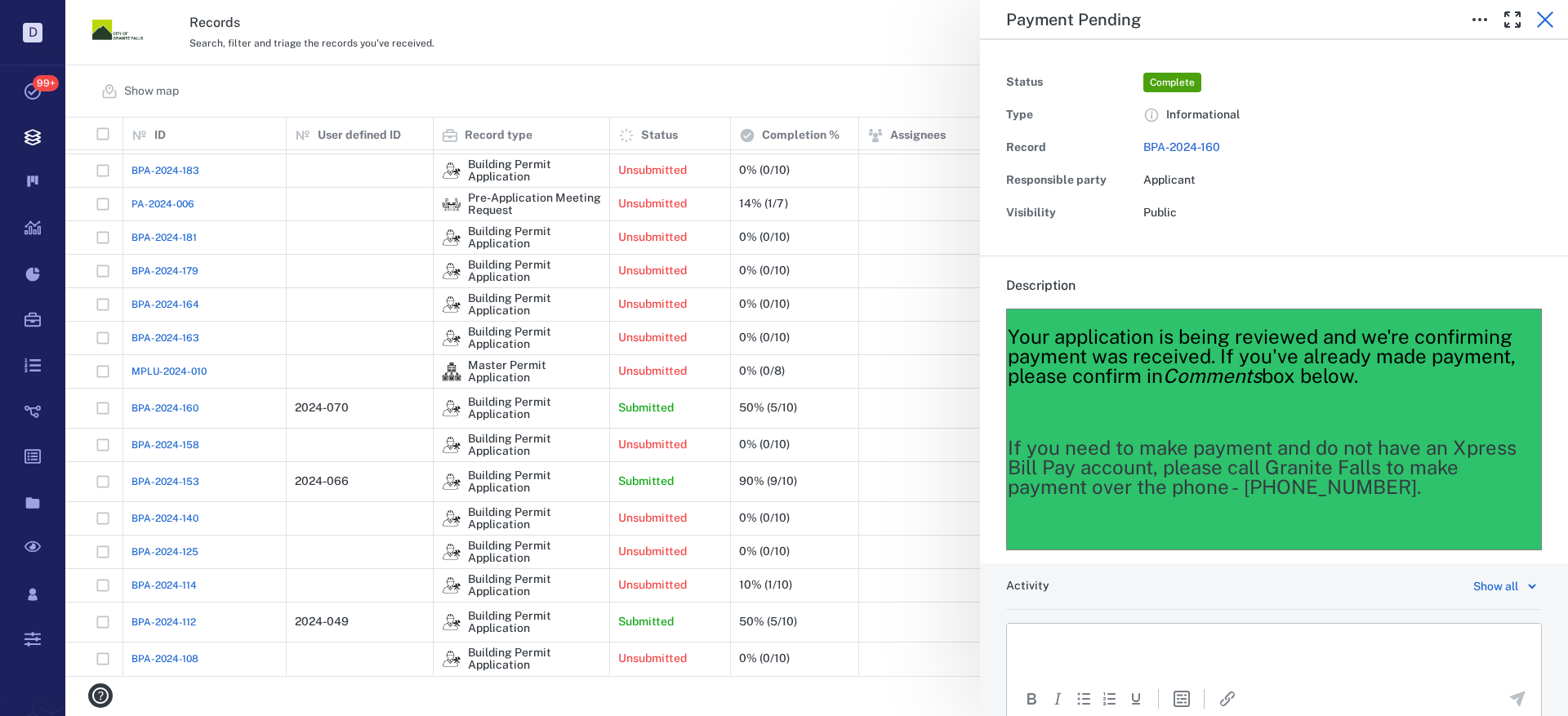
click at [1542, 15] on icon "button" at bounding box center [1544, 19] width 16 height 16
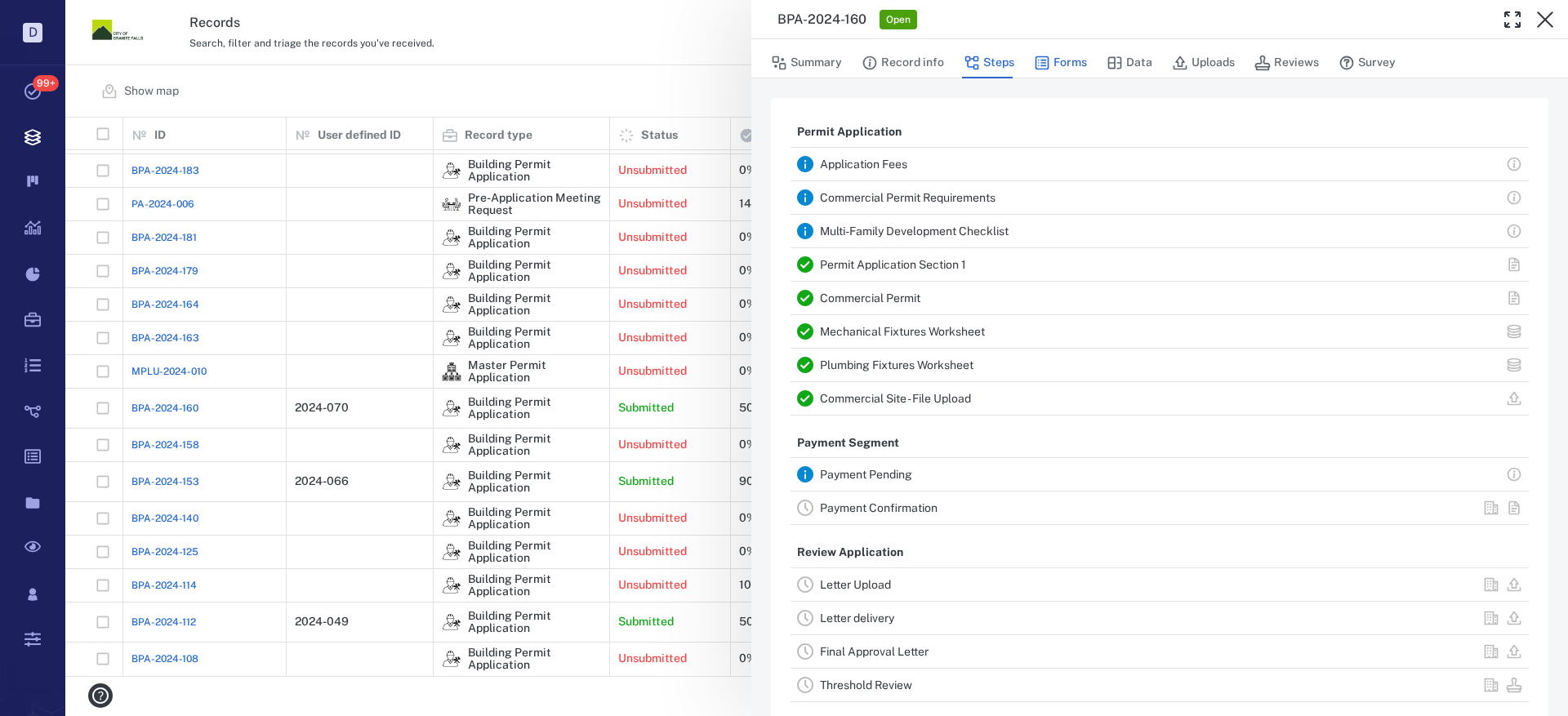
click at [1067, 55] on button "Forms" at bounding box center [1061, 63] width 53 height 31
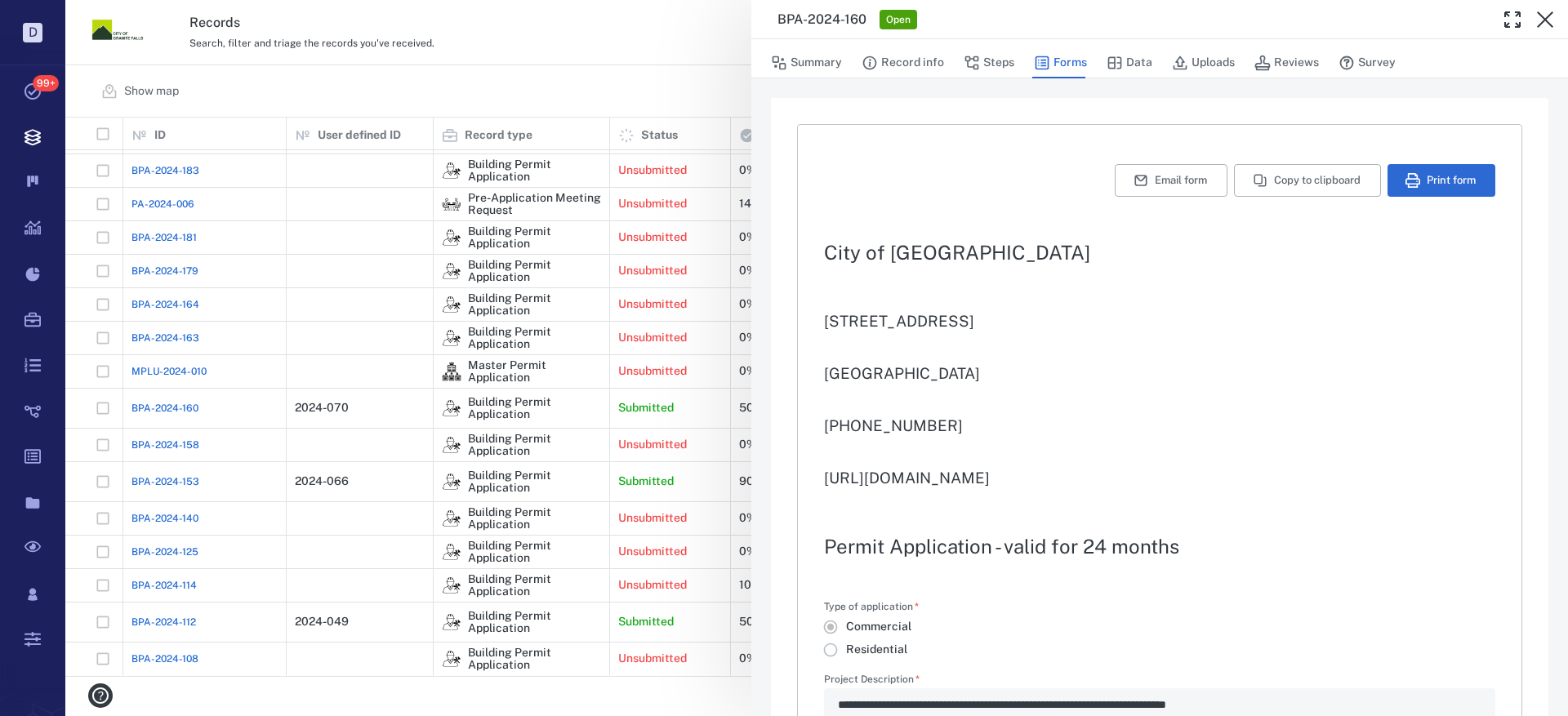
type input "**********"
type textarea "*"
click at [1545, 18] on icon "button" at bounding box center [1545, 19] width 20 height 20
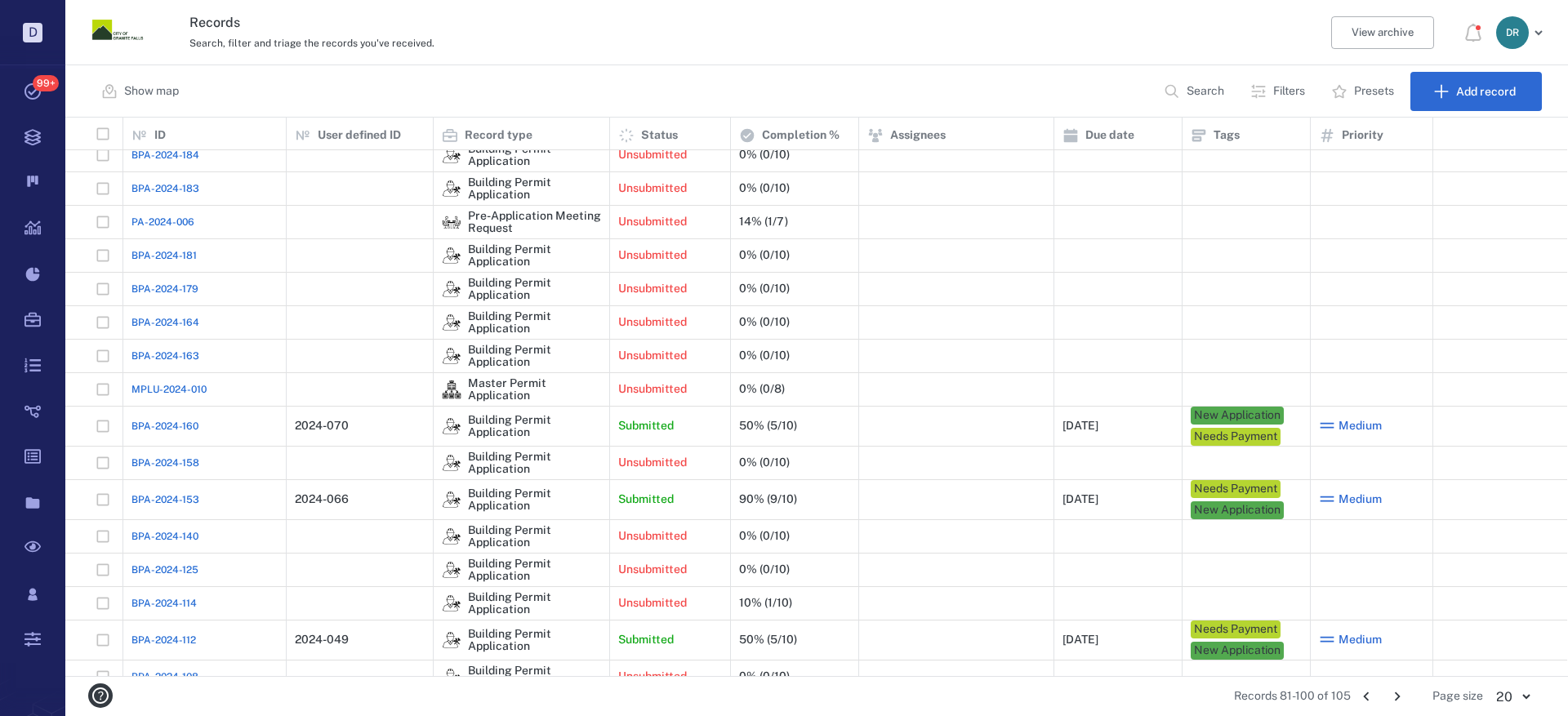
scroll to position [163, 0]
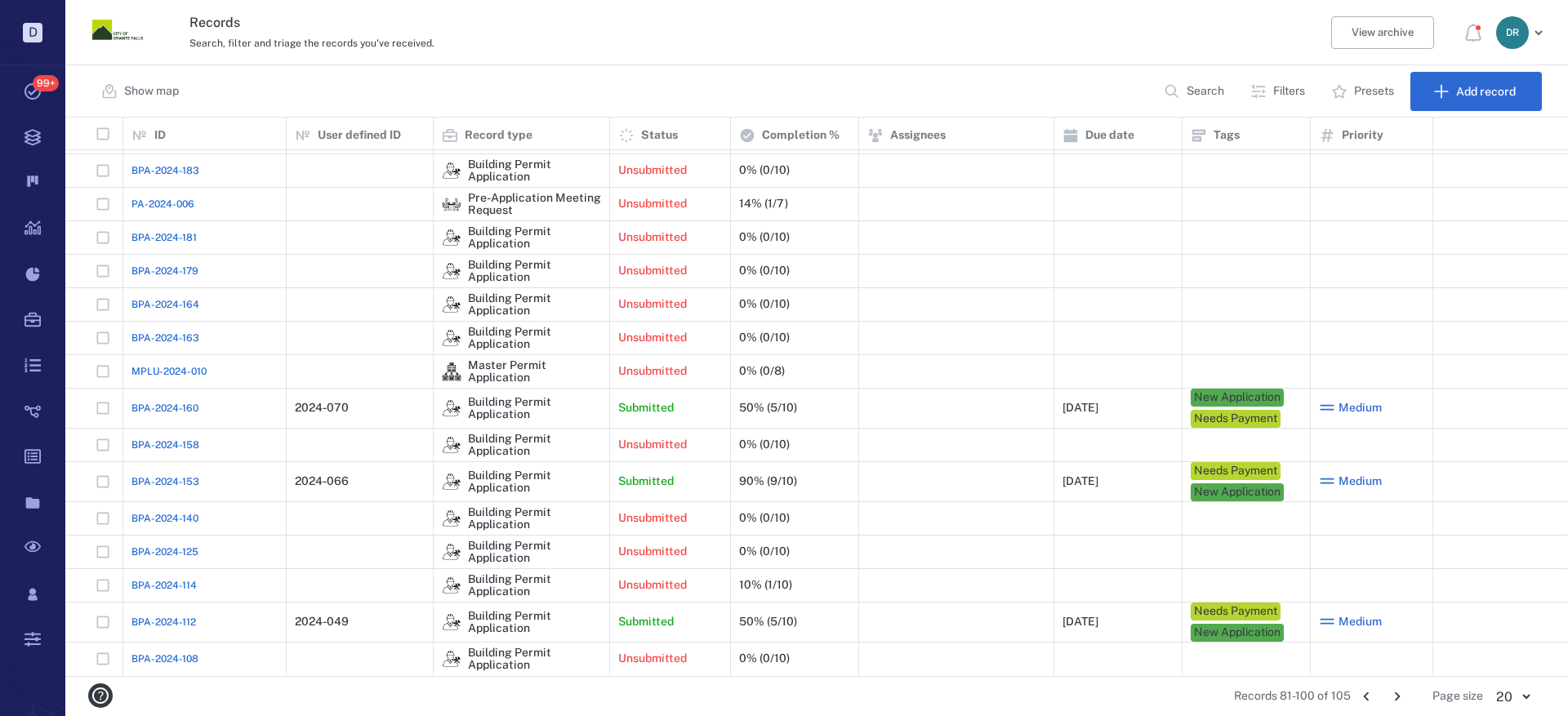
click at [1367, 693] on icon "Go to previous page" at bounding box center [1366, 696] width 18 height 18
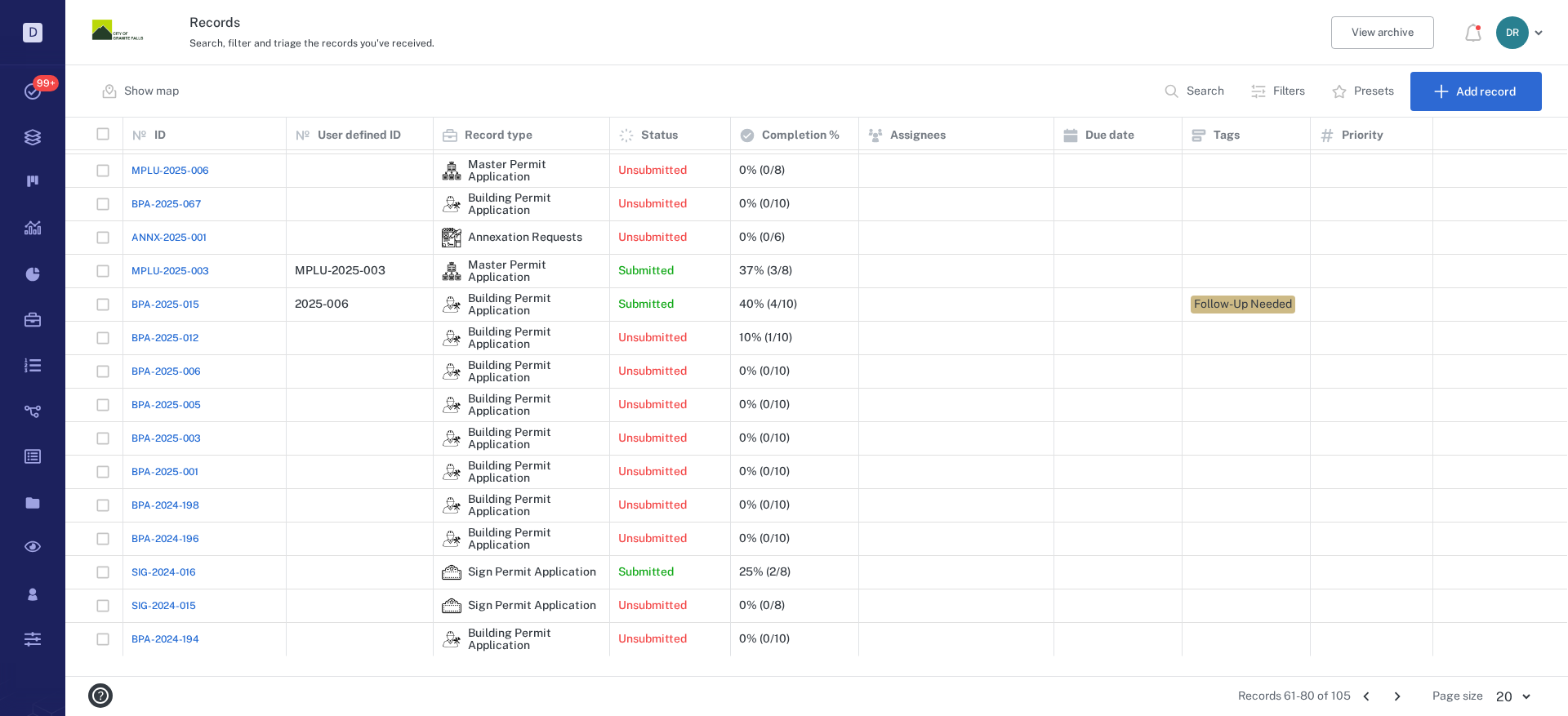
scroll to position [143, 0]
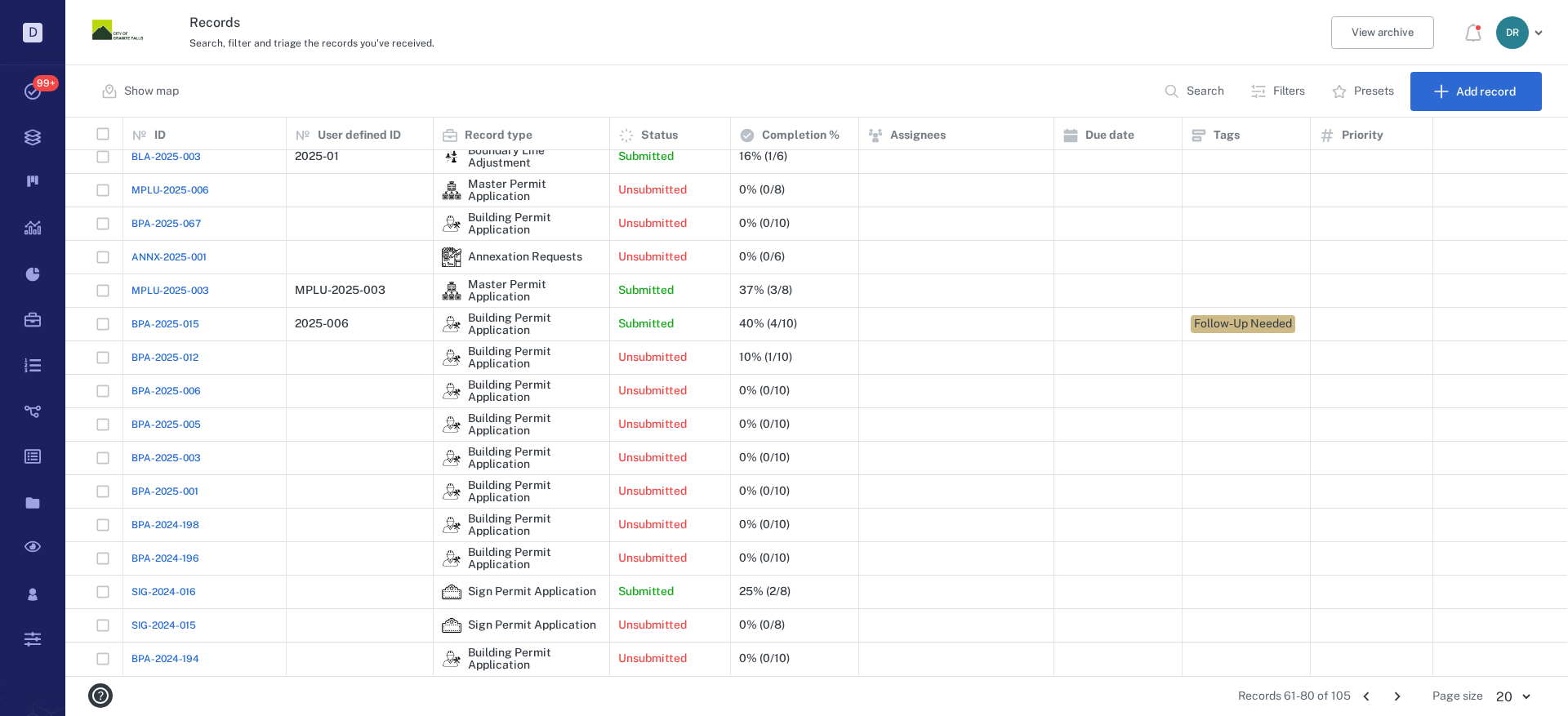
click at [1368, 697] on icon "Go to previous page" at bounding box center [1366, 696] width 18 height 18
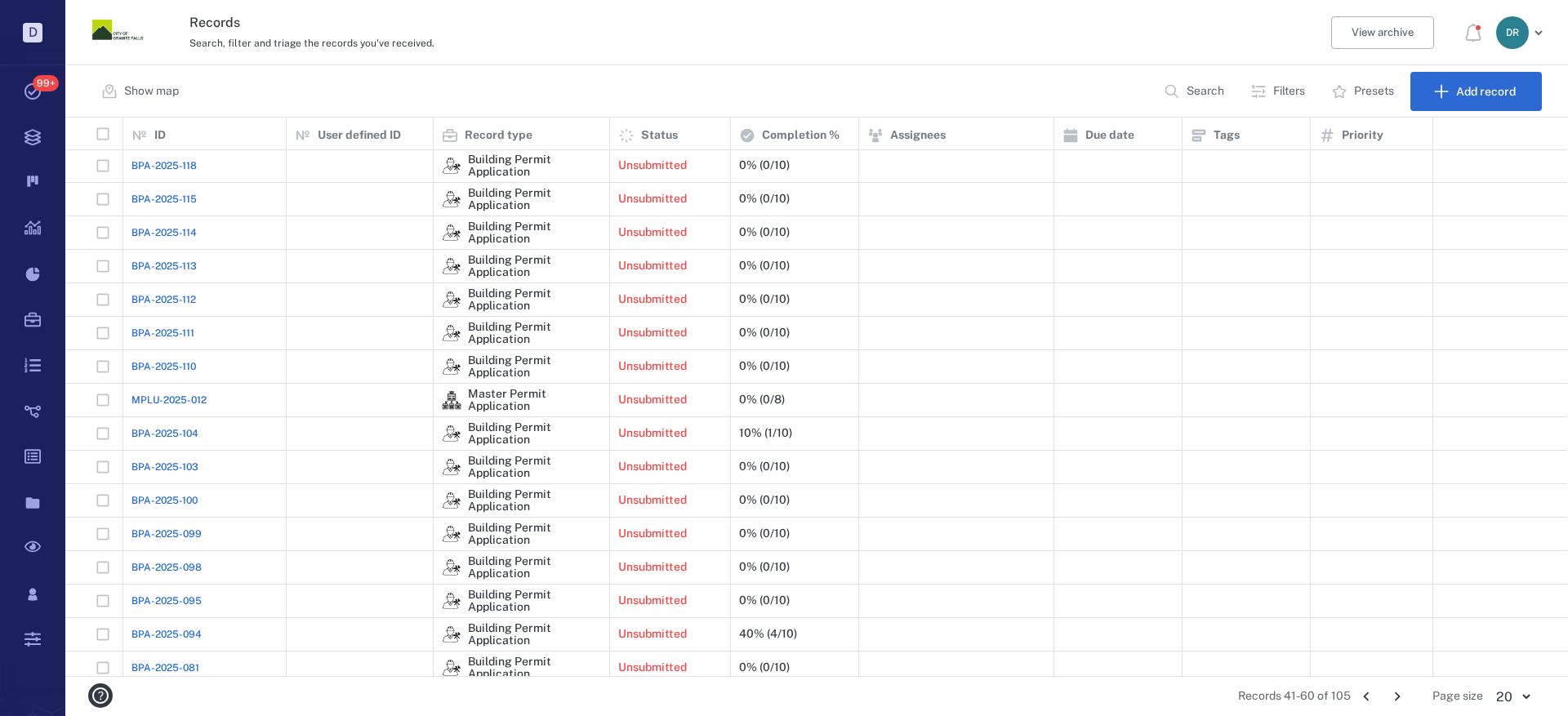
click at [1373, 698] on icon "Go to previous page" at bounding box center [1366, 696] width 18 height 18
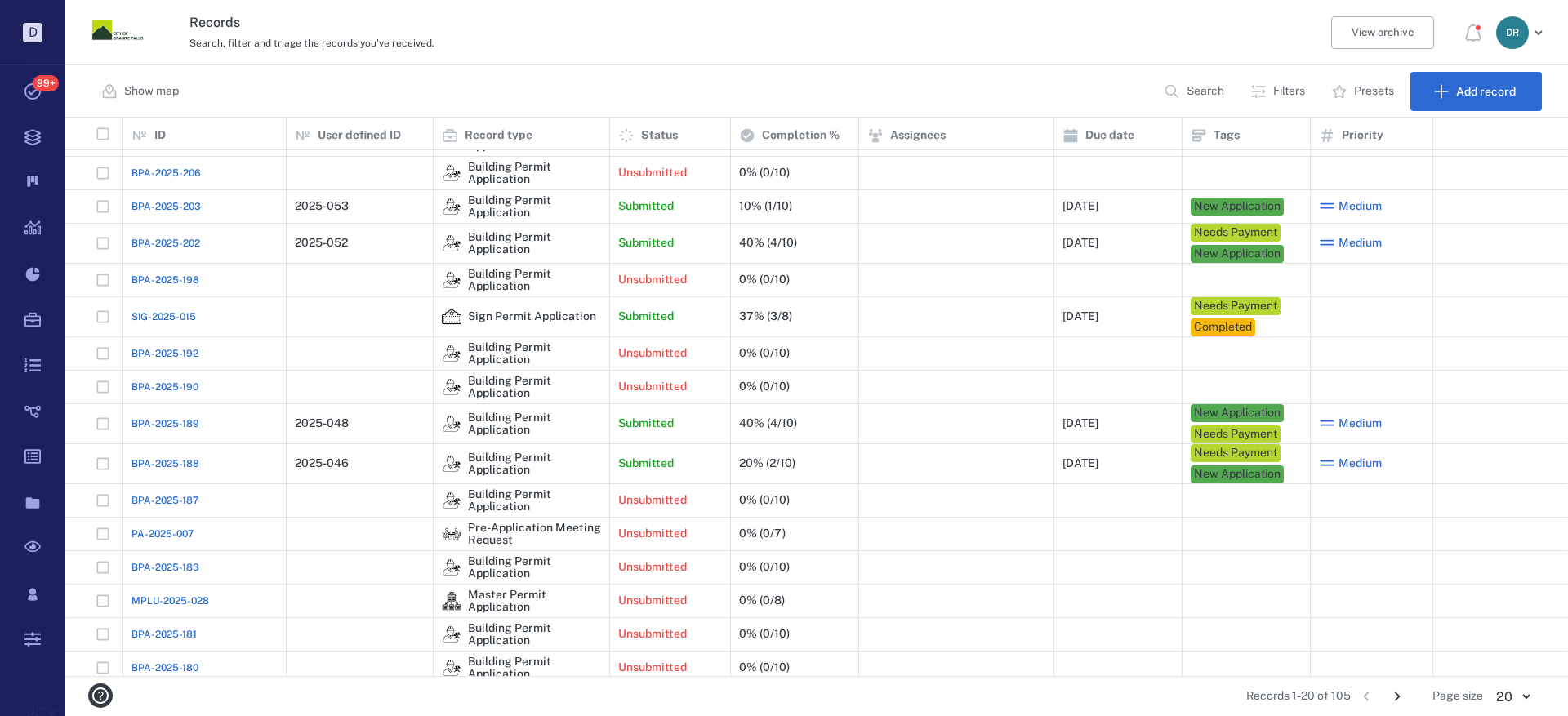
scroll to position [0, 0]
